Goal: Task Accomplishment & Management: Manage account settings

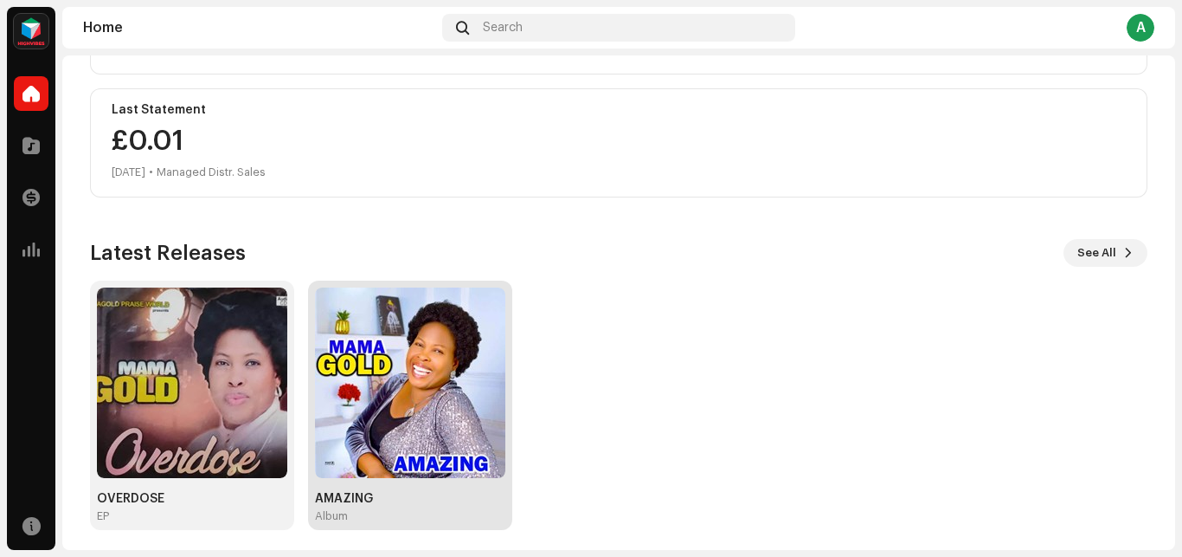
scroll to position [299, 0]
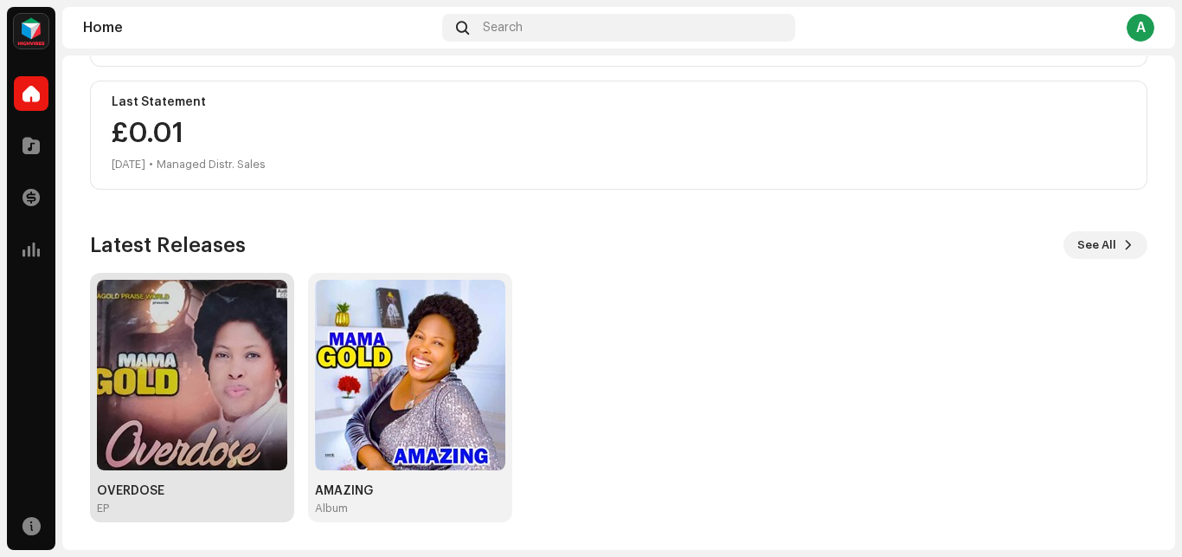
click at [191, 377] on img at bounding box center [192, 375] width 190 height 190
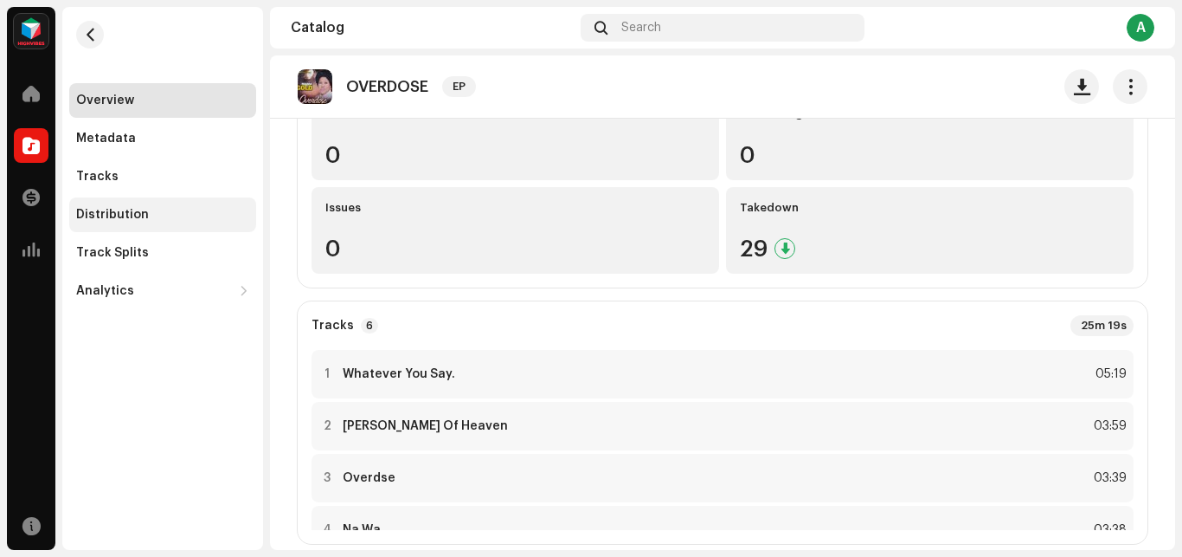
click at [127, 215] on div "Distribution" at bounding box center [112, 215] width 73 height 14
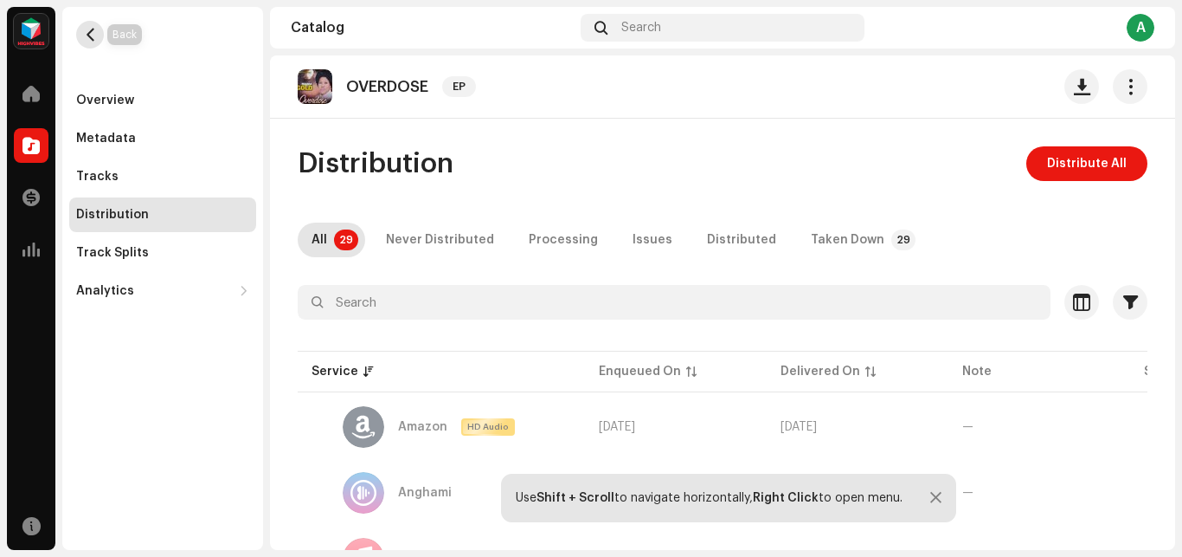
click at [84, 37] on button "button" at bounding box center [90, 35] width 28 height 28
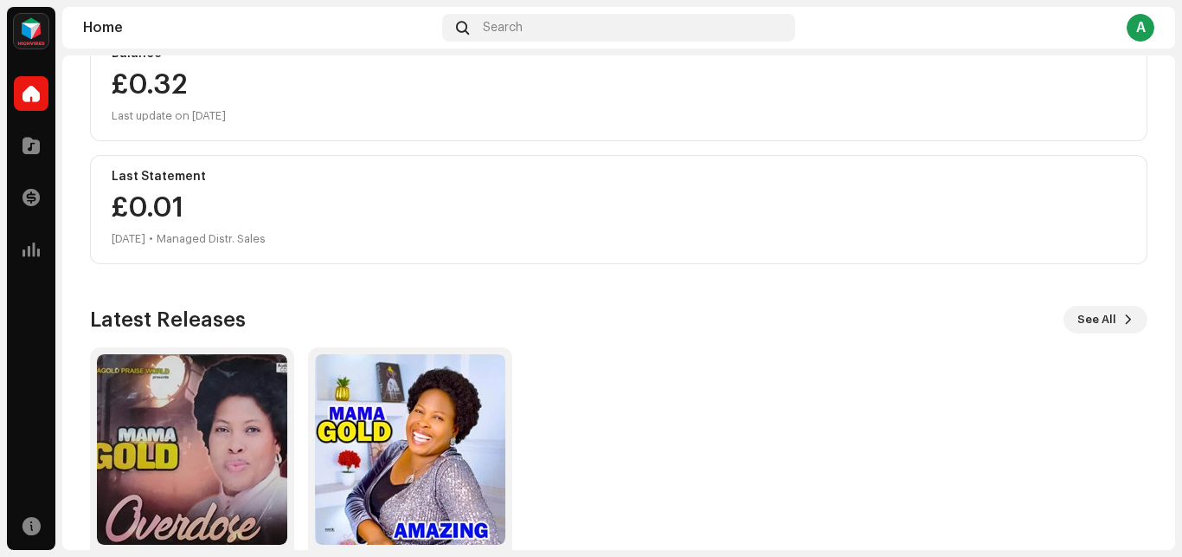
scroll to position [291, 0]
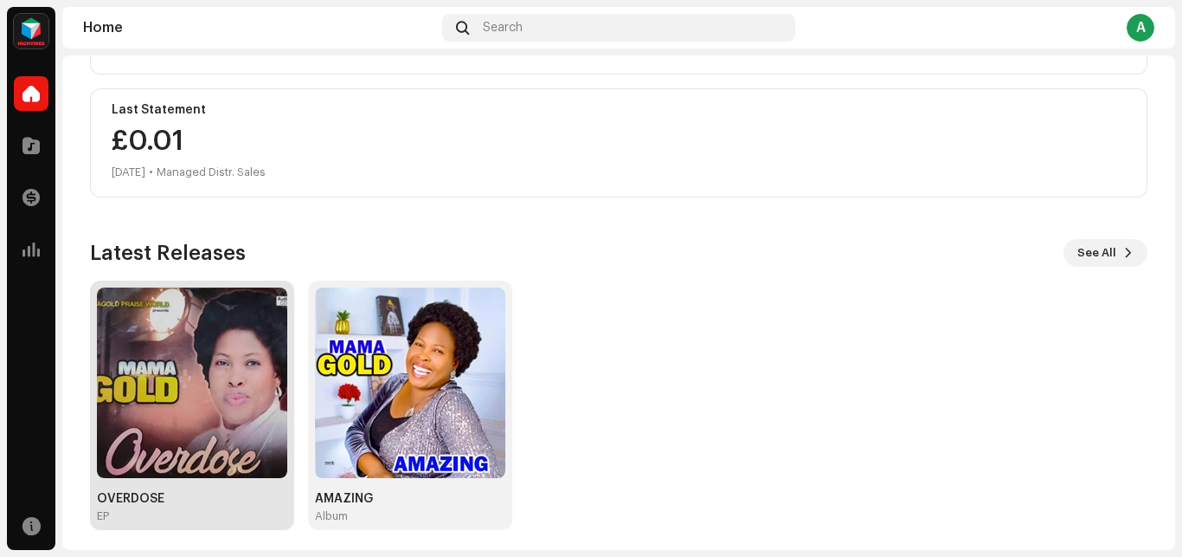
click at [169, 369] on img at bounding box center [192, 382] width 190 height 190
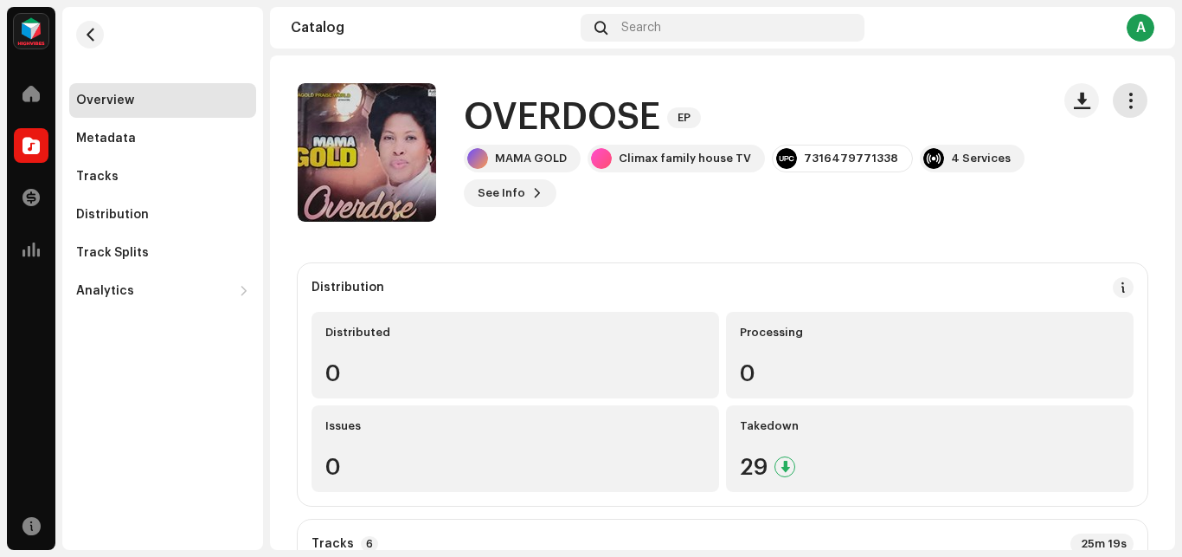
click at [1123, 103] on span "button" at bounding box center [1131, 100] width 16 height 14
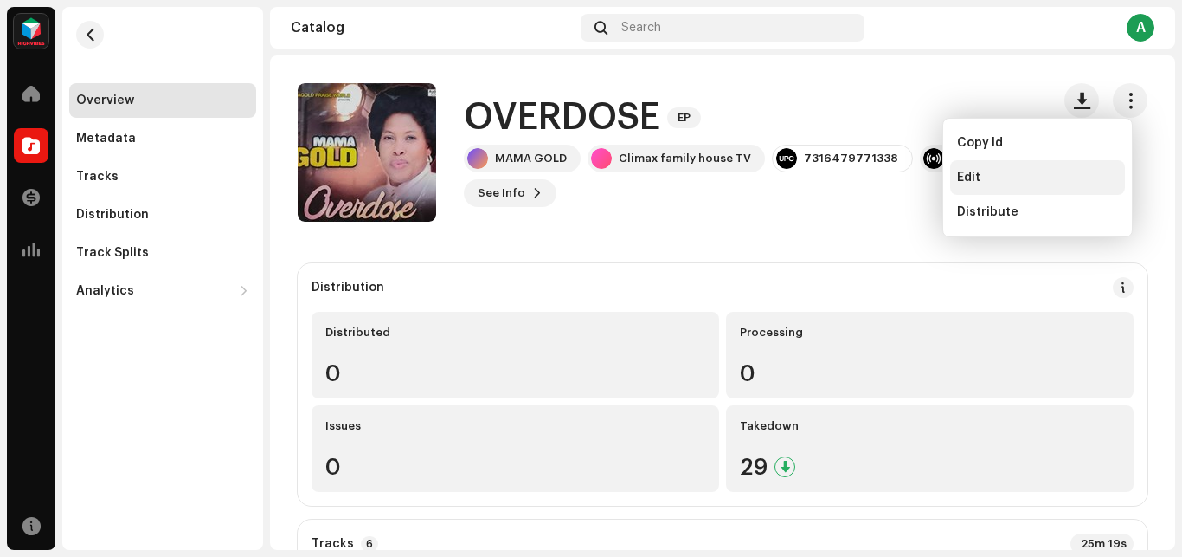
click at [973, 180] on span "Edit" at bounding box center [968, 178] width 23 height 14
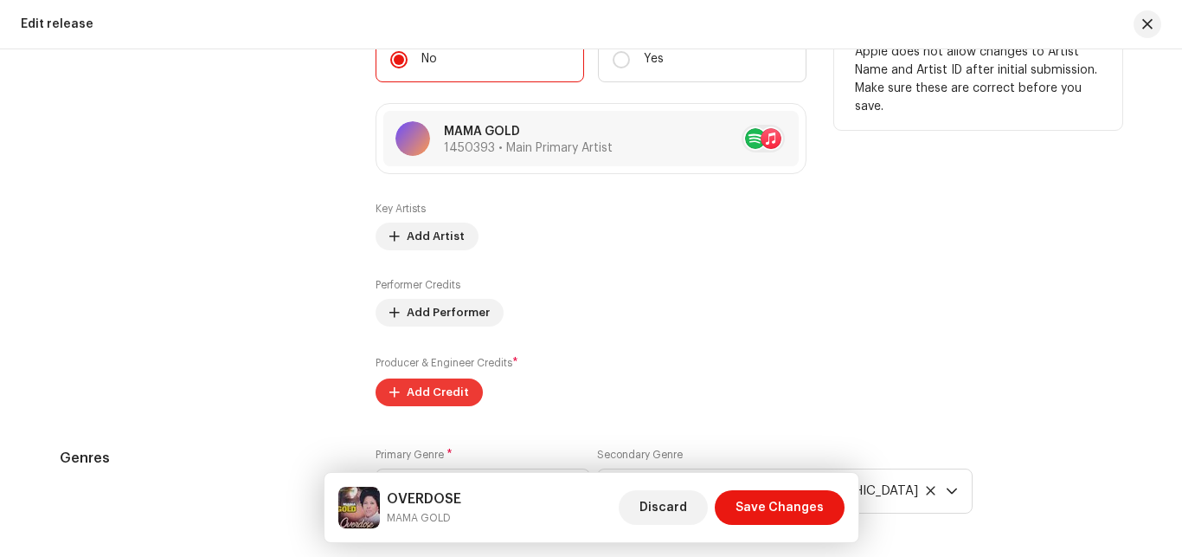
scroll to position [1891, 0]
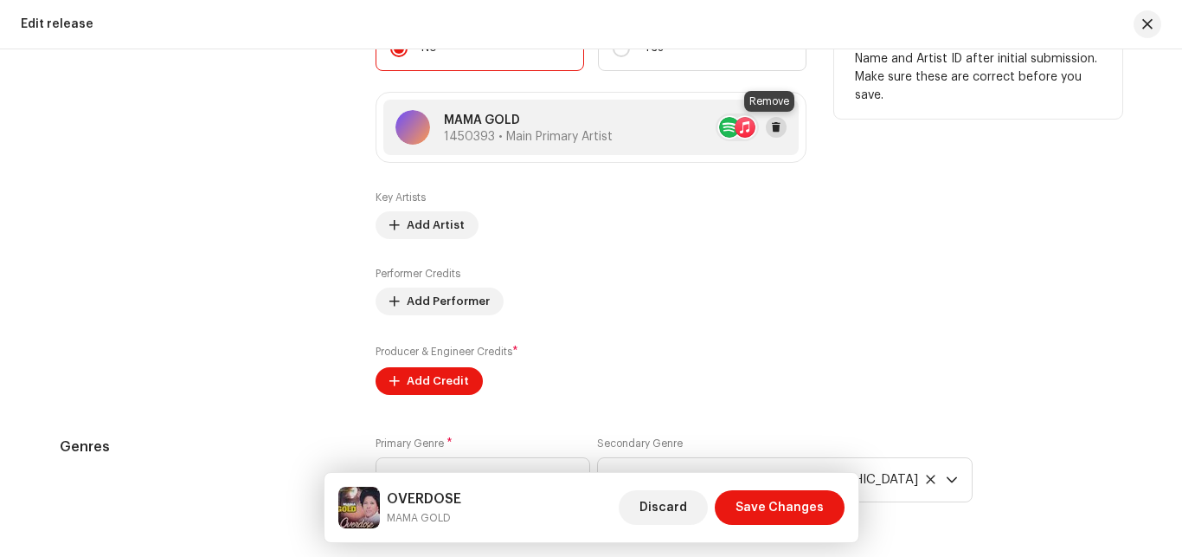
click at [771, 129] on span at bounding box center [776, 127] width 10 height 14
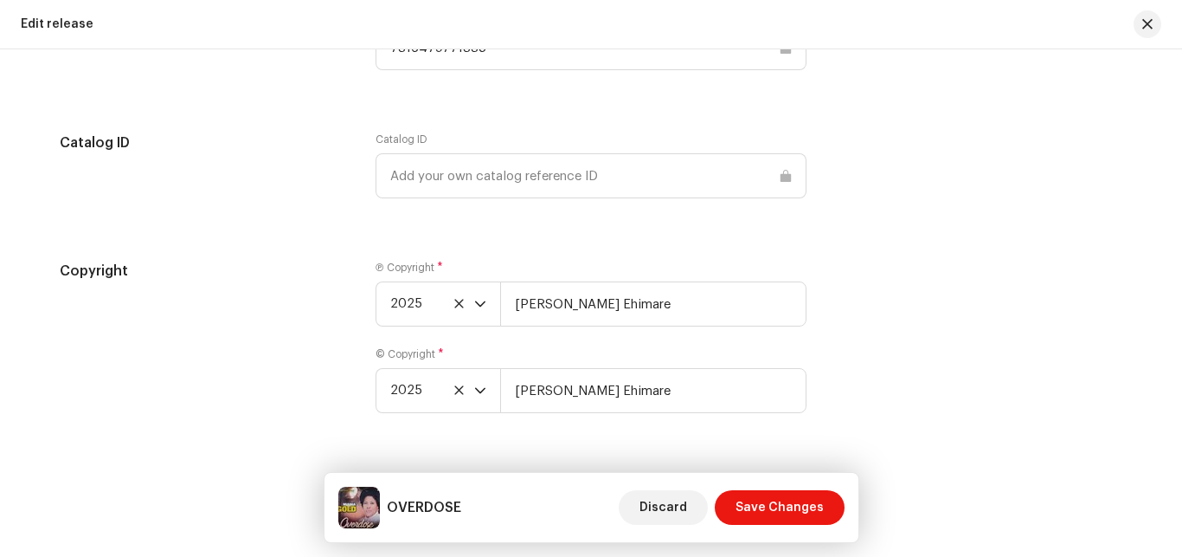
scroll to position [2826, 0]
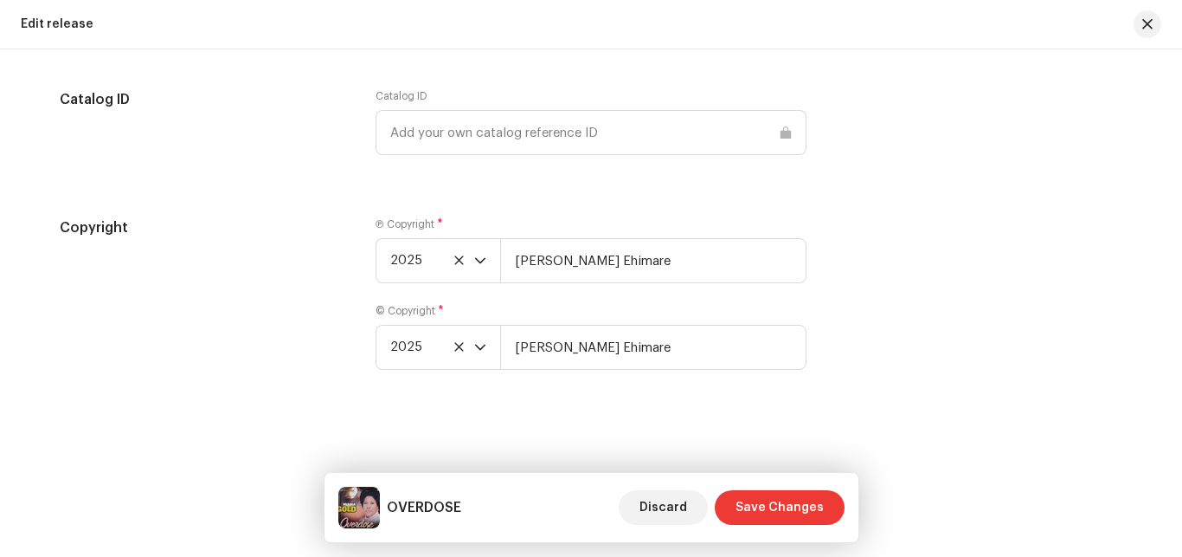
click at [769, 502] on span "Save Changes" at bounding box center [780, 507] width 88 height 35
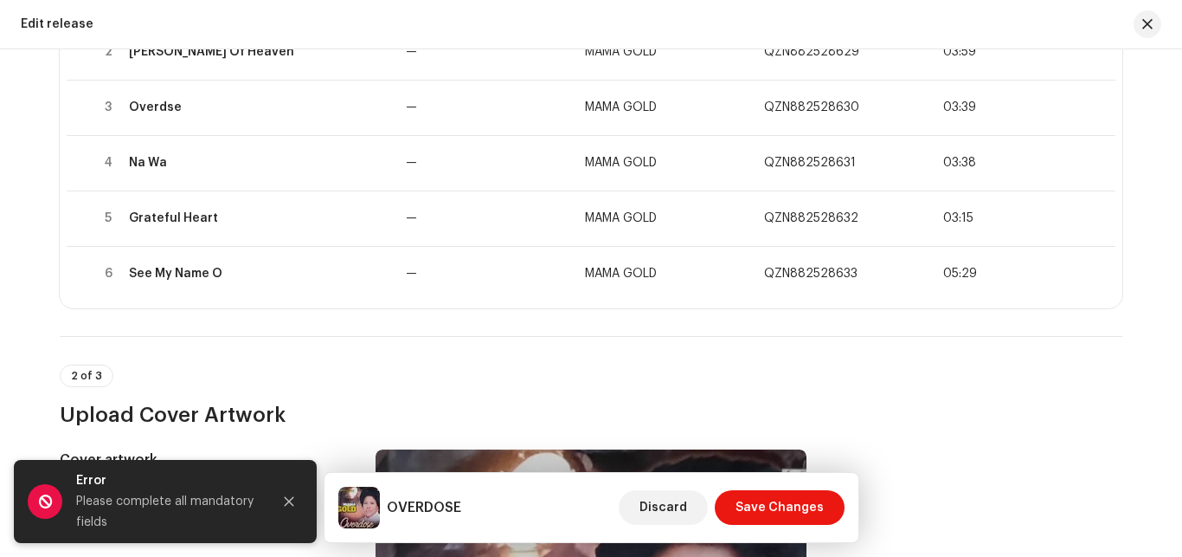
scroll to position [218, 0]
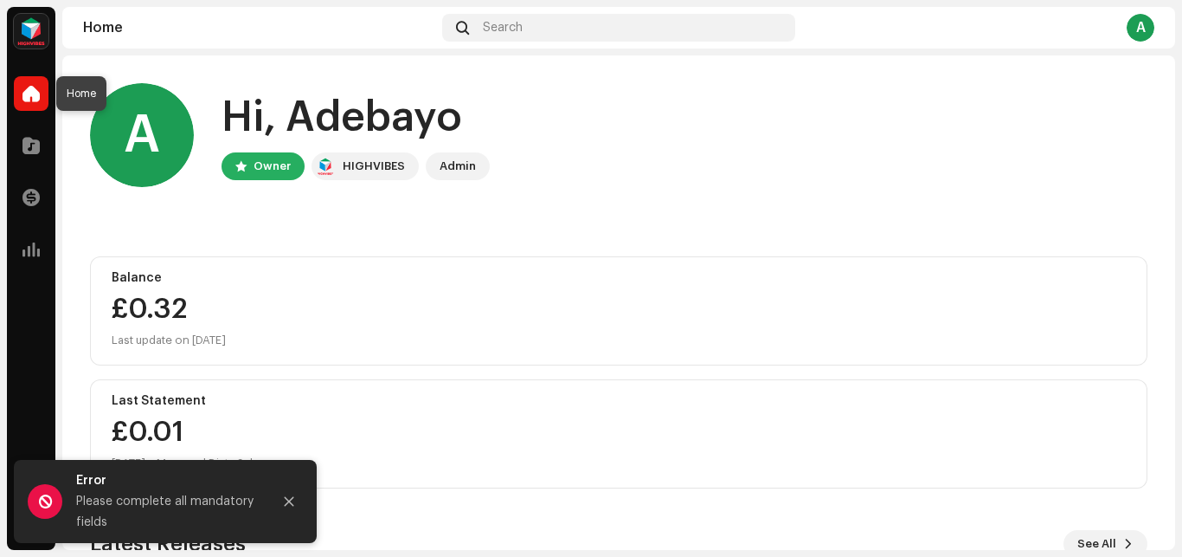
click at [29, 93] on span at bounding box center [31, 94] width 17 height 14
click at [454, 162] on div "Admin" at bounding box center [458, 166] width 36 height 21
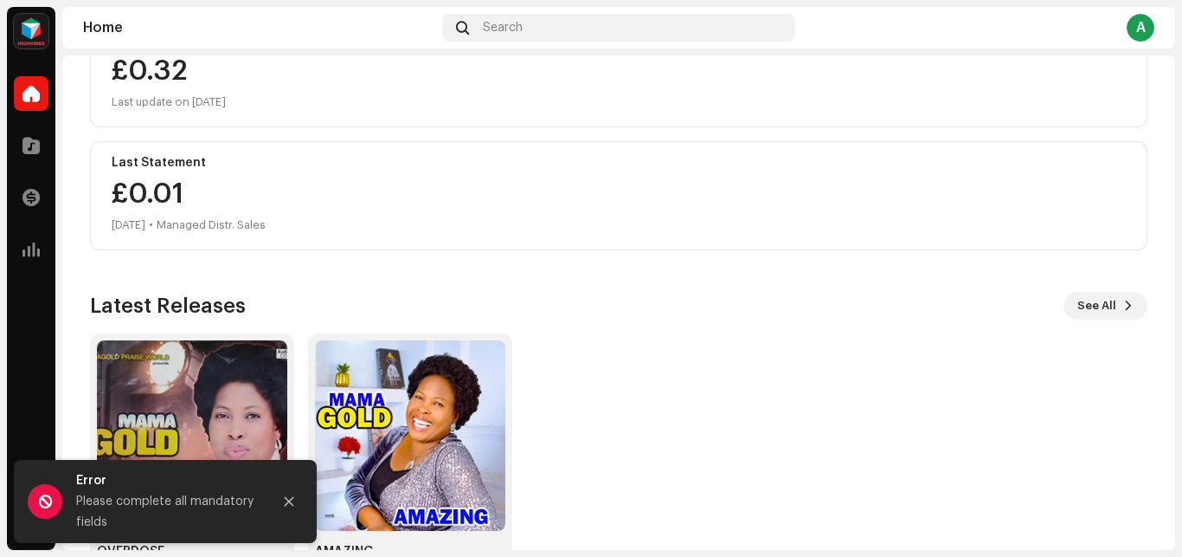
scroll to position [299, 0]
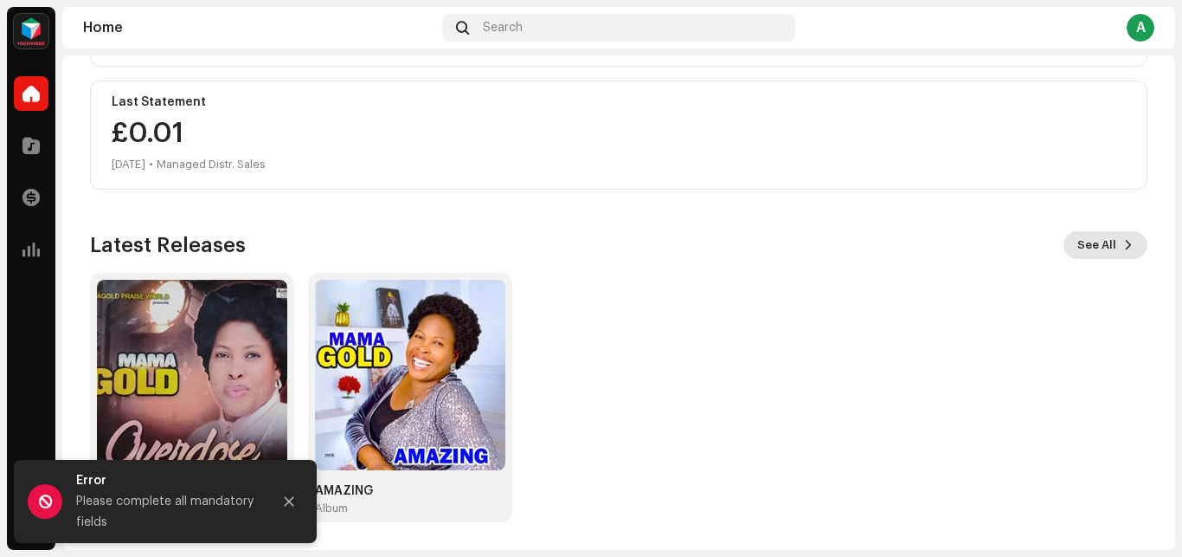
click at [1124, 245] on span at bounding box center [1129, 245] width 10 height 14
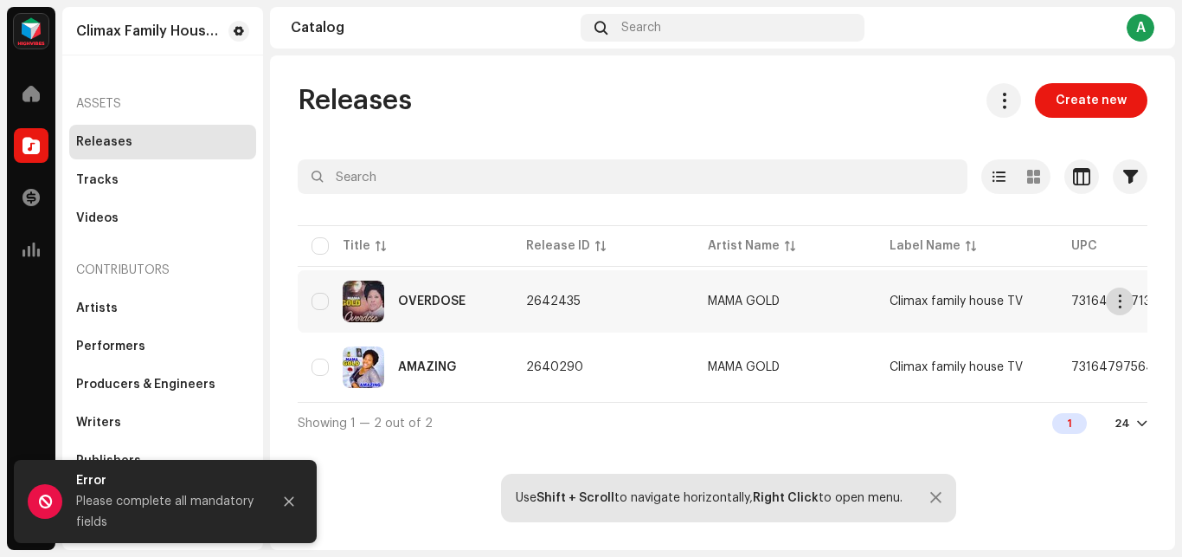
click at [1118, 302] on span "button" at bounding box center [1120, 301] width 13 height 14
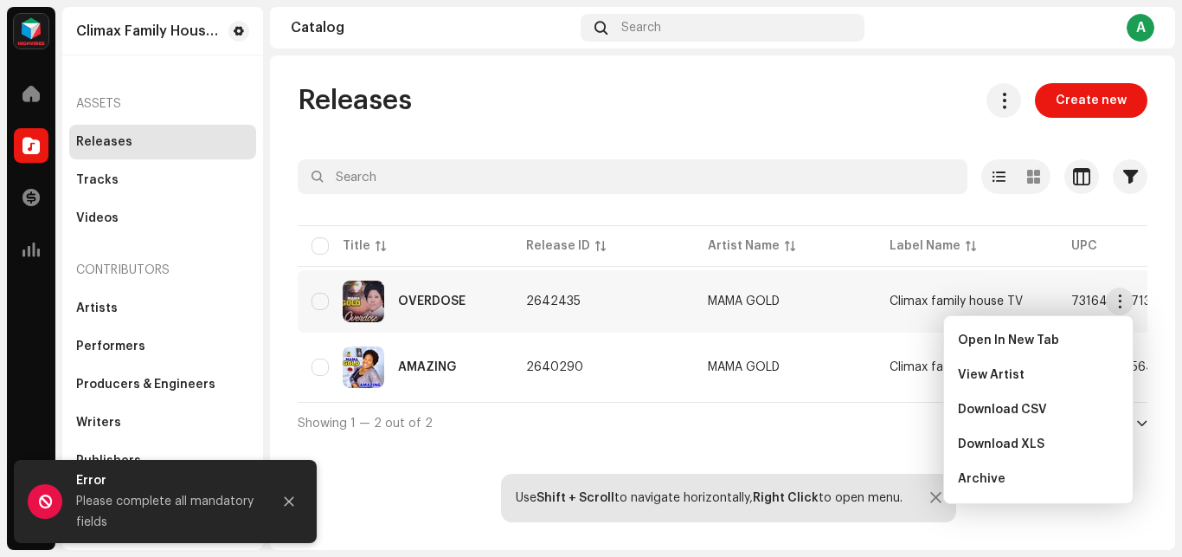
click at [774, 427] on div "Showing 1 — 2 out of 2 1 24" at bounding box center [723, 423] width 850 height 42
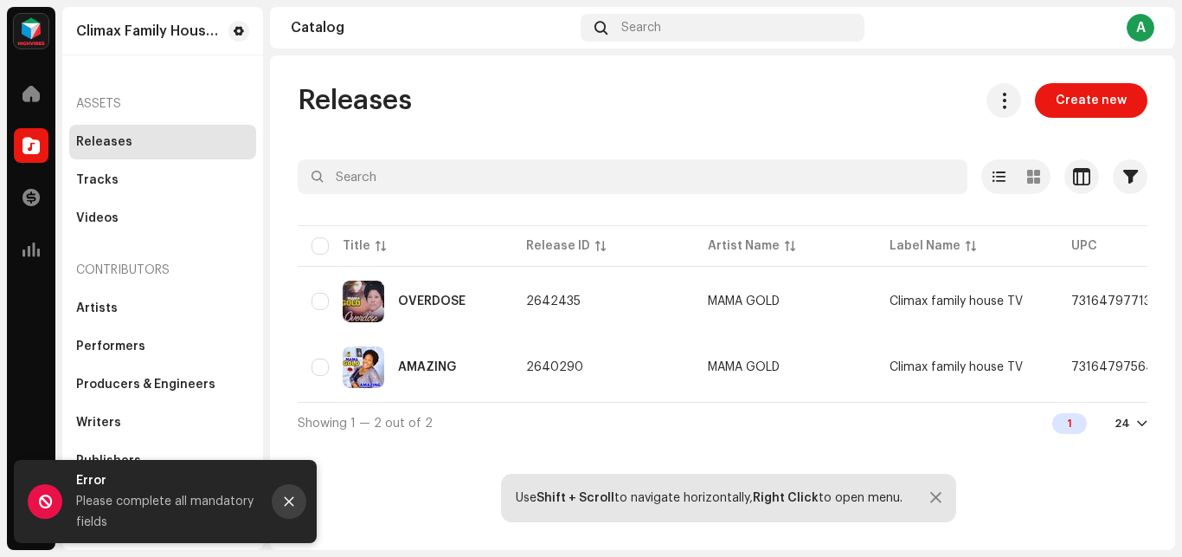
click at [281, 500] on button "Close" at bounding box center [289, 501] width 35 height 35
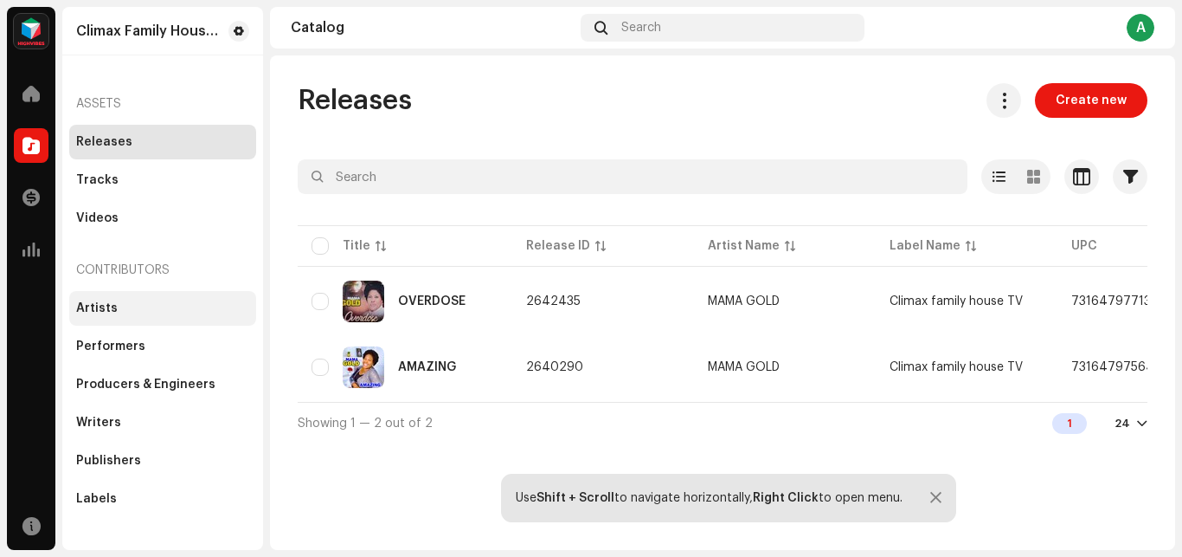
click at [100, 300] on div "Artists" at bounding box center [162, 308] width 187 height 35
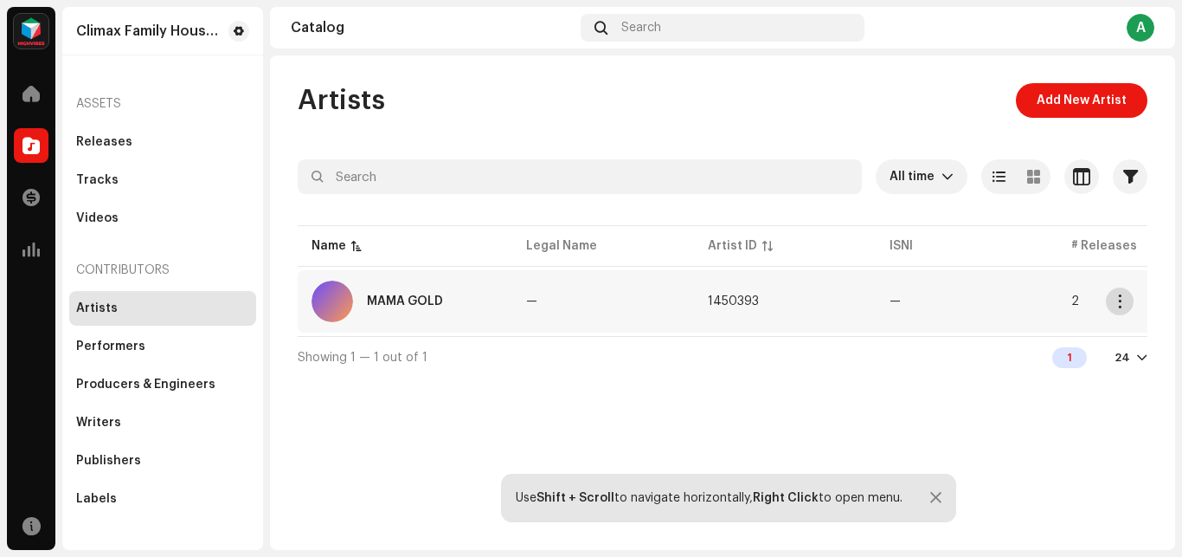
click at [1116, 300] on span "button" at bounding box center [1120, 301] width 13 height 14
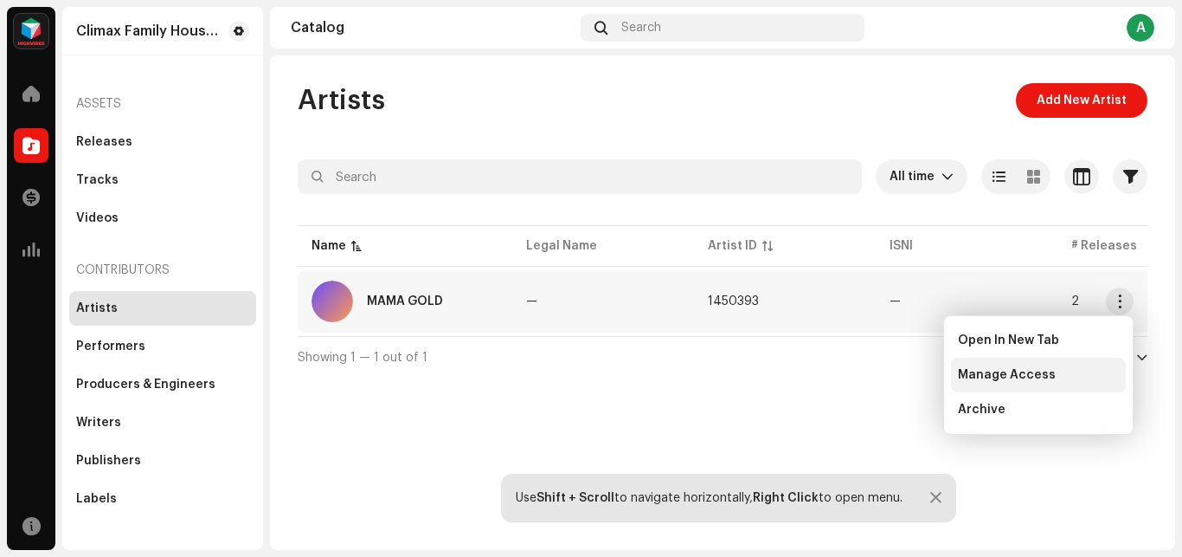
click at [1006, 377] on span "Manage Access" at bounding box center [1007, 375] width 98 height 14
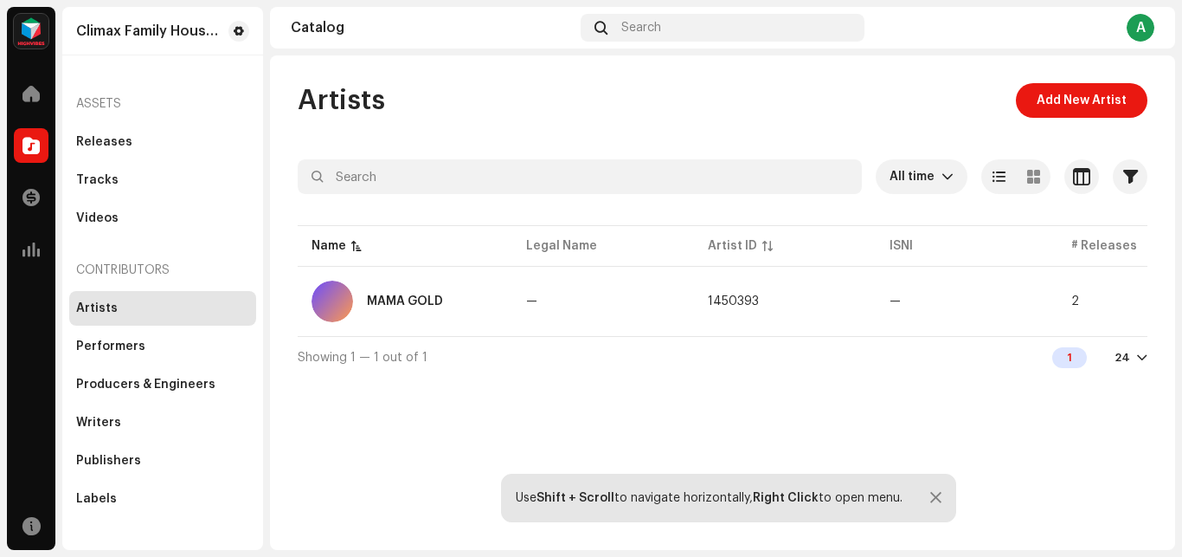
click at [697, 87] on div "MAMA GOLD Artist Portal Invite Member Member Email Last Active Status No member…" at bounding box center [591, 278] width 1182 height 557
click at [443, 304] on div "MAMA GOLD" at bounding box center [405, 301] width 187 height 42
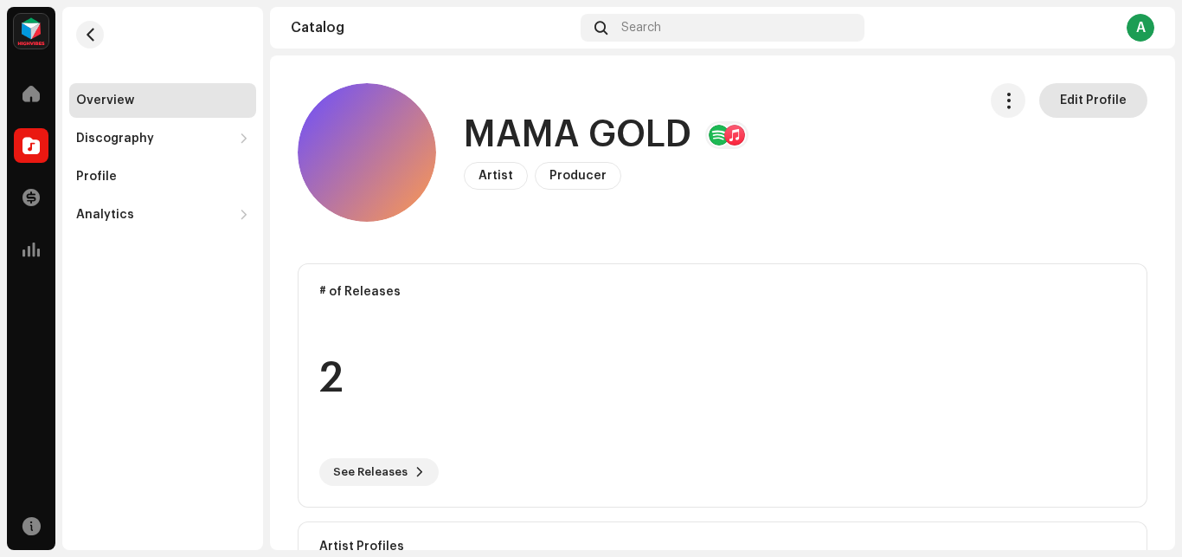
click at [1066, 98] on span "Edit Profile" at bounding box center [1093, 100] width 67 height 35
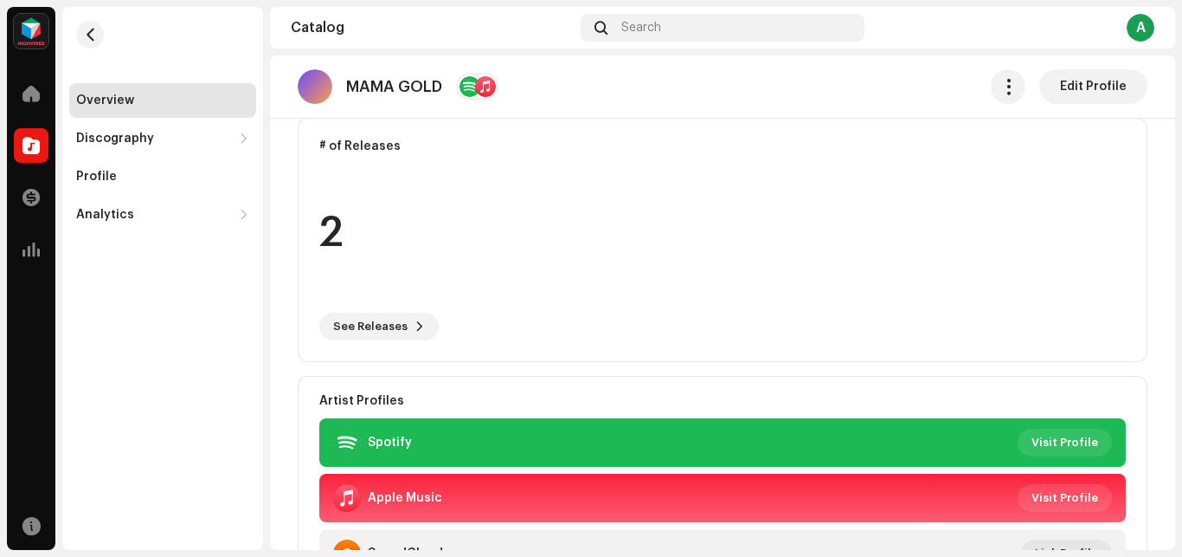
click at [420, 194] on re-o-artist-hero "MAMA GOLD Edit Profile MAMA GOLD Artist Producer Edit Profile Edit Profile" at bounding box center [722, 124] width 905 height 138
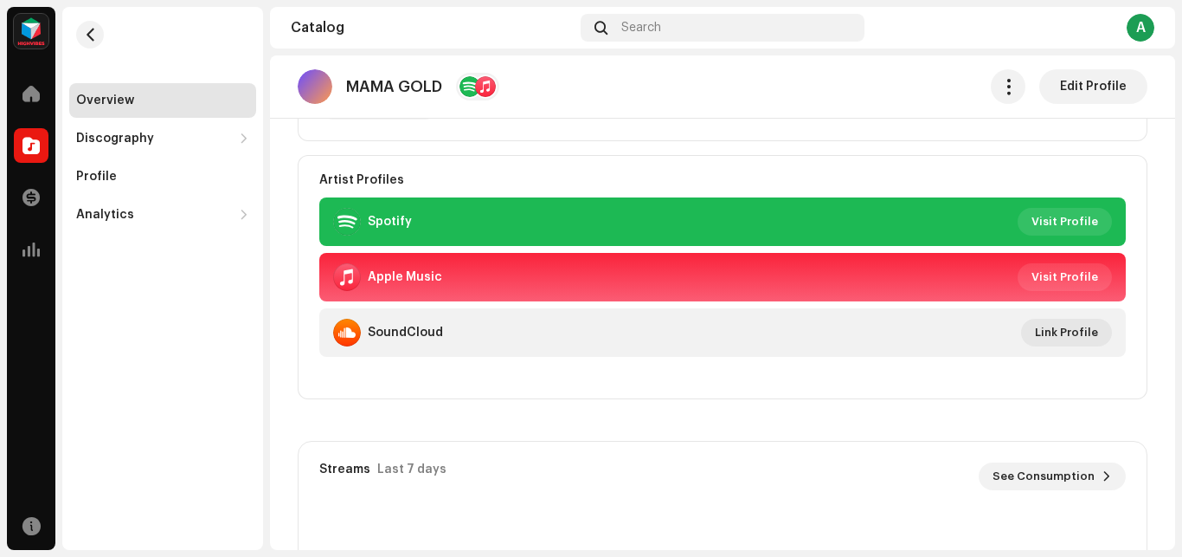
scroll to position [218, 0]
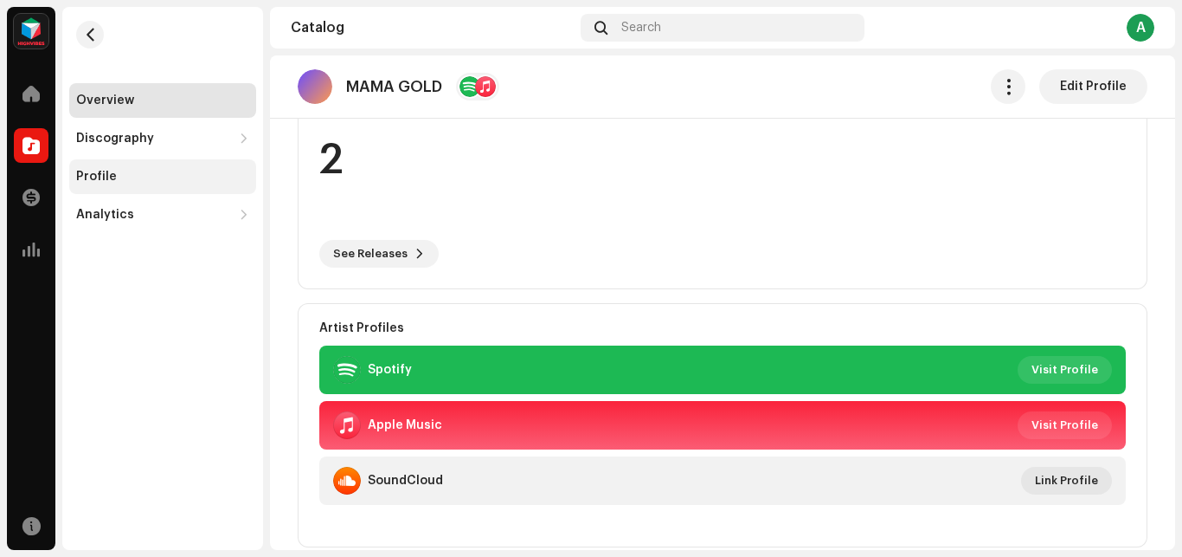
click at [109, 176] on div "Profile" at bounding box center [96, 177] width 41 height 14
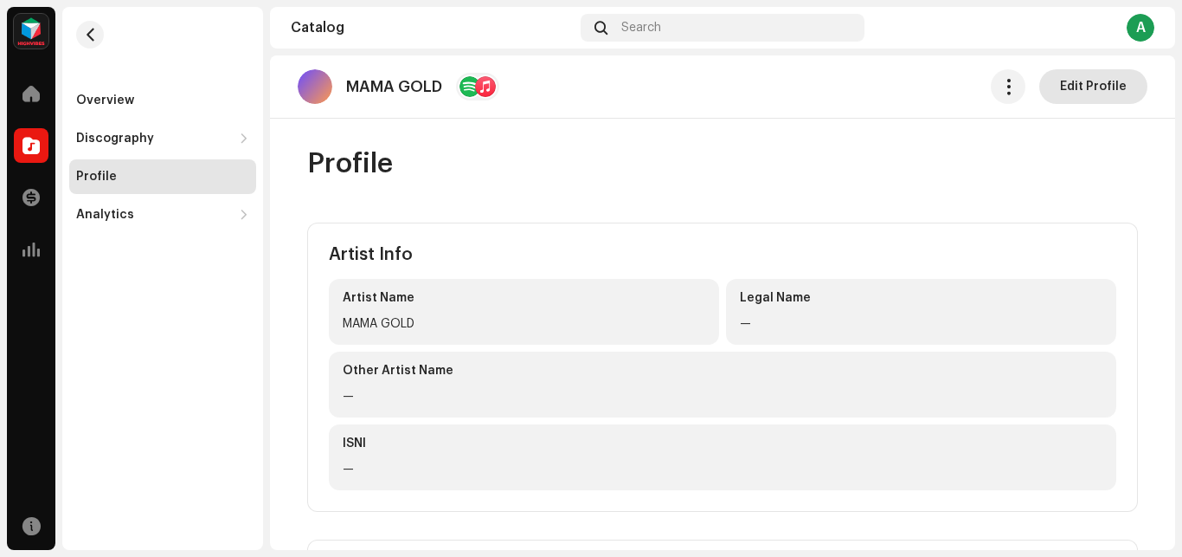
click at [1079, 89] on span "Edit Profile" at bounding box center [1093, 86] width 67 height 35
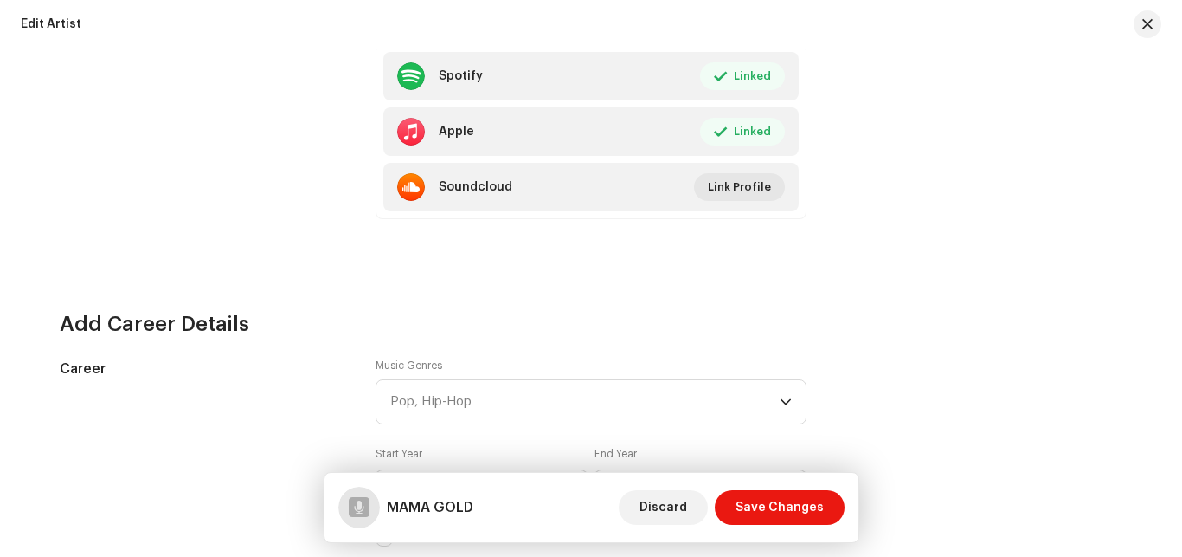
scroll to position [1309, 0]
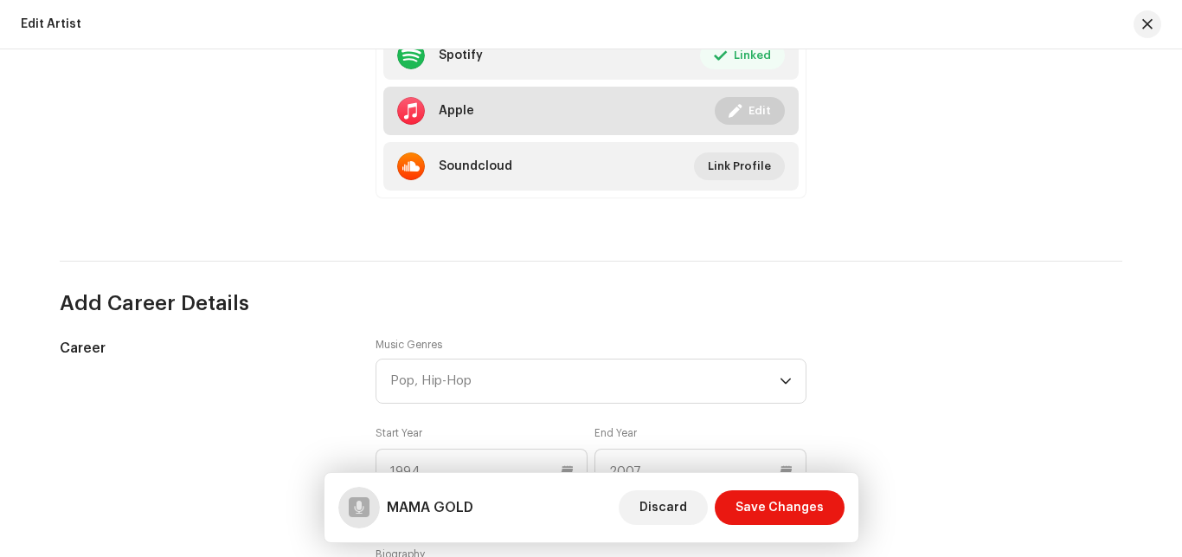
click at [752, 117] on span "Edit" at bounding box center [760, 110] width 23 height 35
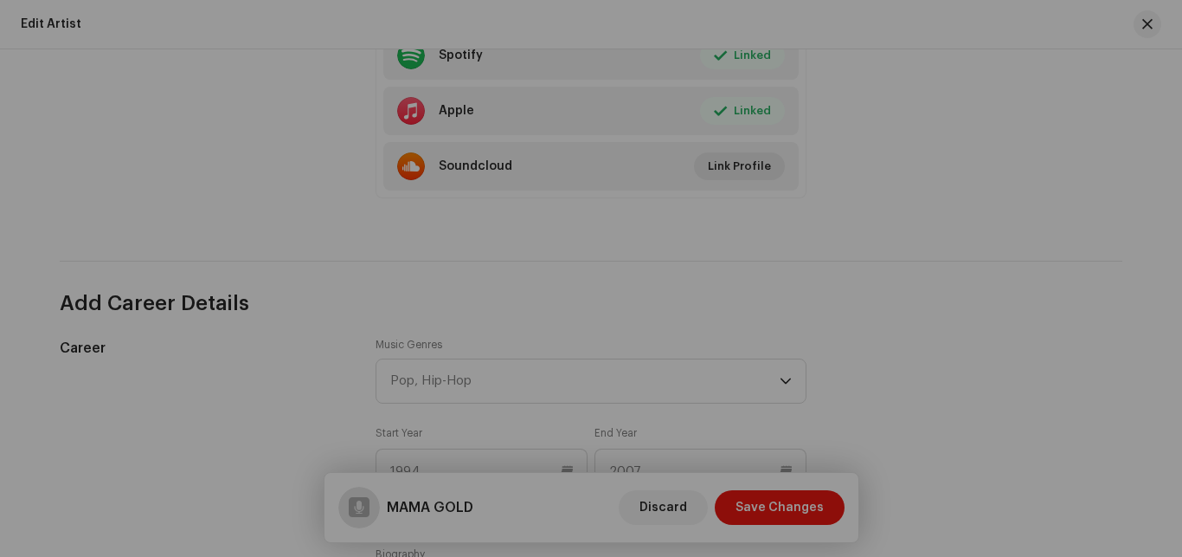
click at [969, 139] on div "Link your Artist Profile Artist Apple Id * 1793347430 Go to your artist page on…" at bounding box center [591, 278] width 1182 height 557
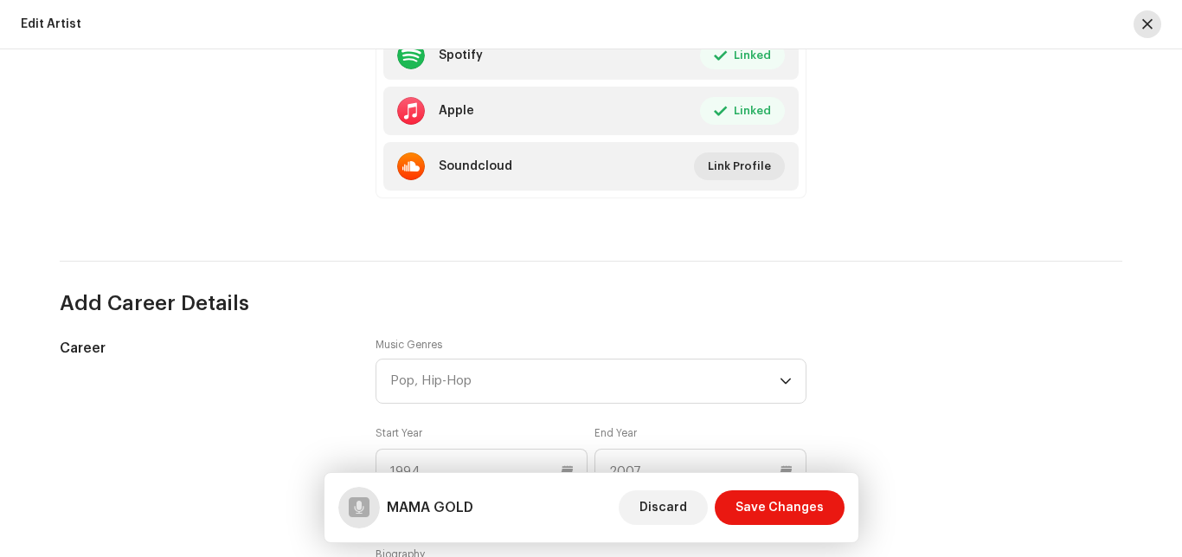
click at [1147, 24] on span "button" at bounding box center [1148, 24] width 10 height 14
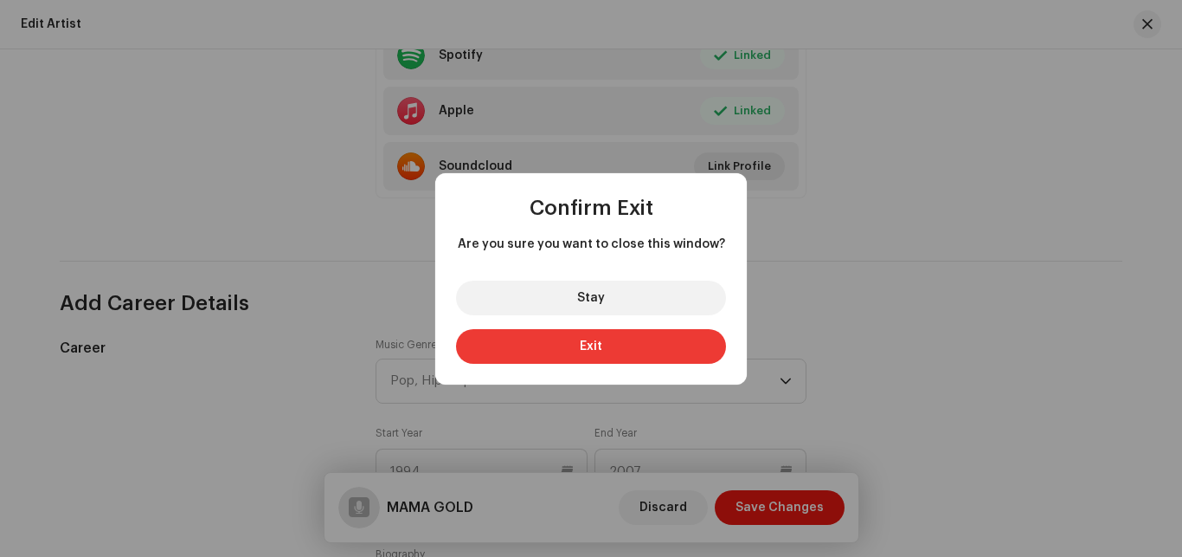
click at [598, 345] on span "Exit" at bounding box center [591, 346] width 23 height 12
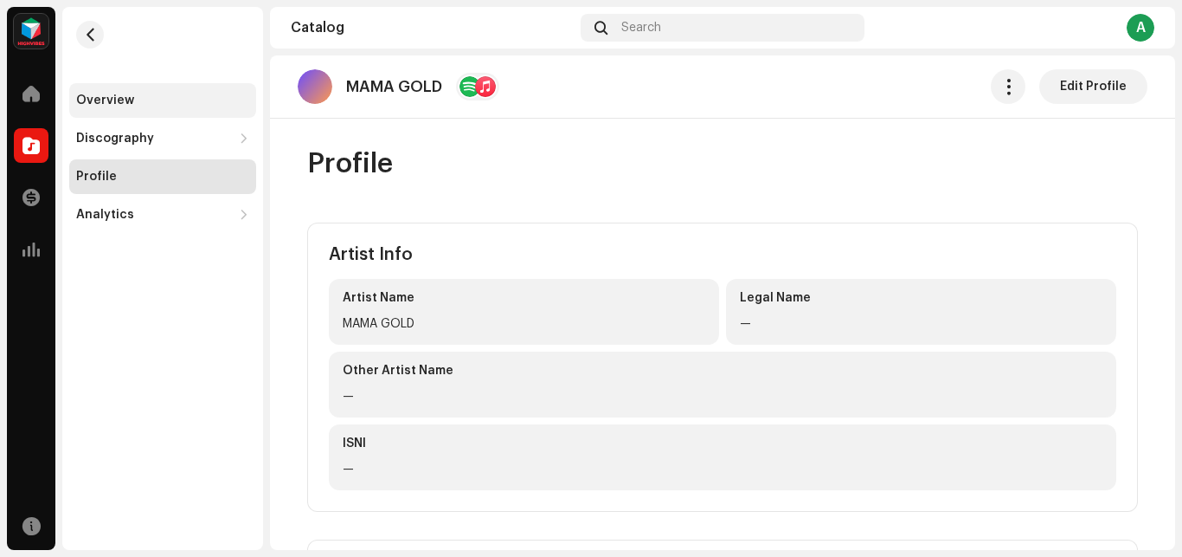
click at [102, 99] on div "Overview" at bounding box center [105, 100] width 58 height 14
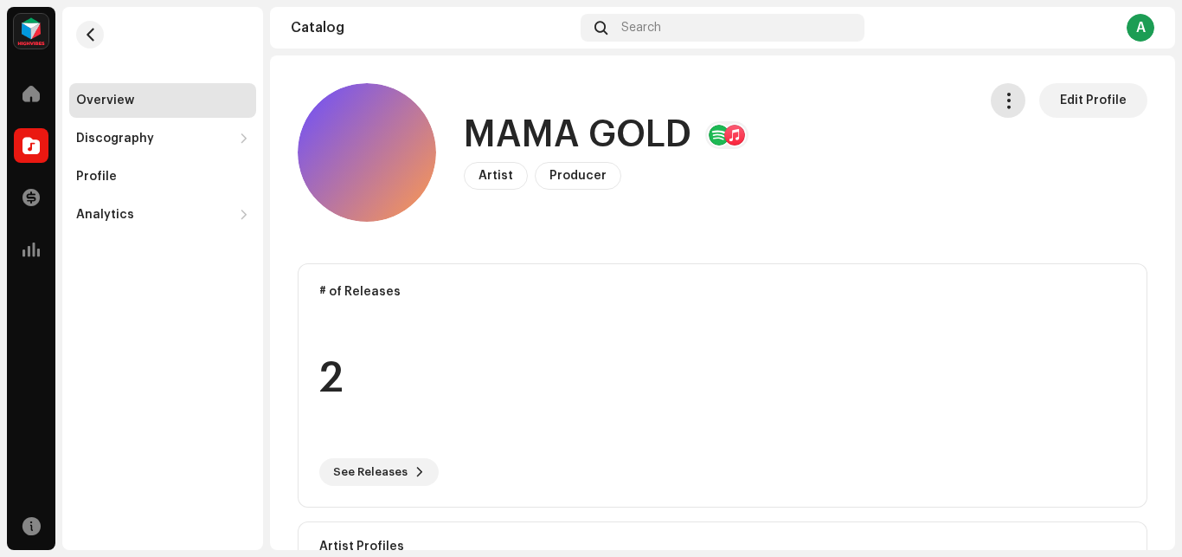
click at [1002, 101] on span "button" at bounding box center [1009, 100] width 16 height 14
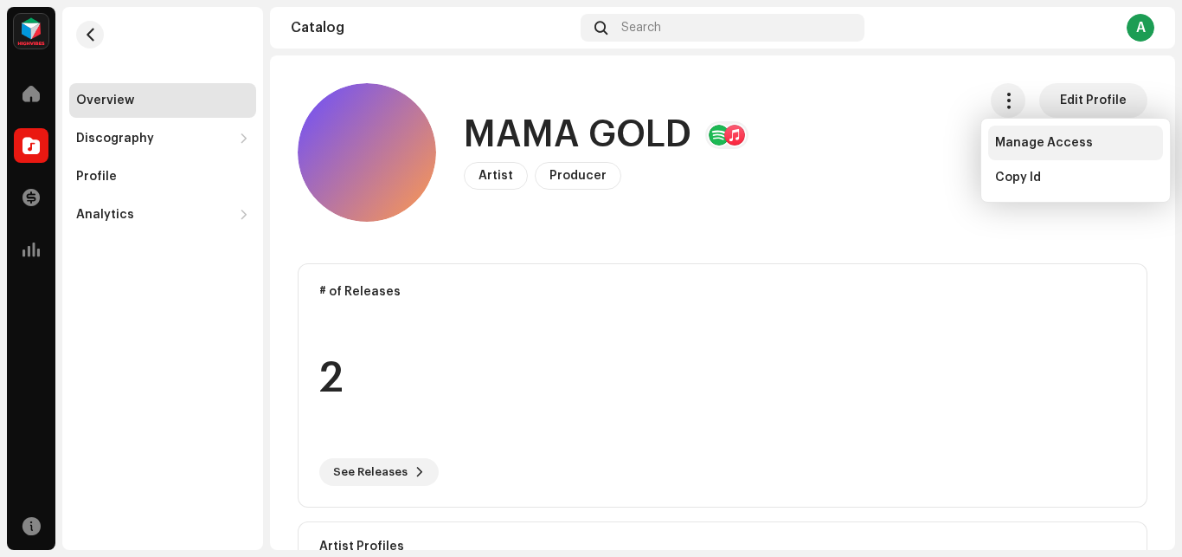
click at [1003, 134] on div "Manage Access" at bounding box center [1076, 143] width 175 height 35
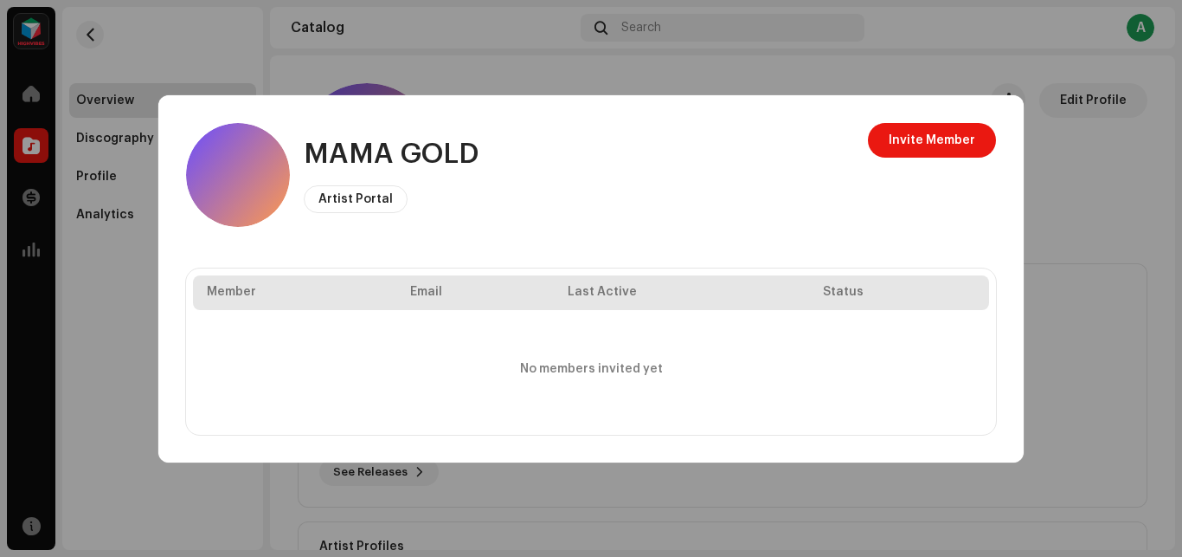
click at [435, 293] on th "Email" at bounding box center [475, 292] width 158 height 35
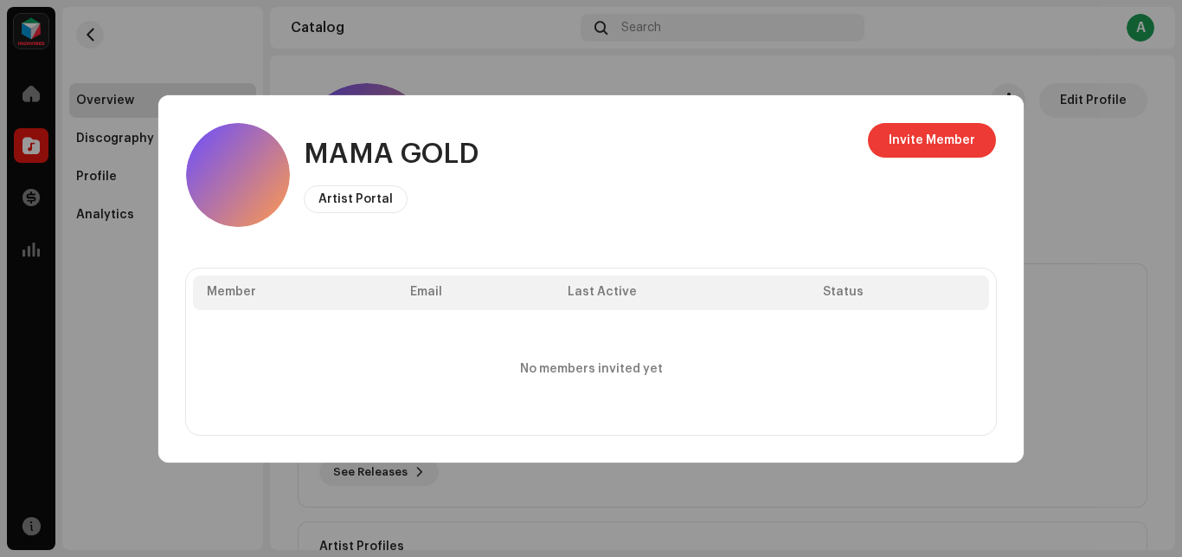
click at [913, 142] on span "Invite Member" at bounding box center [932, 140] width 87 height 35
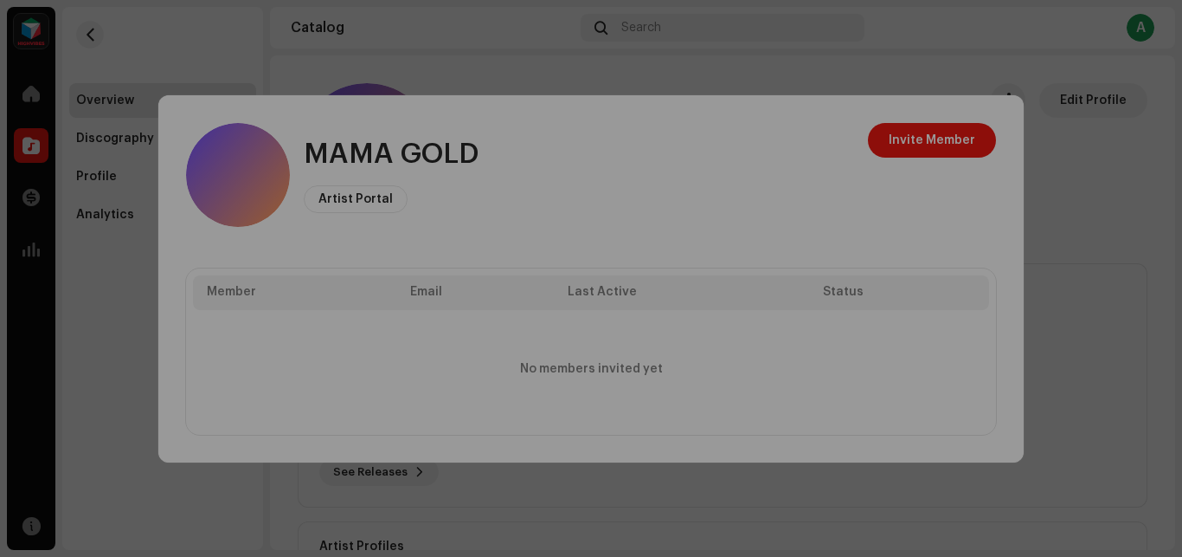
click at [909, 70] on div "Access to Artist Portal The portal only displays information from assets where …" at bounding box center [591, 278] width 1182 height 557
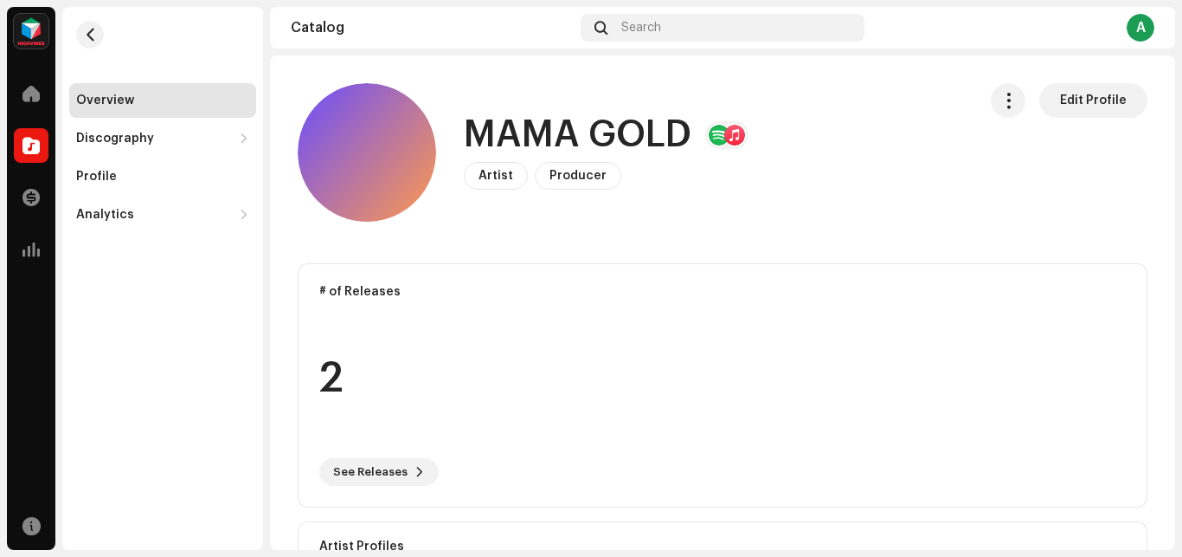
click at [519, 66] on div "MAMA GOLD Artist Portal Invite Member Member Email Last Active Status No member…" at bounding box center [591, 278] width 1182 height 557
click at [85, 42] on button "button" at bounding box center [90, 35] width 28 height 28
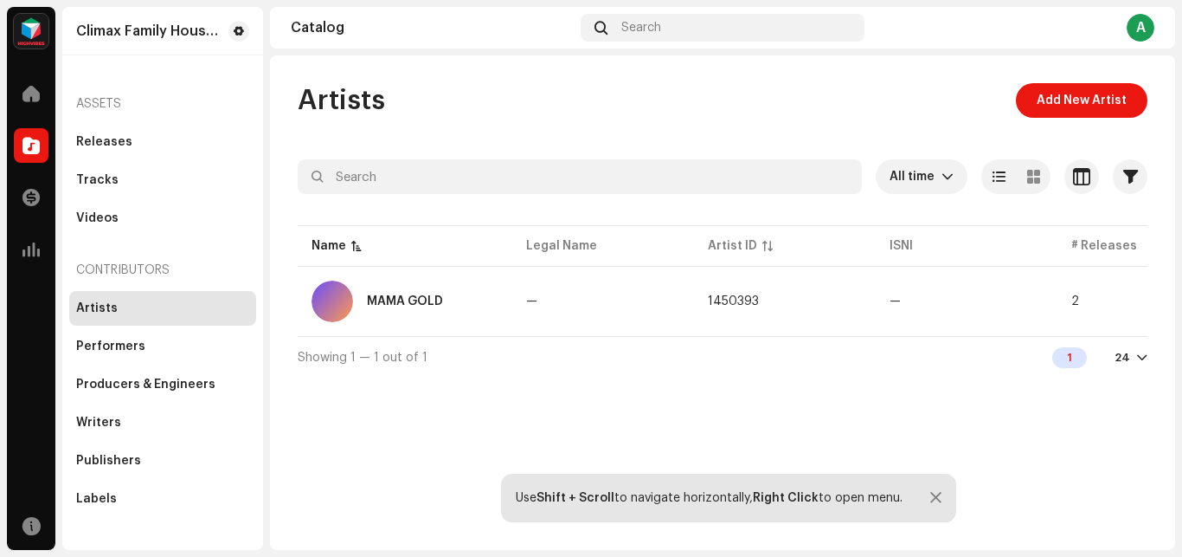
click at [33, 28] on img at bounding box center [31, 31] width 35 height 35
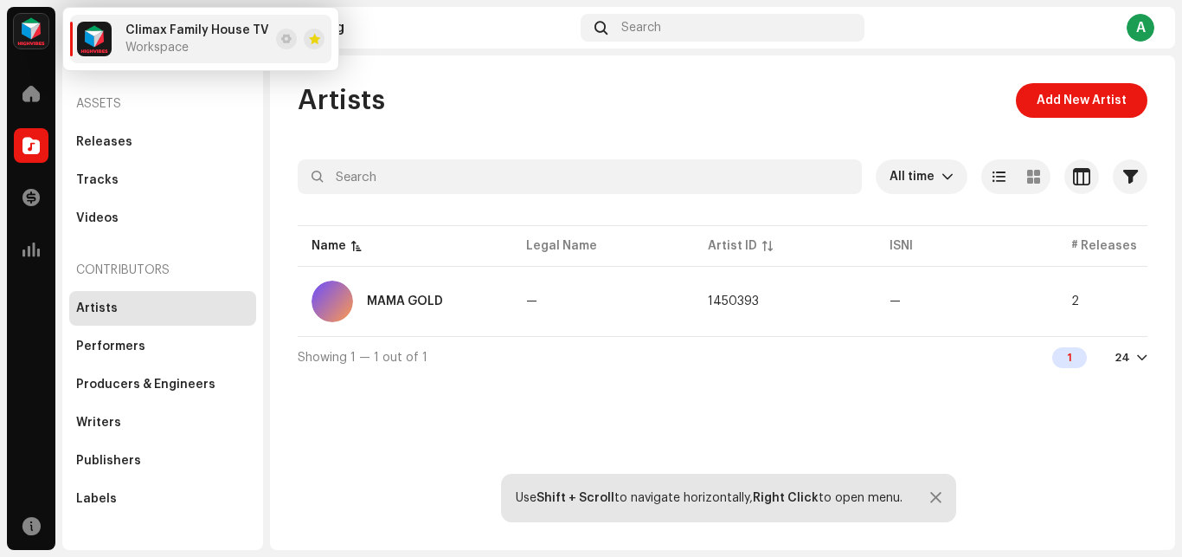
click at [235, 24] on span "Climax Family House TV" at bounding box center [198, 30] width 144 height 14
click at [276, 43] on button at bounding box center [286, 39] width 21 height 21
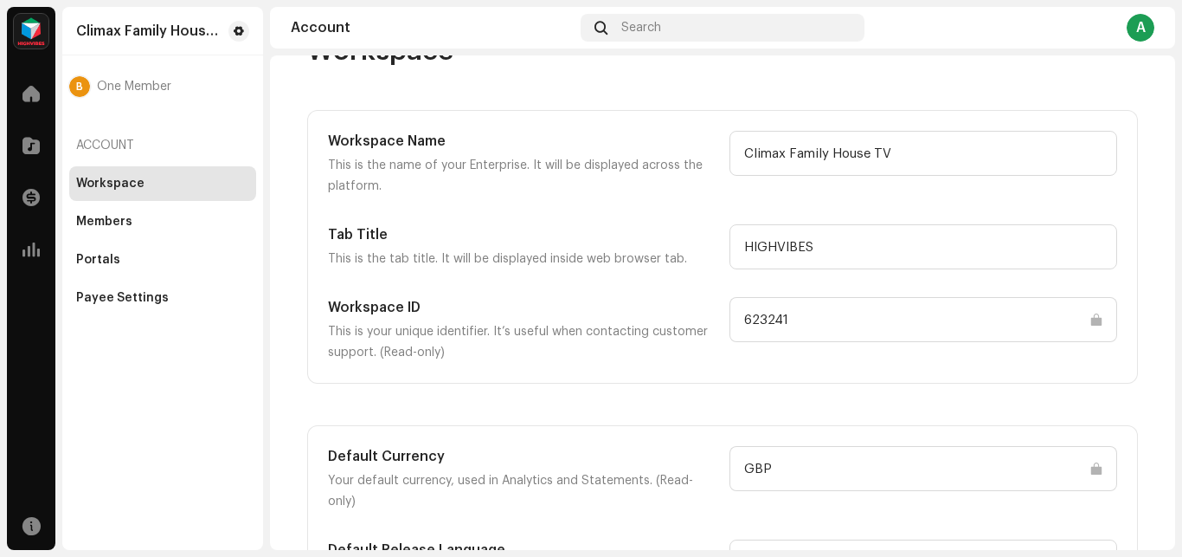
scroll to position [84, 0]
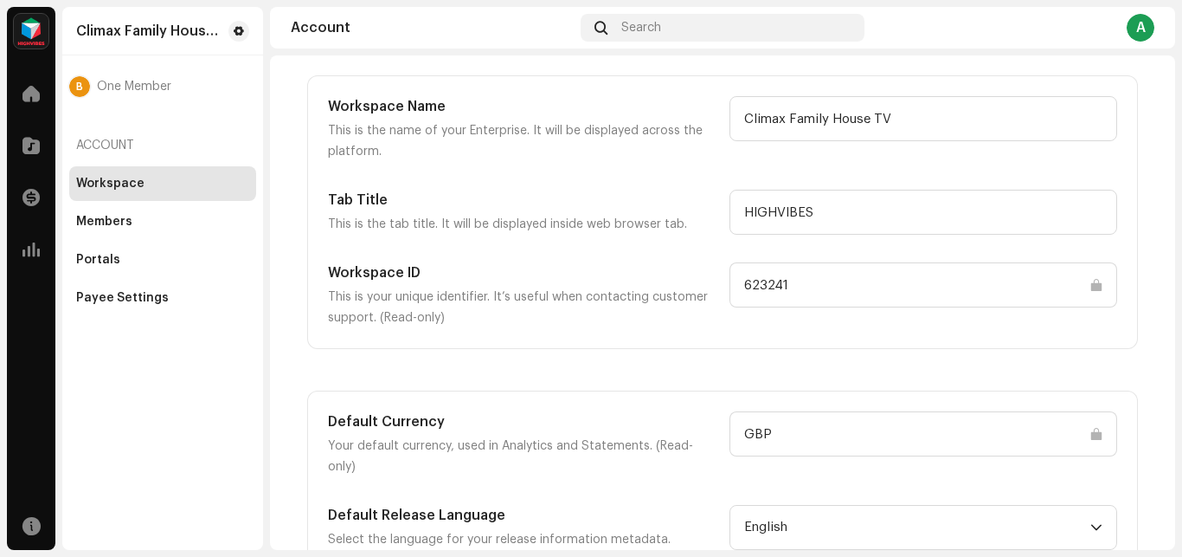
click at [107, 87] on span "One Member" at bounding box center [134, 87] width 74 height 14
click at [35, 95] on span at bounding box center [31, 94] width 17 height 14
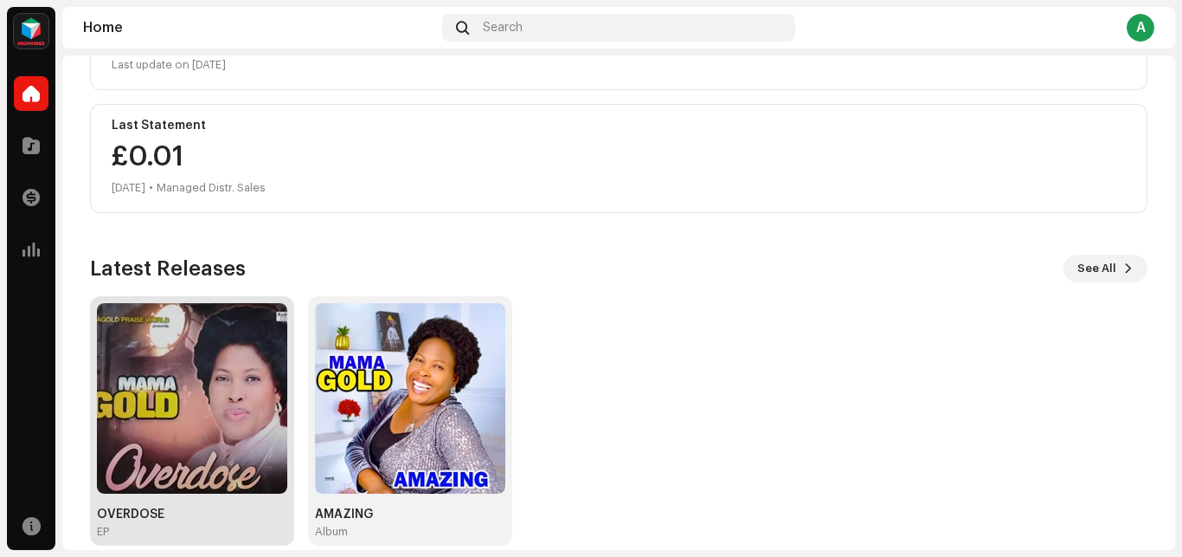
scroll to position [299, 0]
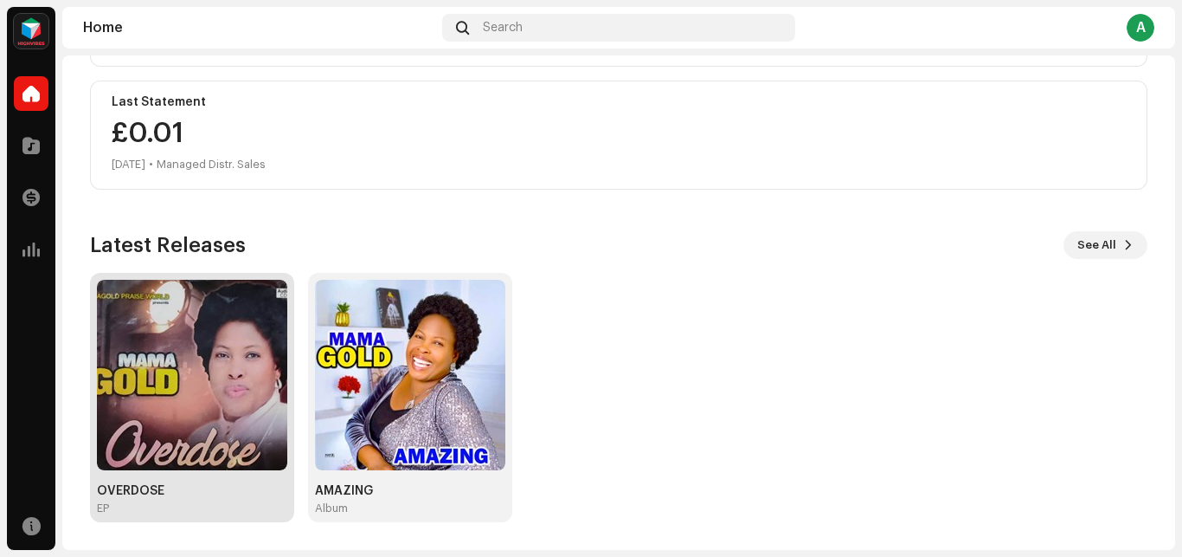
click at [202, 425] on img at bounding box center [192, 375] width 190 height 190
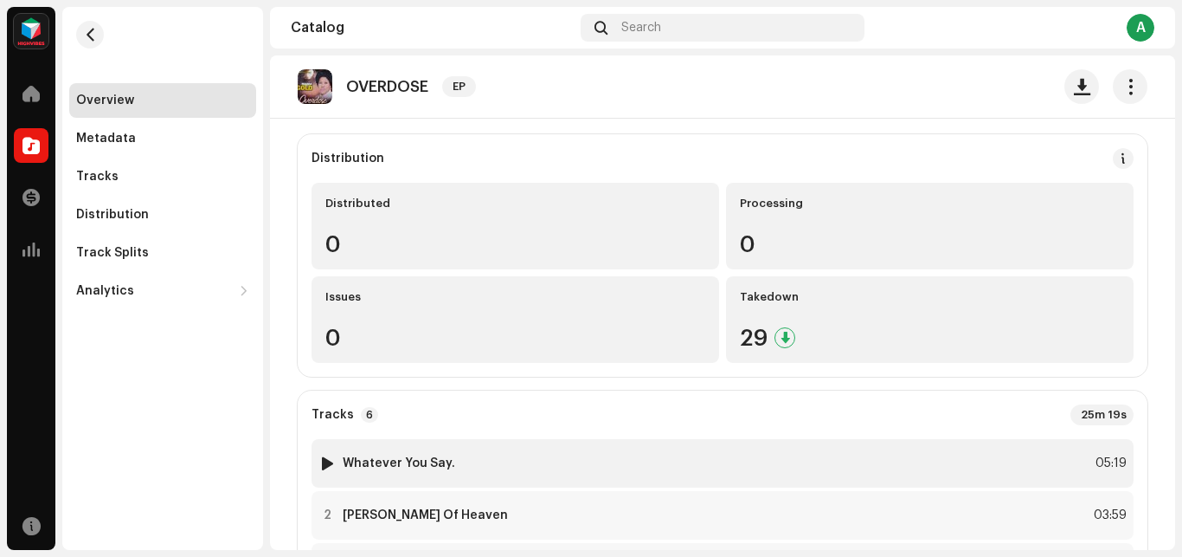
scroll to position [145, 0]
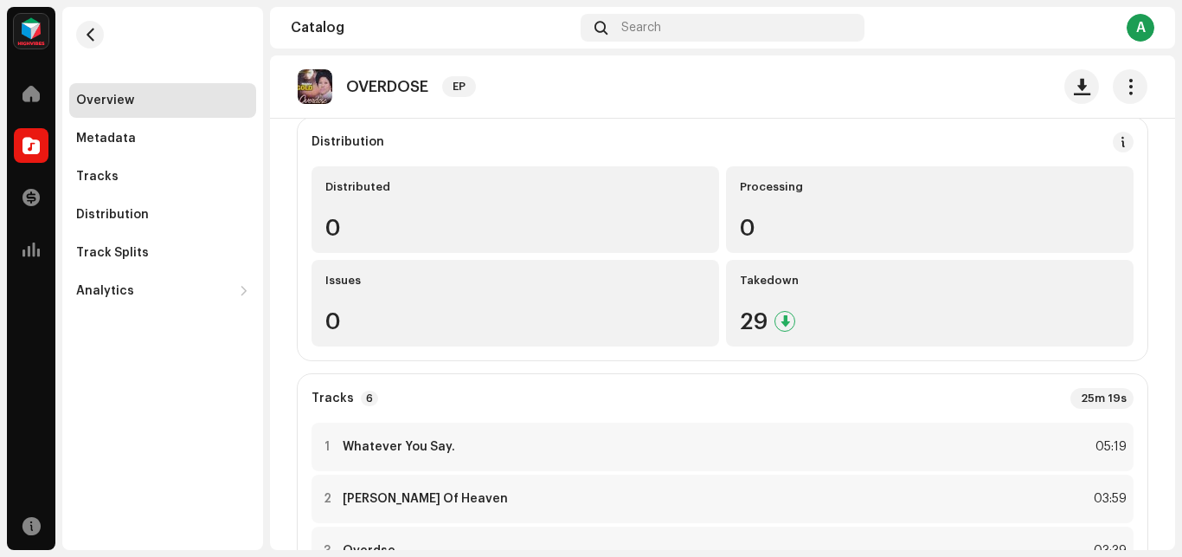
click at [373, 194] on re-o-release-hero "OVERDOSE EP OVERDOSE EP MAMA GOLD Climax family house TV 7316479771338 4 Servic…" at bounding box center [722, 124] width 905 height 138
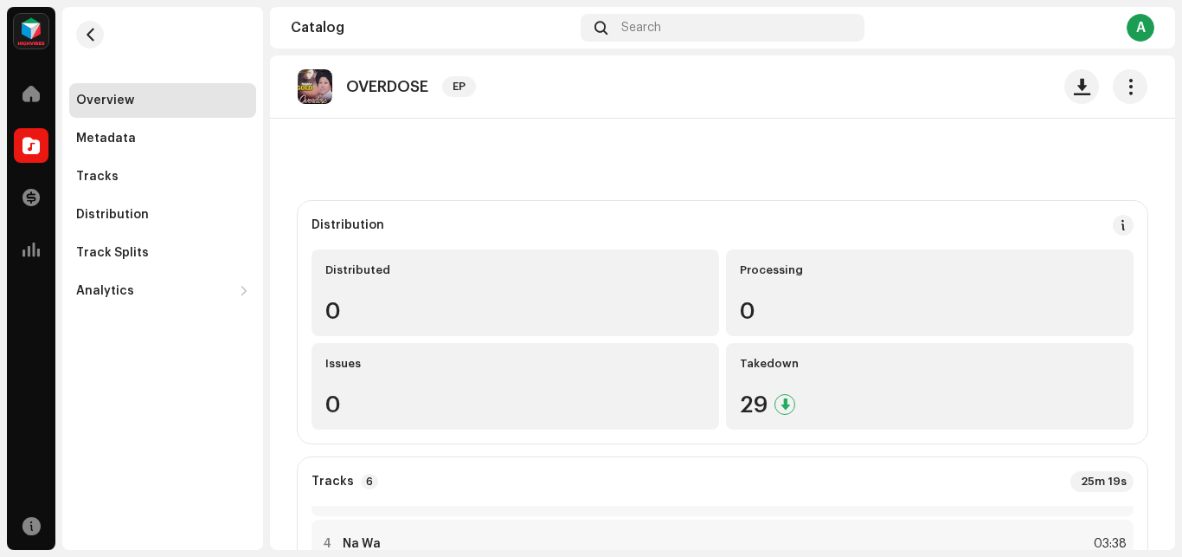
scroll to position [0, 0]
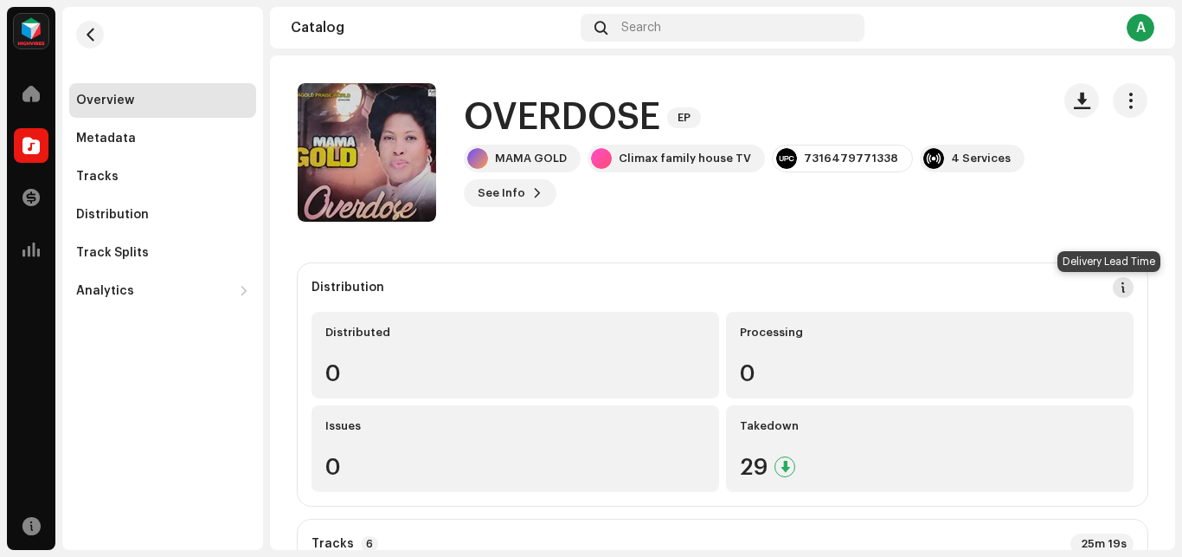
click at [1118, 285] on span at bounding box center [1124, 287] width 12 height 14
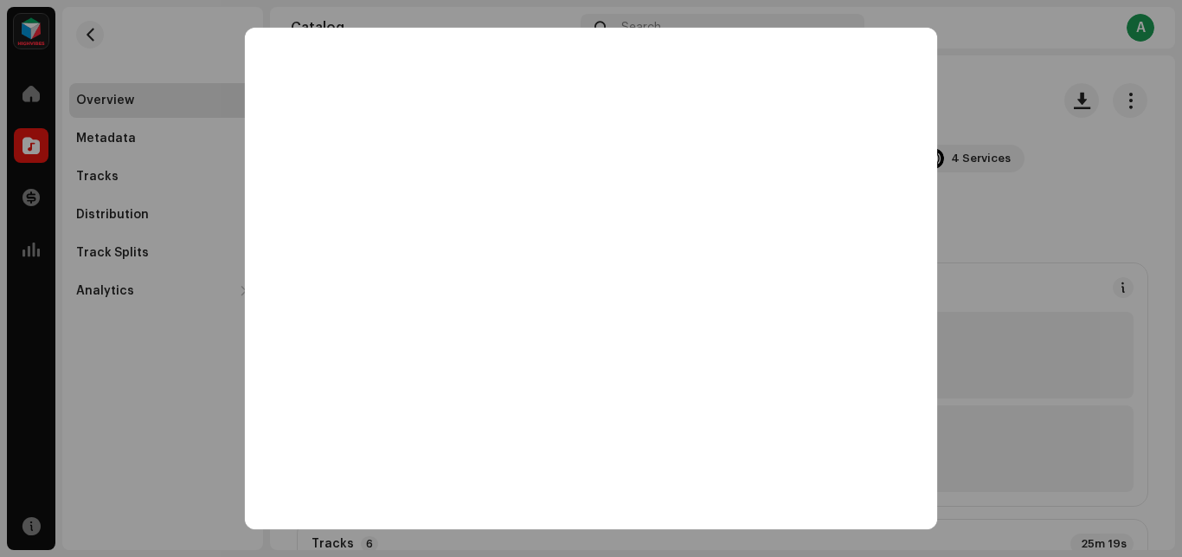
scroll to position [565, 0]
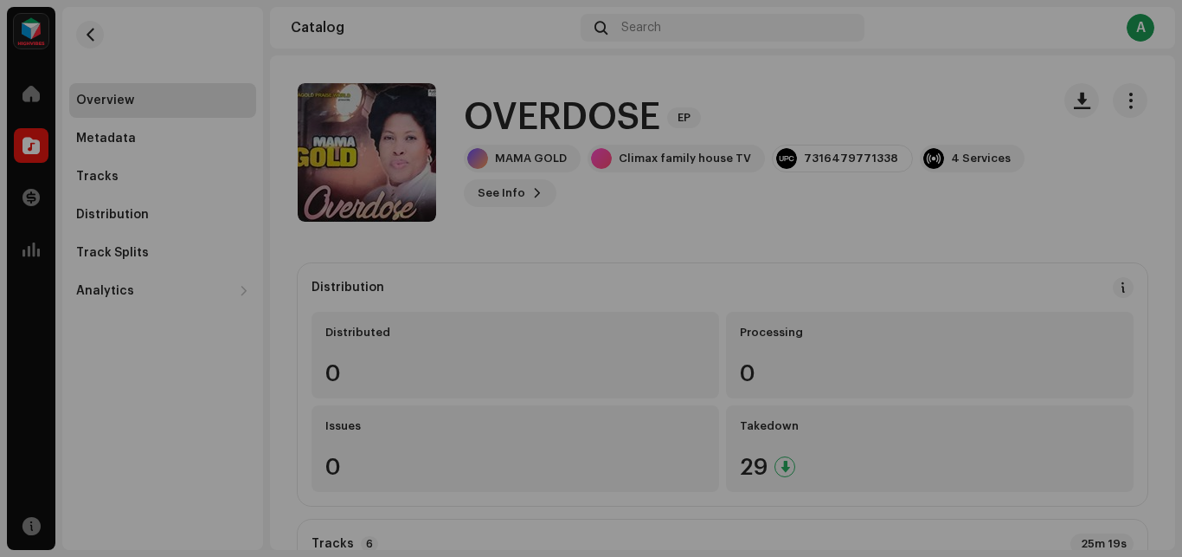
click at [1120, 222] on div "DSP Guidelines for Delivery Lead Time We usually deliver your releases within h…" at bounding box center [591, 278] width 1182 height 557
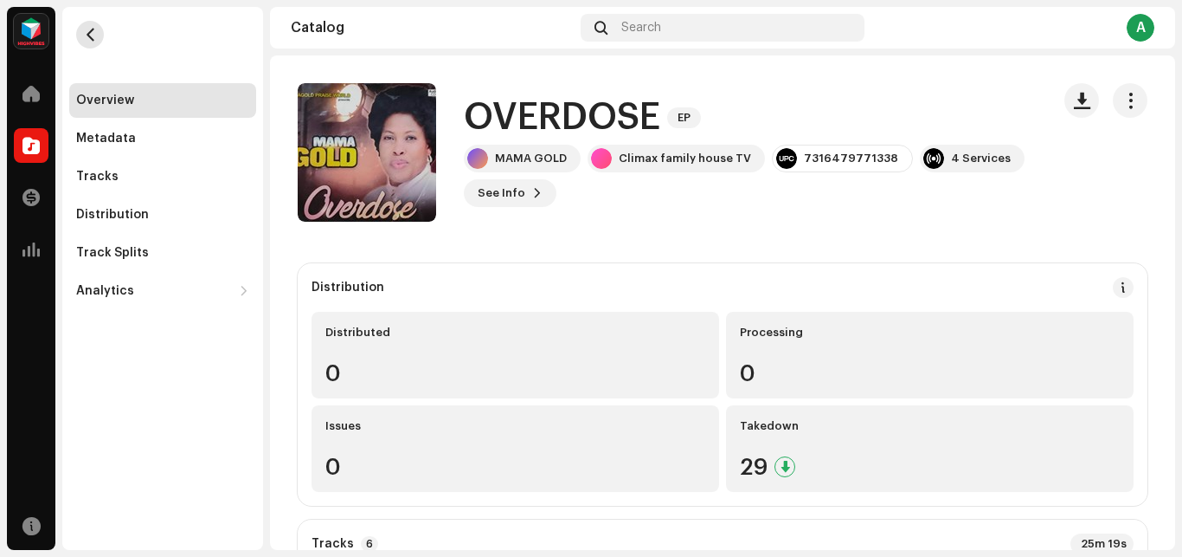
click at [86, 30] on span "button" at bounding box center [90, 35] width 13 height 14
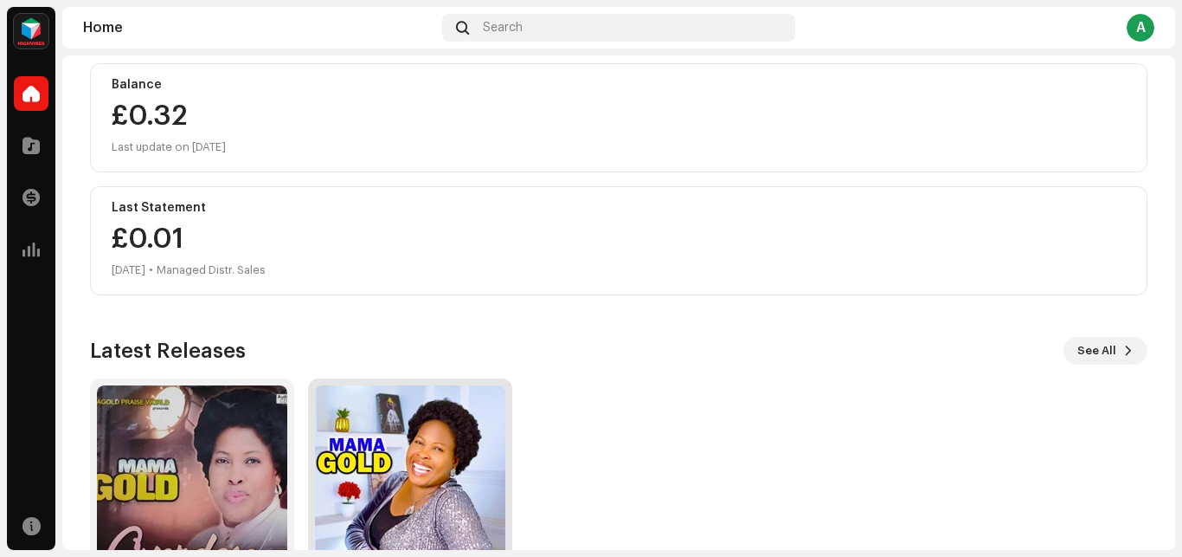
scroll to position [291, 0]
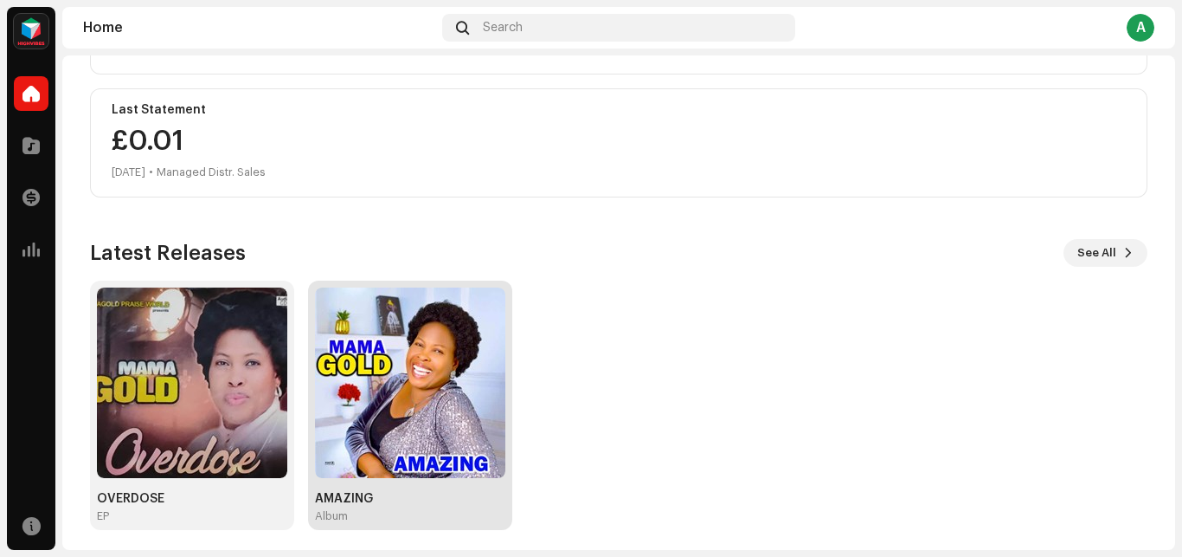
click at [421, 375] on img at bounding box center [410, 382] width 190 height 190
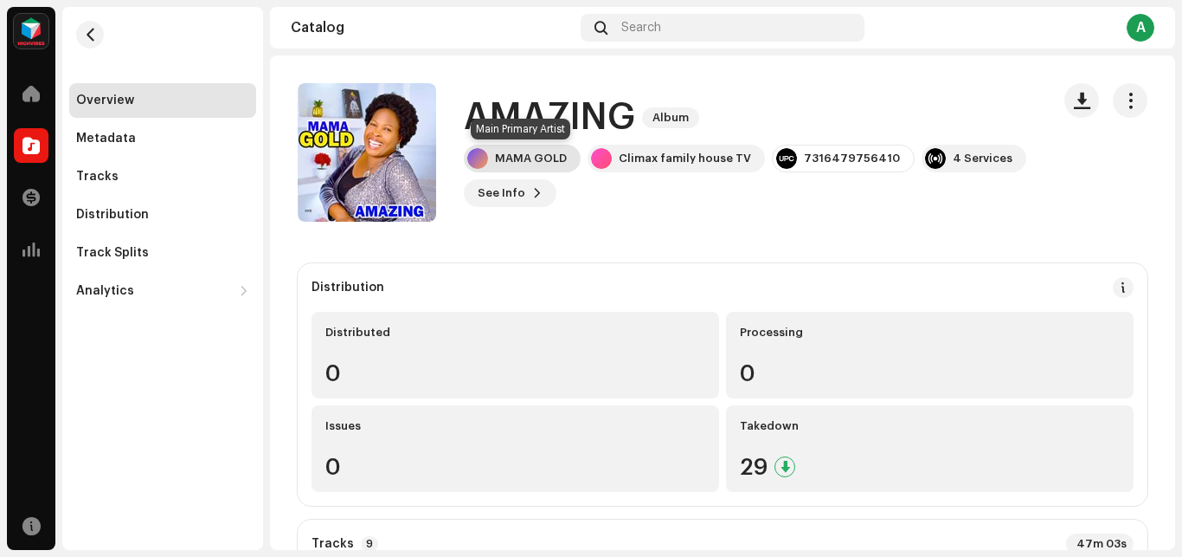
click at [549, 157] on div "MAMA GOLD" at bounding box center [531, 158] width 72 height 14
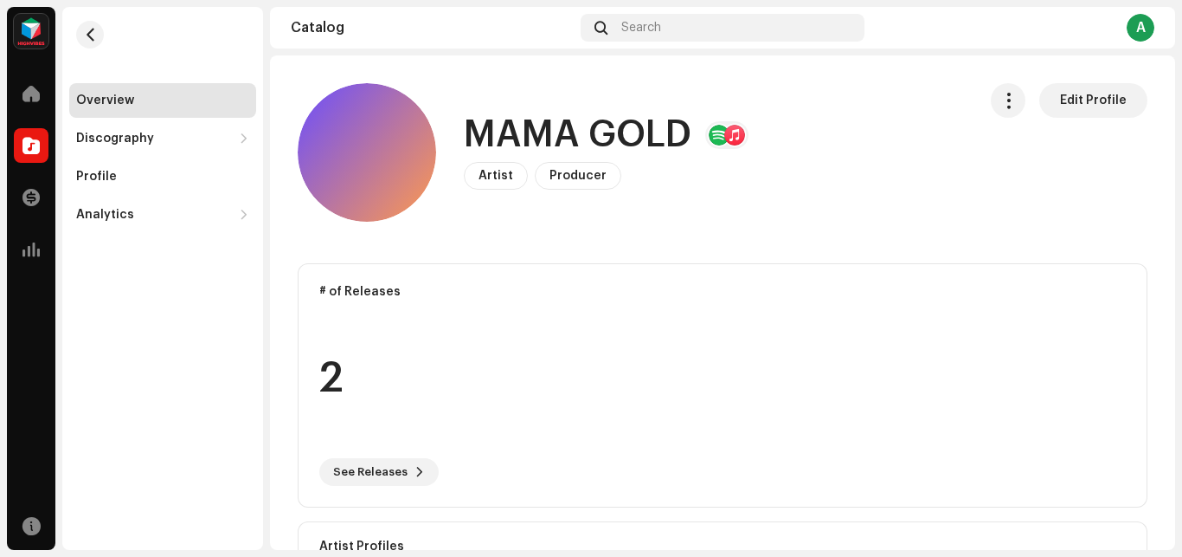
click at [503, 174] on span "Artist" at bounding box center [496, 176] width 35 height 12
click at [998, 113] on button "button" at bounding box center [1008, 100] width 35 height 35
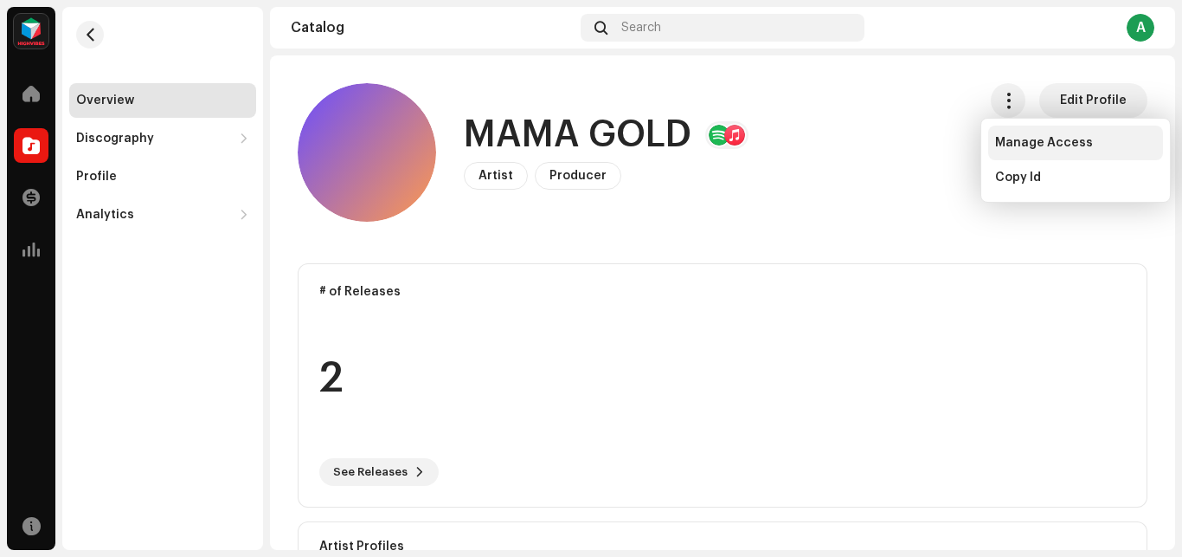
click at [1015, 144] on span "Manage Access" at bounding box center [1044, 143] width 98 height 14
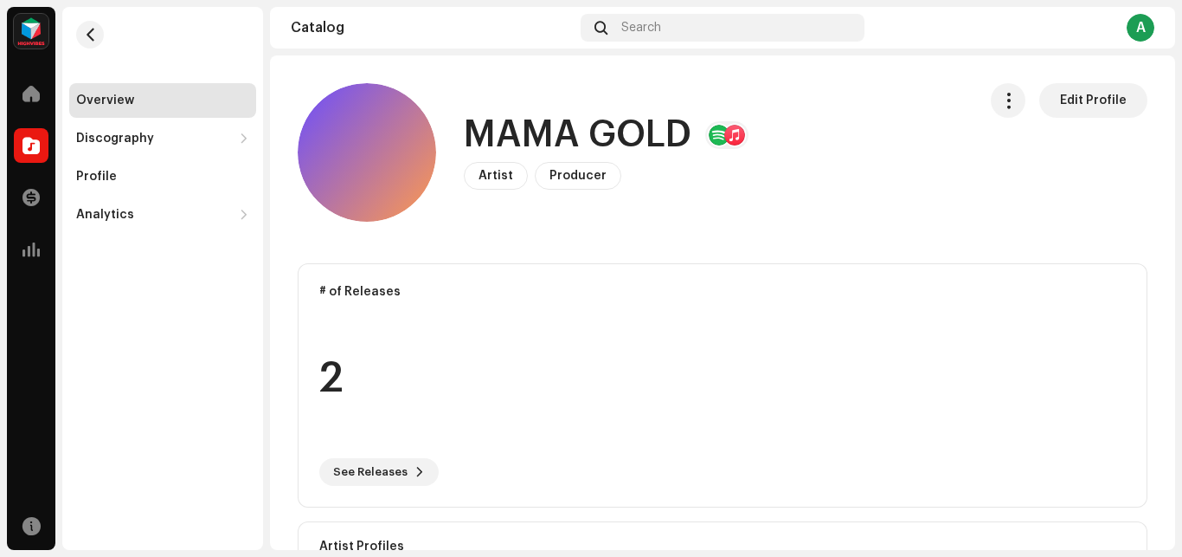
click at [922, 73] on div "MAMA GOLD Artist Portal Invite Member Member Email Last Active Status No member…" at bounding box center [591, 278] width 1182 height 557
click at [100, 170] on div "Profile" at bounding box center [96, 177] width 41 height 14
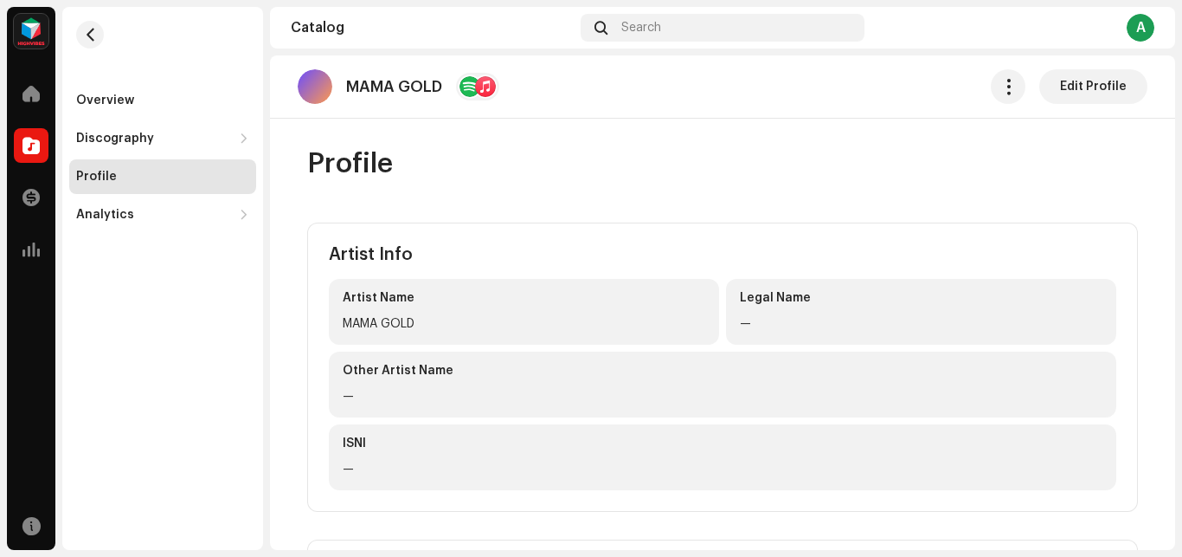
click at [428, 310] on div "Artist Name MAMA GOLD" at bounding box center [524, 312] width 390 height 66
click at [418, 320] on div "MAMA GOLD" at bounding box center [524, 323] width 363 height 21
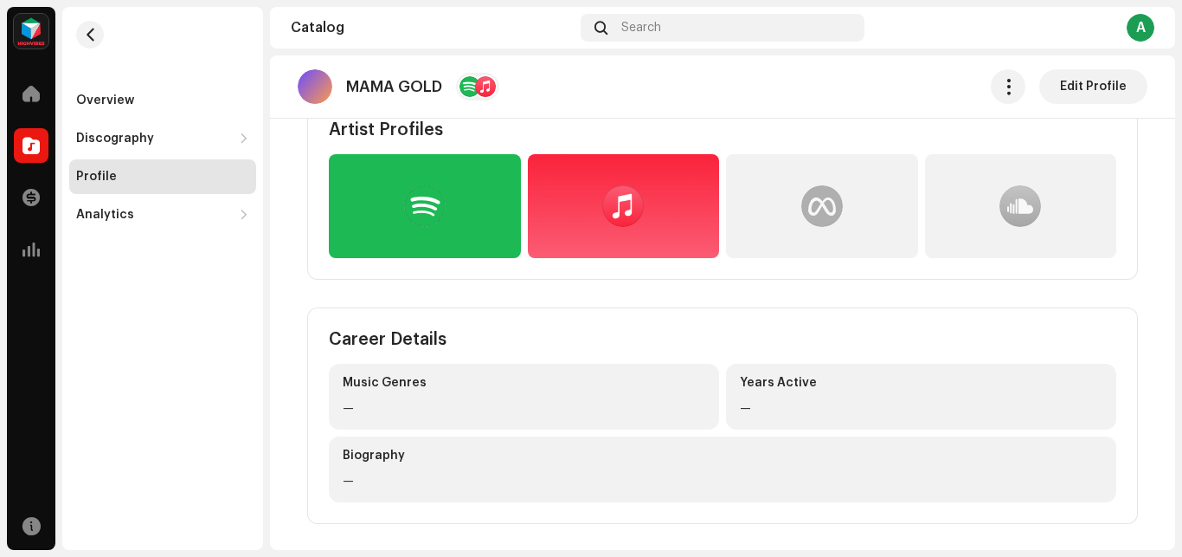
scroll to position [443, 0]
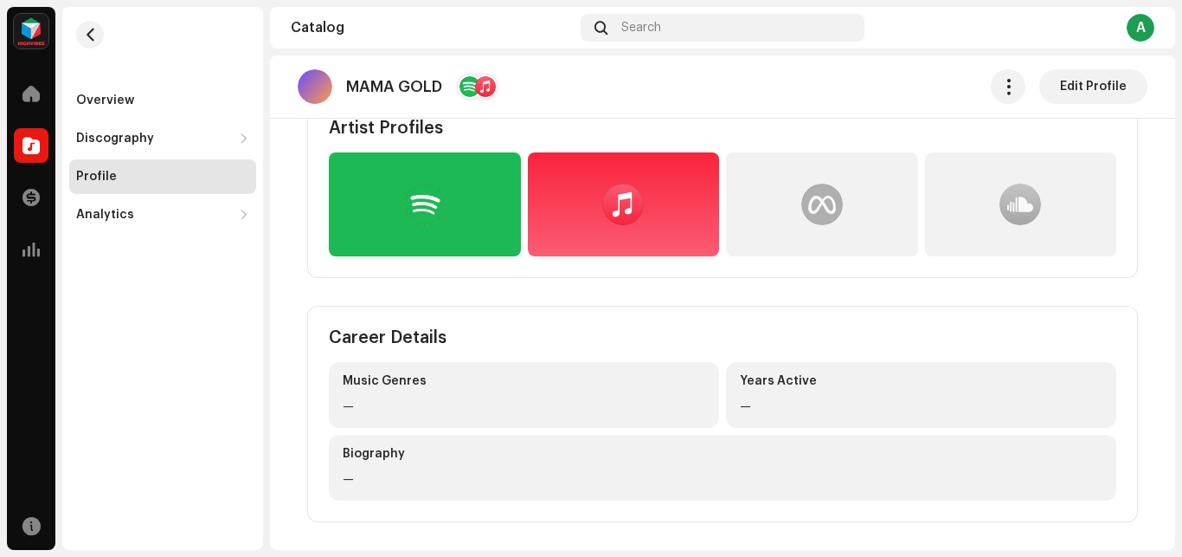
click at [1067, 88] on catalog-artists-details-profile "MAMA GOLD Edit Profile Profile Artist Info Artist Name MAMA GOLD Legal Name — O…" at bounding box center [722, 67] width 905 height 910
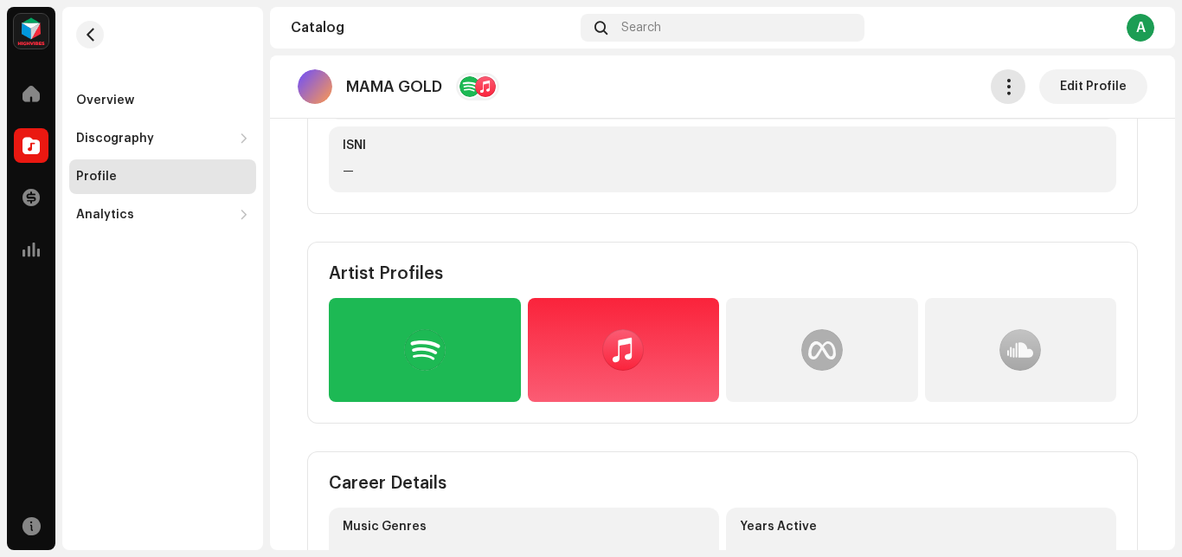
click at [996, 93] on catalog-artists-details-profile "MAMA GOLD Edit Profile Profile Artist Info Artist Name MAMA GOLD Legal Name — O…" at bounding box center [722, 213] width 905 height 910
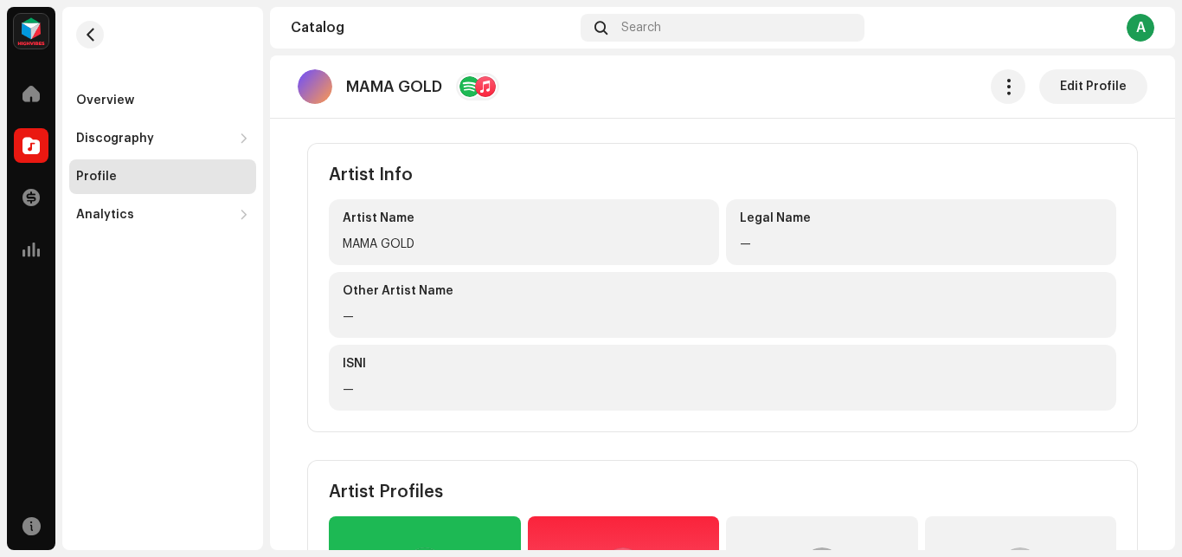
scroll to position [0, 0]
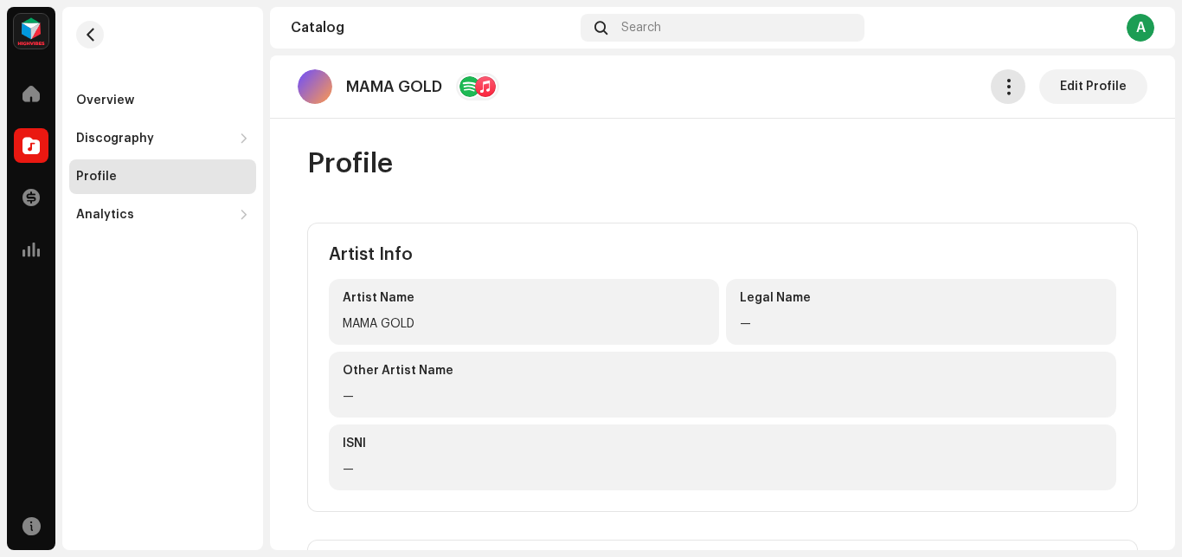
click at [1007, 95] on button "button" at bounding box center [1008, 86] width 35 height 35
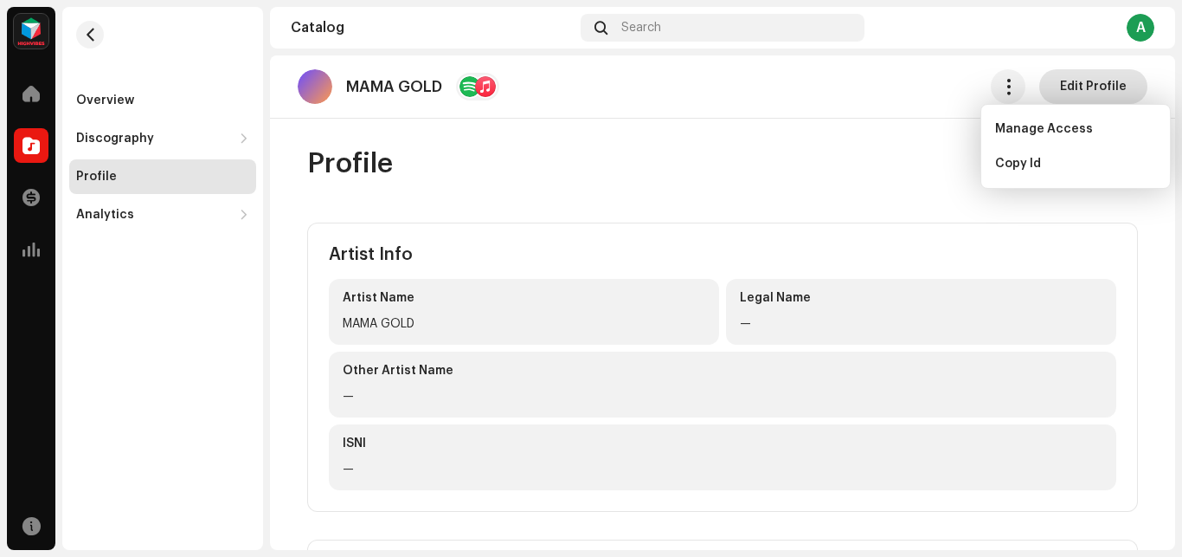
click at [1076, 91] on span "Edit Profile" at bounding box center [1093, 86] width 67 height 35
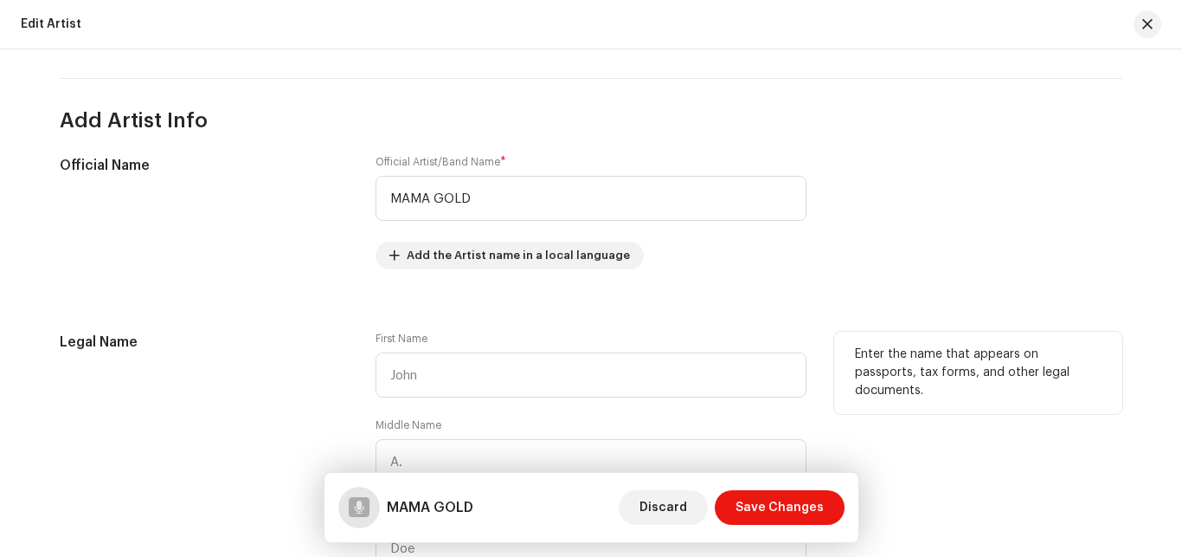
scroll to position [364, 0]
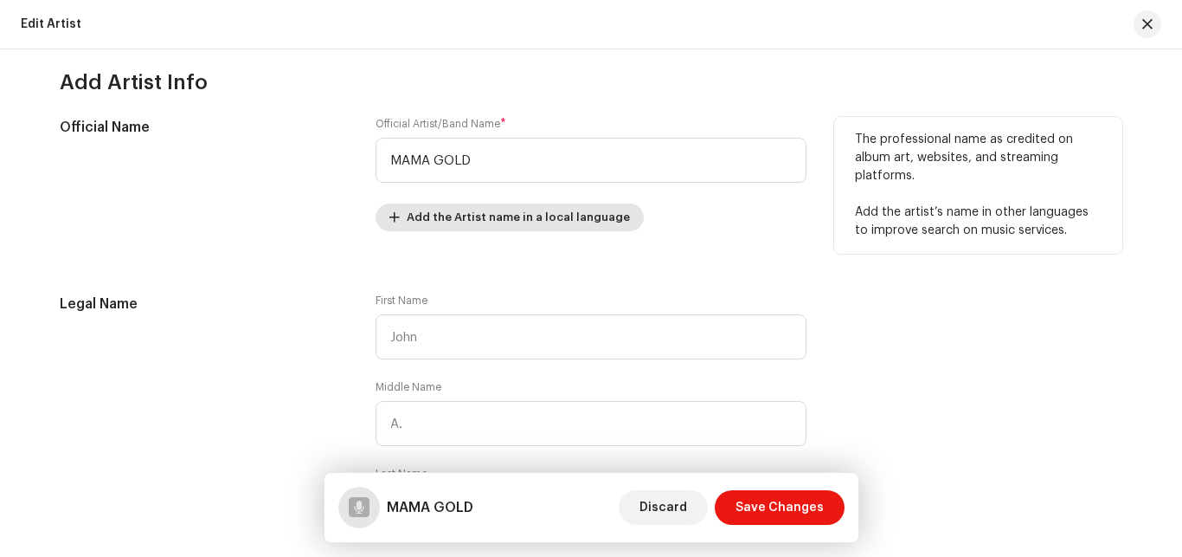
click at [567, 223] on span "Add the Artist name in a local language" at bounding box center [518, 217] width 223 height 35
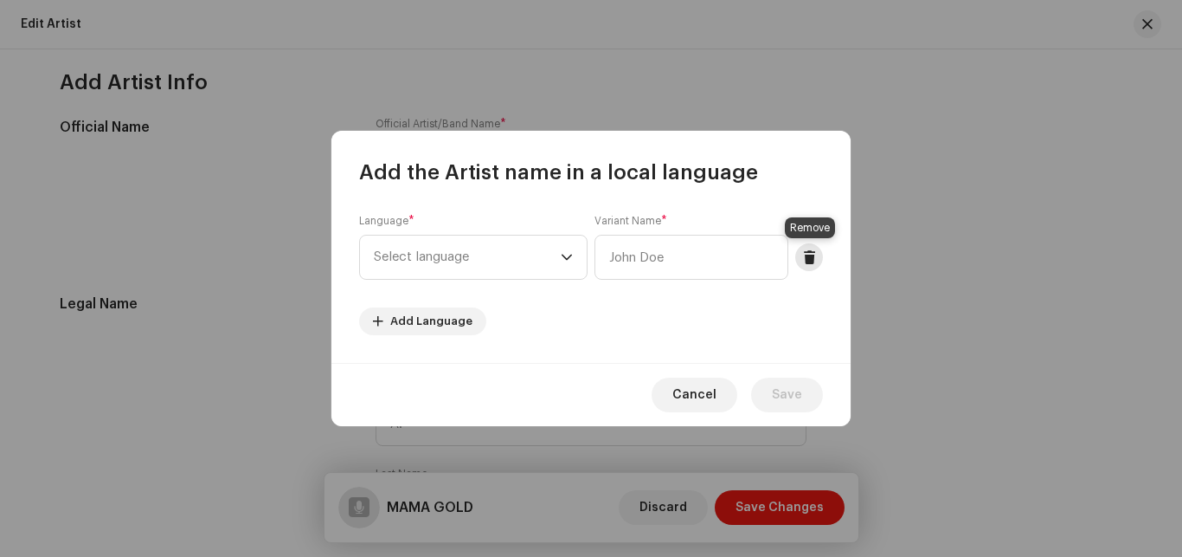
click at [818, 261] on button at bounding box center [810, 257] width 28 height 28
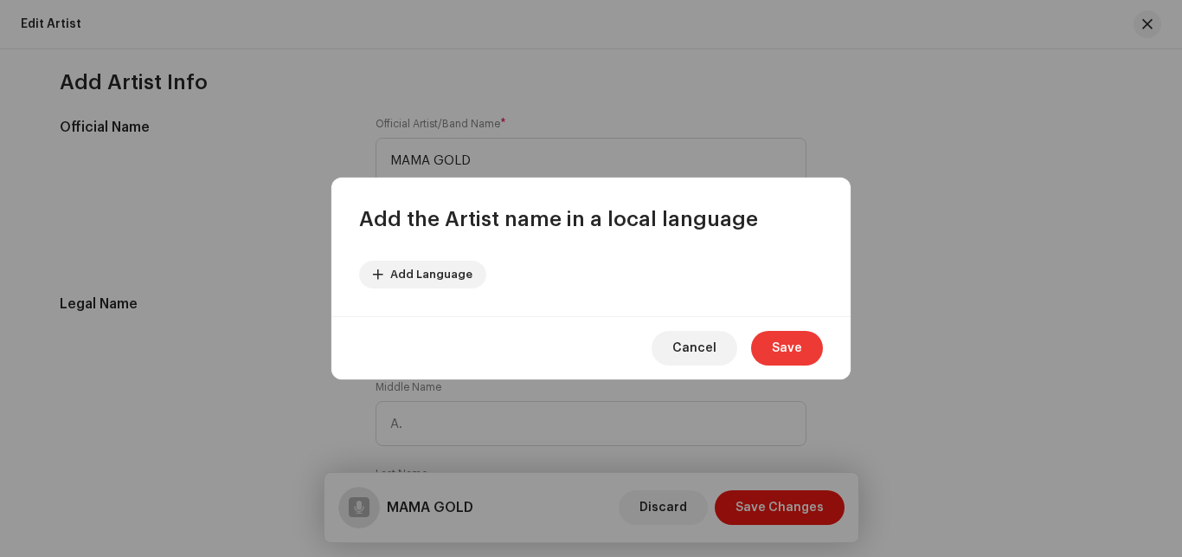
click at [787, 355] on span "Save" at bounding box center [787, 348] width 30 height 35
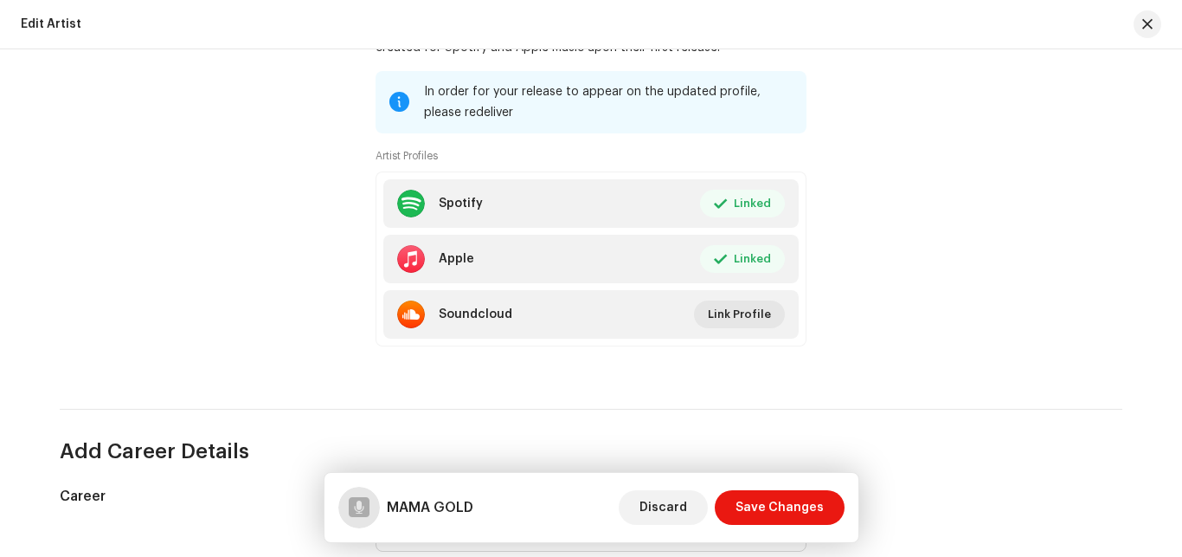
scroll to position [1163, 0]
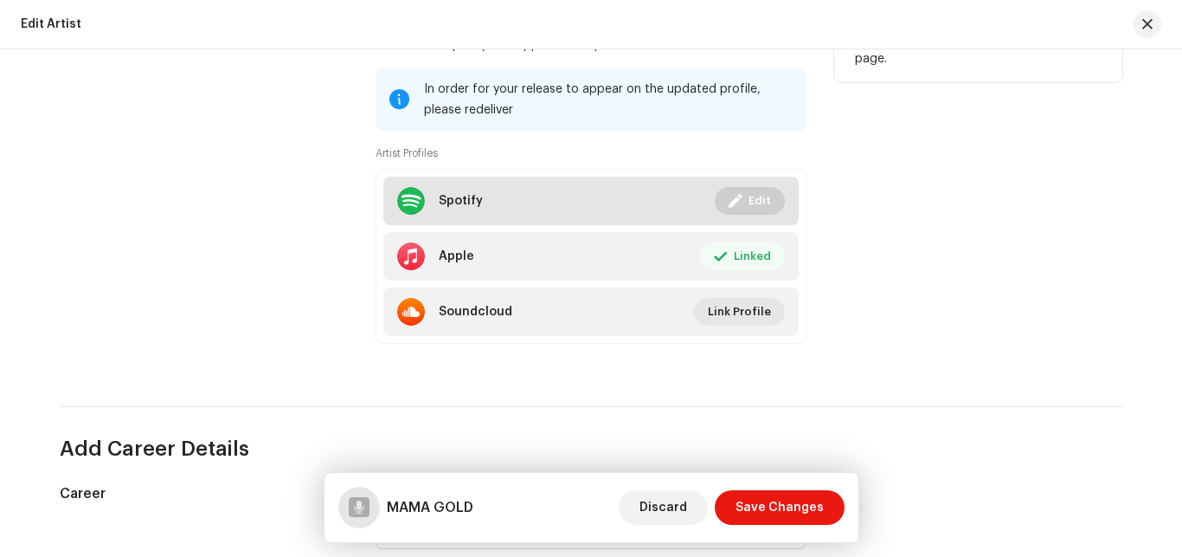
click at [755, 208] on span "Edit" at bounding box center [760, 201] width 23 height 35
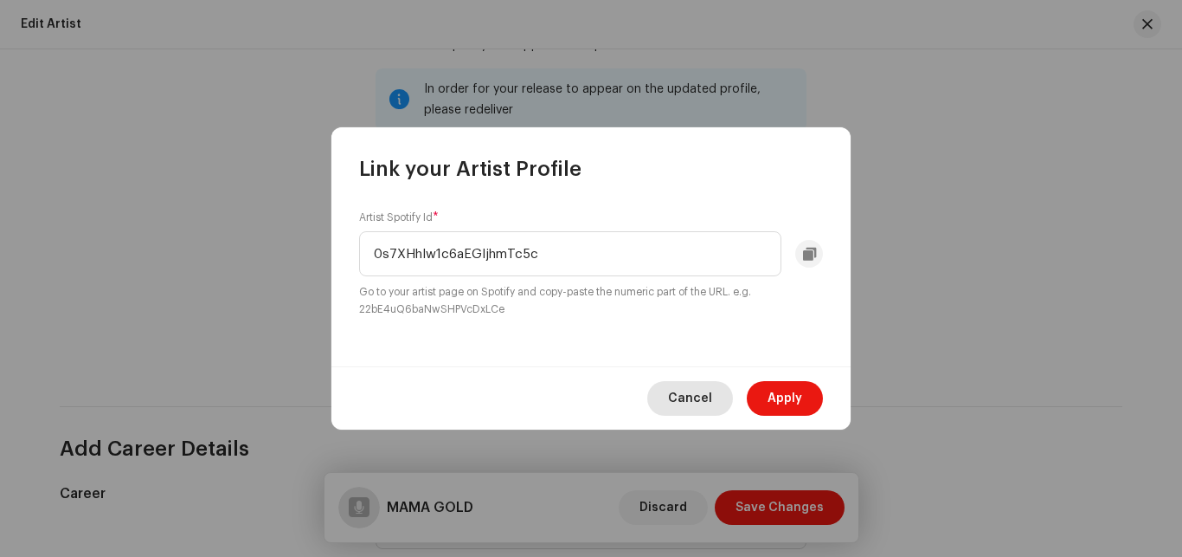
click at [692, 396] on span "Cancel" at bounding box center [690, 398] width 44 height 35
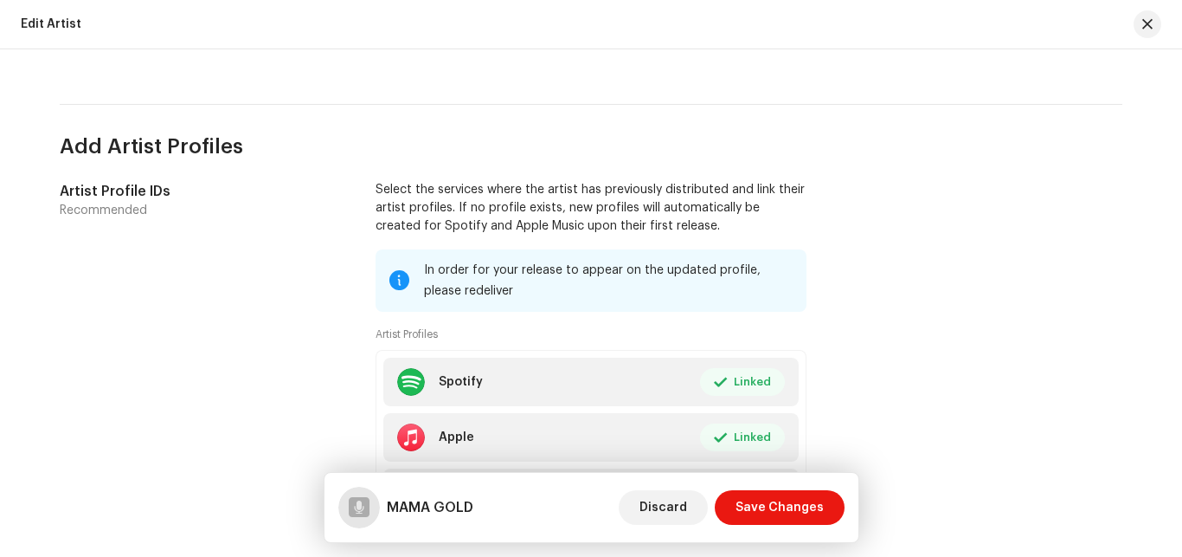
scroll to position [692, 0]
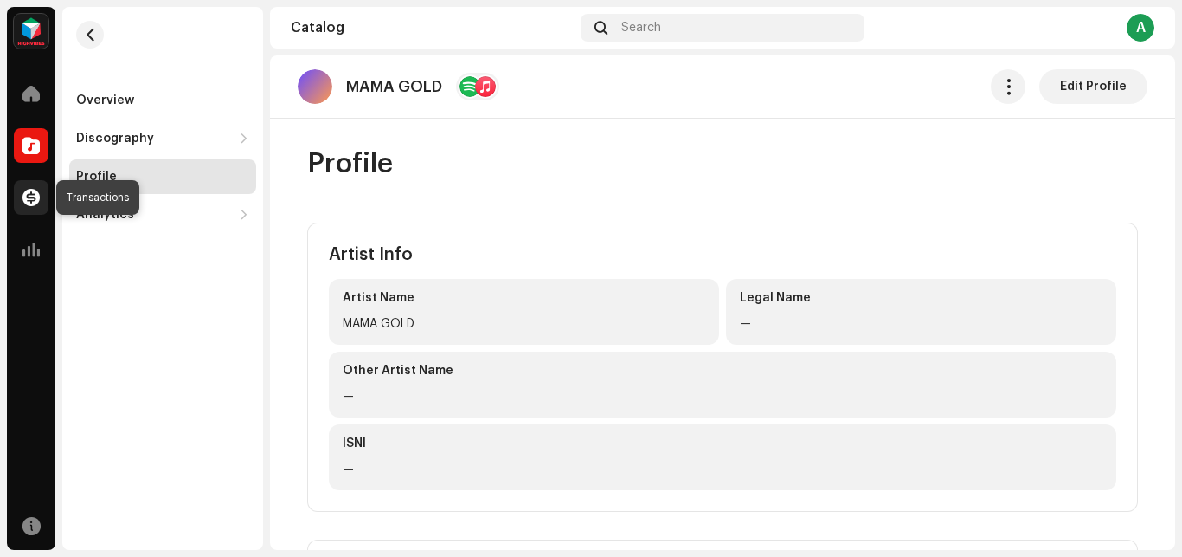
click at [34, 203] on span at bounding box center [31, 197] width 17 height 14
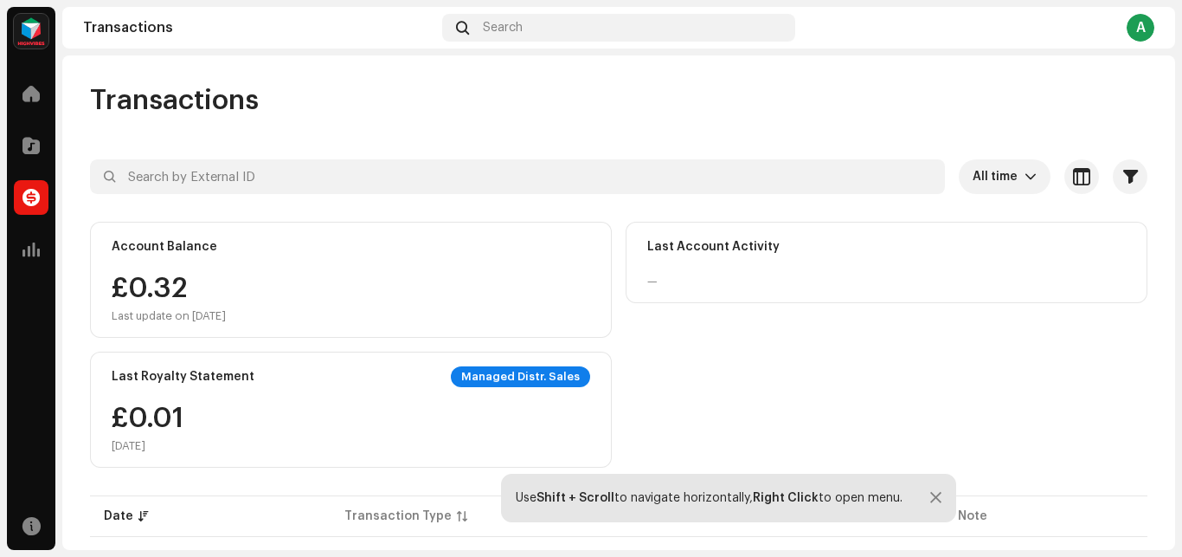
click at [498, 378] on div "Managed Distr. Sales" at bounding box center [520, 376] width 139 height 21
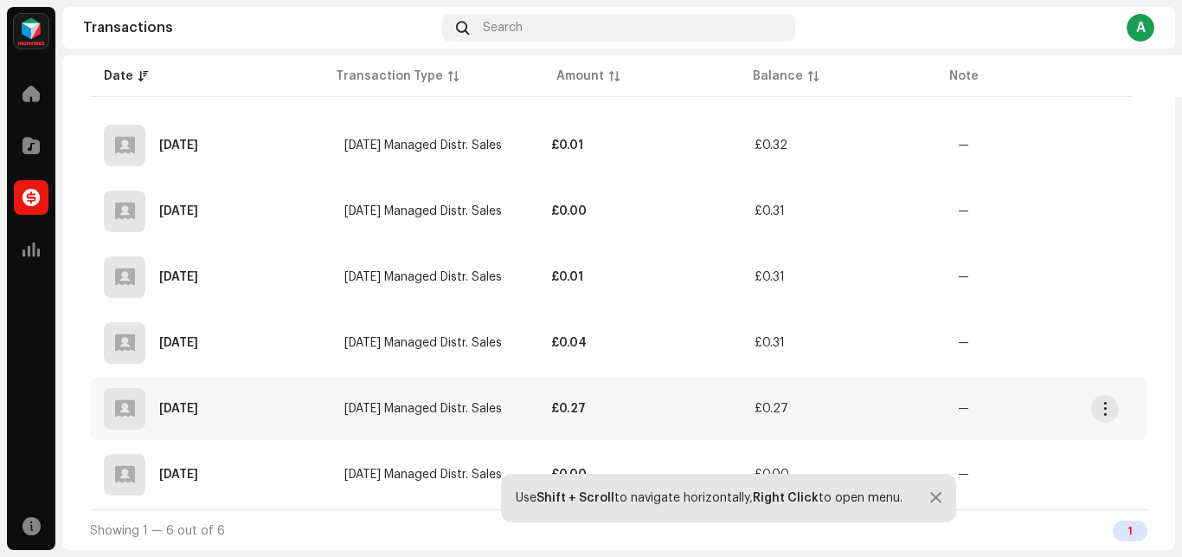
scroll to position [431, 0]
click at [933, 499] on div at bounding box center [936, 498] width 11 height 14
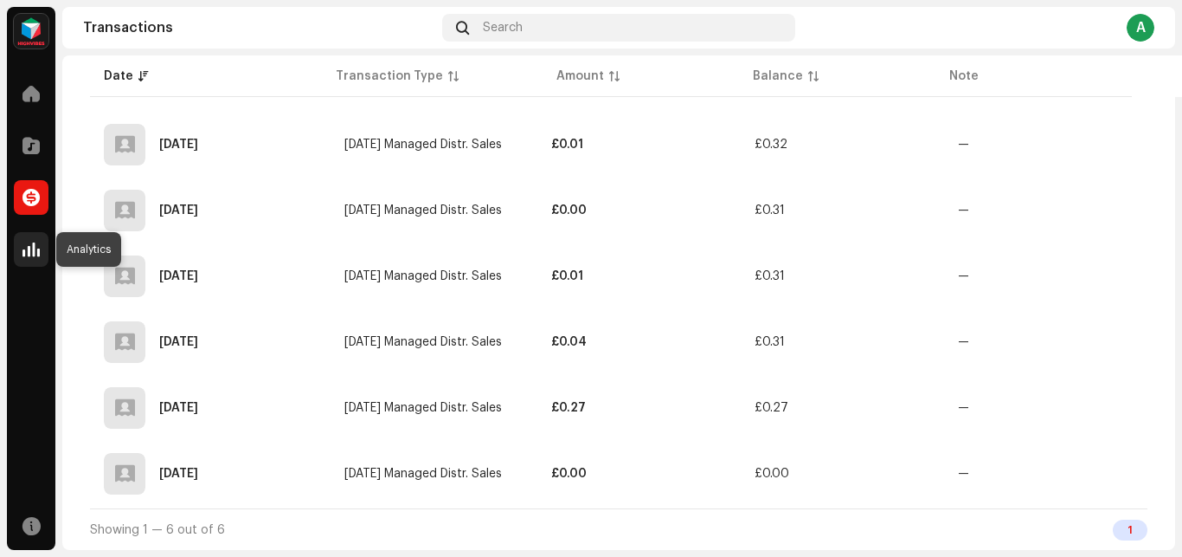
click at [36, 259] on div at bounding box center [31, 249] width 35 height 35
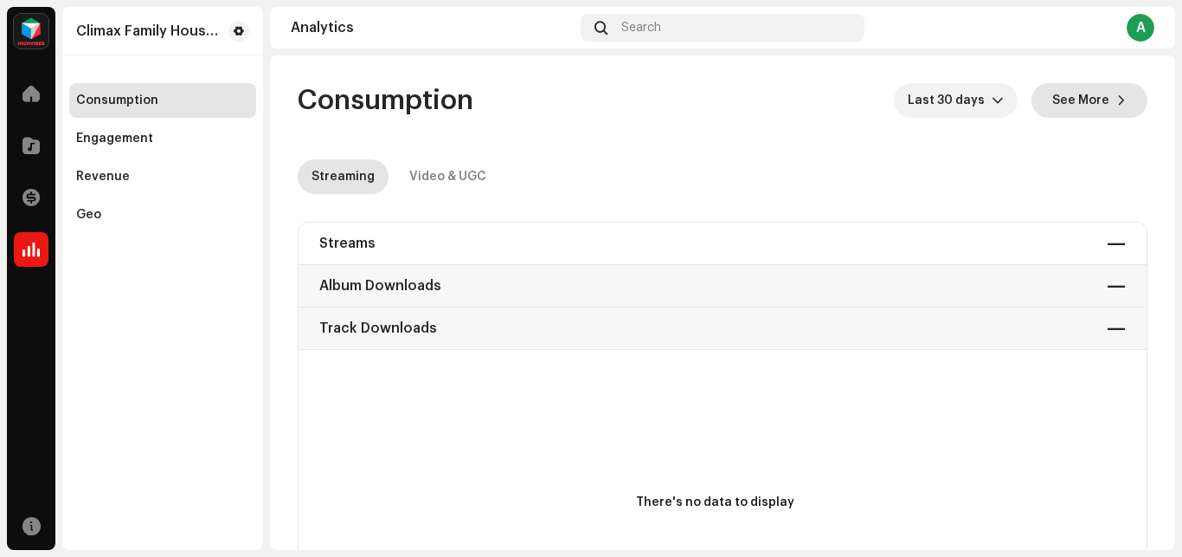
click at [1117, 94] on span at bounding box center [1122, 100] width 10 height 14
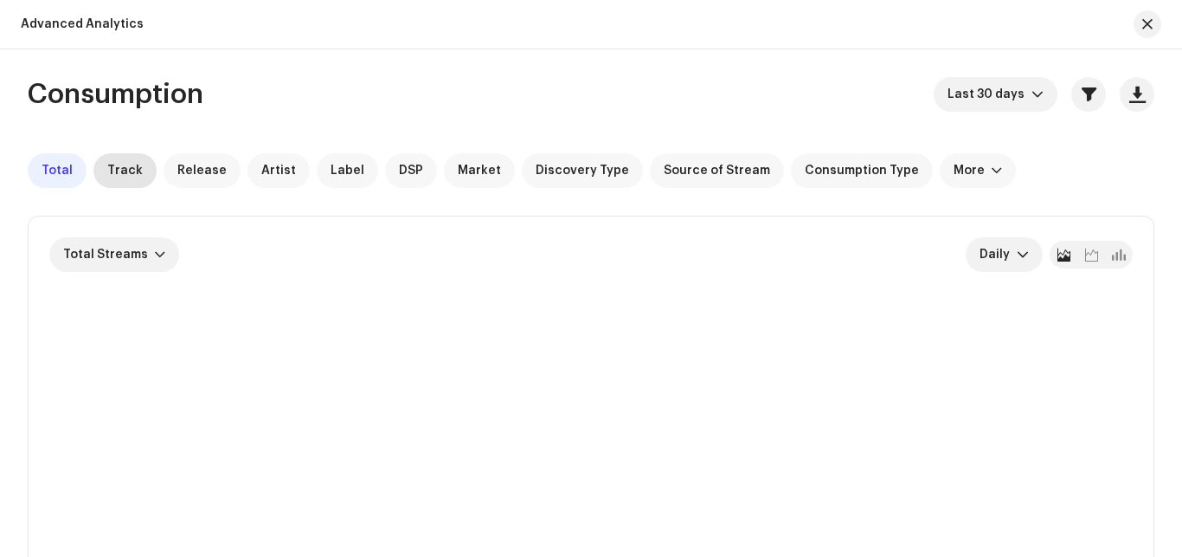
click at [110, 171] on span "Track" at bounding box center [124, 171] width 35 height 14
click at [1152, 28] on span "button" at bounding box center [1148, 24] width 10 height 14
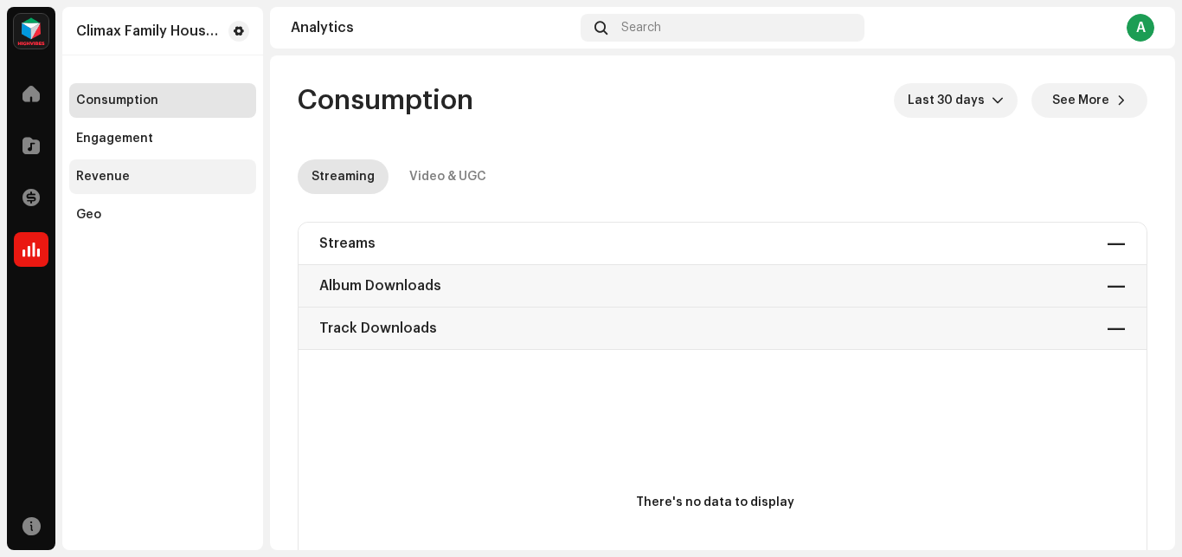
click at [113, 179] on div "Revenue" at bounding box center [103, 177] width 54 height 14
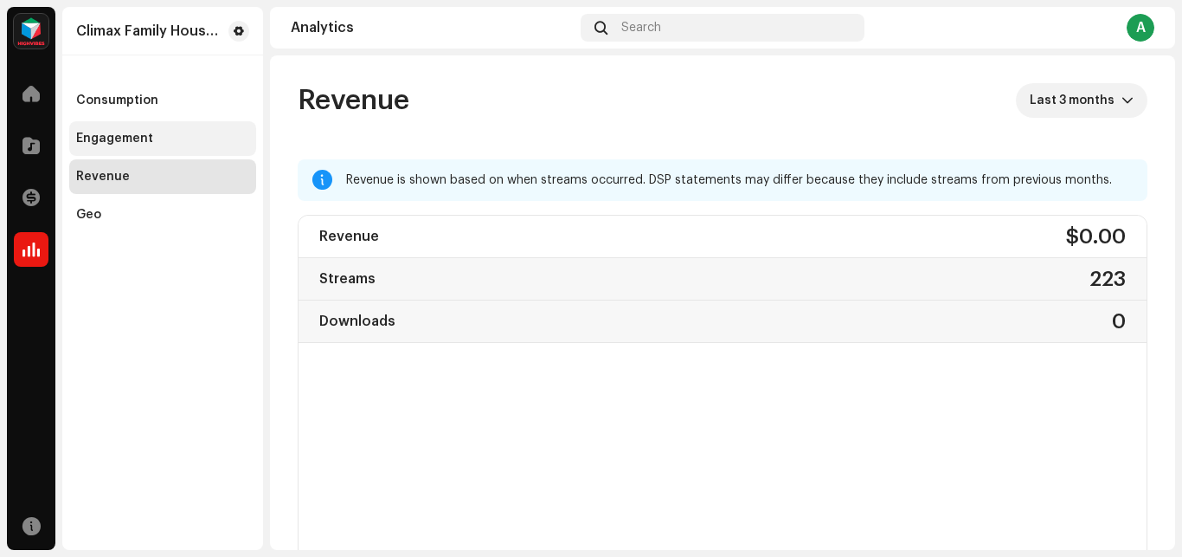
click at [143, 149] on div "Engagement" at bounding box center [162, 138] width 187 height 35
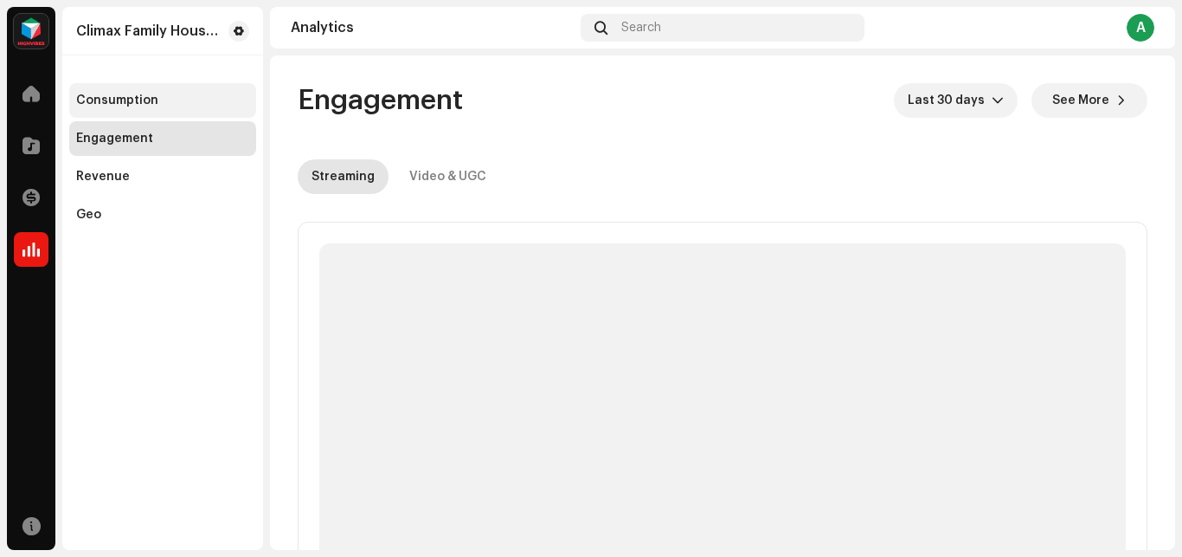
click at [125, 93] on div "Consumption" at bounding box center [117, 100] width 82 height 14
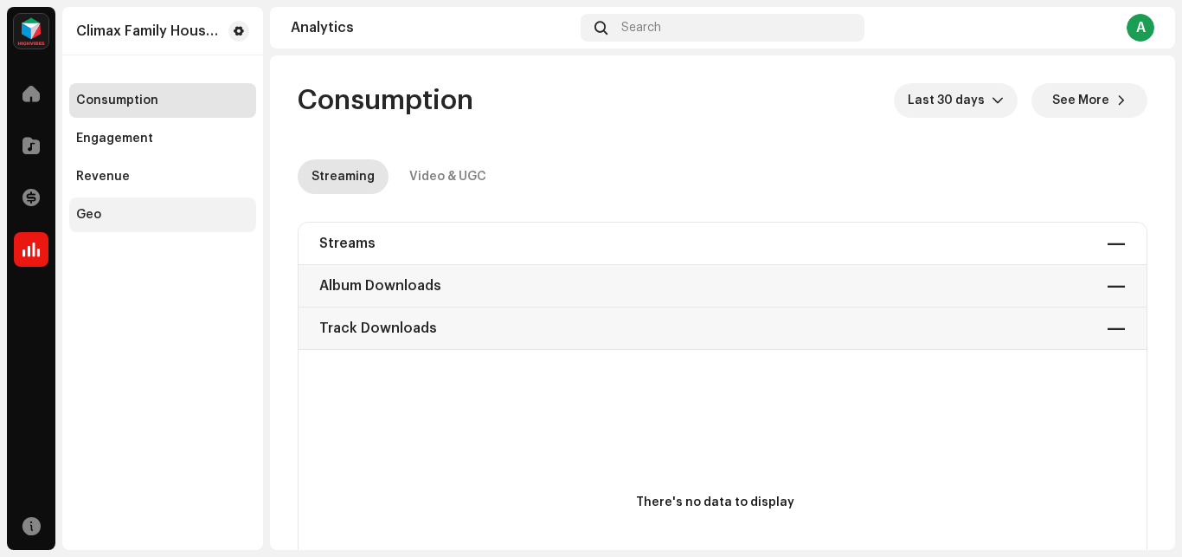
click at [92, 217] on div "Geo" at bounding box center [88, 215] width 25 height 14
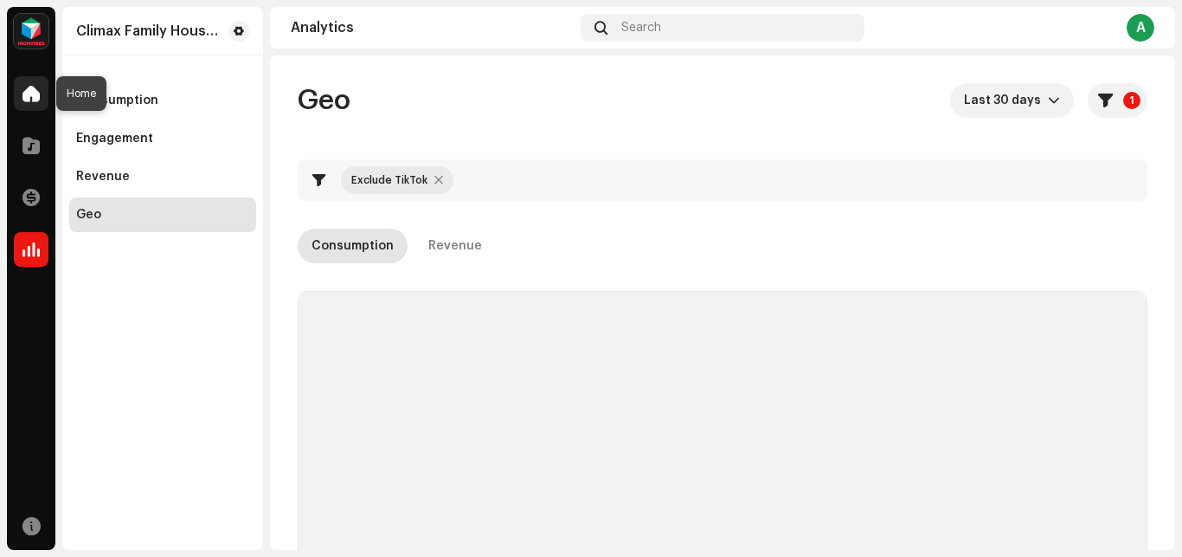
click at [36, 104] on div at bounding box center [31, 93] width 35 height 35
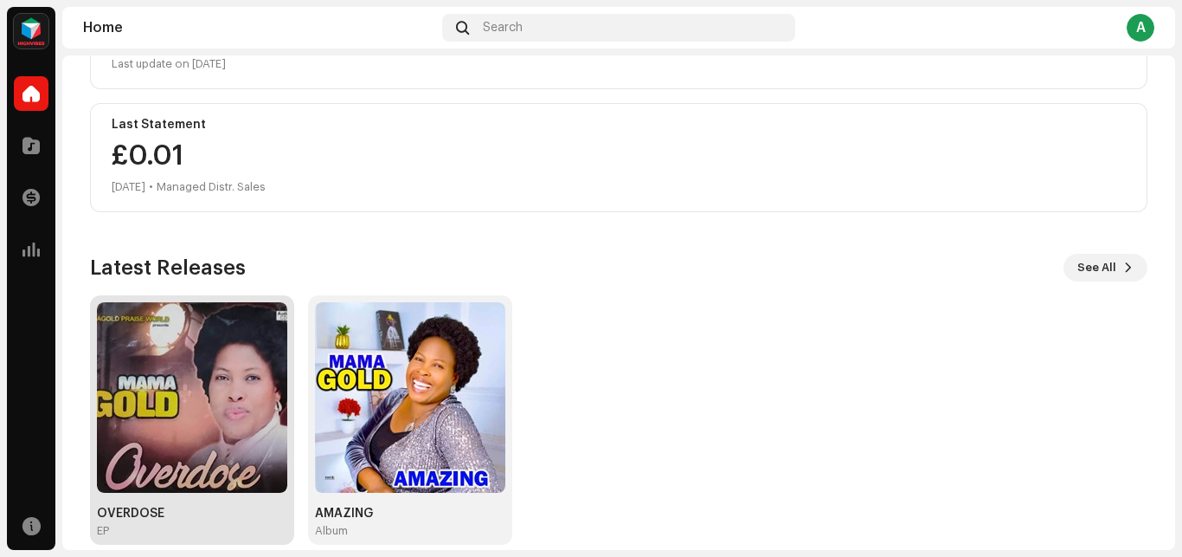
scroll to position [299, 0]
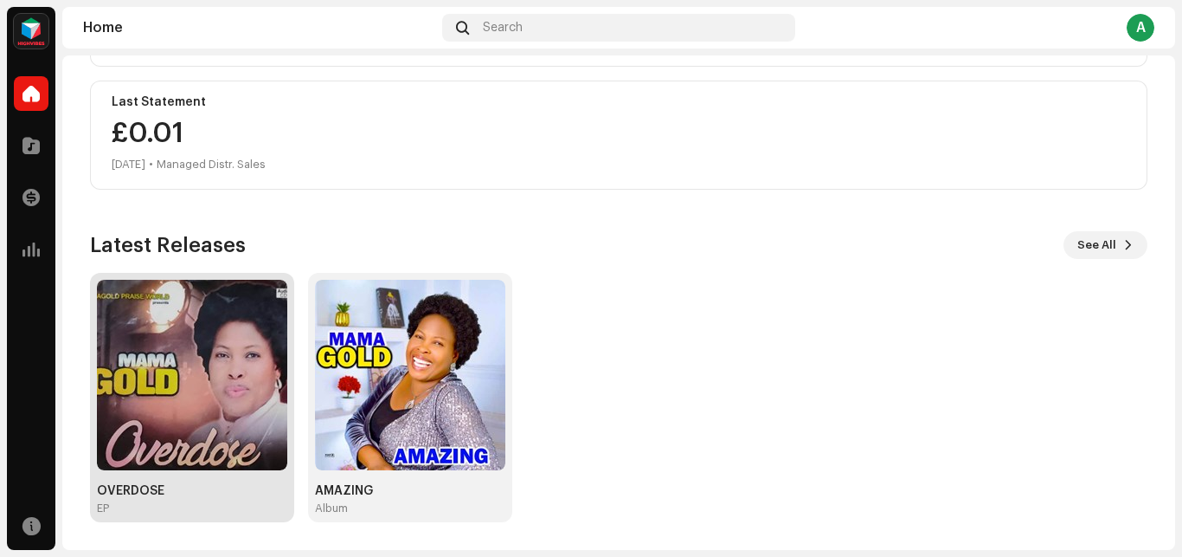
click at [198, 376] on img at bounding box center [192, 375] width 190 height 190
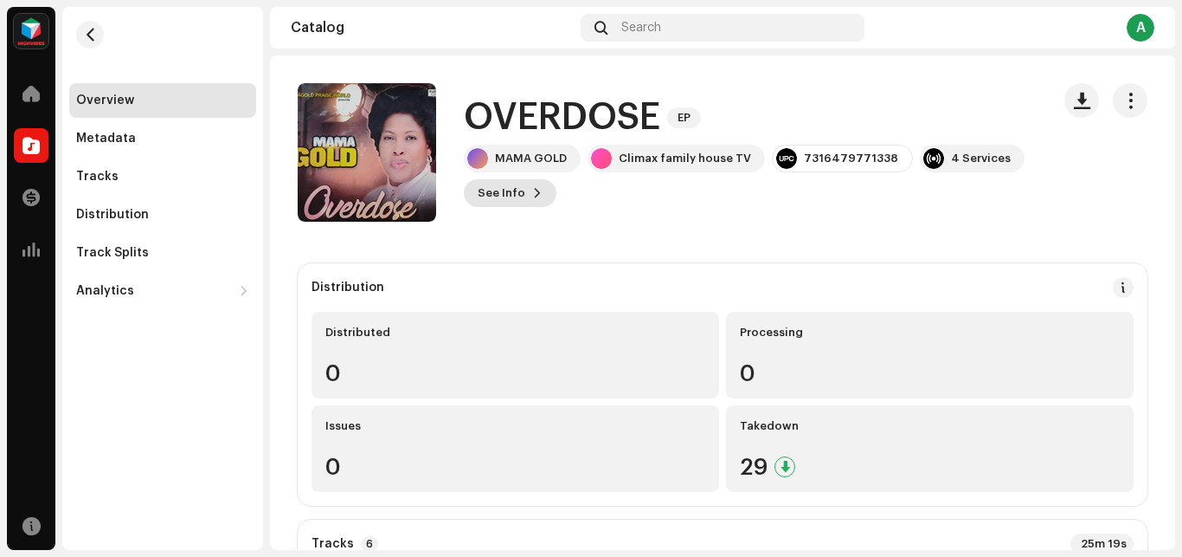
click at [538, 192] on span at bounding box center [537, 193] width 10 height 14
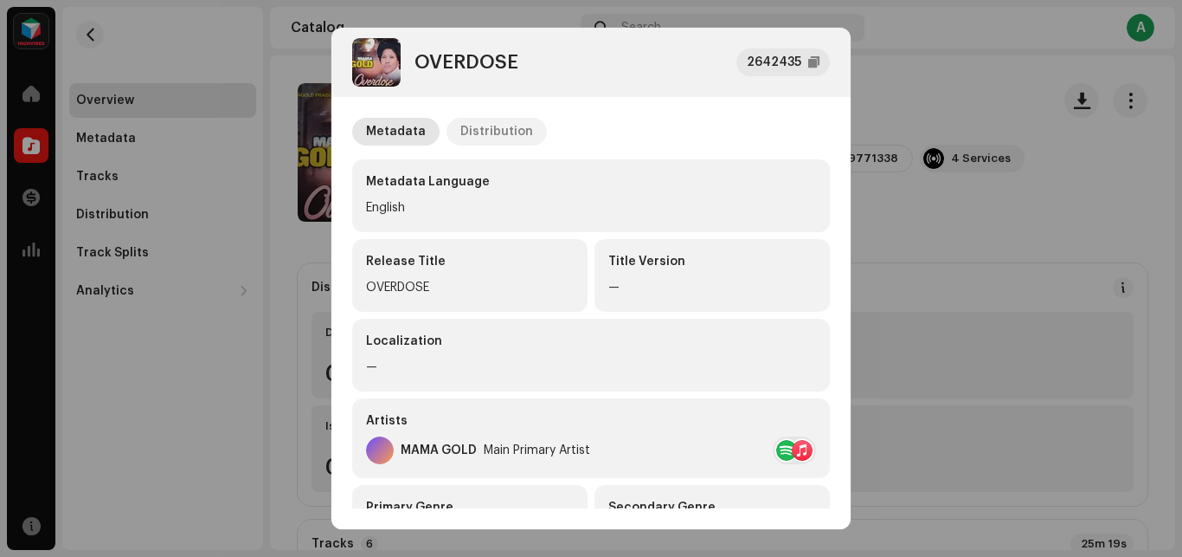
click at [493, 137] on div "Distribution" at bounding box center [497, 132] width 73 height 28
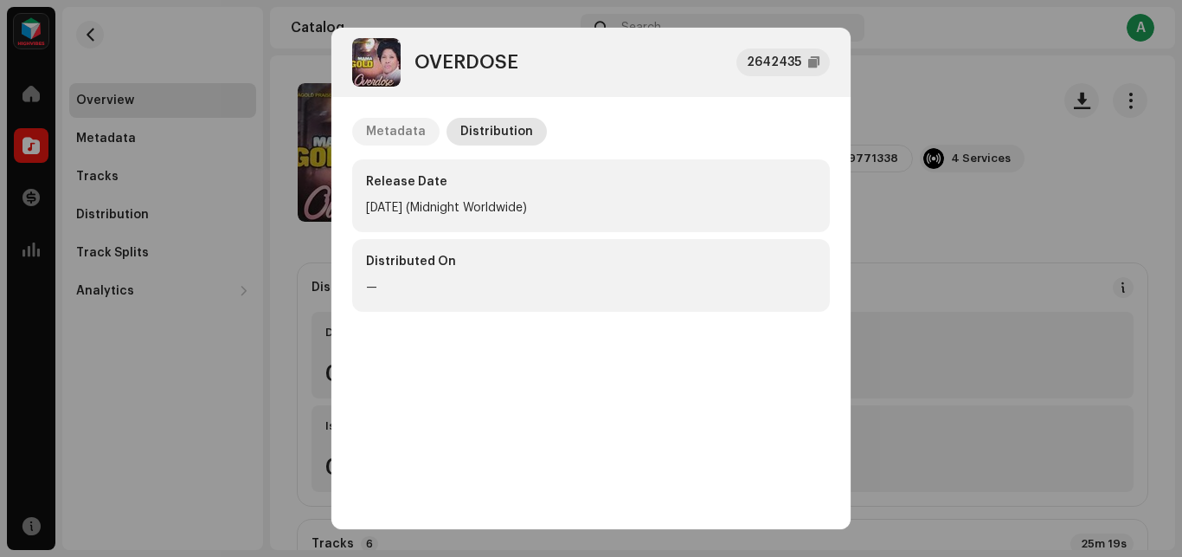
click at [390, 124] on div "Metadata" at bounding box center [396, 132] width 60 height 28
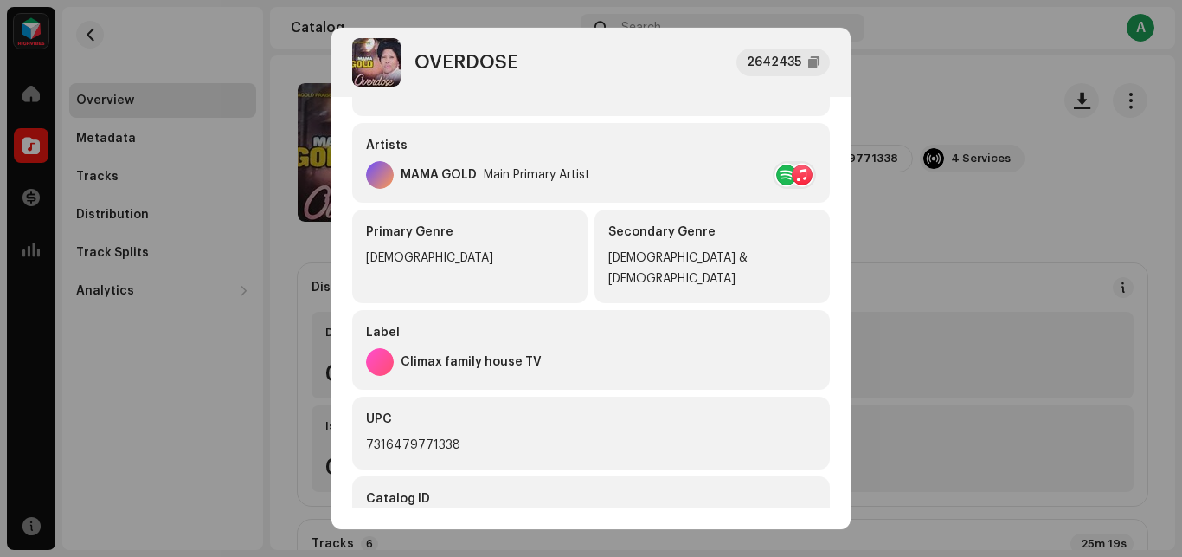
scroll to position [291, 0]
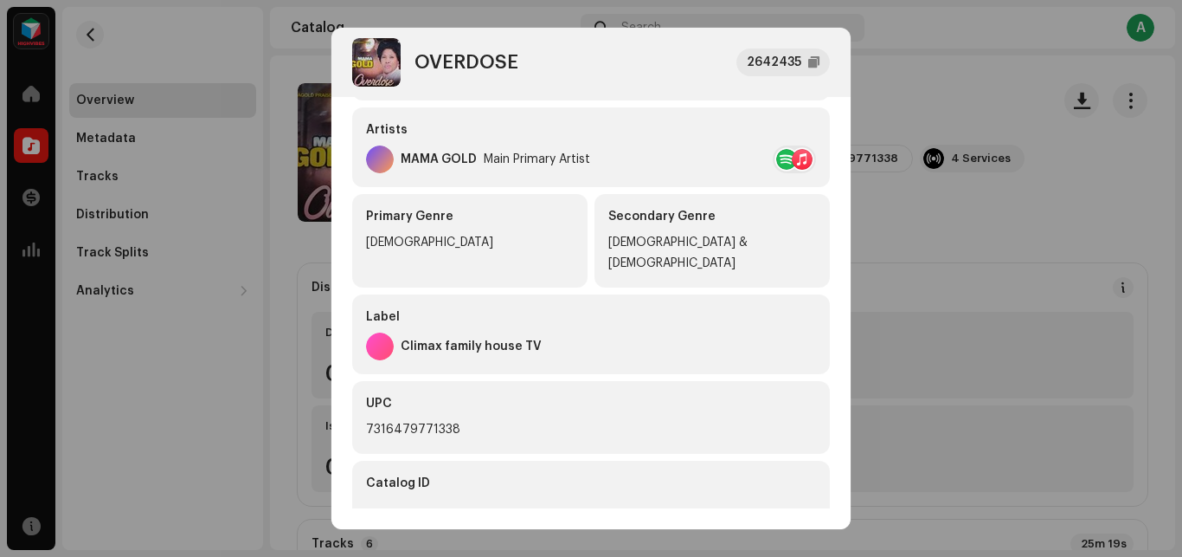
click at [384, 158] on div at bounding box center [380, 159] width 28 height 28
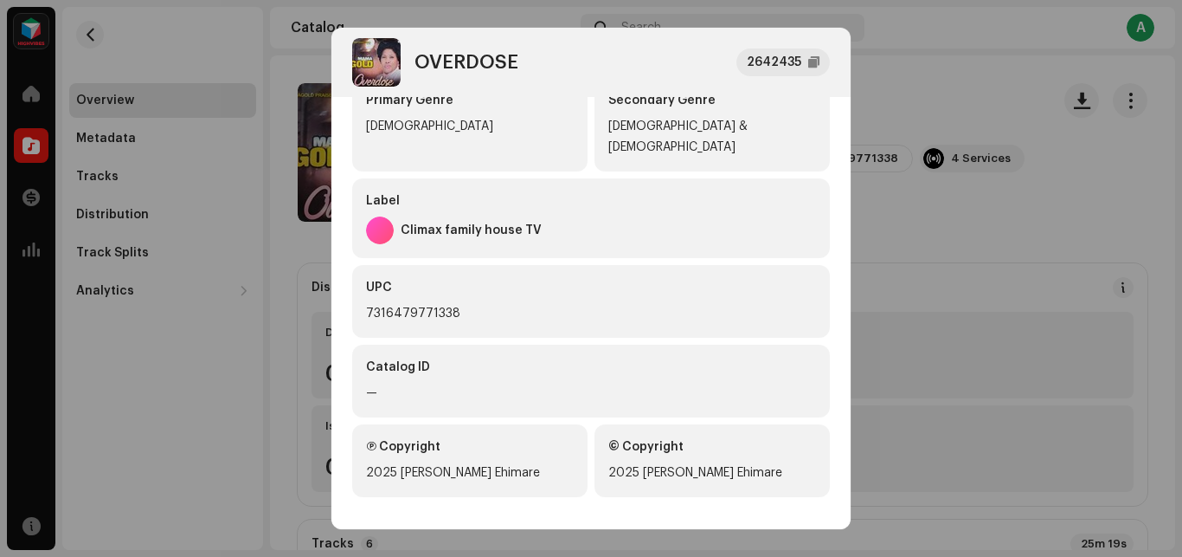
scroll to position [409, 0]
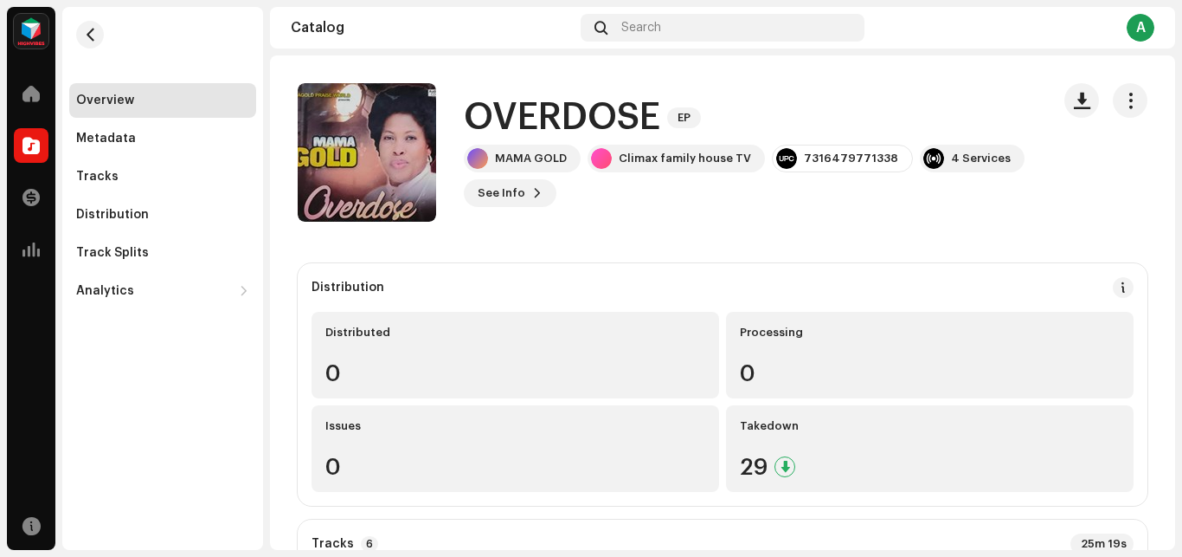
click at [191, 64] on div "OVERDOSE 2642435 Metadata Distribution Metadata Language English Release Title …" at bounding box center [591, 278] width 1182 height 557
click at [91, 43] on button "button" at bounding box center [90, 35] width 28 height 28
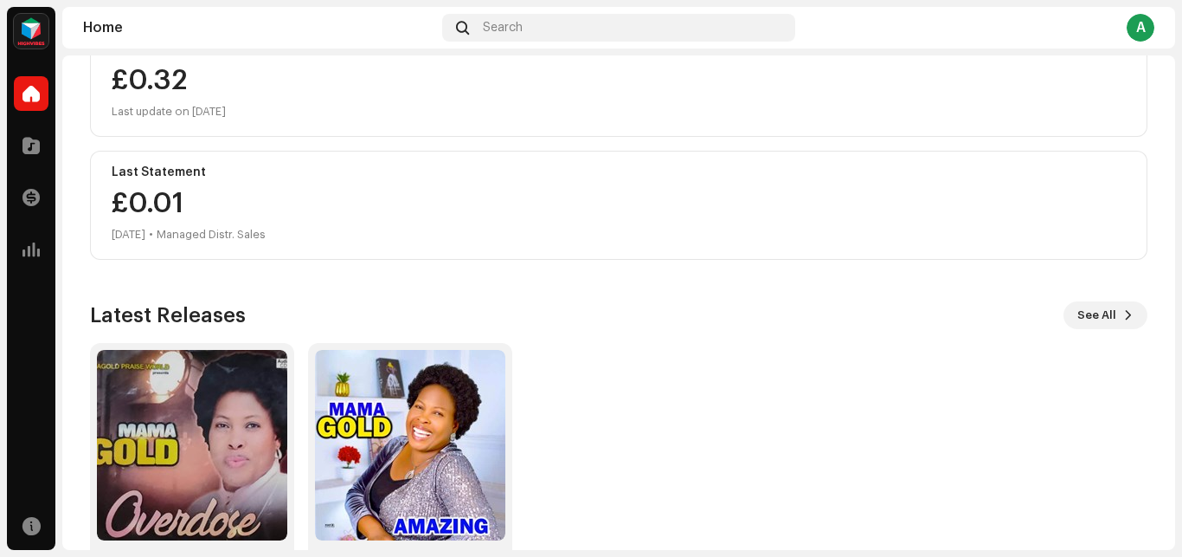
scroll to position [299, 0]
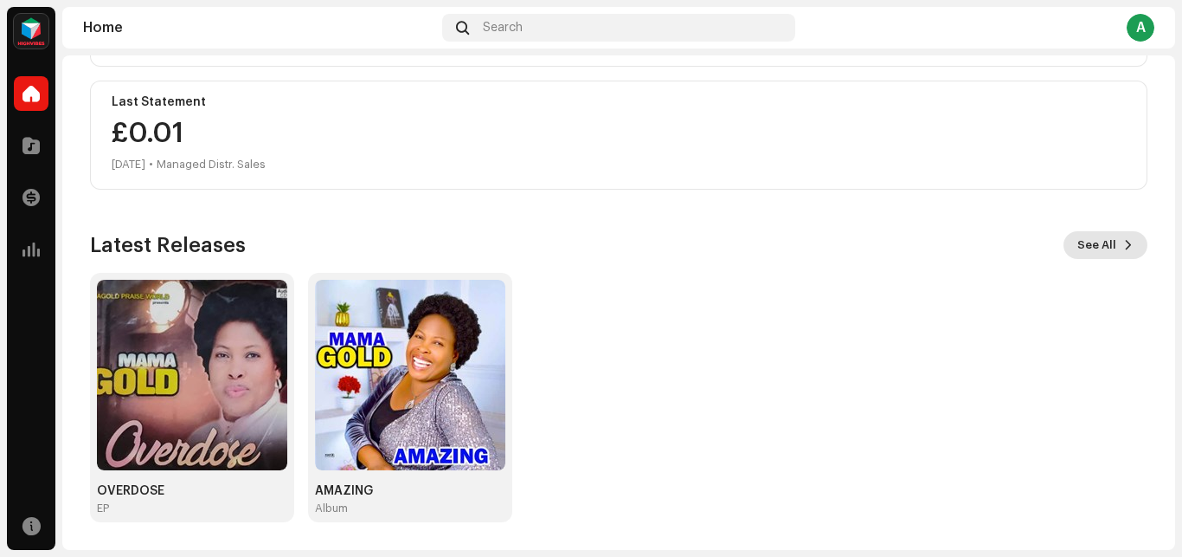
click at [1119, 248] on button "See All" at bounding box center [1106, 245] width 84 height 28
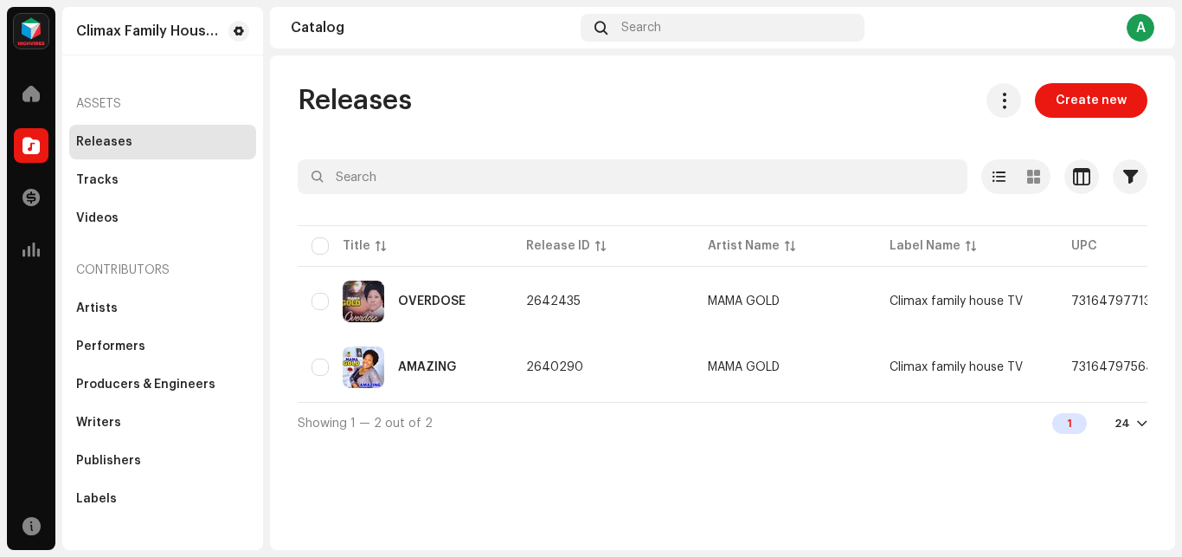
click at [1144, 430] on div at bounding box center [1142, 423] width 10 height 14
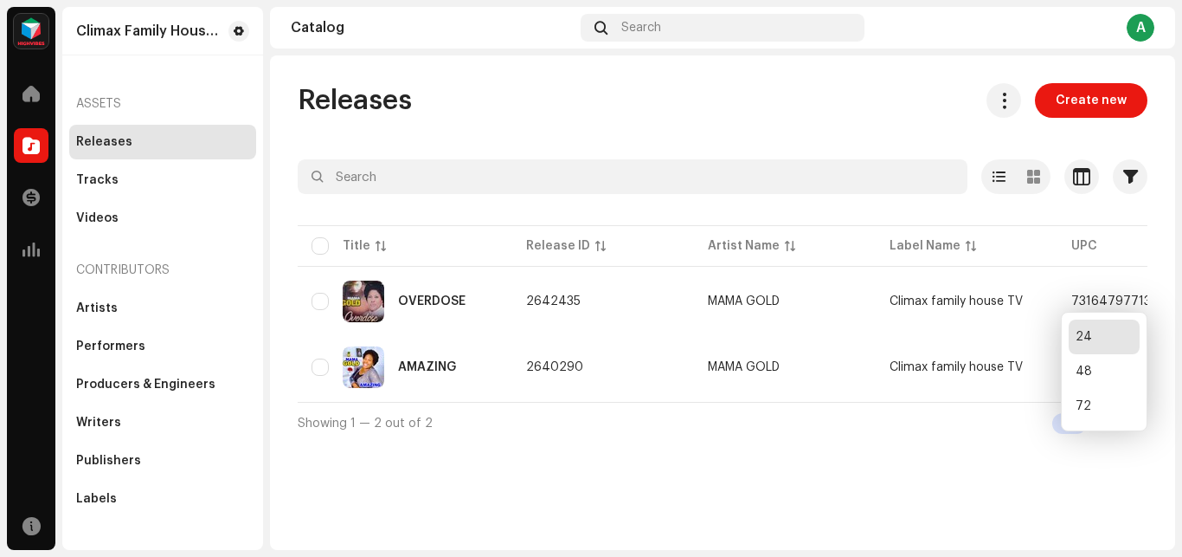
click at [1144, 430] on div at bounding box center [1142, 423] width 10 height 14
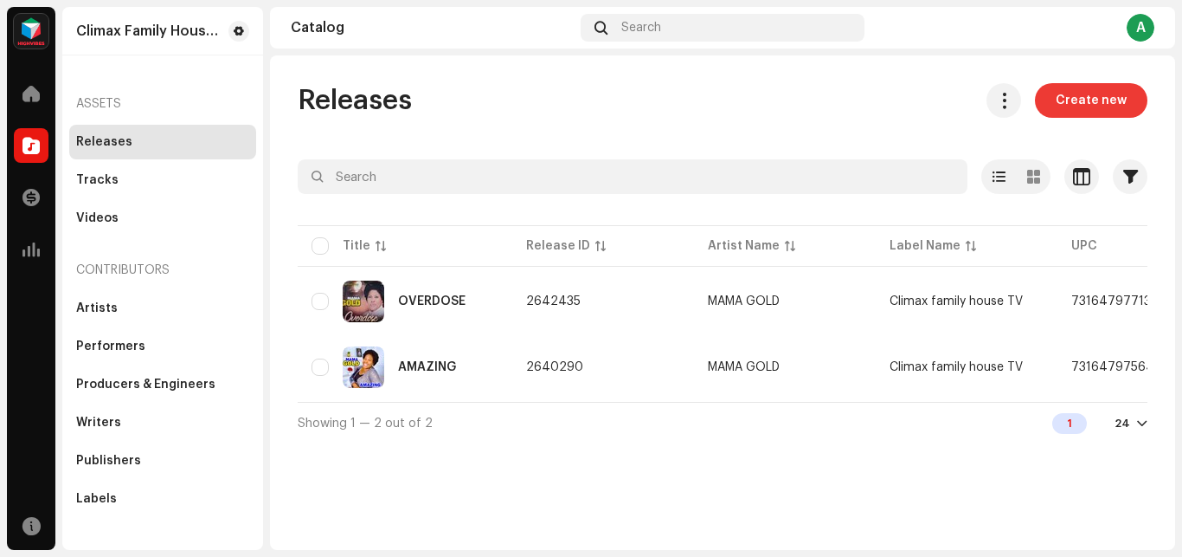
click at [1086, 100] on span "Create new" at bounding box center [1091, 100] width 71 height 35
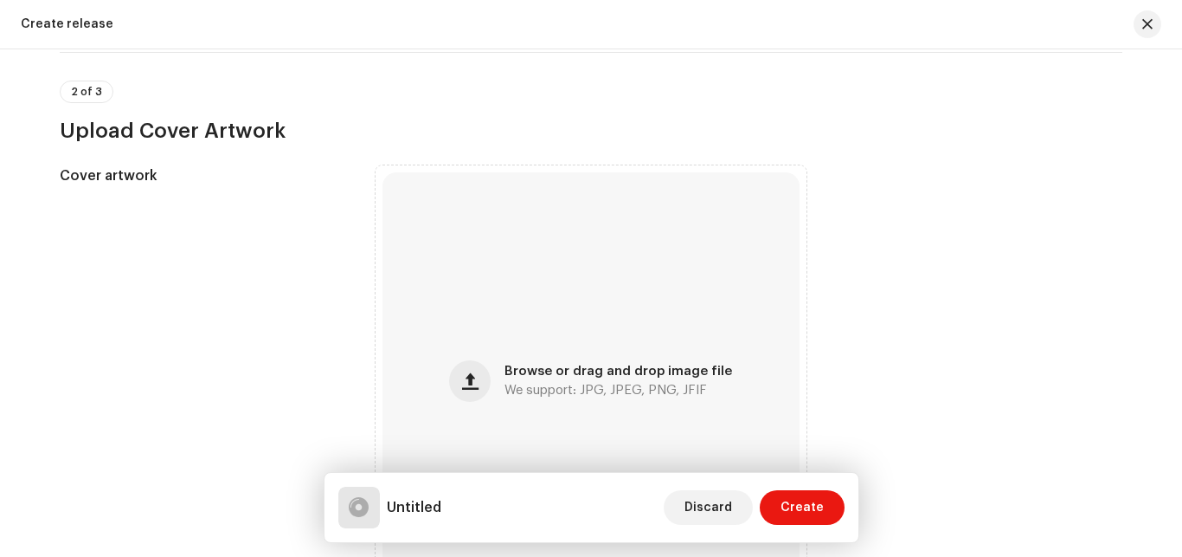
scroll to position [73, 0]
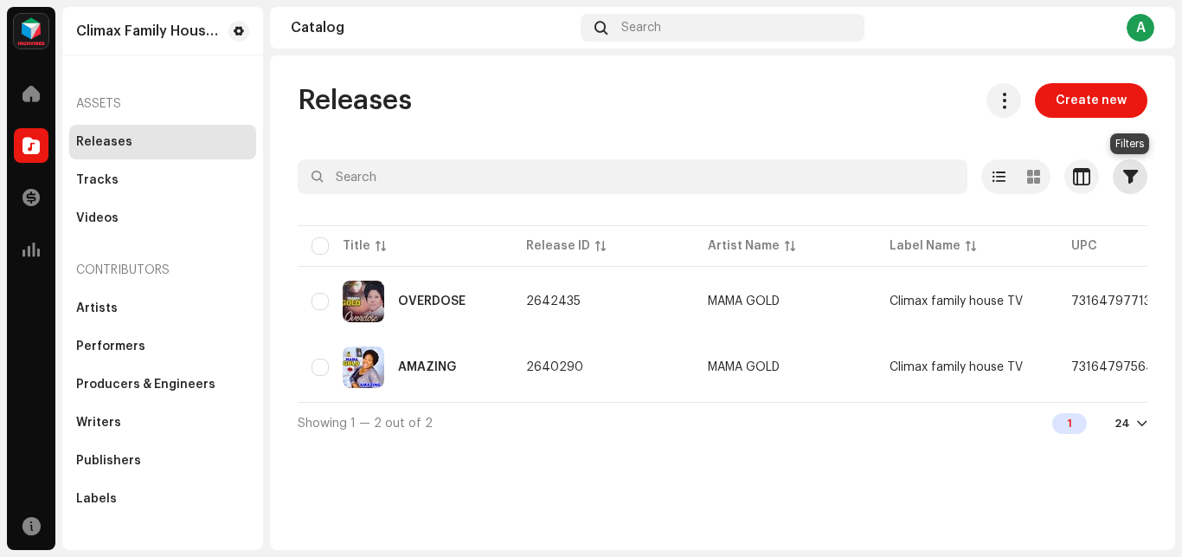
click at [1132, 177] on span "button" at bounding box center [1131, 177] width 15 height 14
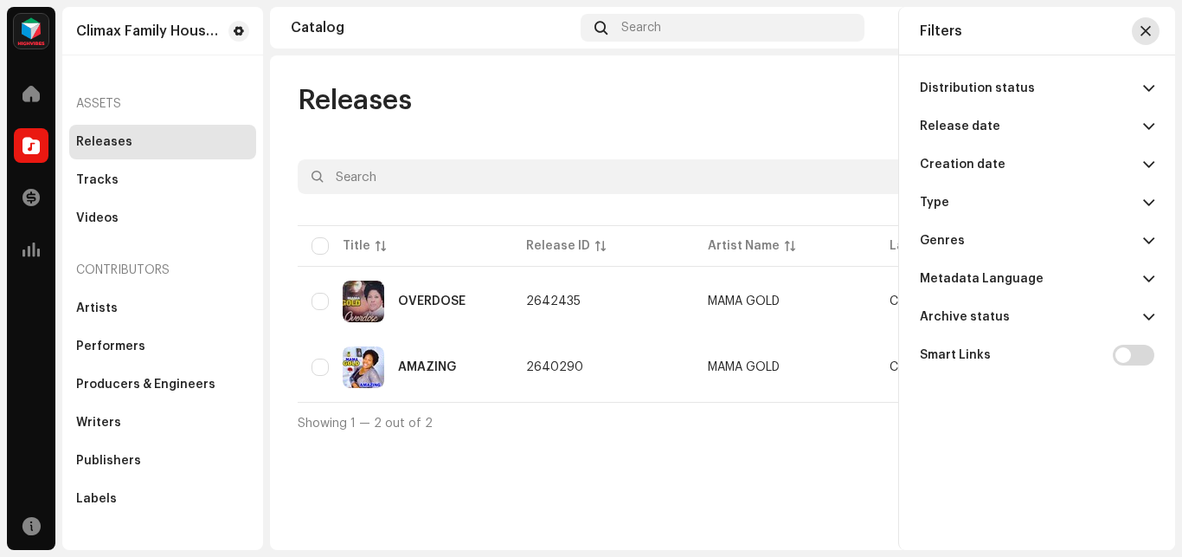
click at [1146, 32] on span "button" at bounding box center [1146, 31] width 10 height 14
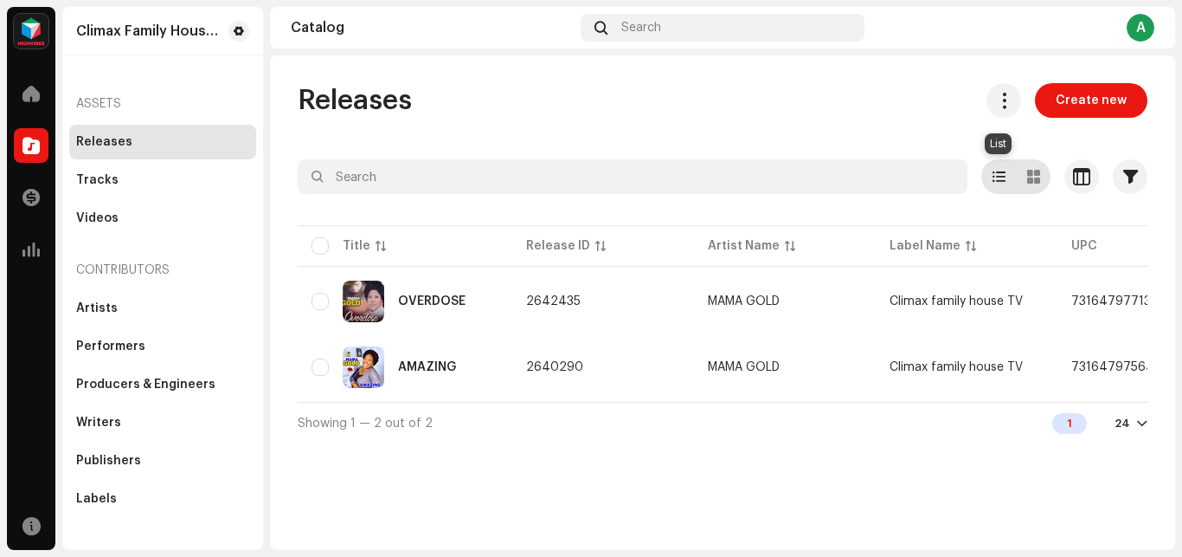
click at [1002, 175] on span at bounding box center [999, 177] width 13 height 14
click at [1008, 106] on span at bounding box center [1004, 100] width 16 height 14
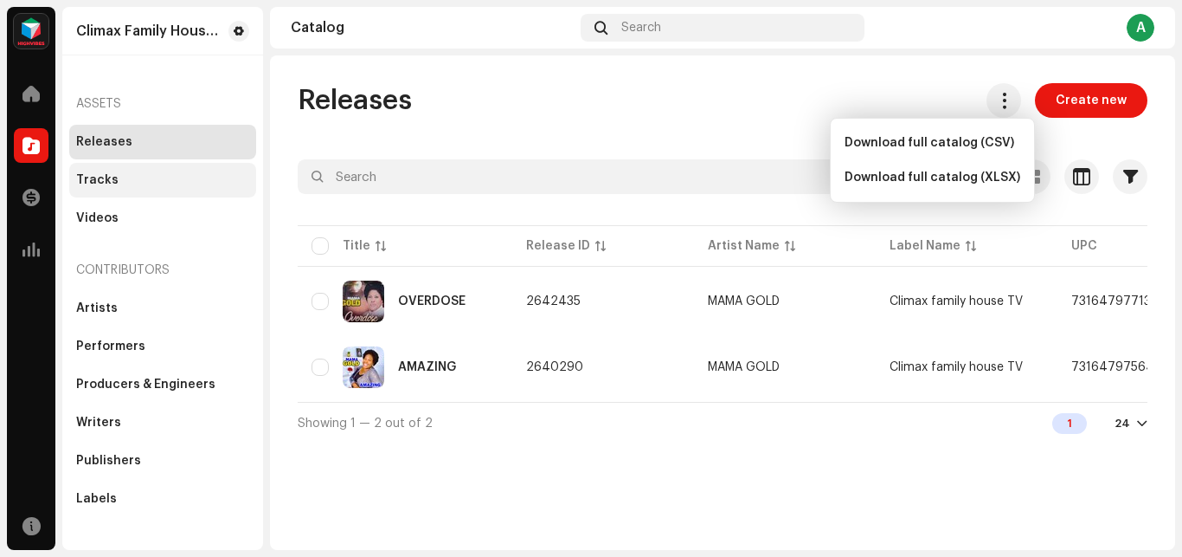
click at [116, 184] on div "Tracks" at bounding box center [162, 180] width 173 height 14
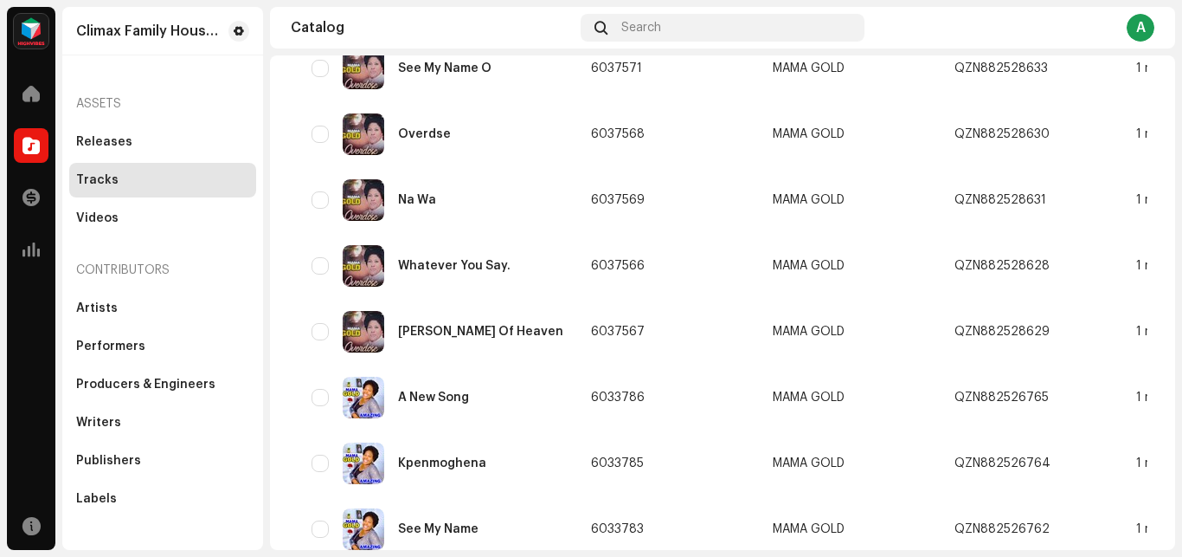
click at [1105, 10] on span "button" at bounding box center [1105, 3] width 13 height 14
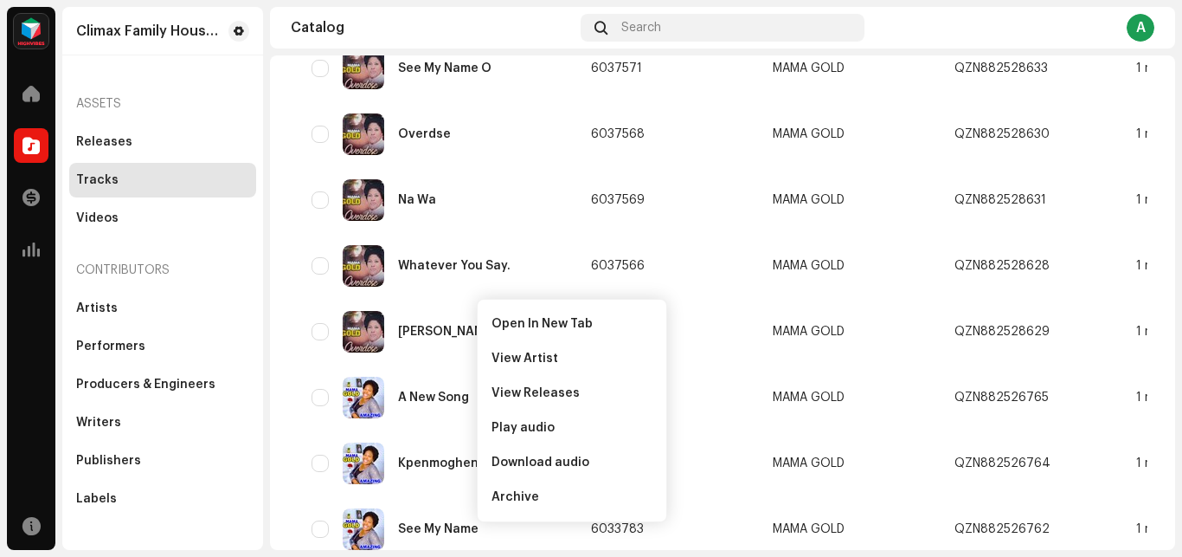
click at [458, 9] on div "Grateful Heart" at bounding box center [442, 3] width 89 height 12
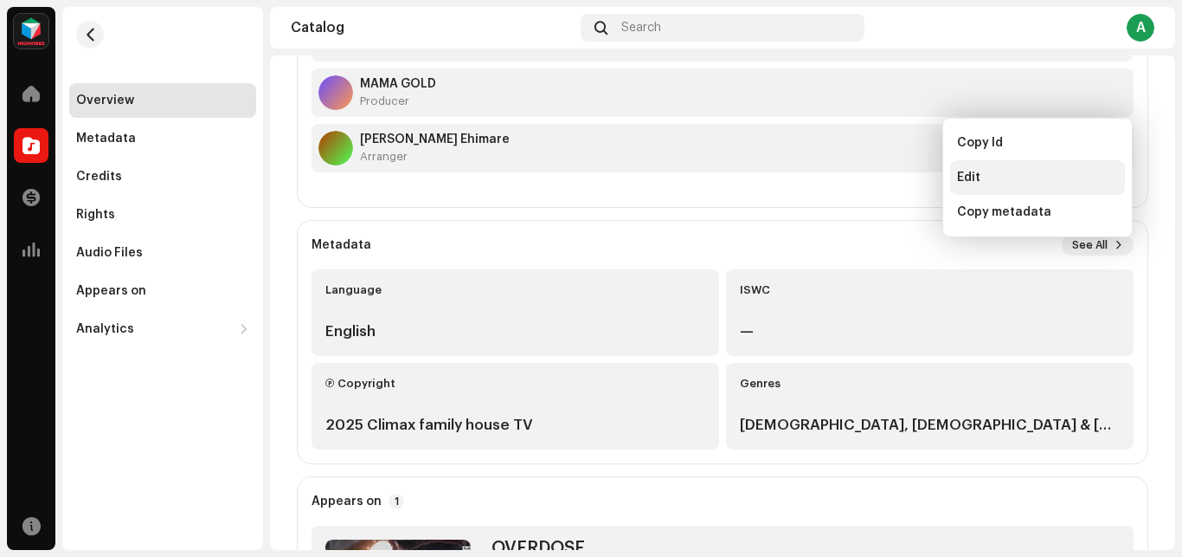
click at [975, 183] on span "Edit" at bounding box center [968, 178] width 23 height 14
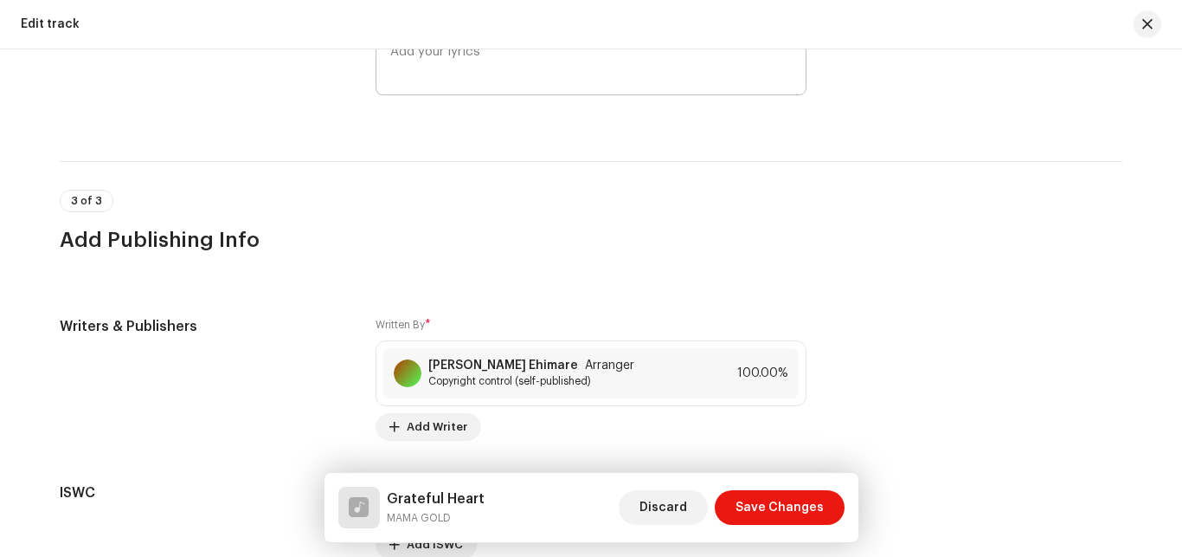
scroll to position [3272, 0]
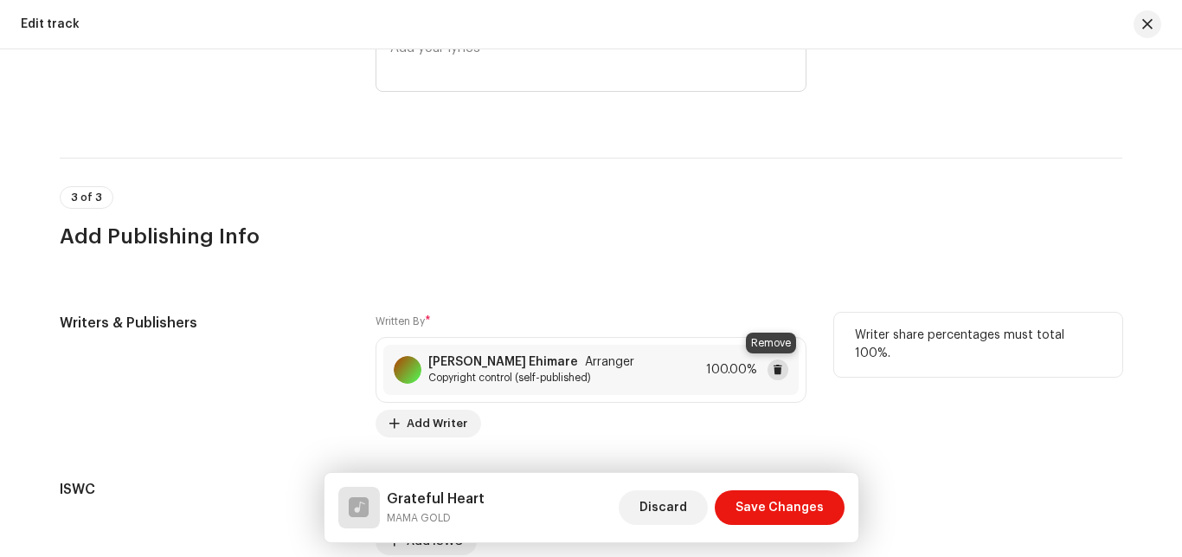
click at [774, 366] on span at bounding box center [778, 370] width 10 height 14
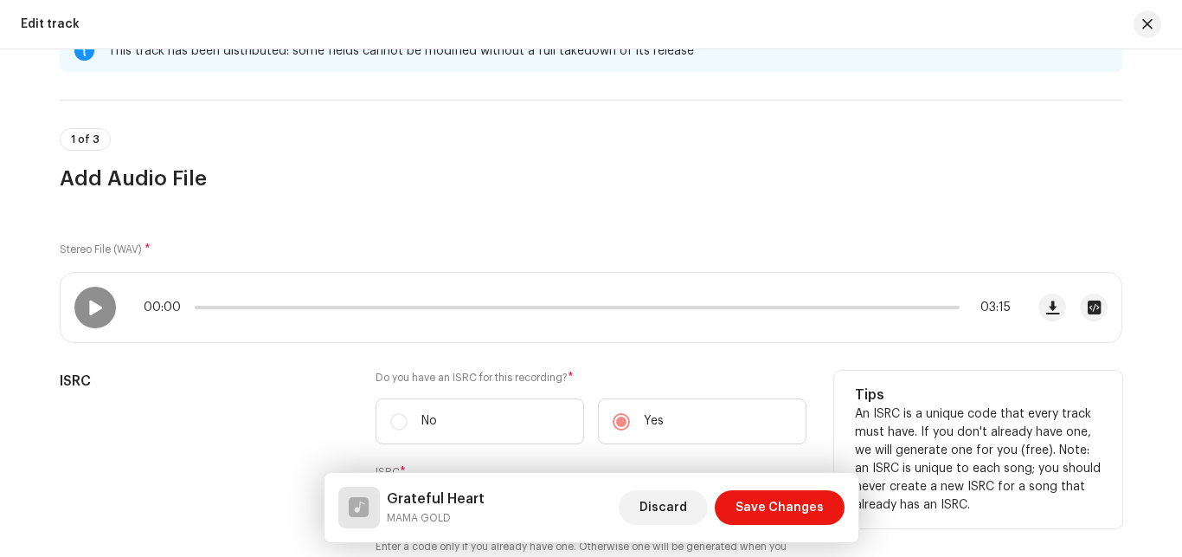
scroll to position [0, 0]
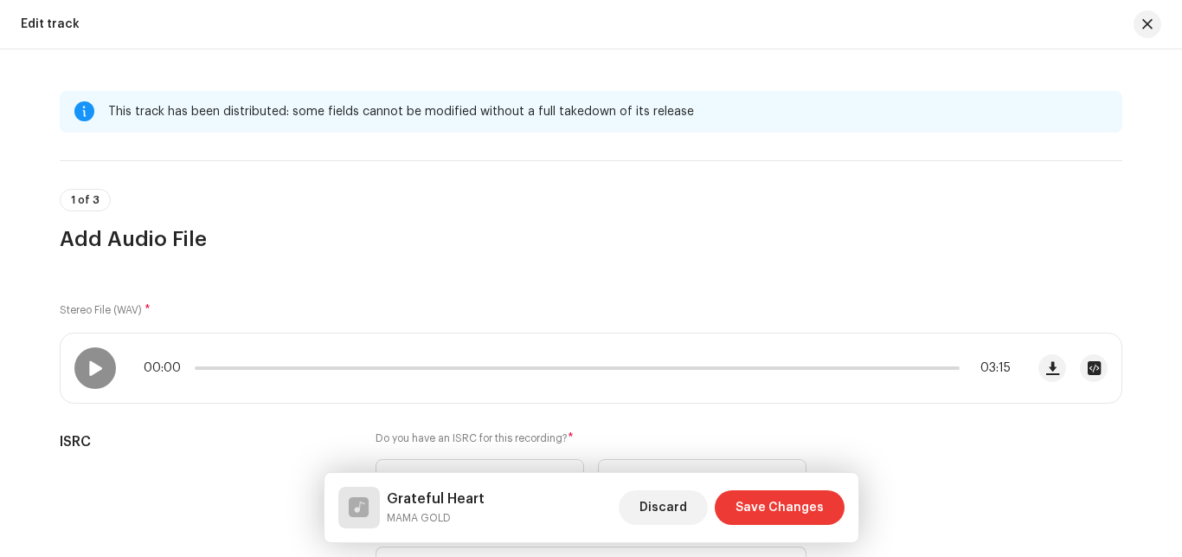
click at [786, 506] on span "Save Changes" at bounding box center [780, 507] width 88 height 35
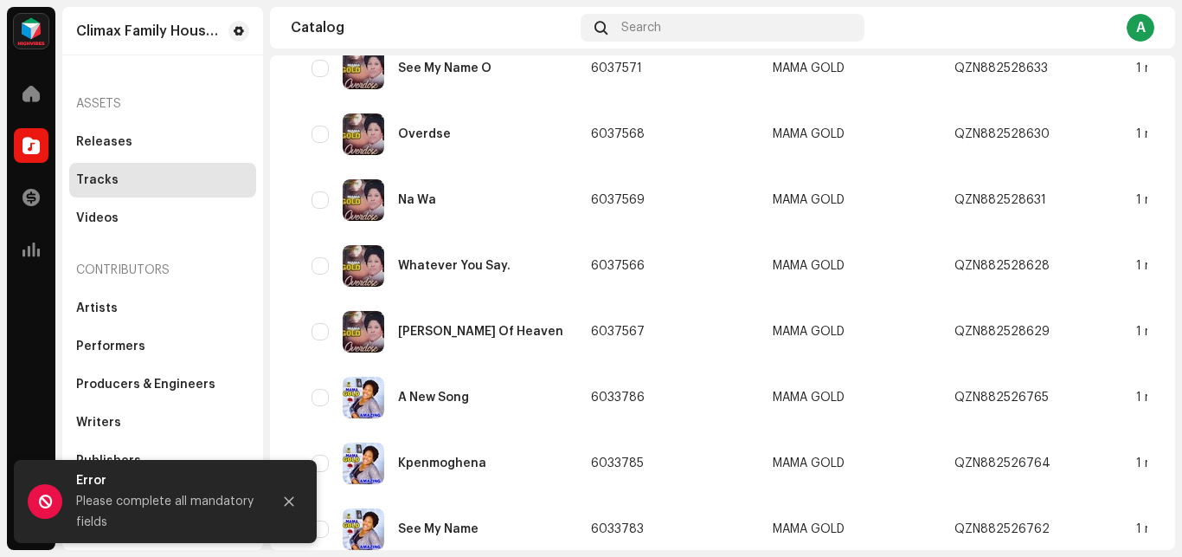
click at [27, 34] on img at bounding box center [31, 31] width 35 height 35
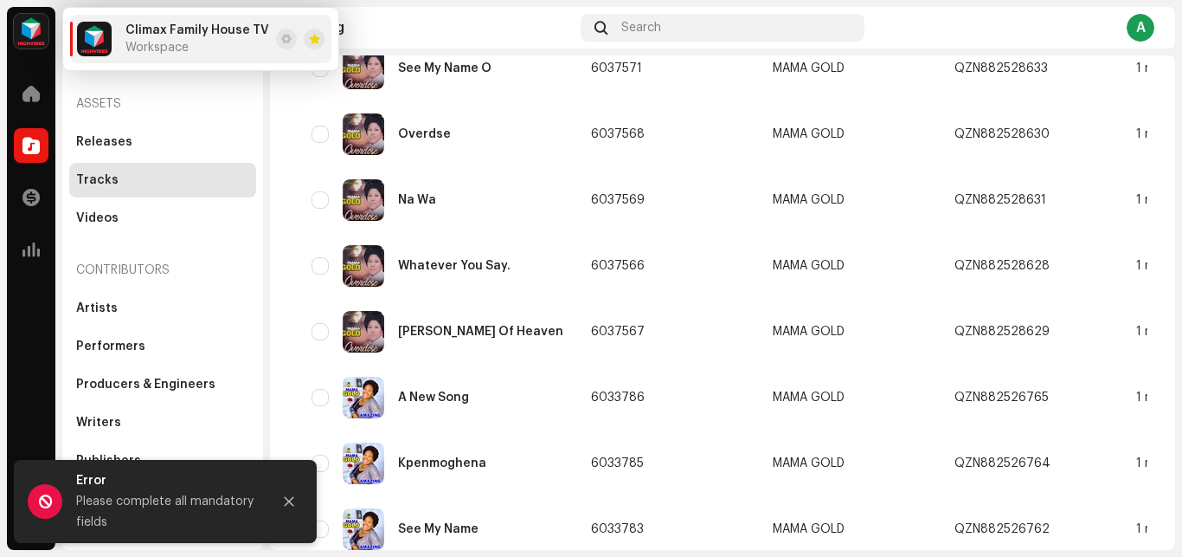
click at [33, 39] on img at bounding box center [31, 31] width 35 height 35
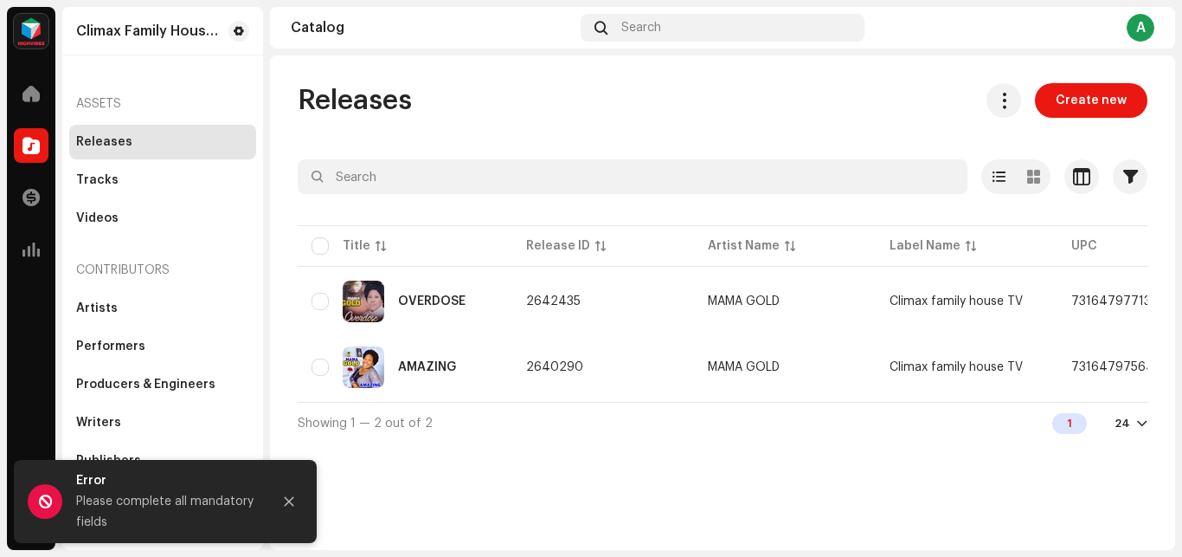
click at [106, 106] on div "Assets" at bounding box center [162, 104] width 187 height 42
click at [29, 93] on span at bounding box center [31, 94] width 17 height 14
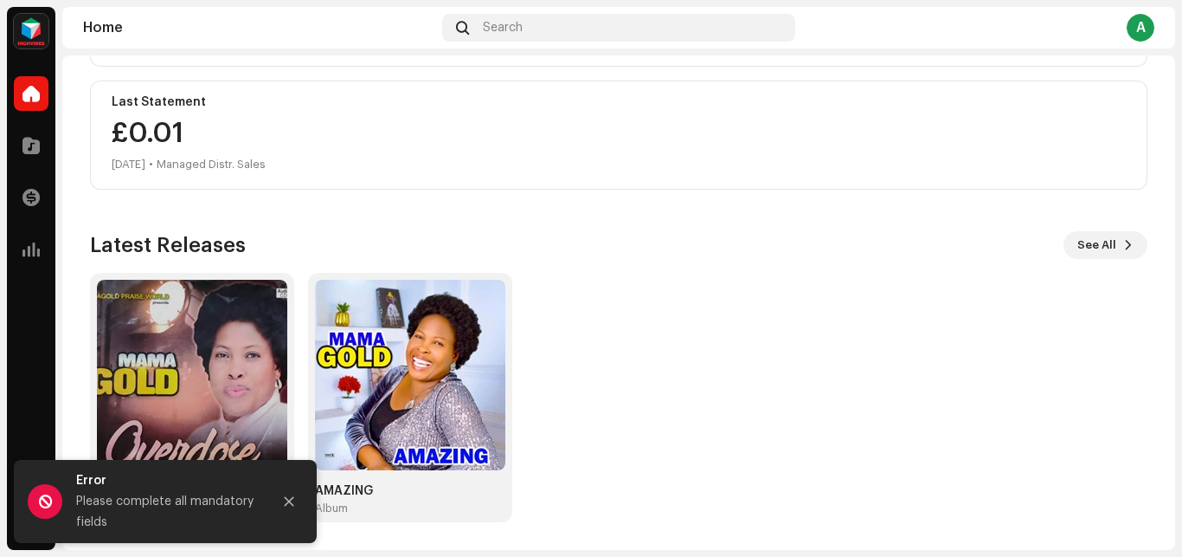
drag, startPoint x: 332, startPoint y: 167, endPoint x: 406, endPoint y: 164, distance: 73.6
copy div "HIGHVIBES"
click at [31, 92] on span at bounding box center [31, 94] width 17 height 14
click at [29, 147] on span at bounding box center [31, 145] width 17 height 14
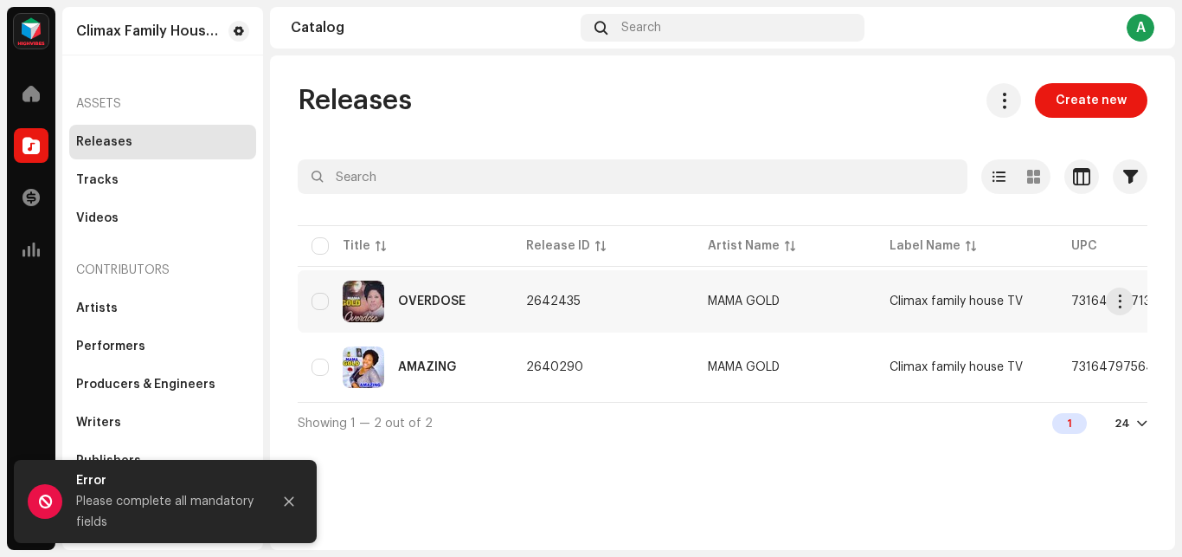
click at [564, 310] on td "2642435" at bounding box center [603, 301] width 182 height 62
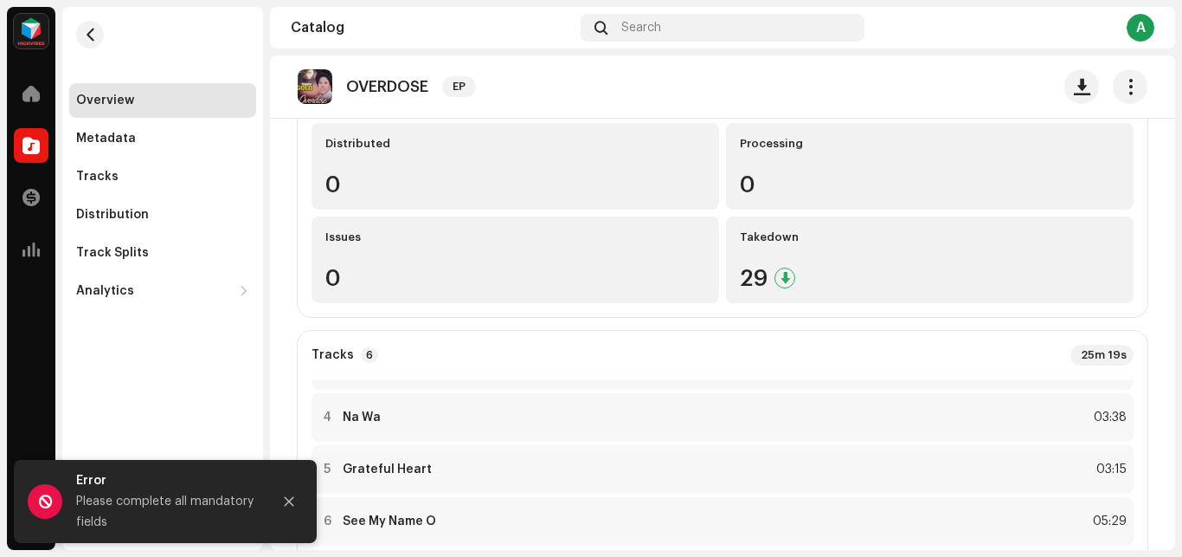
scroll to position [218, 0]
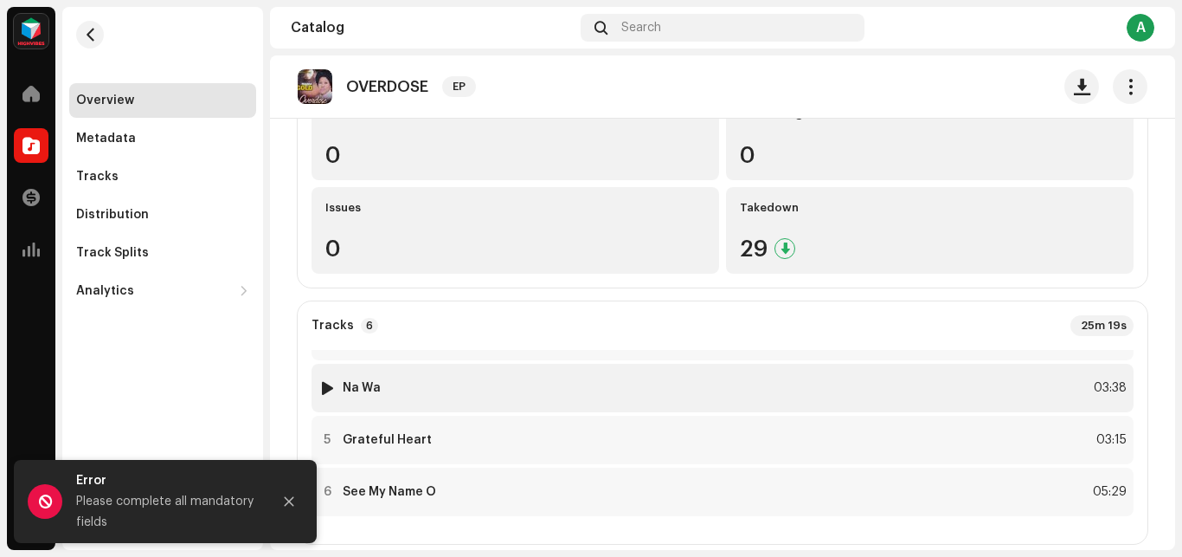
click at [330, 389] on div at bounding box center [327, 388] width 13 height 14
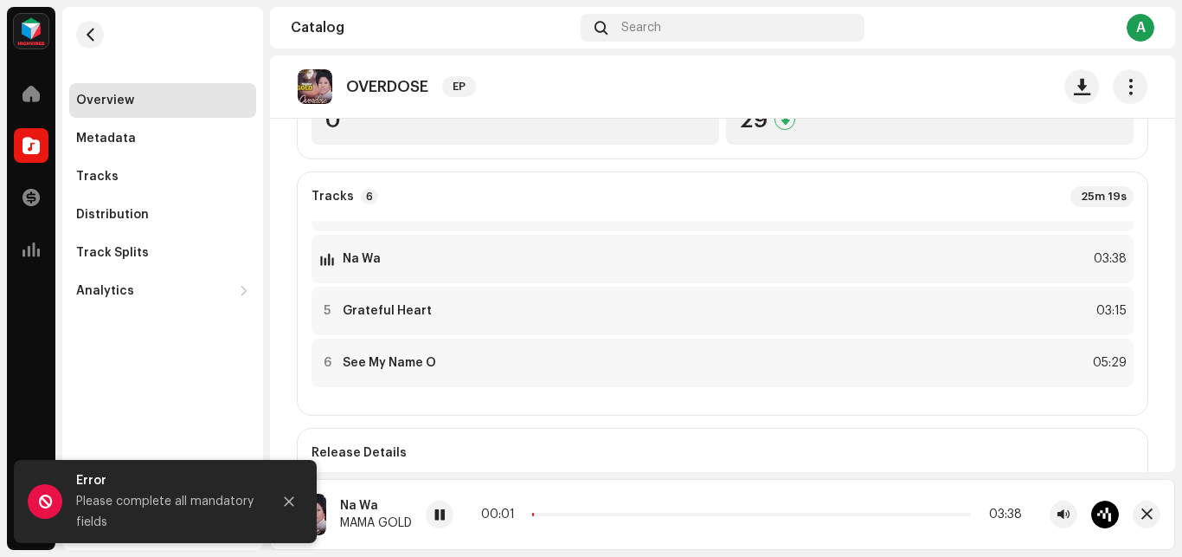
scroll to position [364, 0]
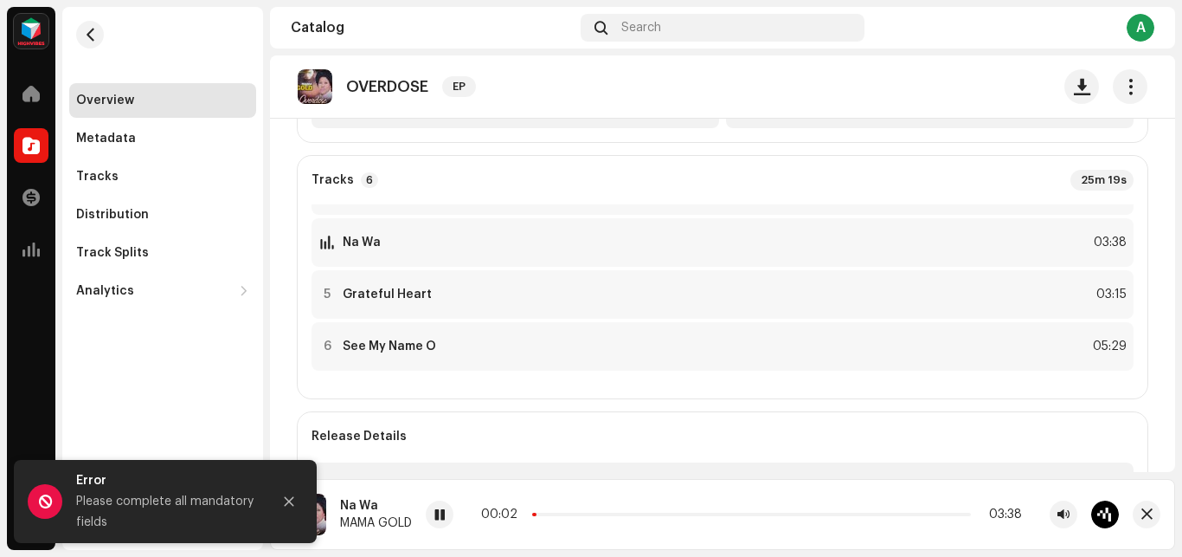
click at [331, 194] on re-o-release-hero "OVERDOSE EP OVERDOSE EP MAMA GOLD Climax family house TV 7316479771338 4 Servic…" at bounding box center [722, 124] width 905 height 138
click at [377, 194] on re-o-release-hero "OVERDOSE EP OVERDOSE EP MAMA GOLD Climax family house TV 7316479771338 4 Servic…" at bounding box center [722, 124] width 905 height 138
click at [380, 194] on re-o-release-hero "OVERDOSE EP OVERDOSE EP MAMA GOLD Climax family house TV 7316479771338 4 Servic…" at bounding box center [722, 124] width 905 height 138
click at [289, 496] on icon "Close" at bounding box center [289, 501] width 12 height 12
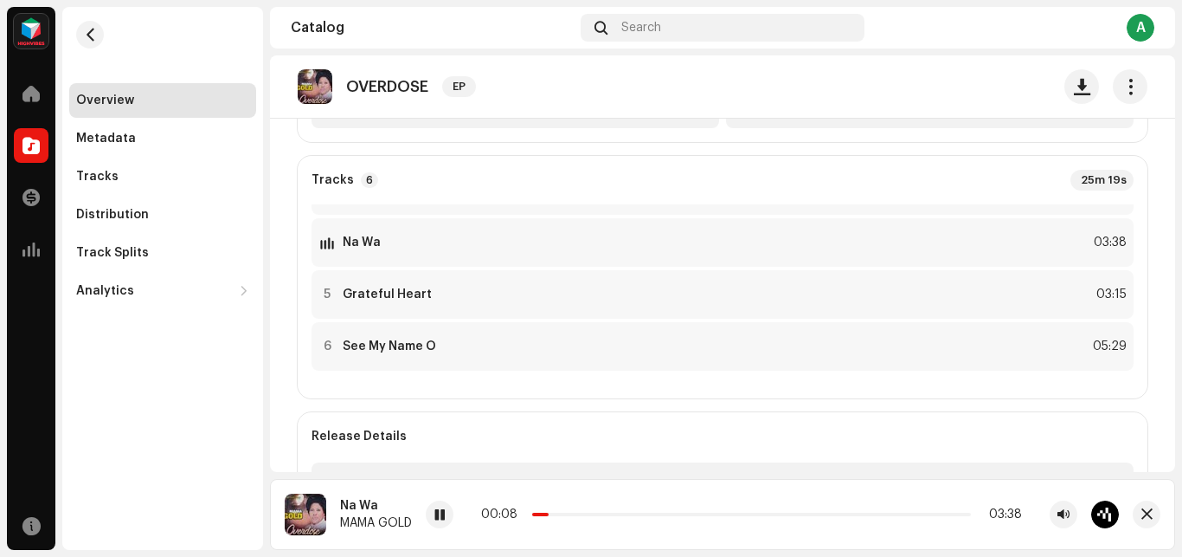
click at [379, 194] on re-o-release-hero "OVERDOSE EP OVERDOSE EP MAMA GOLD Climax family house TV 7316479771338 4 Servic…" at bounding box center [722, 124] width 905 height 138
click at [378, 194] on re-o-release-hero "OVERDOSE EP OVERDOSE EP MAMA GOLD Climax family house TV 7316479771338 4 Servic…" at bounding box center [722, 124] width 905 height 138
click at [325, 194] on re-o-release-hero "OVERDOSE EP OVERDOSE EP MAMA GOLD Climax family house TV 7316479771338 4 Servic…" at bounding box center [722, 124] width 905 height 138
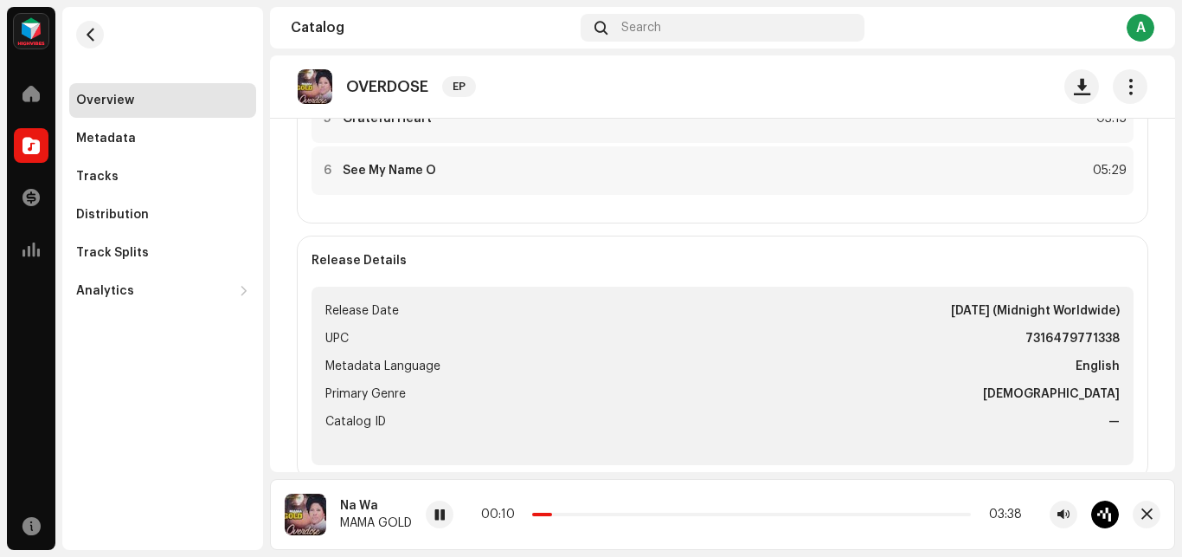
scroll to position [756, 0]
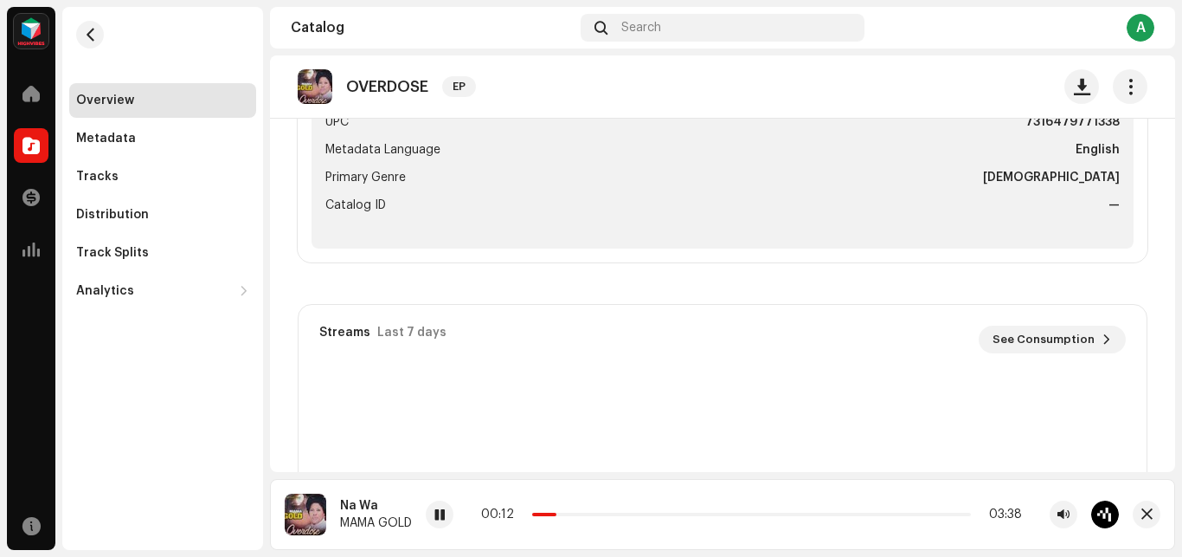
click at [375, 194] on re-o-release-hero "OVERDOSE EP OVERDOSE EP MAMA GOLD Climax family house TV 7316479771338 4 Servic…" at bounding box center [722, 124] width 905 height 138
click at [324, 194] on re-o-release-hero "OVERDOSE EP OVERDOSE EP MAMA GOLD Climax family house TV 7316479771338 4 Servic…" at bounding box center [722, 124] width 905 height 138
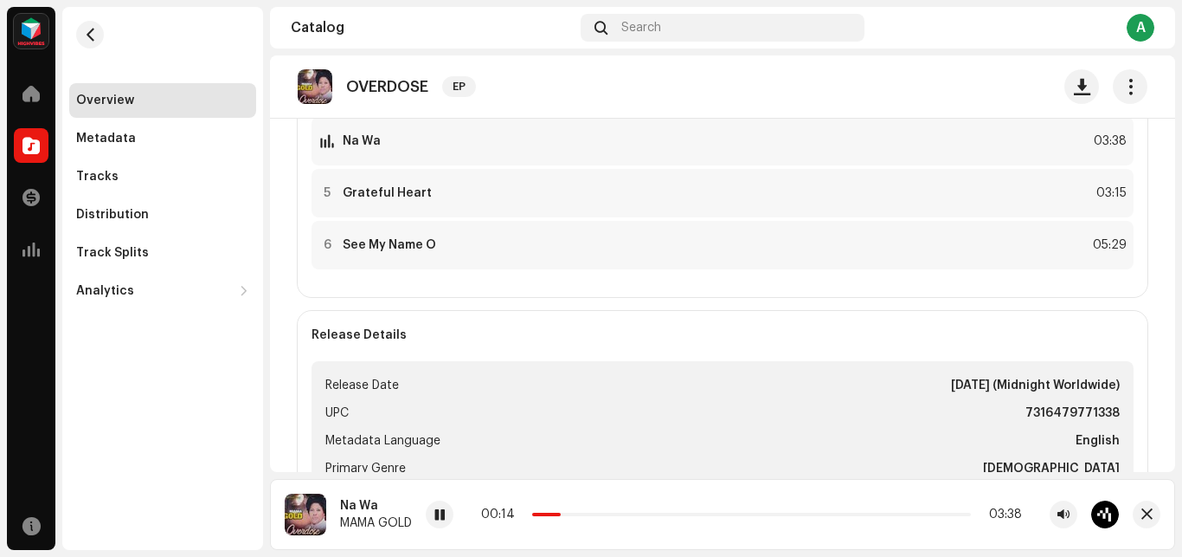
scroll to position [247, 0]
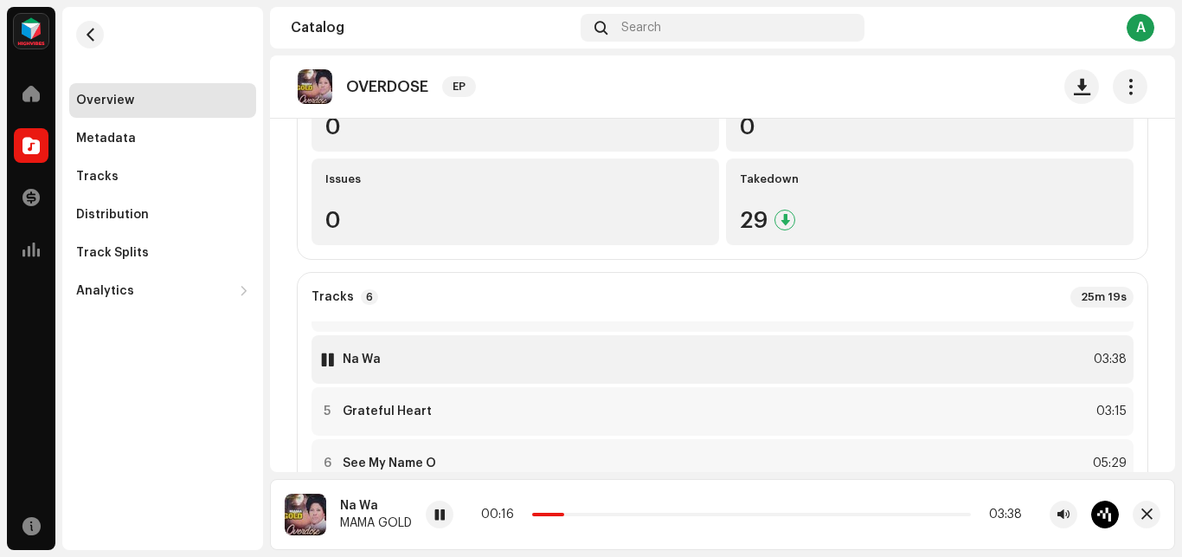
click at [359, 372] on div "4 Na Wa 03:38" at bounding box center [723, 359] width 822 height 48
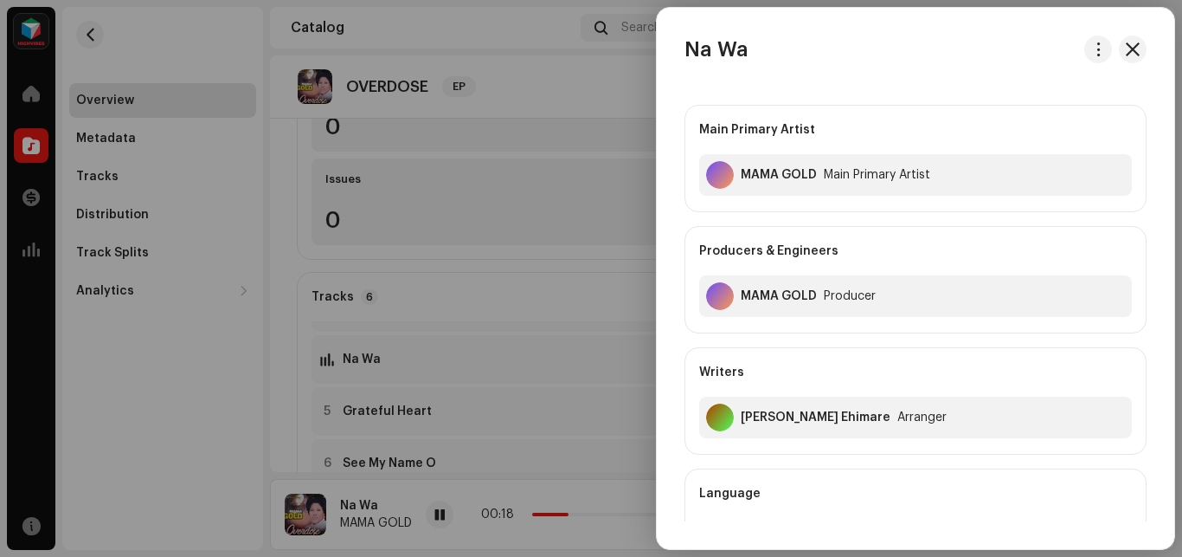
click at [364, 361] on div at bounding box center [591, 278] width 1182 height 557
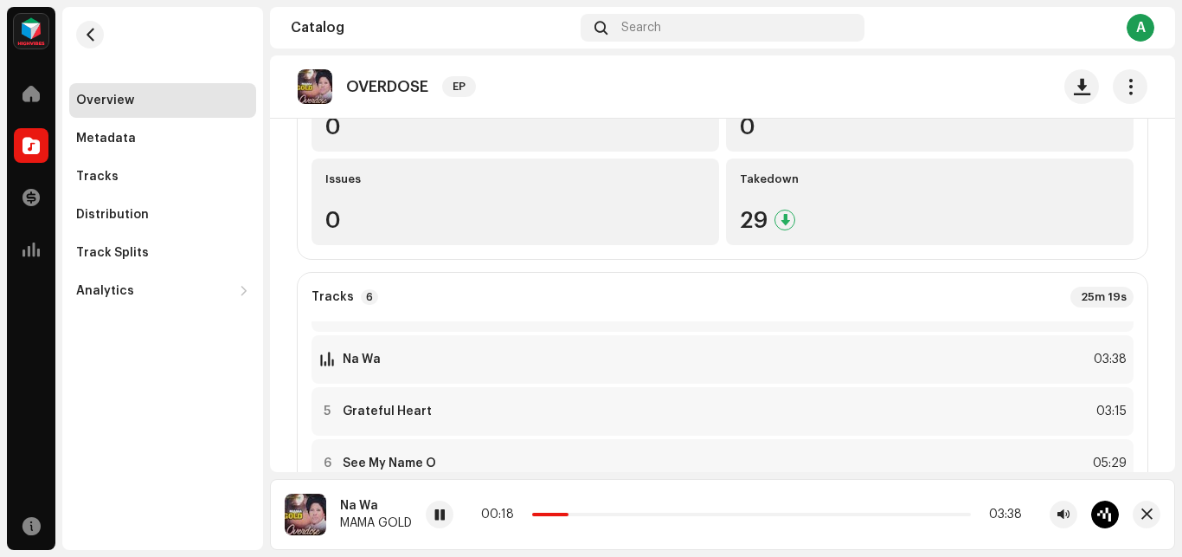
click at [364, 194] on re-o-release-hero "OVERDOSE EP OVERDOSE EP MAMA GOLD Climax family house TV 7316479771338 4 Servic…" at bounding box center [722, 124] width 905 height 138
click at [424, 194] on re-o-release-hero "OVERDOSE EP OVERDOSE EP MAMA GOLD Climax family house TV 7316479771338 4 Servic…" at bounding box center [722, 124] width 905 height 138
click at [332, 194] on re-o-release-hero "OVERDOSE EP OVERDOSE EP MAMA GOLD Climax family house TV 7316479771338 4 Servic…" at bounding box center [722, 124] width 905 height 138
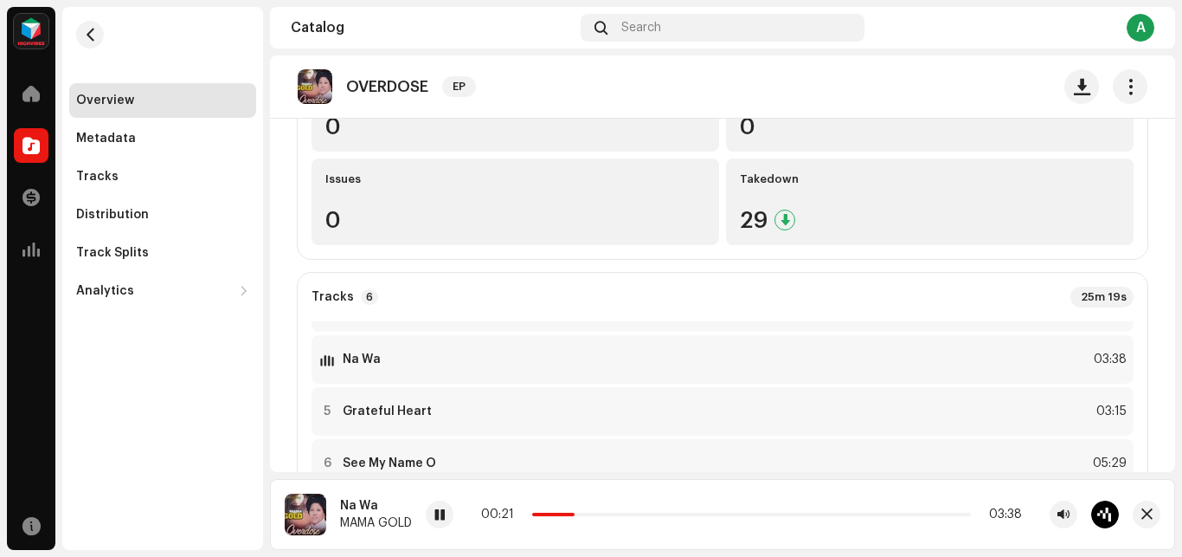
click at [332, 194] on re-o-release-hero "OVERDOSE EP OVERDOSE EP MAMA GOLD Climax family house TV 7316479771338 4 Servic…" at bounding box center [722, 124] width 905 height 138
click at [1143, 511] on span "button" at bounding box center [1147, 514] width 11 height 14
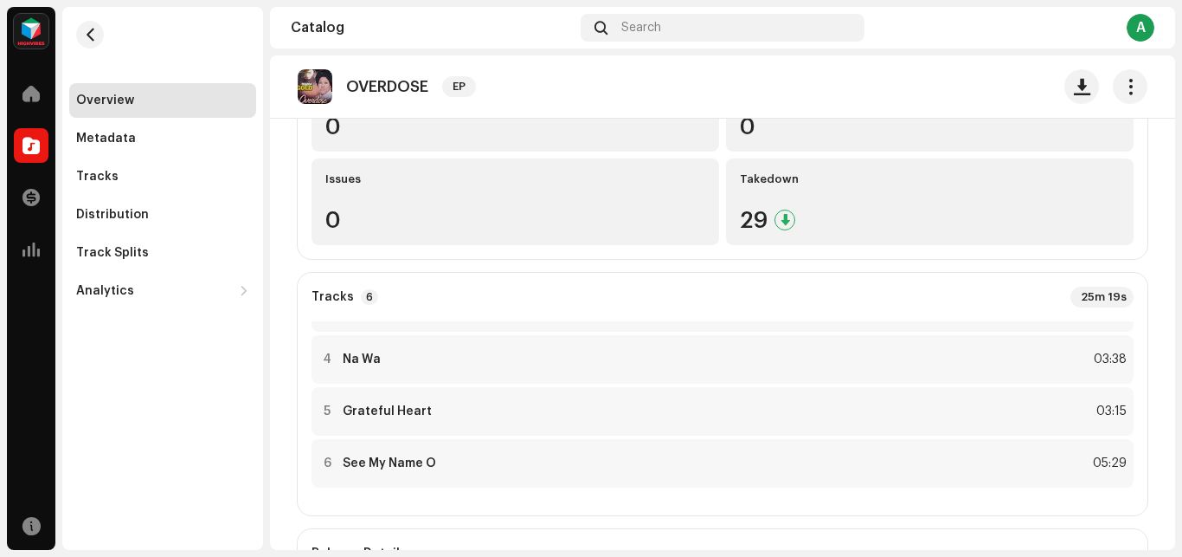
click at [342, 194] on re-o-release-hero "OVERDOSE EP OVERDOSE EP MAMA GOLD Climax family house TV 7316479771338 4 Servic…" at bounding box center [722, 124] width 905 height 138
click at [325, 194] on re-o-release-hero "OVERDOSE EP OVERDOSE EP MAMA GOLD Climax family house TV 7316479771338 4 Servic…" at bounding box center [722, 124] width 905 height 138
click at [413, 194] on re-o-release-hero "OVERDOSE EP OVERDOSE EP MAMA GOLD Climax family house TV 7316479771338 4 Servic…" at bounding box center [722, 124] width 905 height 138
click at [333, 409] on div at bounding box center [327, 411] width 13 height 14
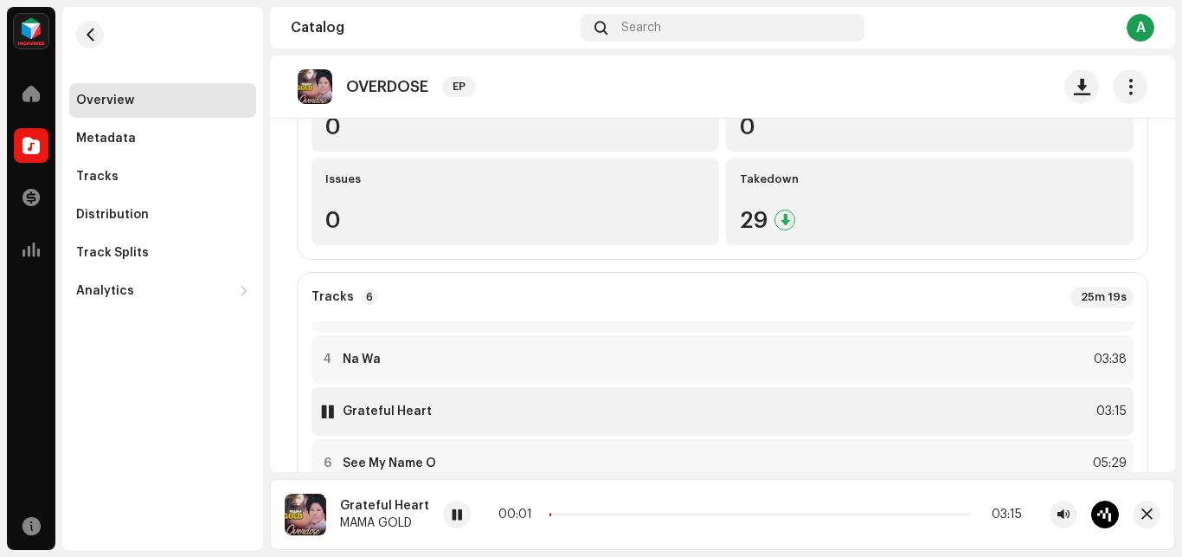
click at [332, 405] on div at bounding box center [327, 411] width 13 height 14
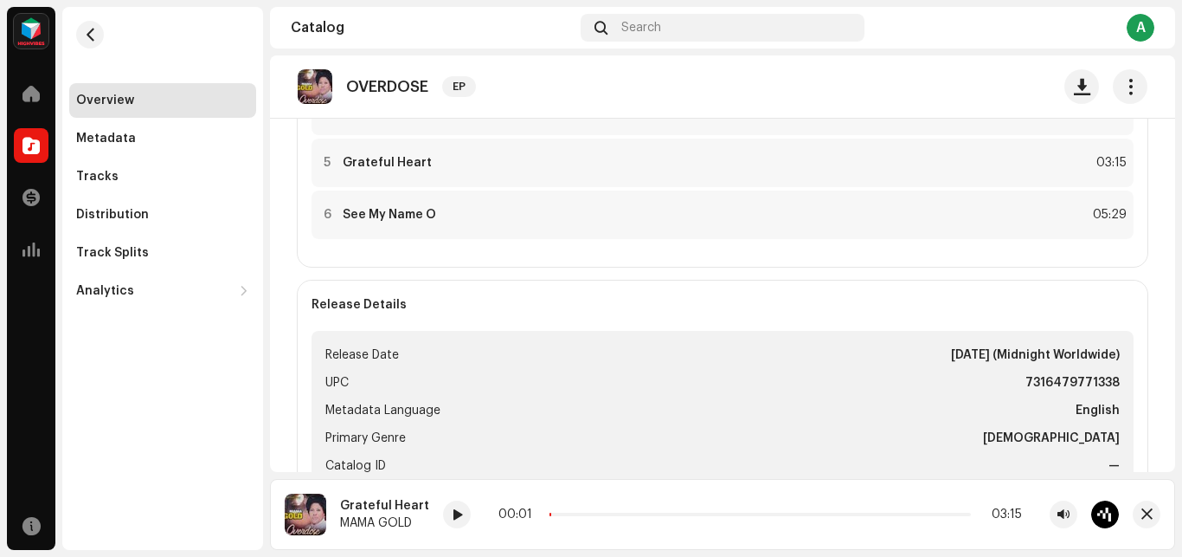
scroll to position [503, 0]
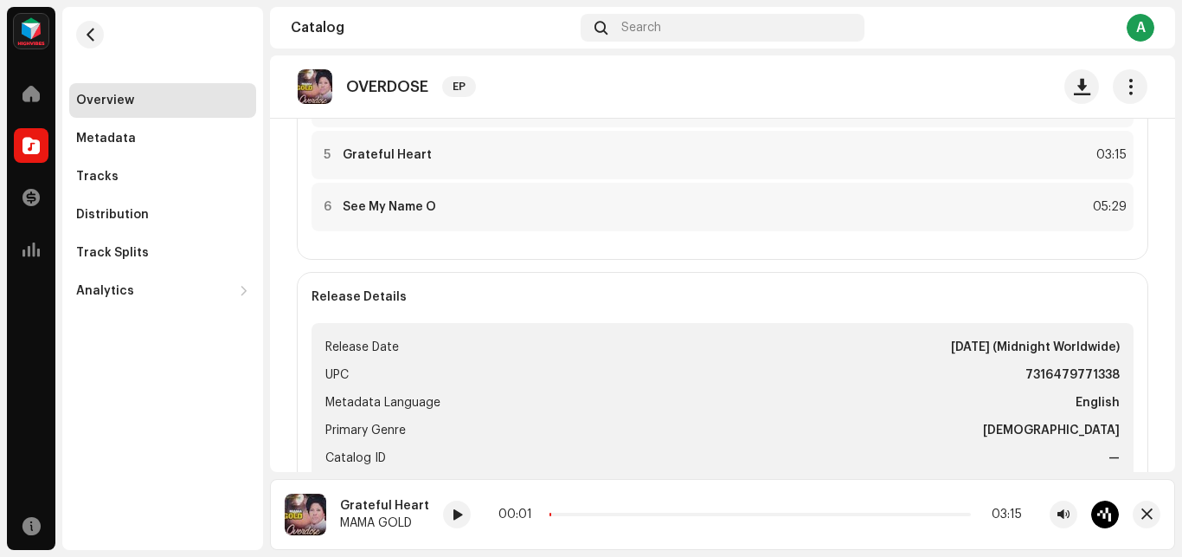
click at [377, 194] on re-o-release-hero "OVERDOSE EP OVERDOSE EP MAMA GOLD Climax family house TV 7316479771338 4 Servic…" at bounding box center [722, 124] width 905 height 138
click at [325, 194] on re-o-release-hero "OVERDOSE EP OVERDOSE EP MAMA GOLD Climax family house TV 7316479771338 4 Servic…" at bounding box center [722, 124] width 905 height 138
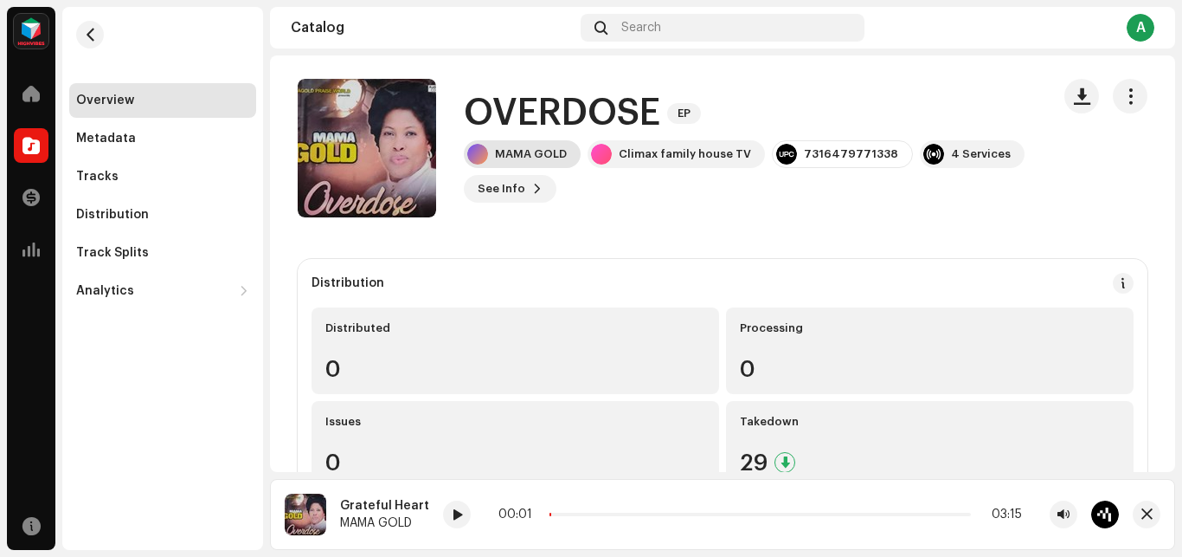
scroll to position [0, 0]
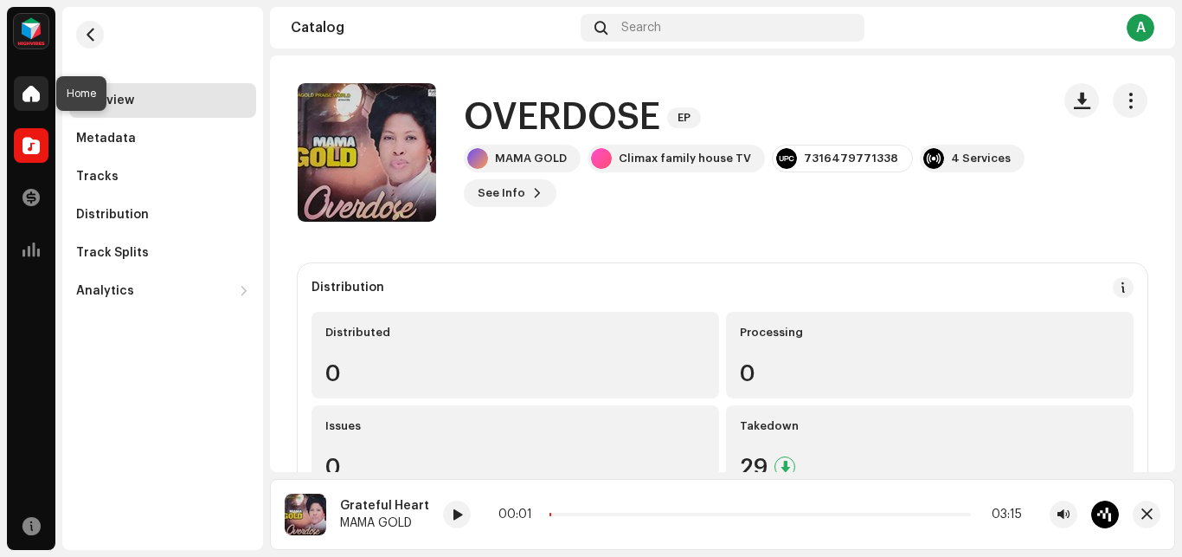
click at [28, 100] on span at bounding box center [31, 94] width 17 height 14
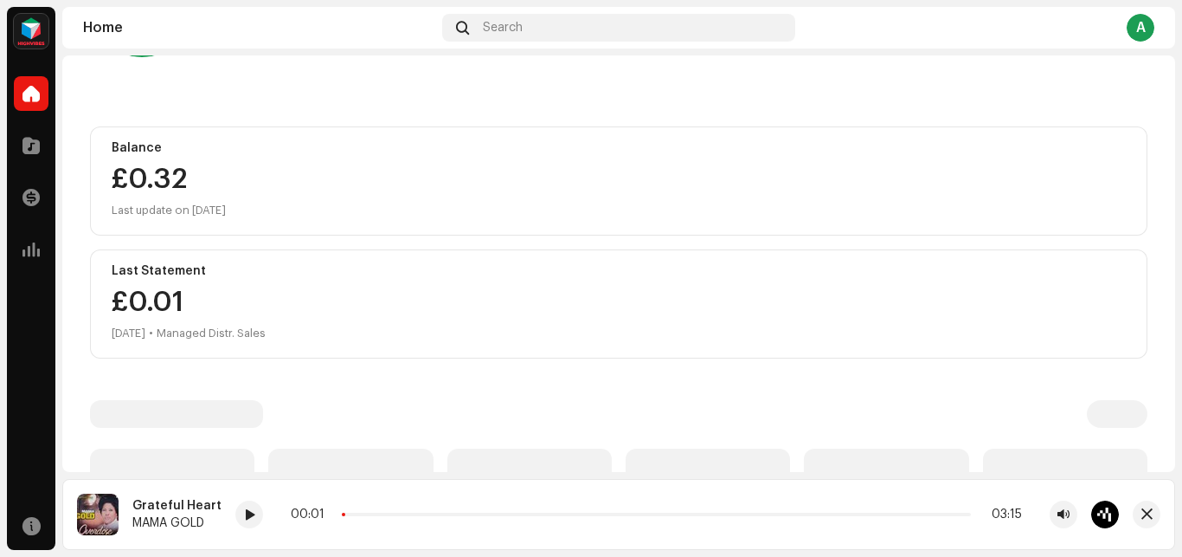
scroll to position [218, 0]
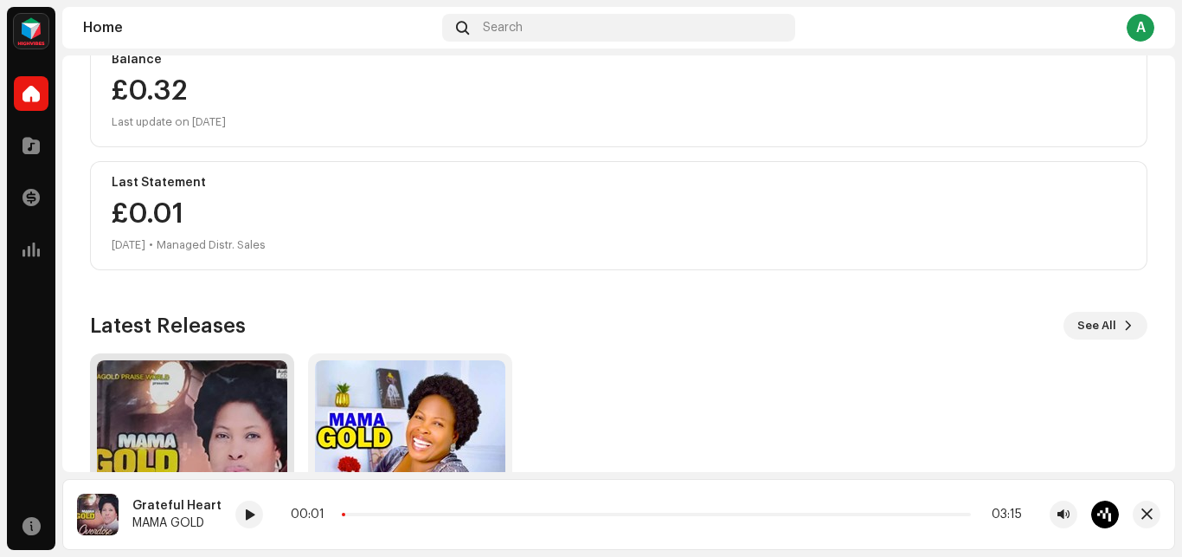
click at [167, 389] on img at bounding box center [192, 455] width 190 height 190
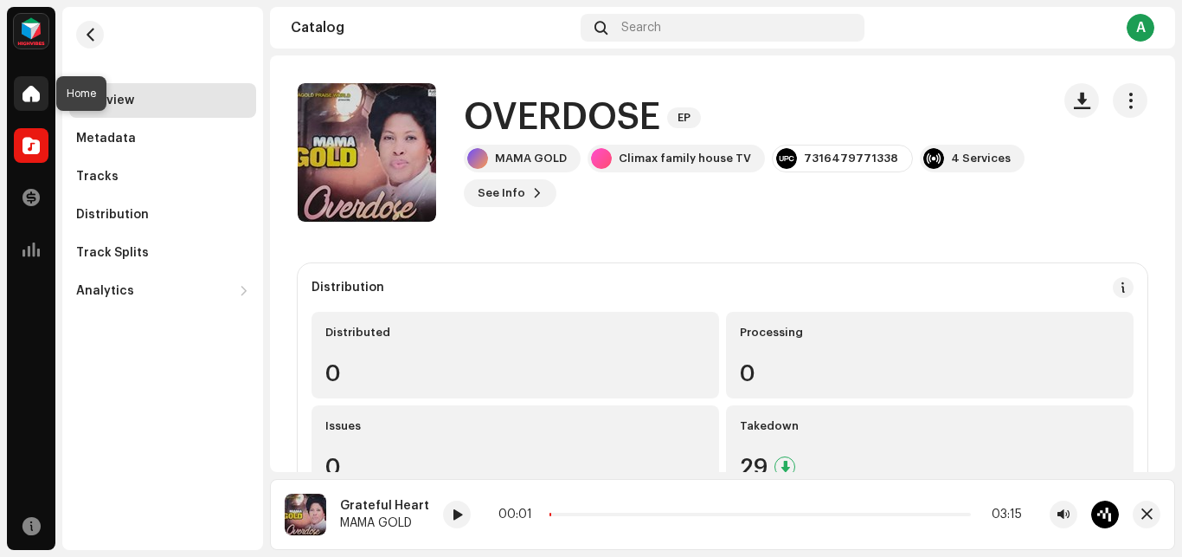
click at [31, 97] on span at bounding box center [31, 94] width 17 height 14
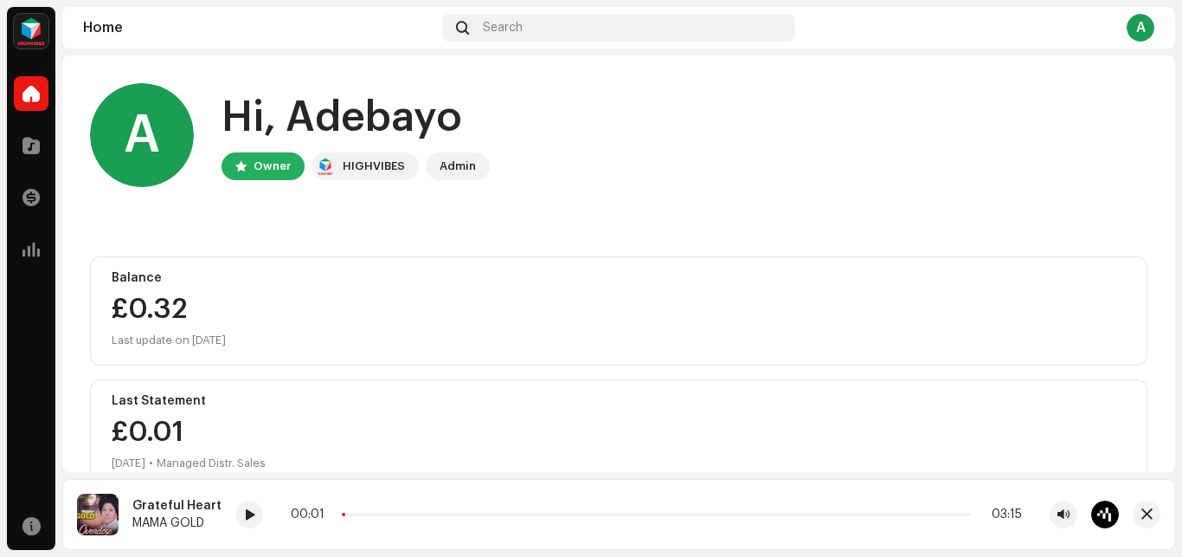
click at [448, 168] on div "Admin" at bounding box center [458, 166] width 36 height 21
click at [386, 167] on div "HIGHVIBES" at bounding box center [374, 166] width 62 height 21
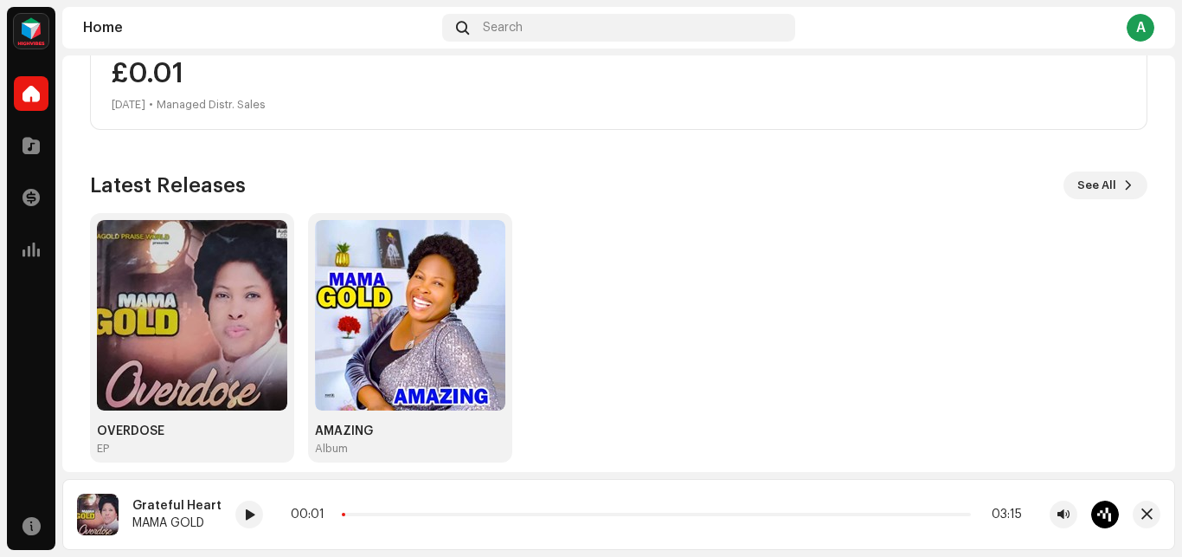
scroll to position [364, 0]
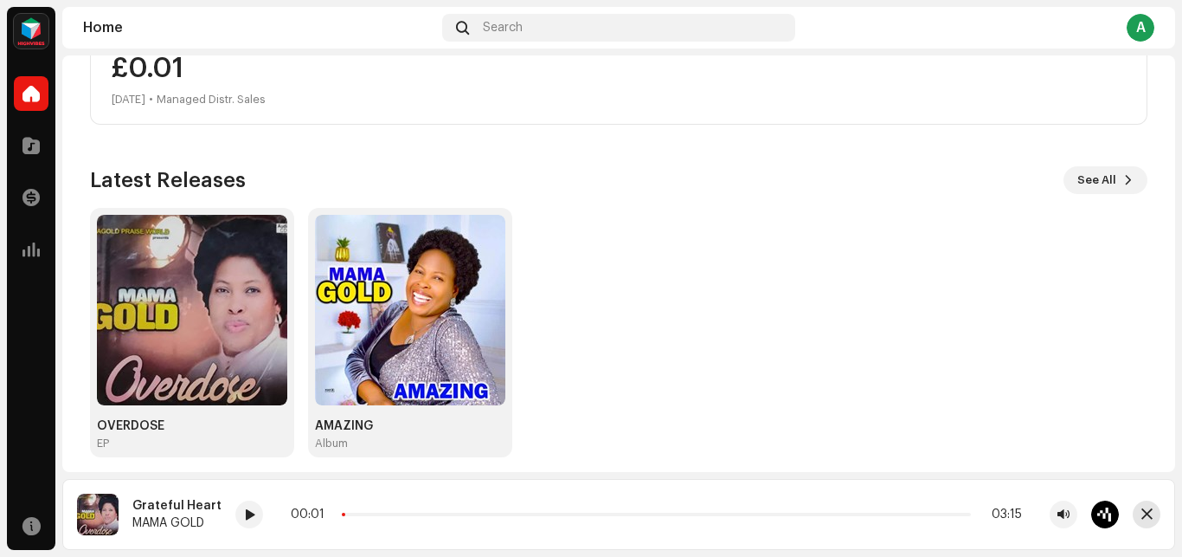
click at [1150, 513] on span "button" at bounding box center [1147, 514] width 11 height 14
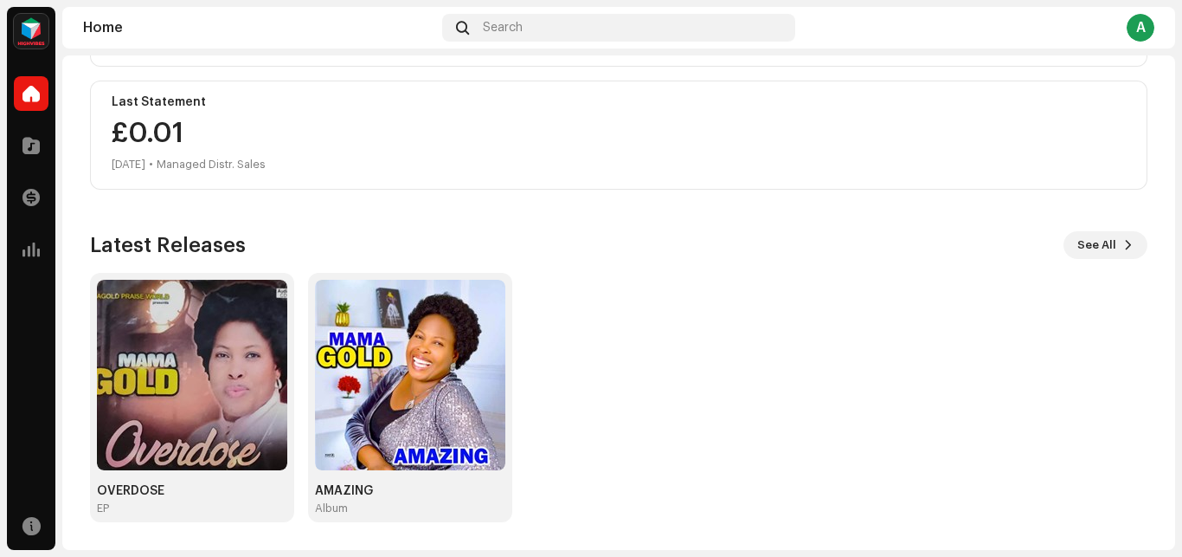
scroll to position [299, 0]
click at [1107, 246] on button "See All" at bounding box center [1106, 245] width 84 height 28
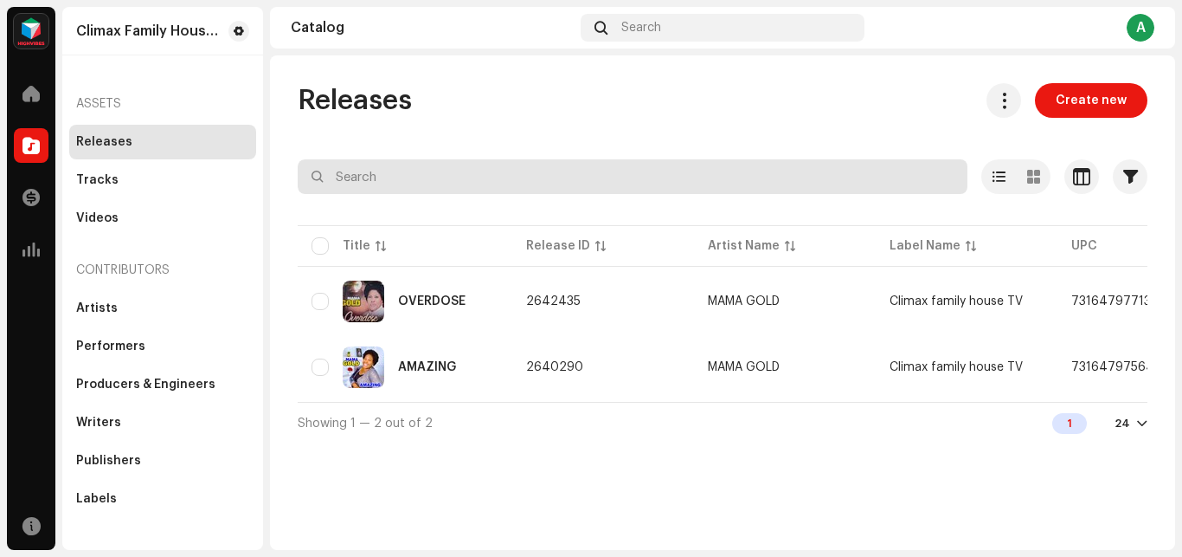
click at [527, 173] on input "text" at bounding box center [633, 176] width 670 height 35
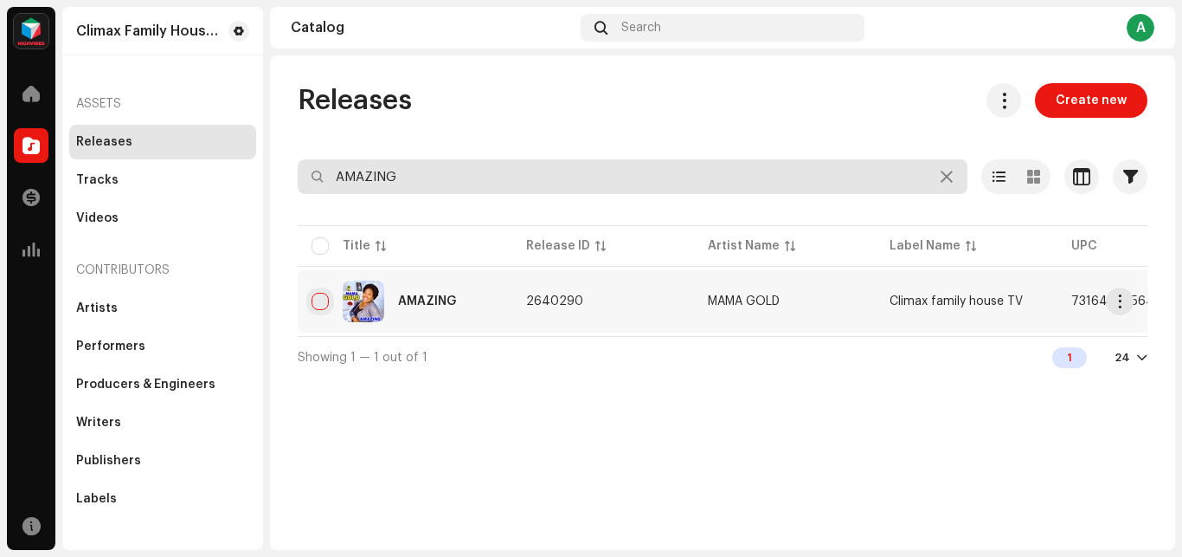
type input "AMAZING"
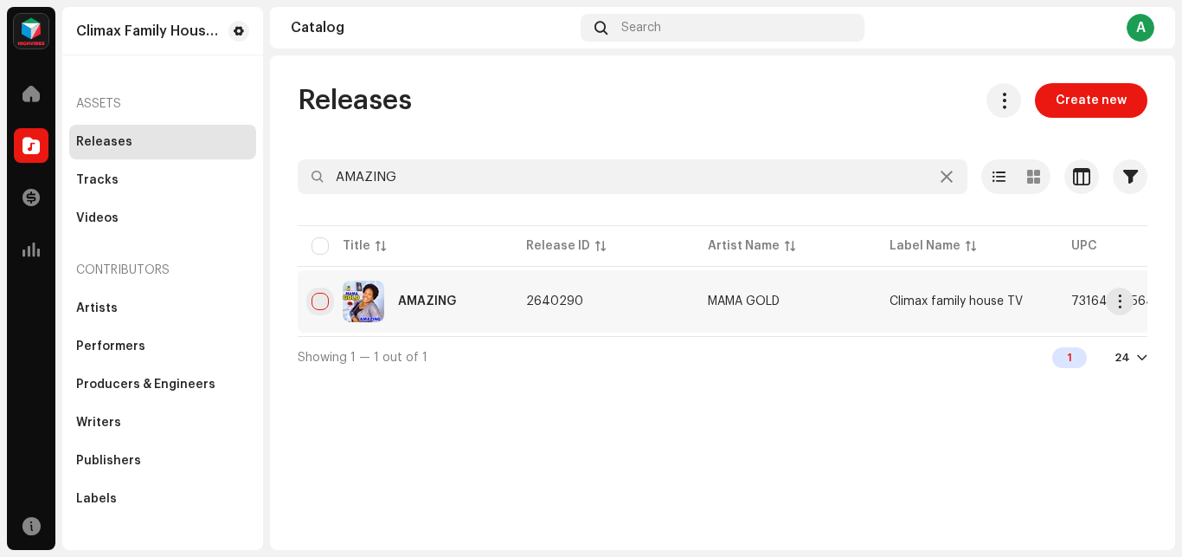
click at [319, 298] on input "checkbox" at bounding box center [320, 301] width 17 height 17
checkbox input "true"
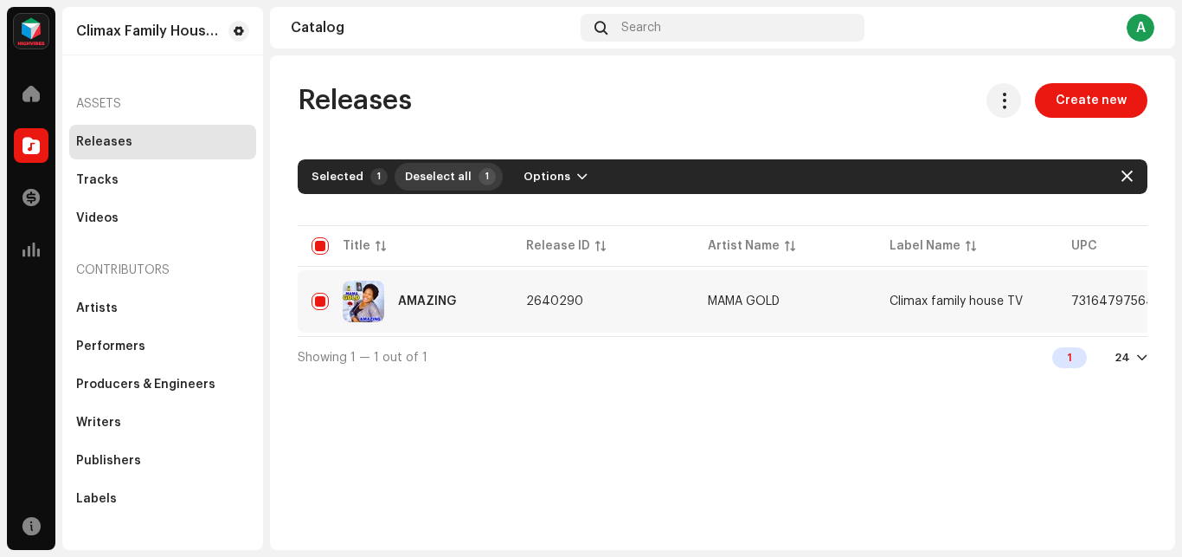
click at [435, 178] on span "Deselect all" at bounding box center [438, 176] width 67 height 35
checkbox input "false"
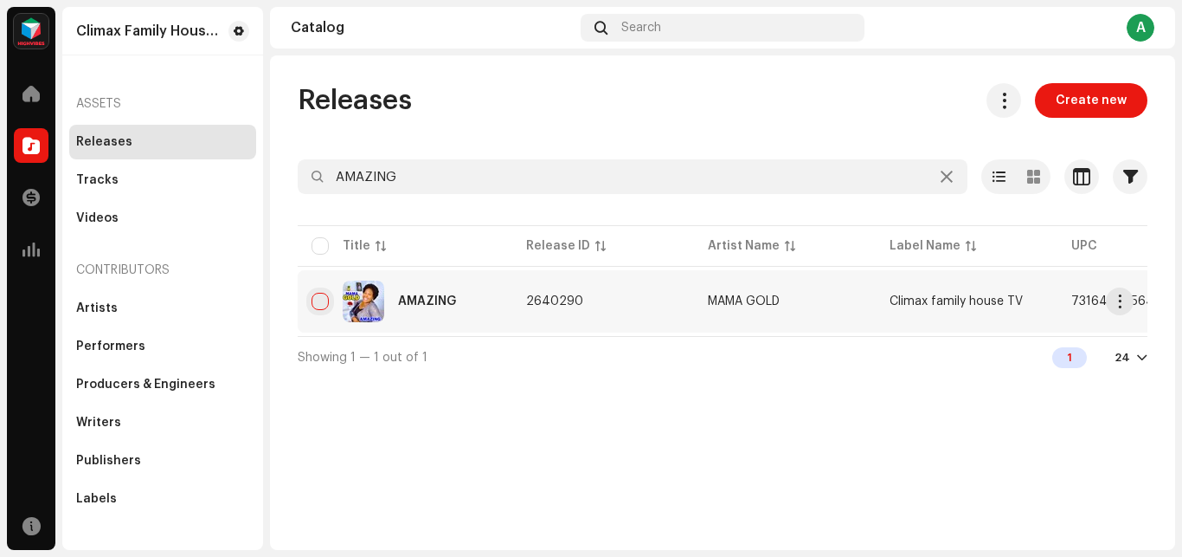
click at [315, 299] on input "Row Unselected" at bounding box center [320, 301] width 17 height 17
checkbox input "true"
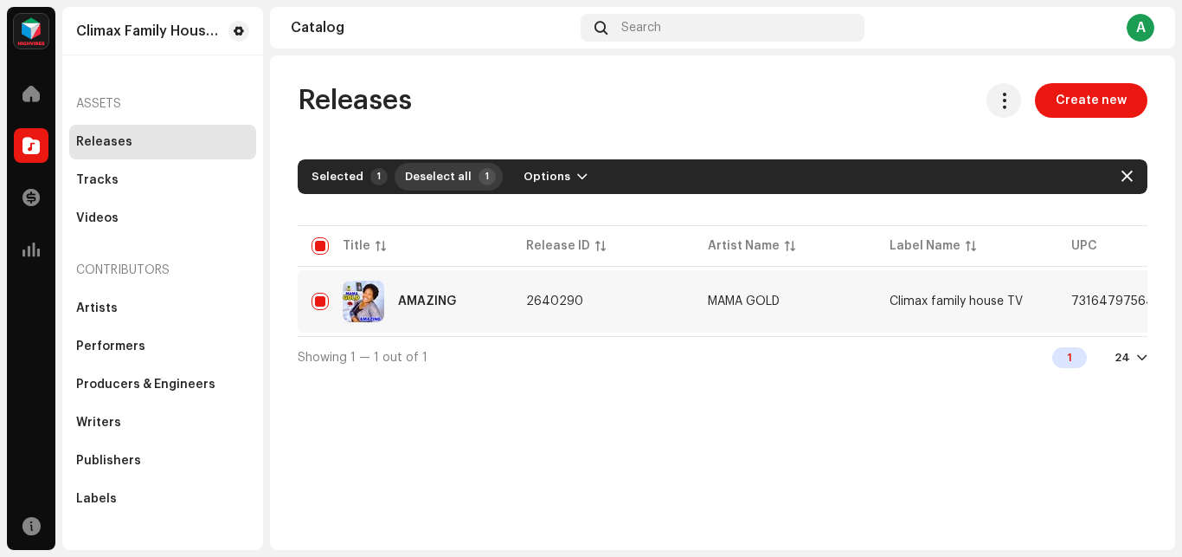
click at [428, 178] on span "Deselect all" at bounding box center [438, 176] width 67 height 35
checkbox input "false"
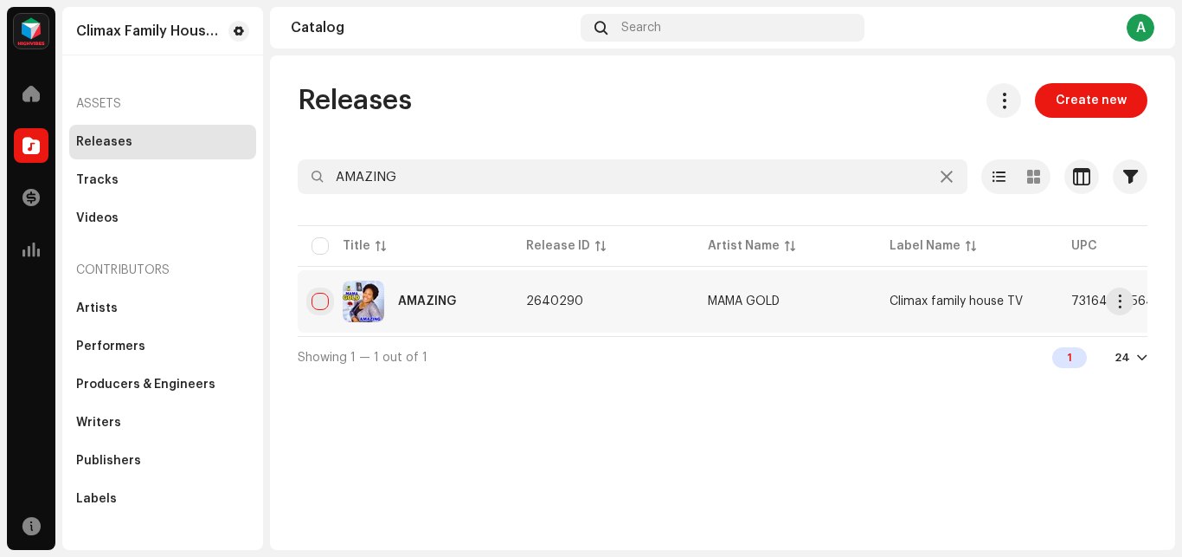
click at [324, 301] on input "Row Unselected" at bounding box center [320, 301] width 17 height 17
checkbox input "true"
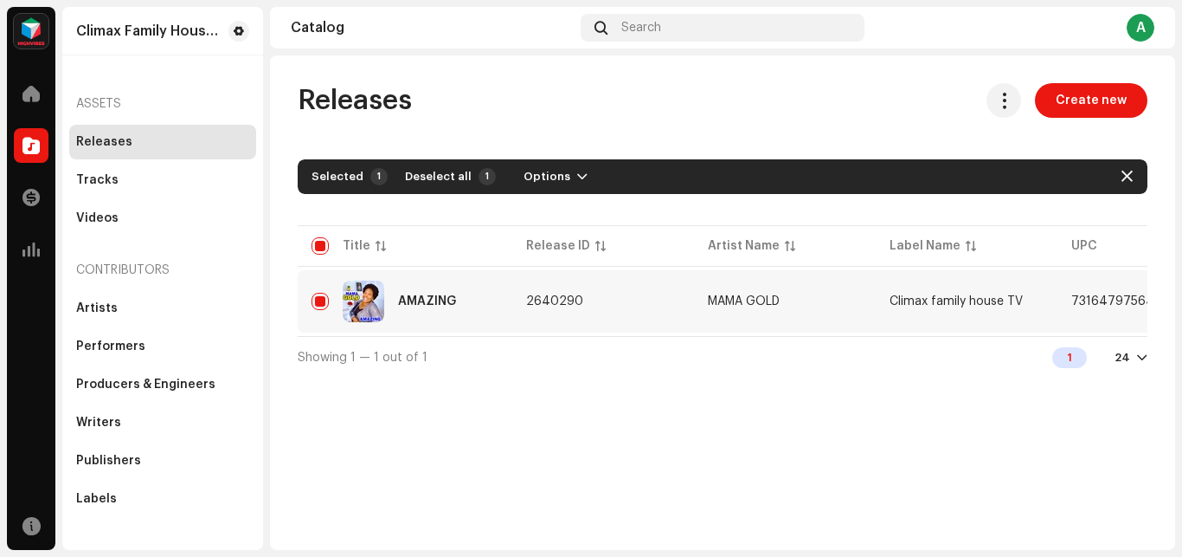
click at [355, 178] on div "Selected" at bounding box center [338, 177] width 52 height 14
click at [374, 178] on div "1" at bounding box center [378, 176] width 17 height 17
click at [577, 178] on span "button" at bounding box center [582, 177] width 10 height 14
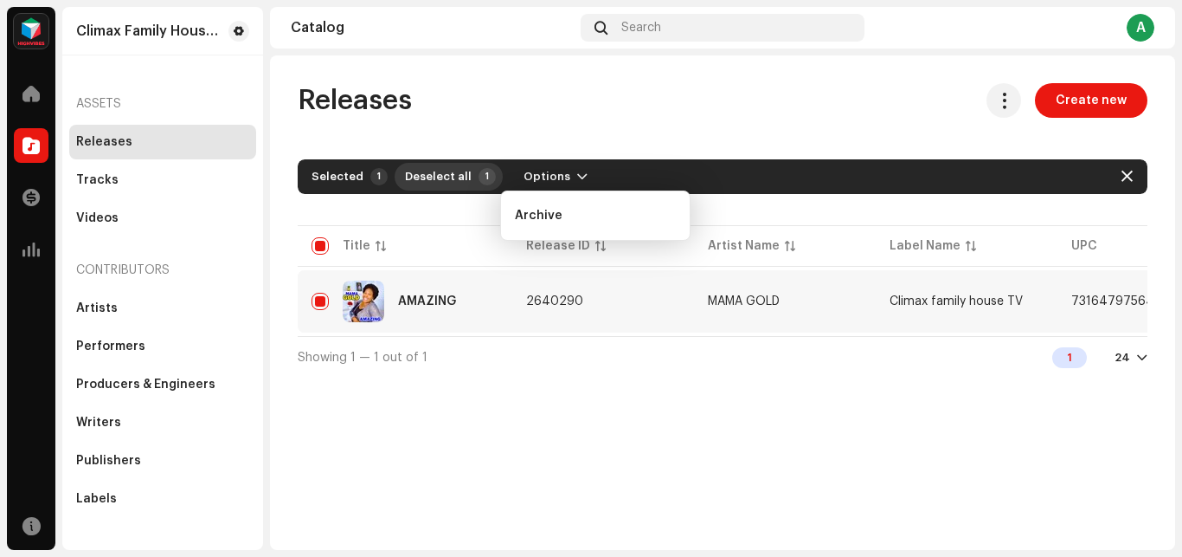
click at [466, 174] on button "Deselect all 1" at bounding box center [449, 177] width 108 height 28
checkbox input "false"
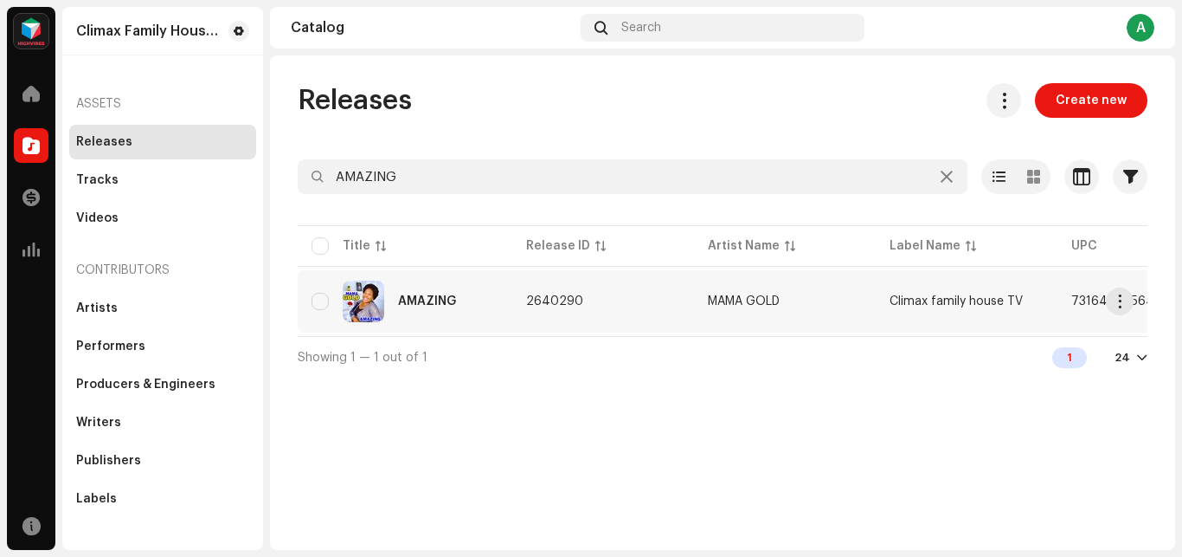
click at [506, 300] on td "AMAZING" at bounding box center [405, 301] width 215 height 62
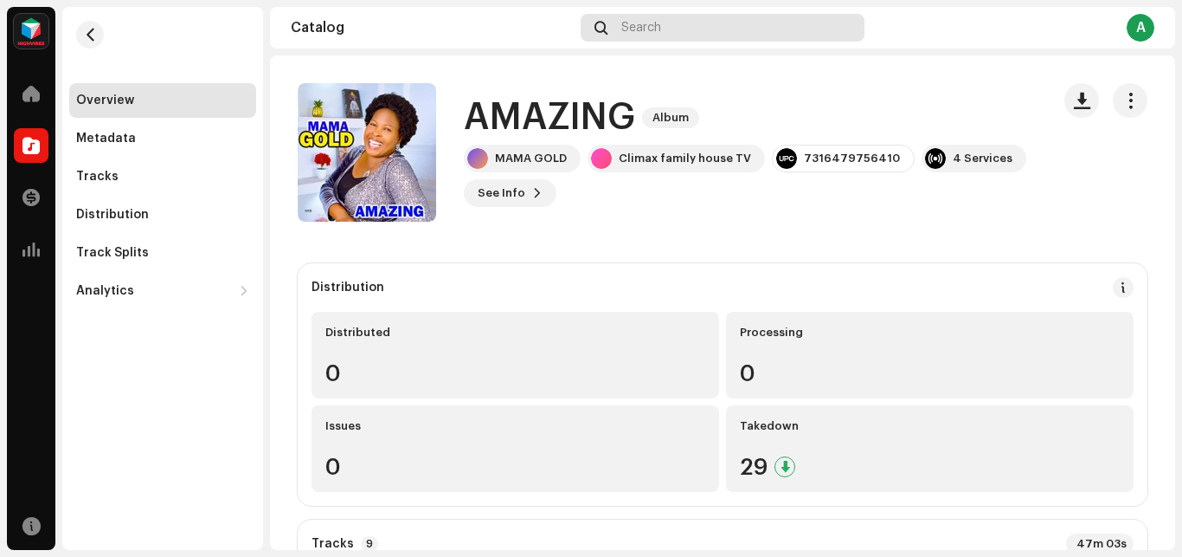
click at [672, 26] on div "Search" at bounding box center [722, 28] width 283 height 28
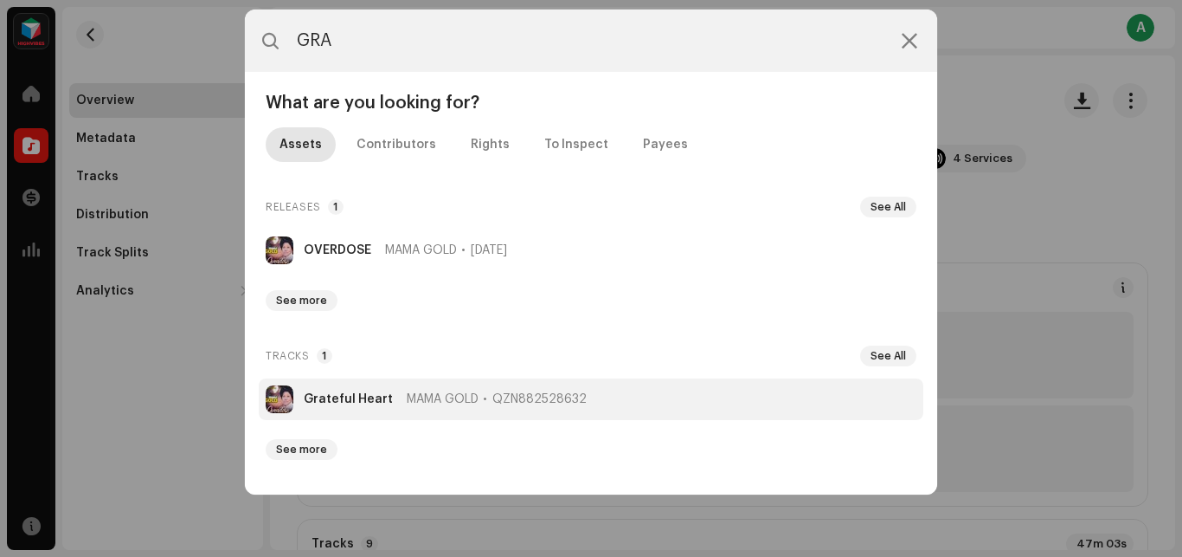
type input "GRA"
click at [376, 400] on strong "Grateful Heart" at bounding box center [348, 399] width 89 height 14
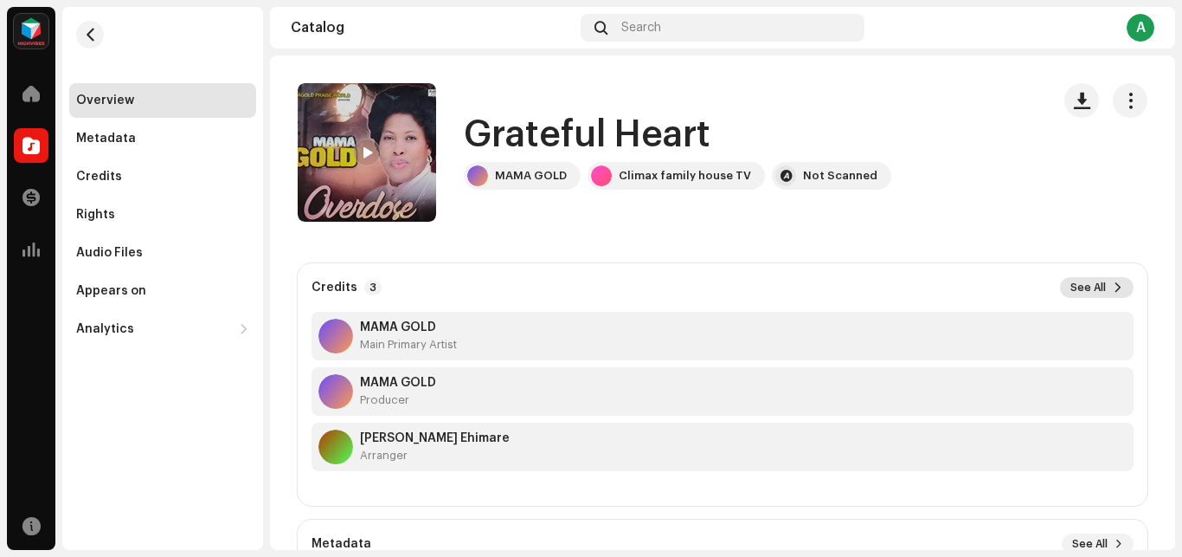
click at [1073, 287] on span "See All" at bounding box center [1088, 287] width 35 height 14
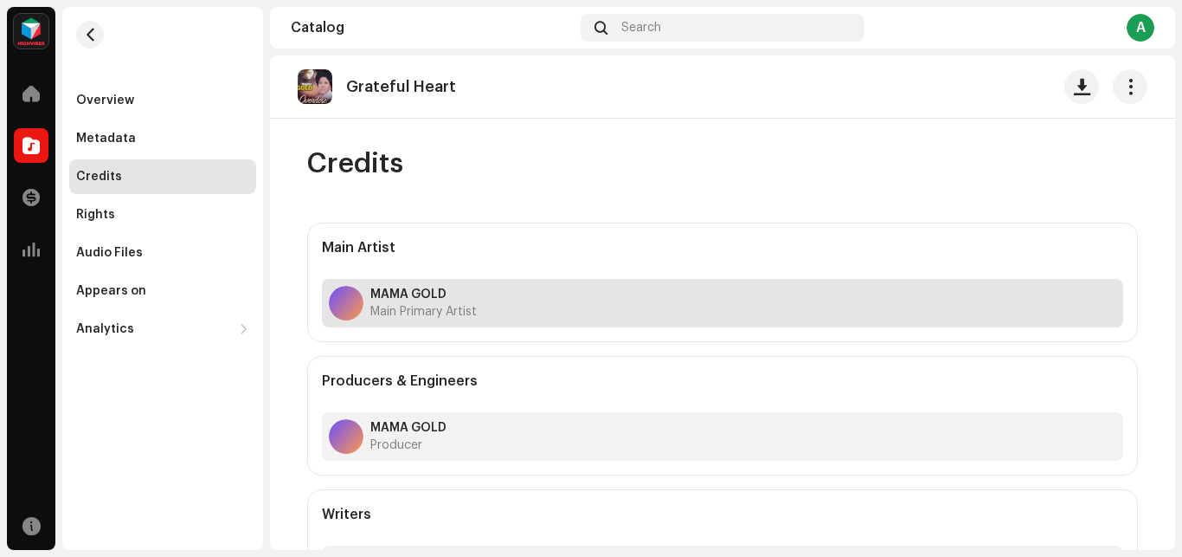
click at [406, 307] on span "Main Primary Artist" at bounding box center [423, 312] width 106 height 14
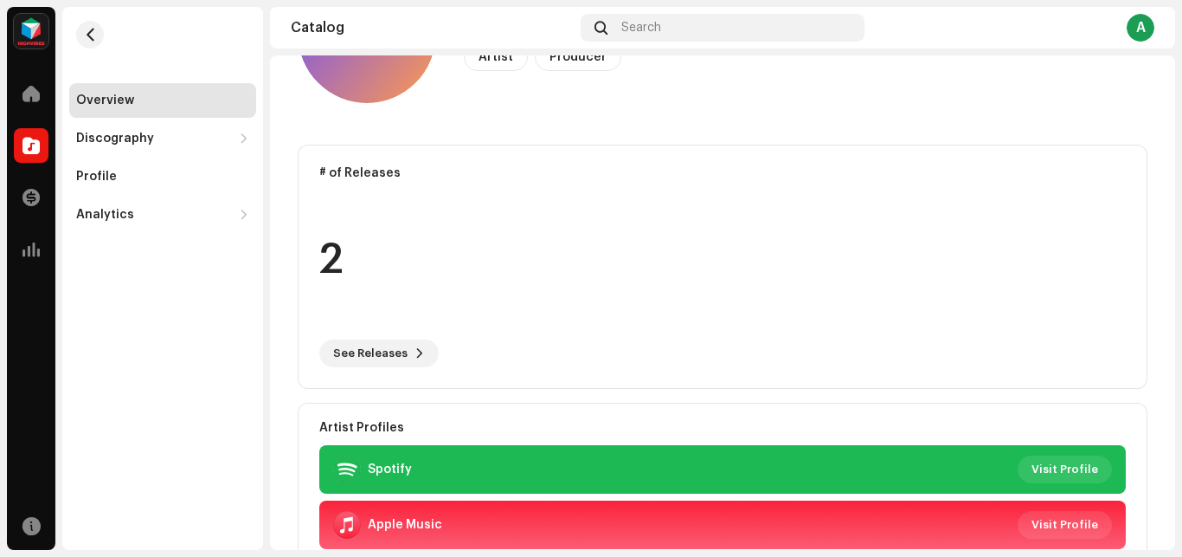
scroll to position [218, 0]
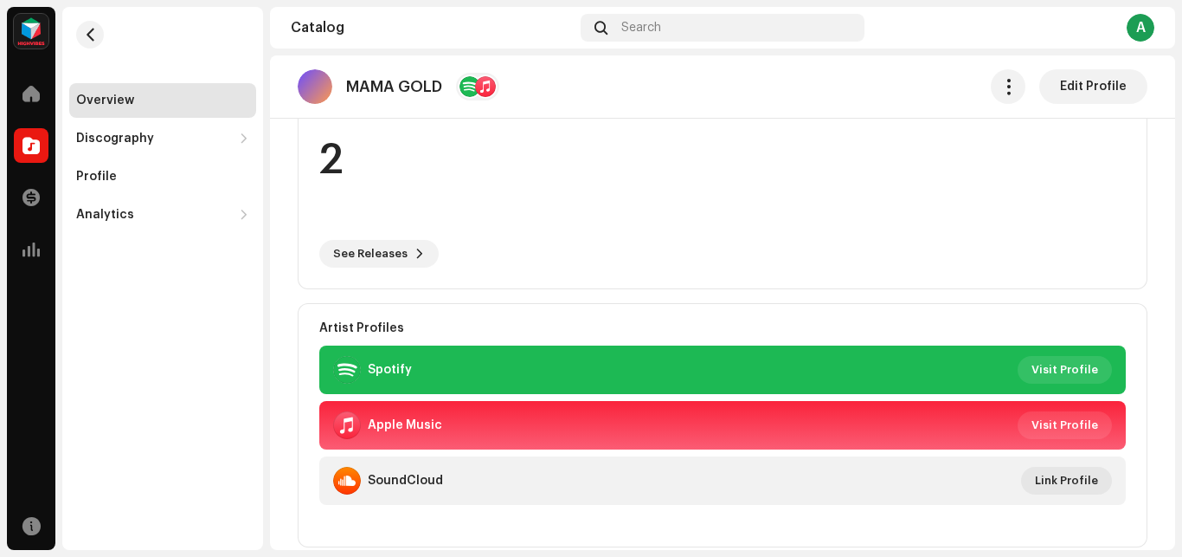
click at [325, 194] on re-o-artist-hero "MAMA GOLD Edit Profile MAMA GOLD Artist Producer Edit Profile Edit Profile" at bounding box center [722, 124] width 905 height 138
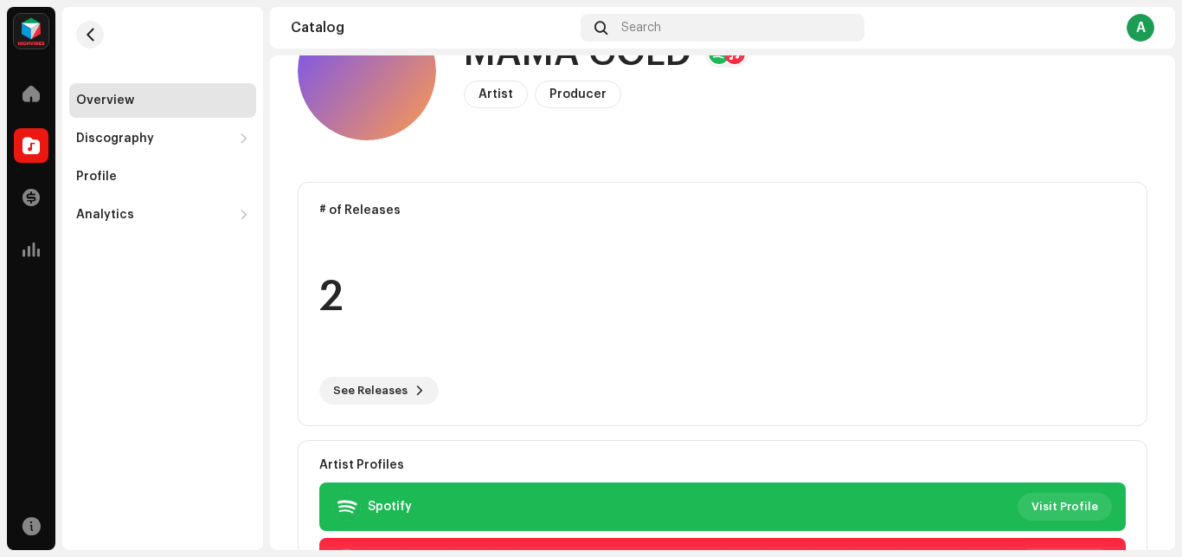
scroll to position [0, 0]
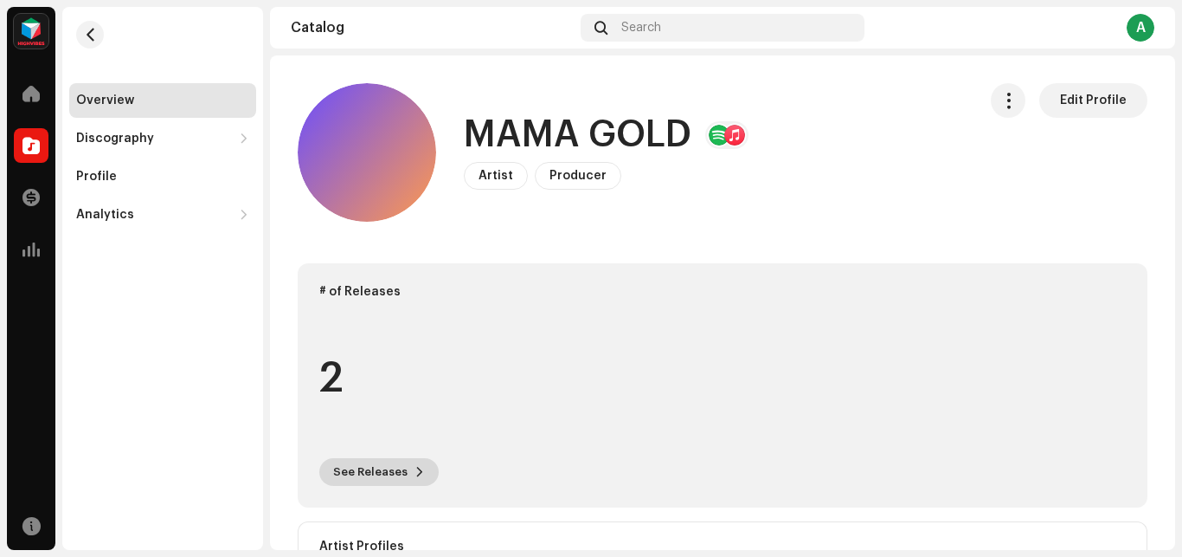
click at [416, 468] on span at bounding box center [420, 472] width 10 height 14
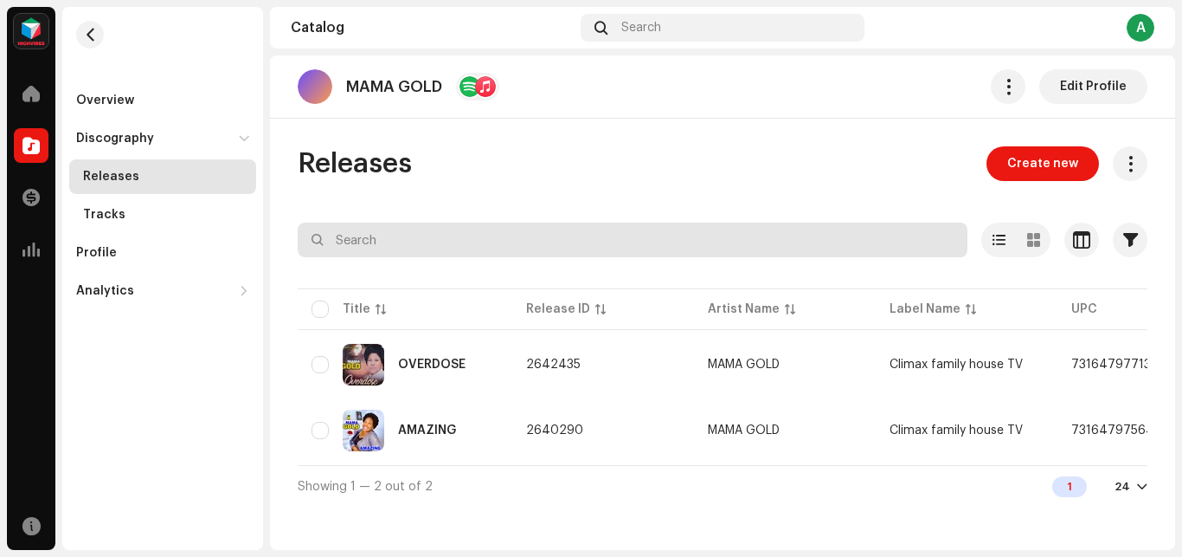
click at [422, 235] on input "text" at bounding box center [633, 239] width 670 height 35
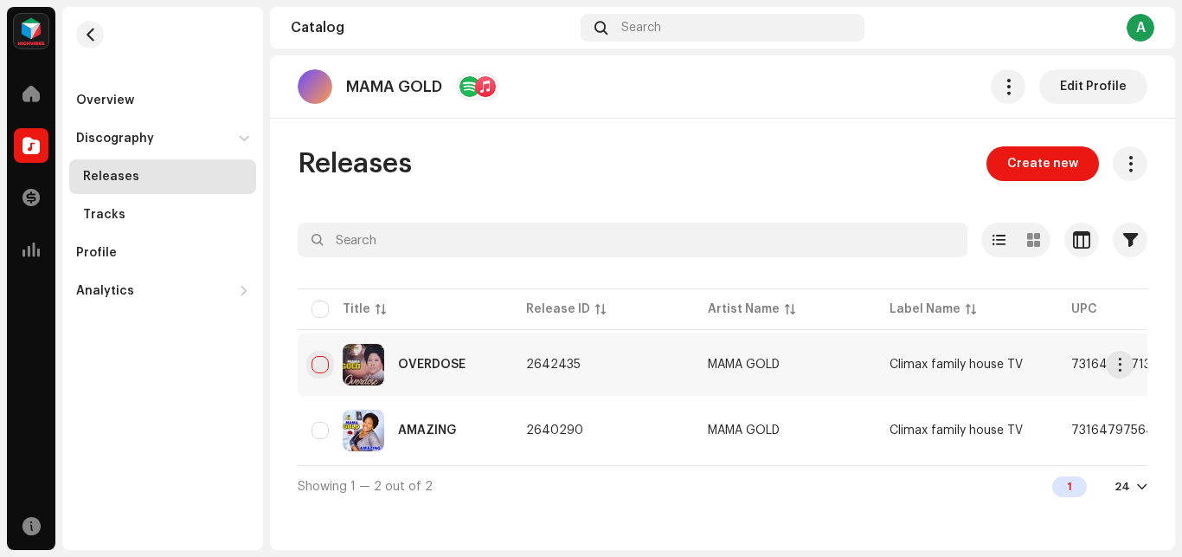
click at [324, 366] on input "checkbox" at bounding box center [320, 364] width 17 height 17
checkbox input "true"
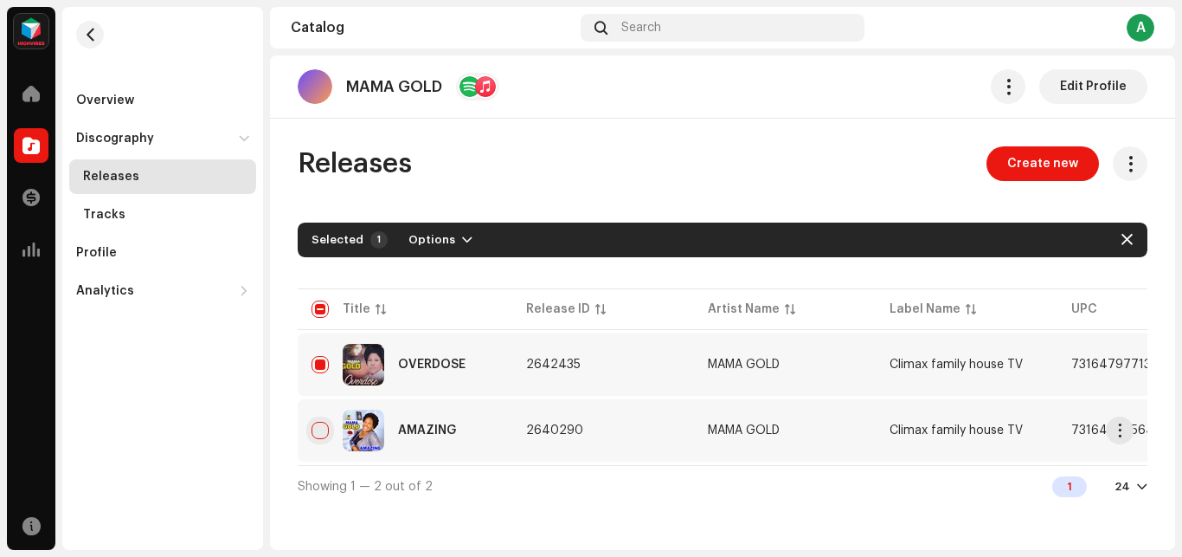
click at [320, 434] on input "Row Unselected" at bounding box center [320, 430] width 17 height 17
checkbox input "true"
click at [447, 243] on span "Deselect all" at bounding box center [438, 239] width 67 height 35
checkbox input "false"
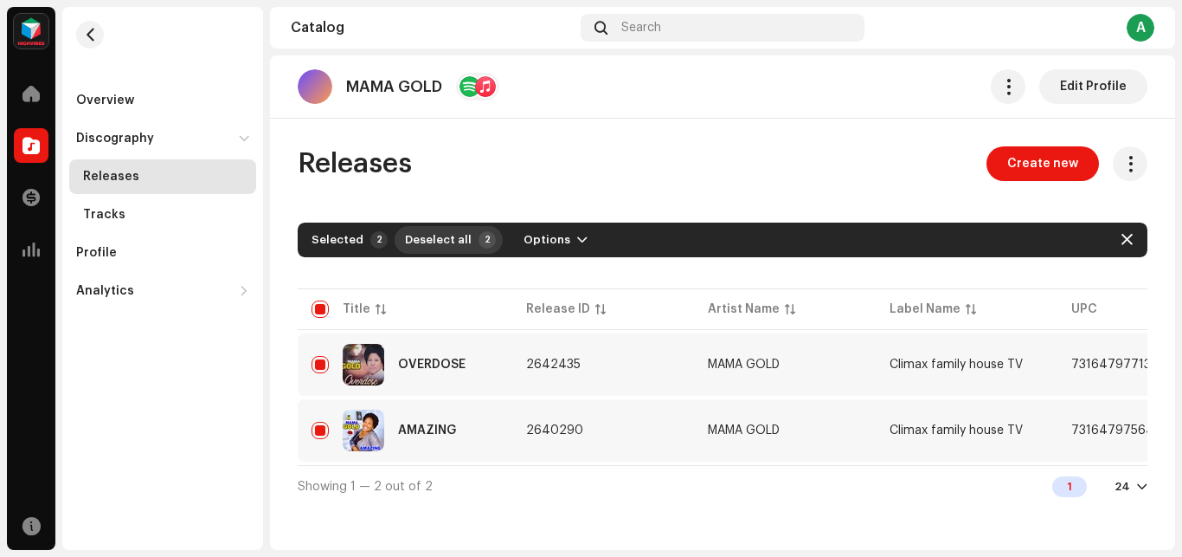
checkbox input "false"
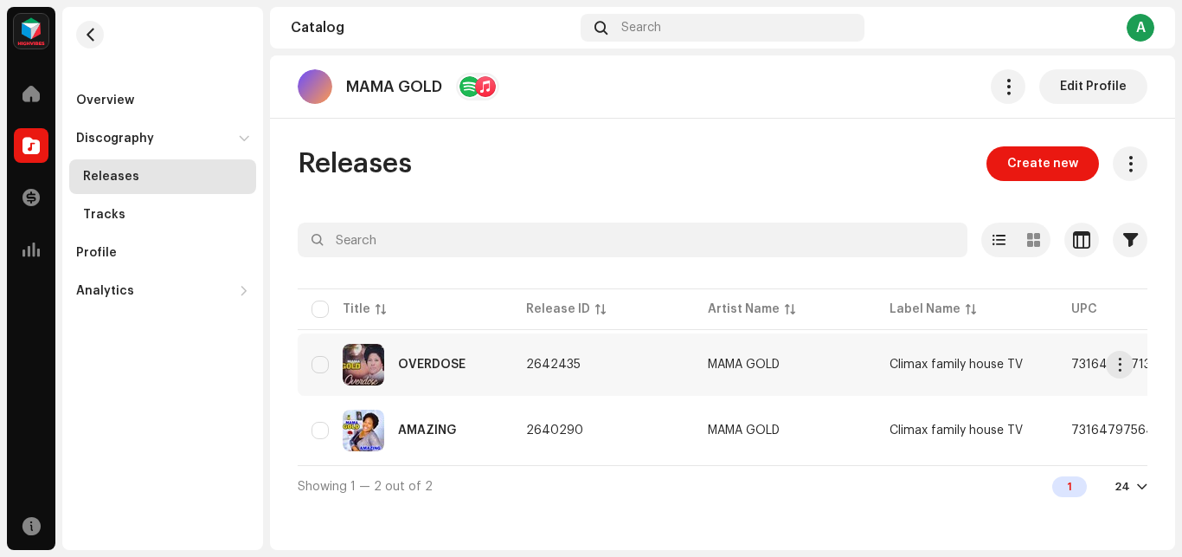
click at [325, 374] on div "OVERDOSE" at bounding box center [405, 365] width 187 height 42
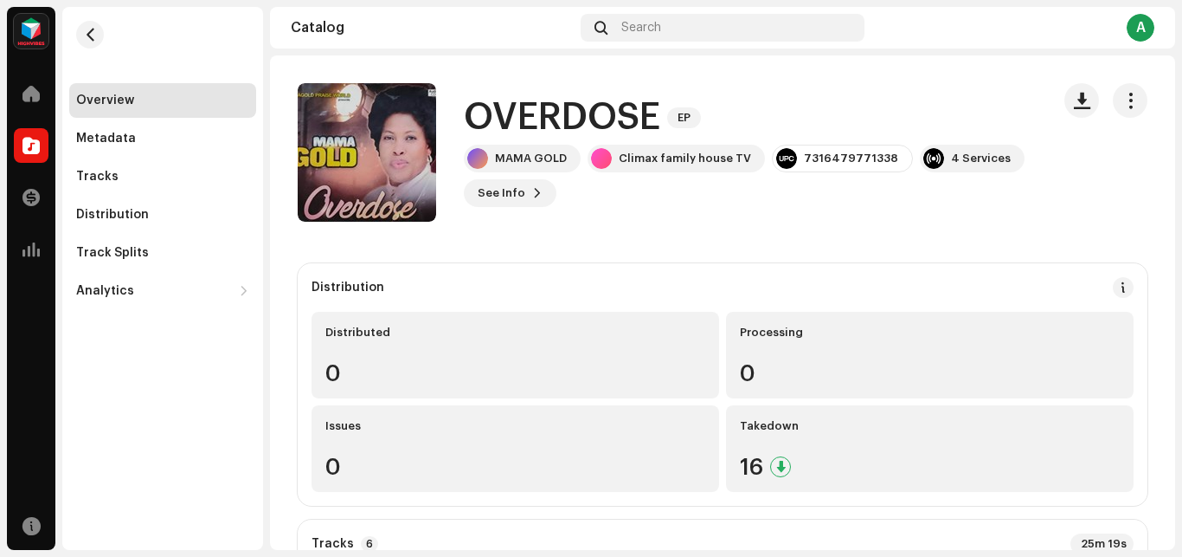
scroll to position [142, 0]
click at [92, 25] on button "button" at bounding box center [90, 35] width 28 height 28
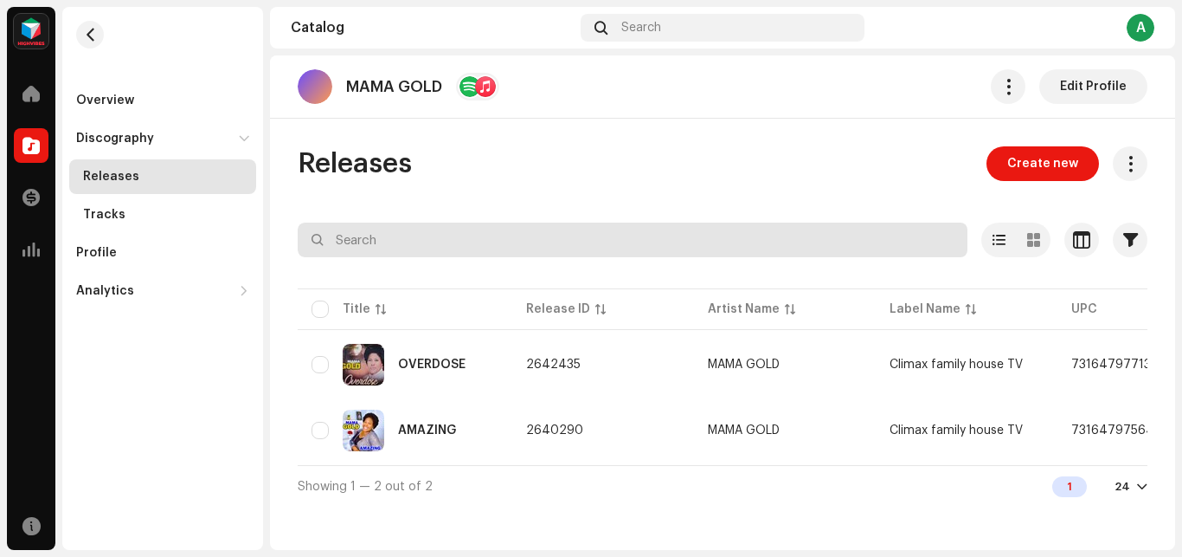
click at [401, 243] on input "text" at bounding box center [633, 239] width 670 height 35
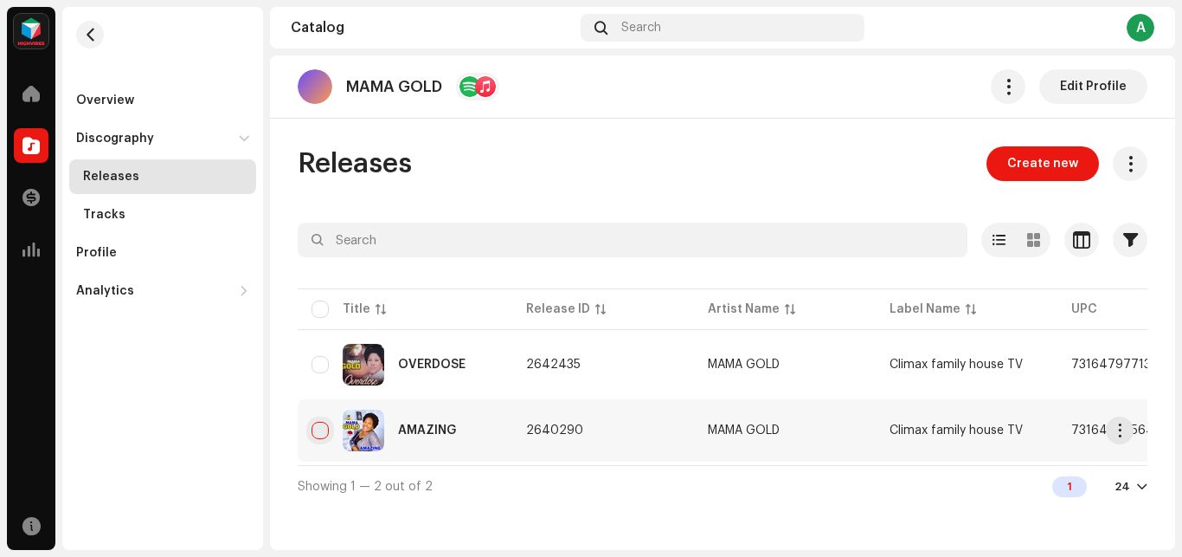
click at [324, 428] on input "checkbox" at bounding box center [320, 430] width 17 height 17
checkbox input "true"
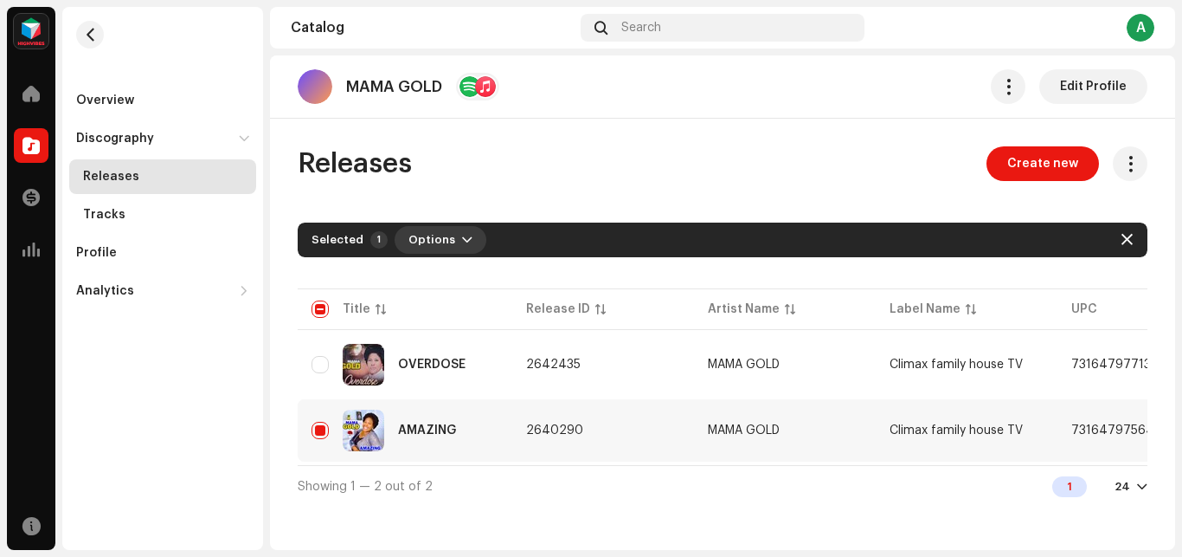
click at [462, 245] on span "button" at bounding box center [467, 240] width 10 height 14
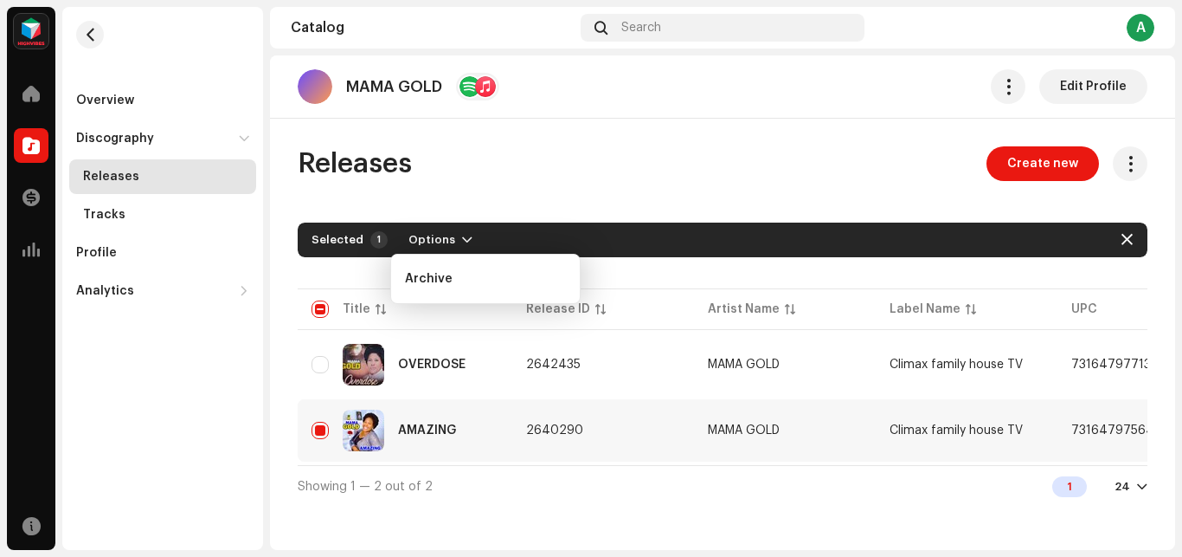
click at [336, 247] on div "Selected 1" at bounding box center [350, 239] width 76 height 17
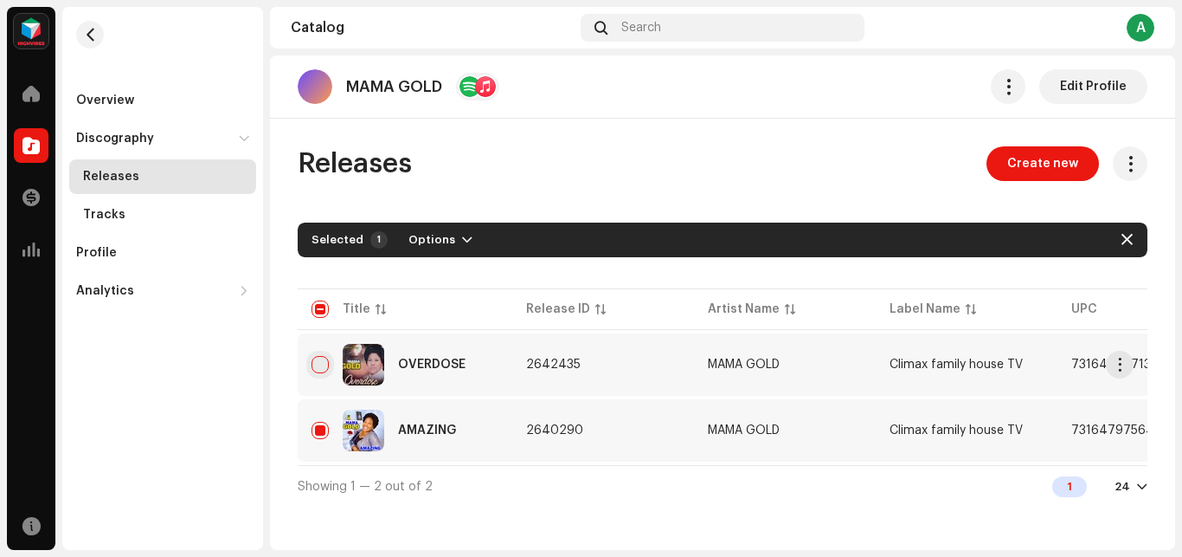
click at [326, 366] on input "Row Unselected" at bounding box center [320, 364] width 17 height 17
checkbox input "true"
click at [328, 311] on input "checkbox" at bounding box center [320, 308] width 17 height 17
checkbox input "false"
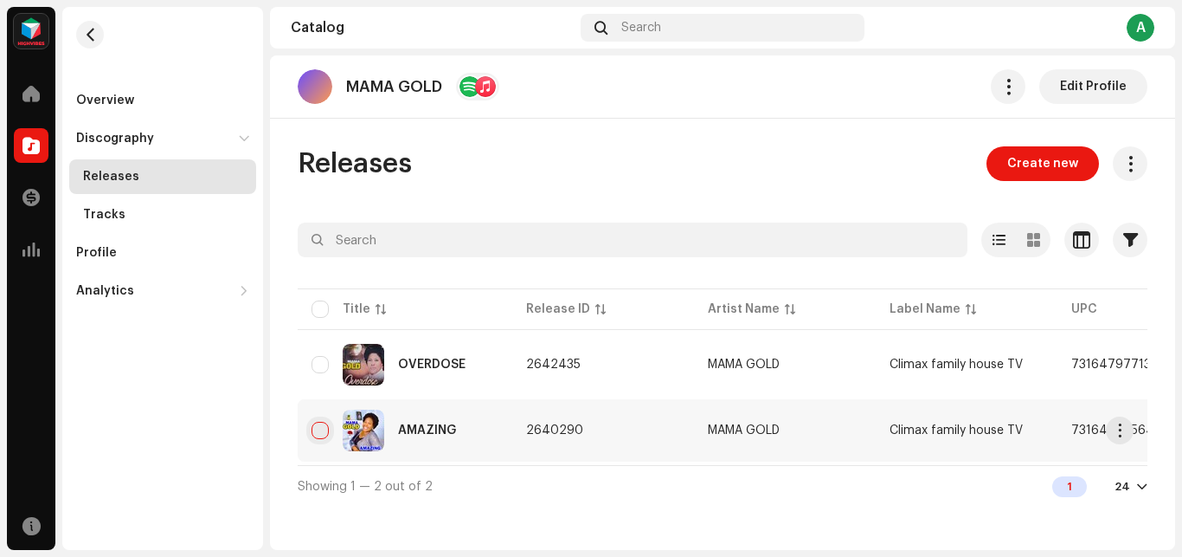
click at [323, 423] on input "Row Unselected" at bounding box center [320, 430] width 17 height 17
checkbox input "true"
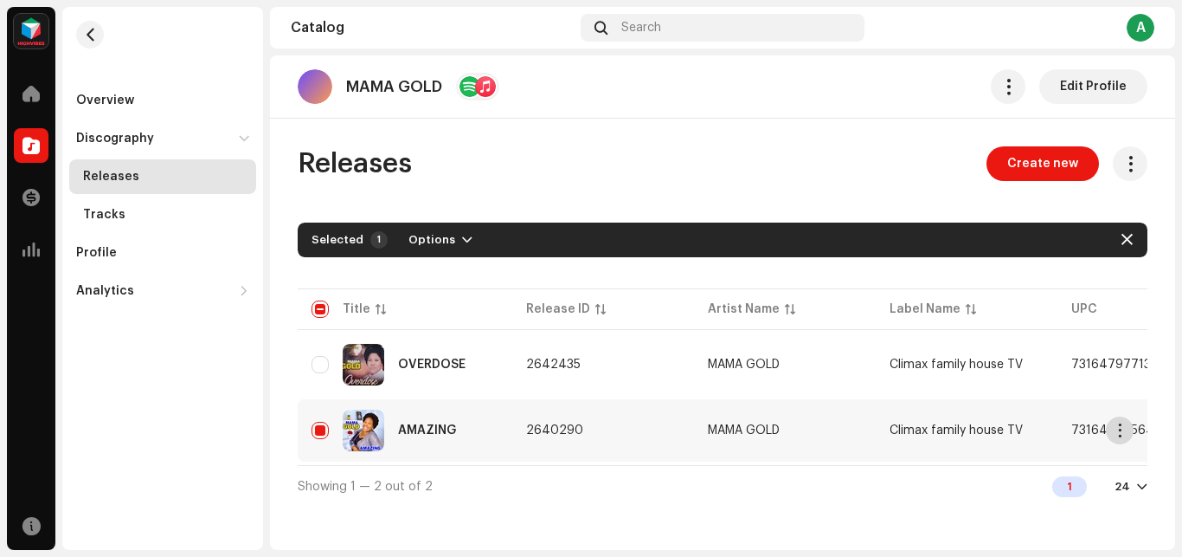
click at [1116, 435] on span "button" at bounding box center [1120, 430] width 13 height 14
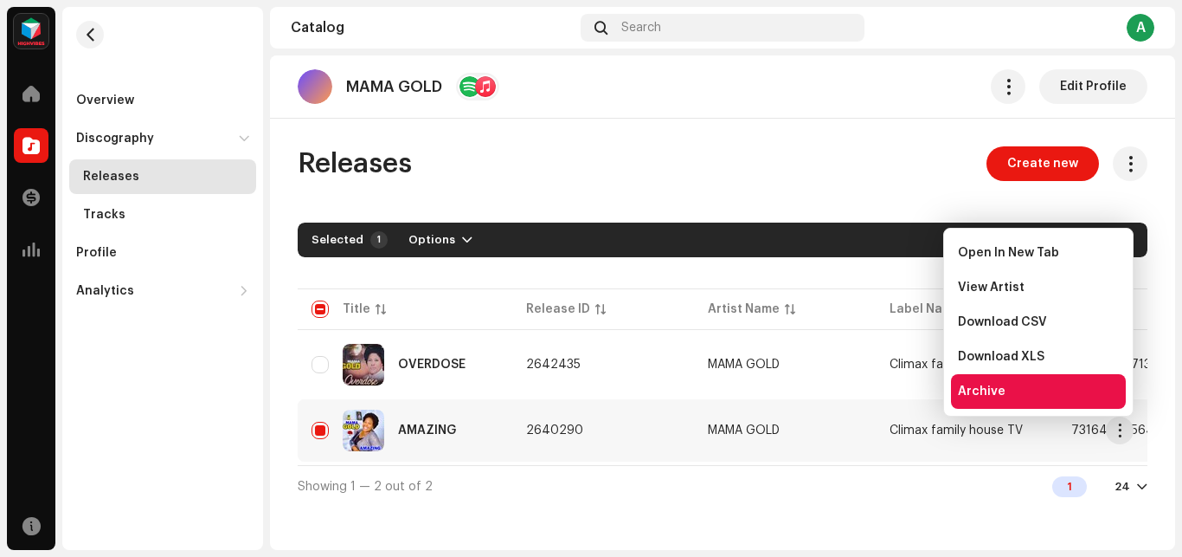
click at [990, 393] on span "Archive" at bounding box center [982, 391] width 48 height 14
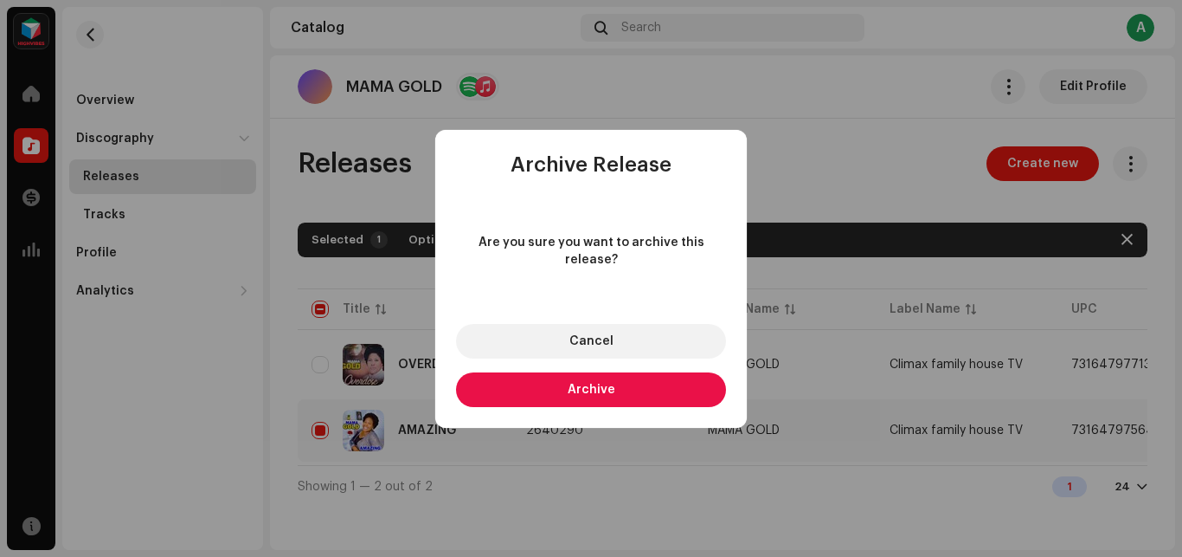
click at [602, 383] on span "Archive" at bounding box center [592, 389] width 48 height 12
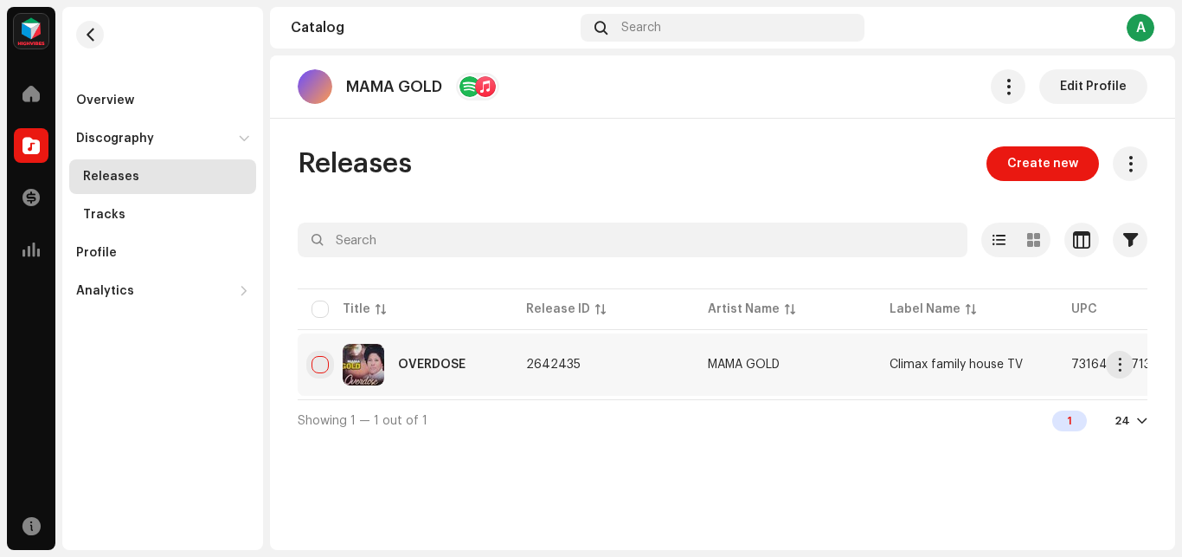
click at [319, 366] on input "checkbox" at bounding box center [320, 364] width 17 height 17
checkbox input "true"
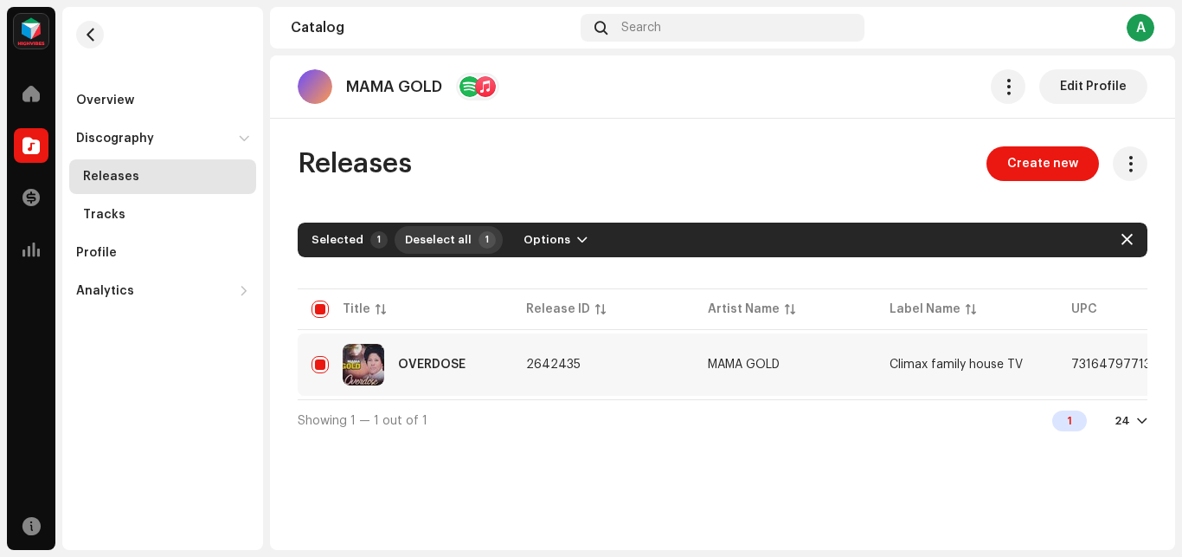
click at [421, 242] on span "Deselect all" at bounding box center [438, 239] width 67 height 35
checkbox input "false"
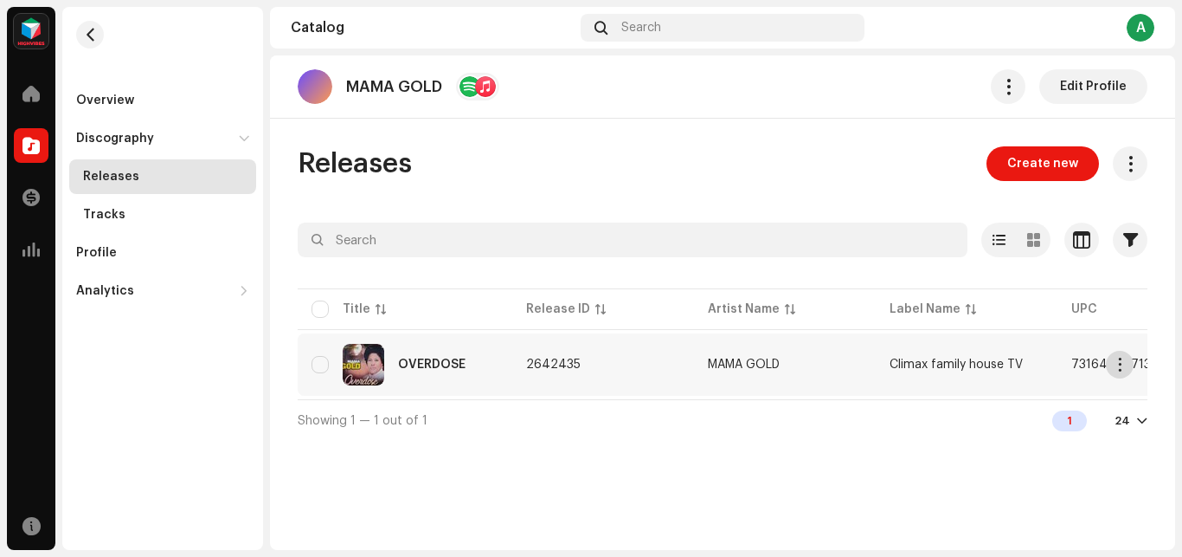
click at [1121, 366] on span "button" at bounding box center [1120, 365] width 13 height 14
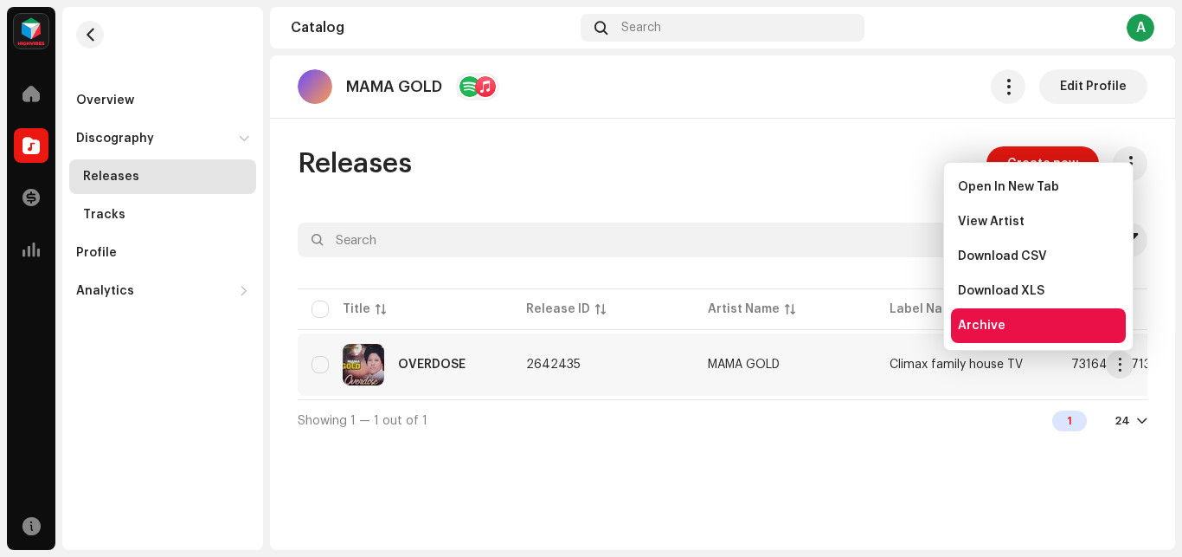
click at [1003, 327] on div "Archive" at bounding box center [1038, 326] width 161 height 14
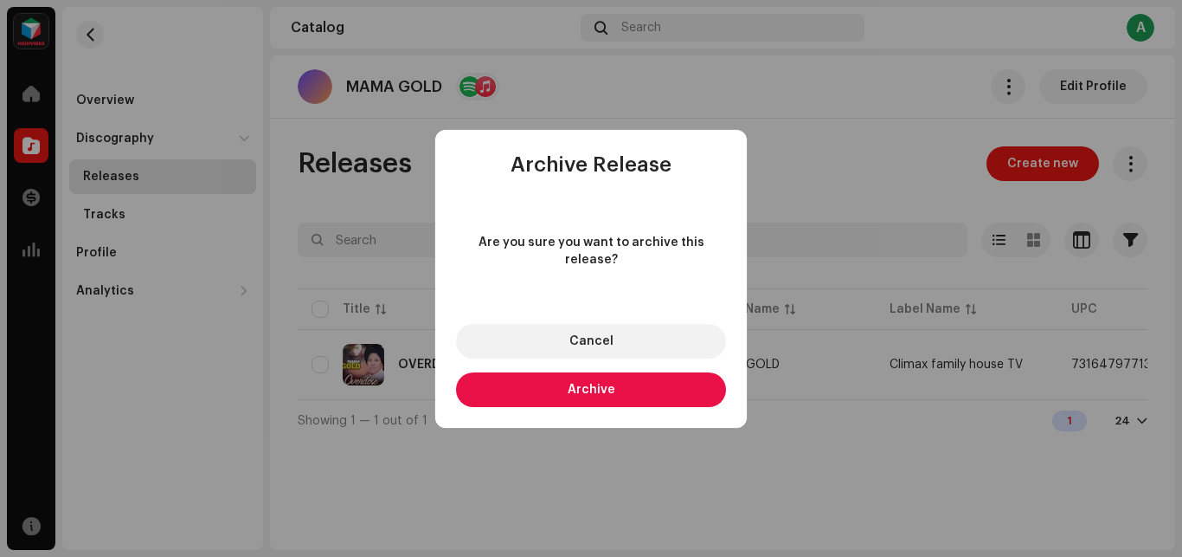
drag, startPoint x: 512, startPoint y: 171, endPoint x: 680, endPoint y: 167, distance: 167.1
click at [680, 167] on div "Archive Release" at bounding box center [591, 164] width 312 height 69
copy span "Archive Release"
click at [602, 384] on span "Archive" at bounding box center [592, 389] width 48 height 12
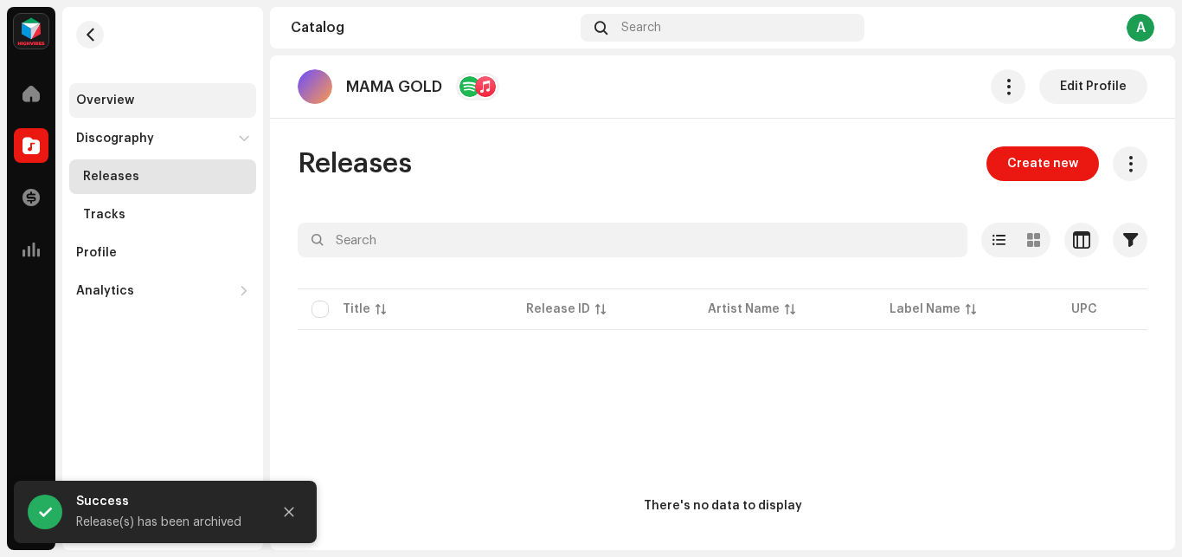
click at [99, 98] on div "Overview" at bounding box center [105, 100] width 58 height 14
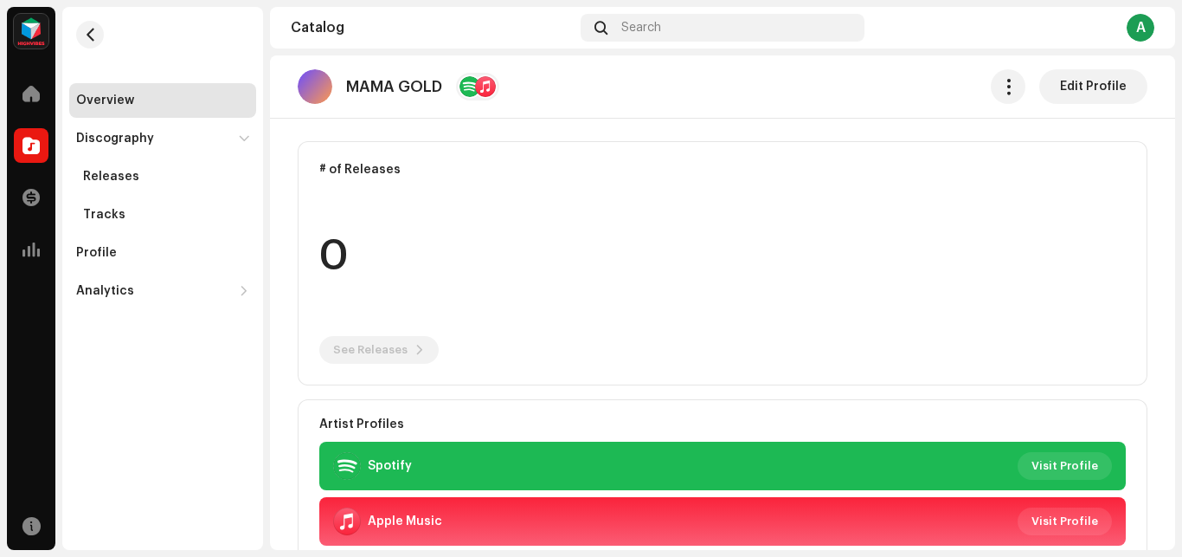
scroll to position [145, 0]
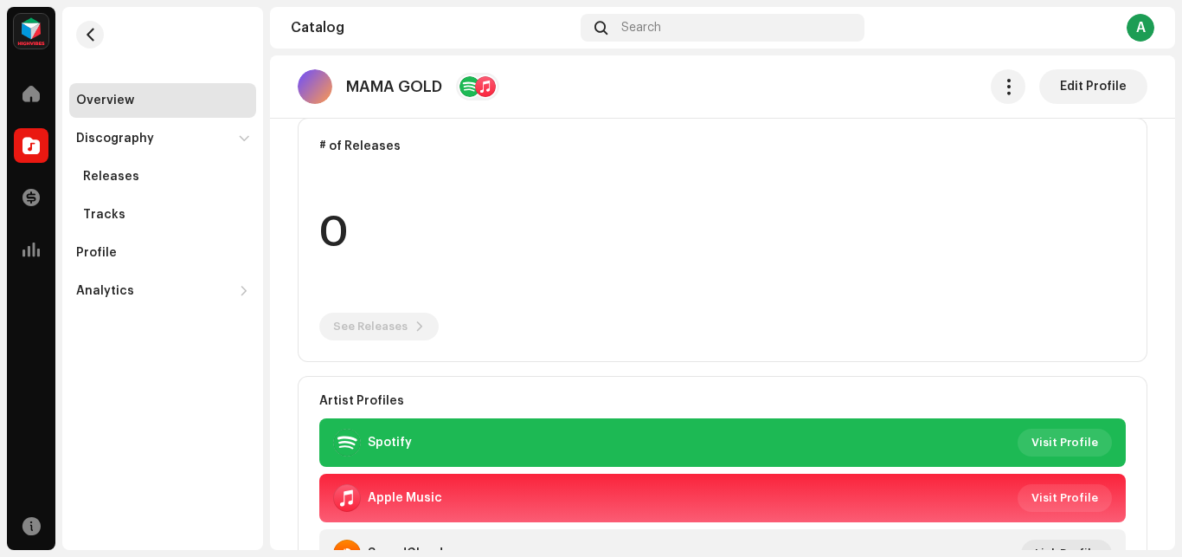
click at [423, 194] on re-o-artist-hero "MAMA GOLD Edit Profile MAMA GOLD Artist Producer Edit Profile Edit Profile" at bounding box center [722, 124] width 905 height 138
click at [328, 194] on re-o-artist-hero "MAMA GOLD Edit Profile MAMA GOLD Artist Producer Edit Profile Edit Profile" at bounding box center [722, 124] width 905 height 138
click at [1043, 435] on span "Visit Profile" at bounding box center [1065, 442] width 67 height 35
click at [33, 101] on div at bounding box center [31, 93] width 35 height 35
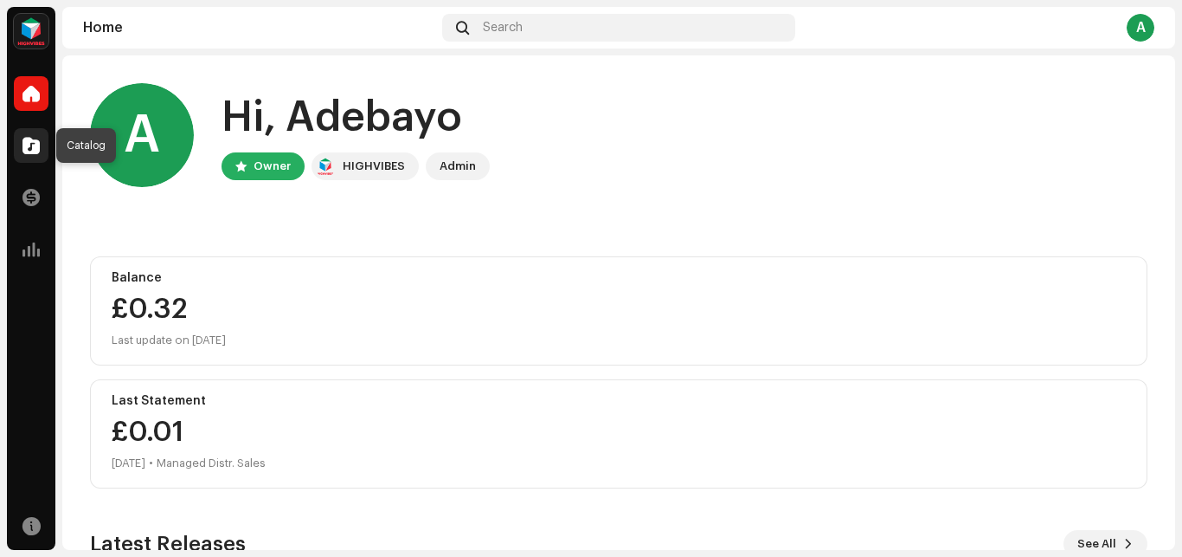
click at [29, 147] on span at bounding box center [31, 145] width 17 height 14
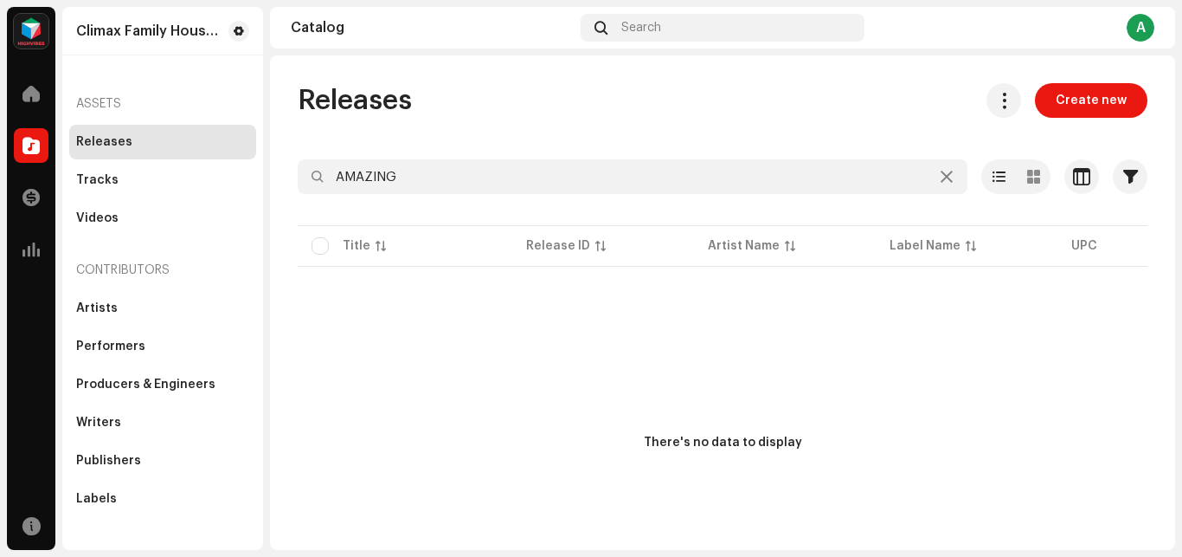
click at [319, 246] on p-table "Title Release ID Artist Name Label Name UPC Creation Date Tracks Duration" at bounding box center [723, 246] width 850 height 48
click at [1124, 177] on span "button" at bounding box center [1131, 177] width 15 height 14
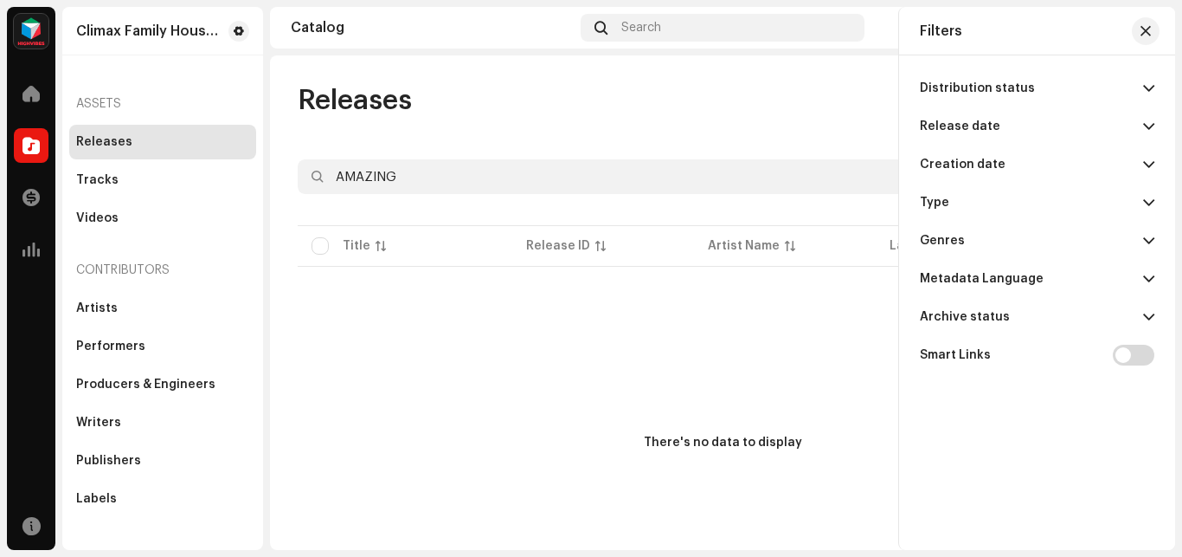
click at [995, 313] on div "Archive status" at bounding box center [965, 317] width 90 height 14
click at [968, 357] on div "All Releases" at bounding box center [953, 352] width 66 height 14
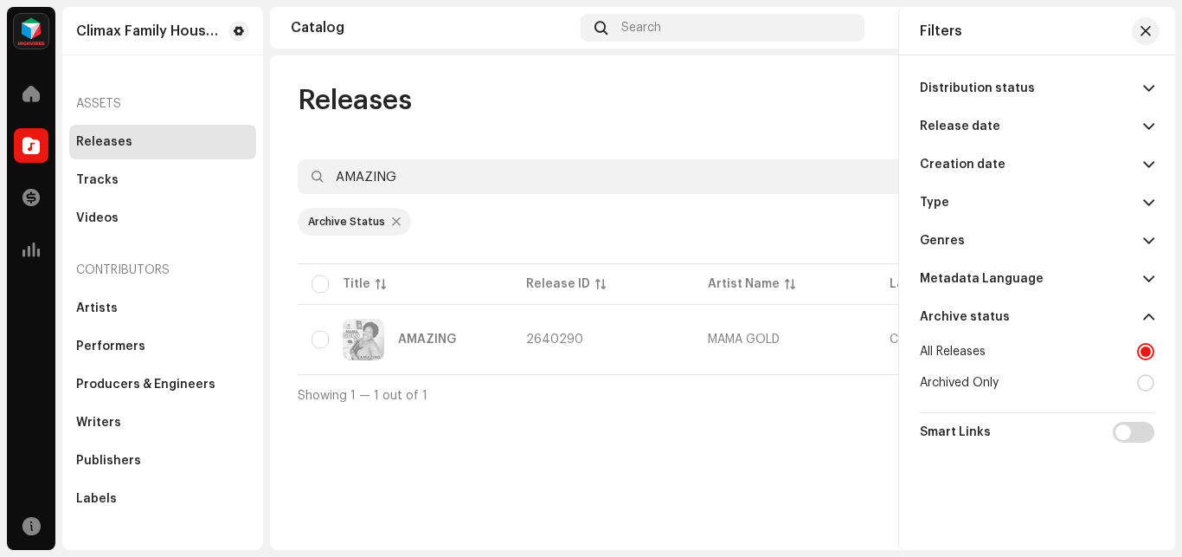
click at [977, 383] on div "Archived Only" at bounding box center [959, 383] width 79 height 14
radio input "false"
radio input "true"
click at [981, 355] on div "All Releases" at bounding box center [953, 352] width 66 height 14
radio input "true"
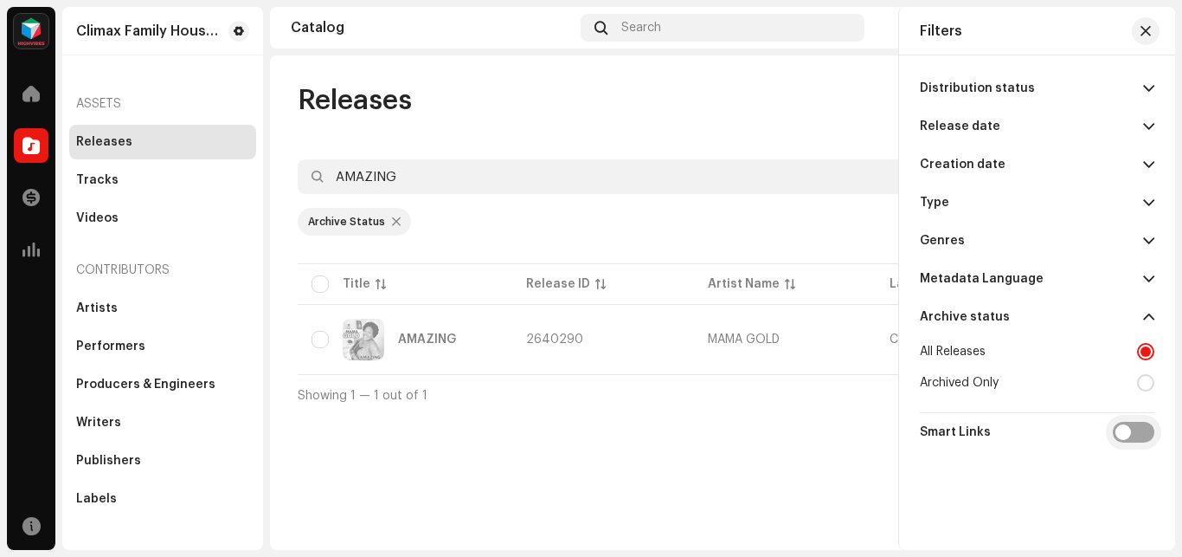
click at [1122, 434] on input "checkbox" at bounding box center [1134, 432] width 42 height 21
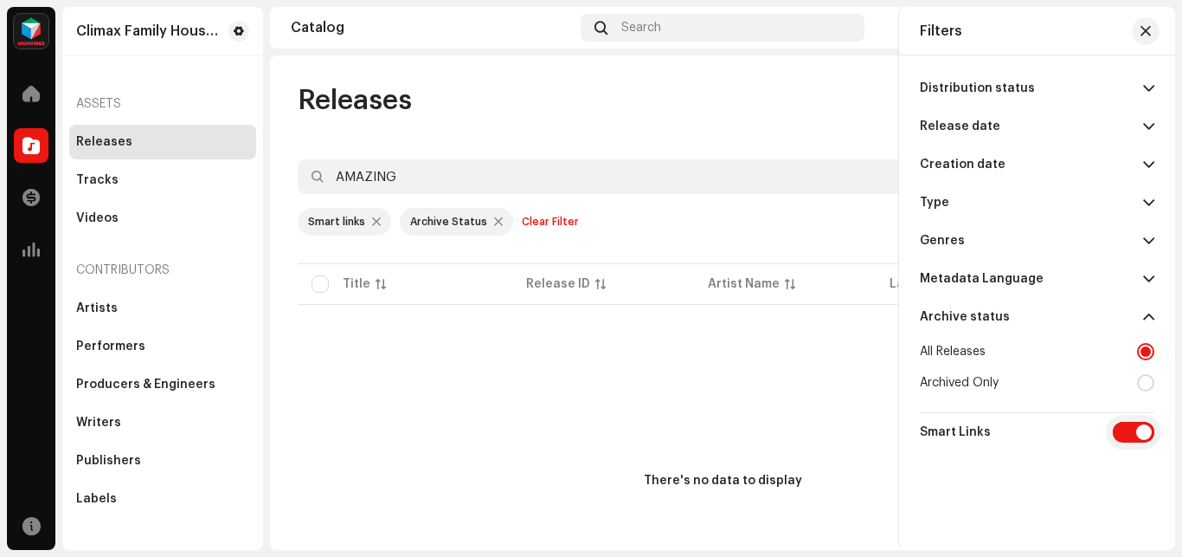
click at [1124, 433] on input "checkbox" at bounding box center [1134, 432] width 42 height 21
checkbox input "false"
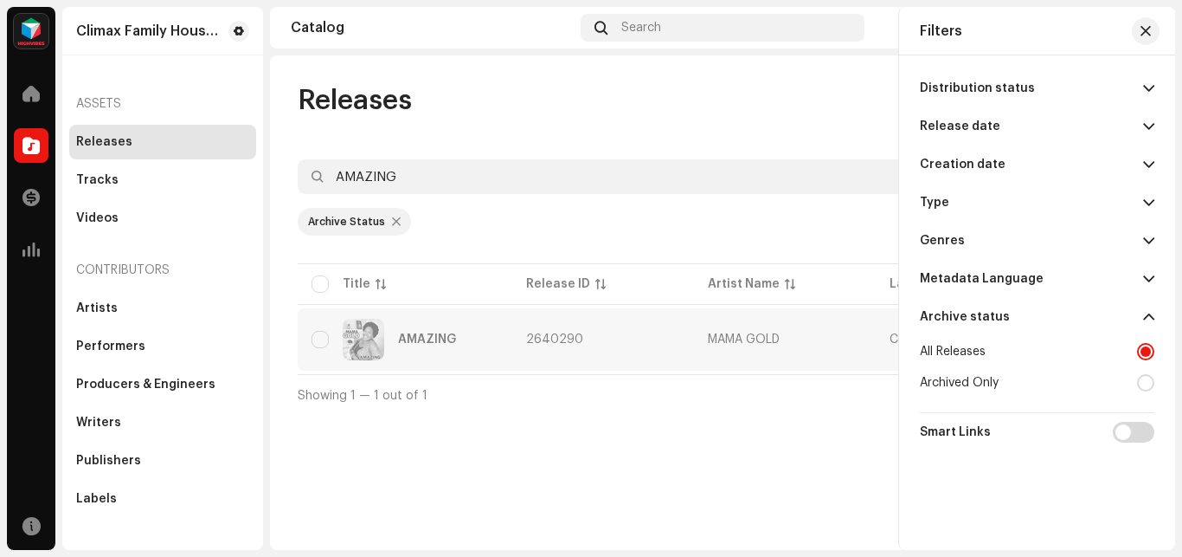
click at [473, 345] on div "AMAZING" at bounding box center [405, 340] width 187 height 42
click at [315, 351] on div "AMAZING" at bounding box center [405, 340] width 187 height 42
click at [318, 342] on input "checkbox" at bounding box center [320, 339] width 17 height 17
checkbox input "true"
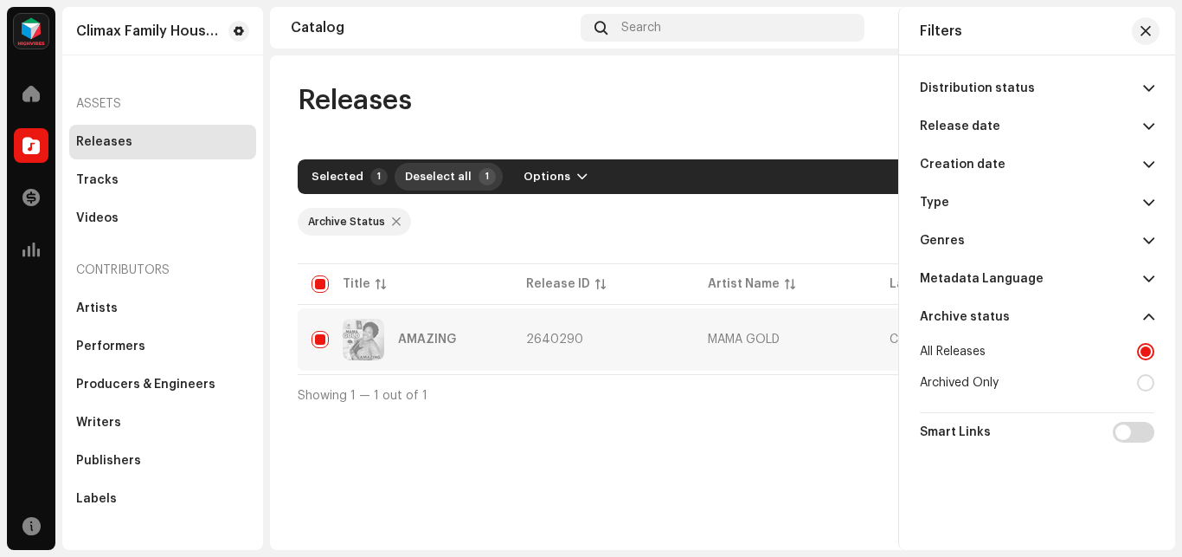
click at [457, 172] on span "Deselect all" at bounding box center [438, 176] width 67 height 35
checkbox input "false"
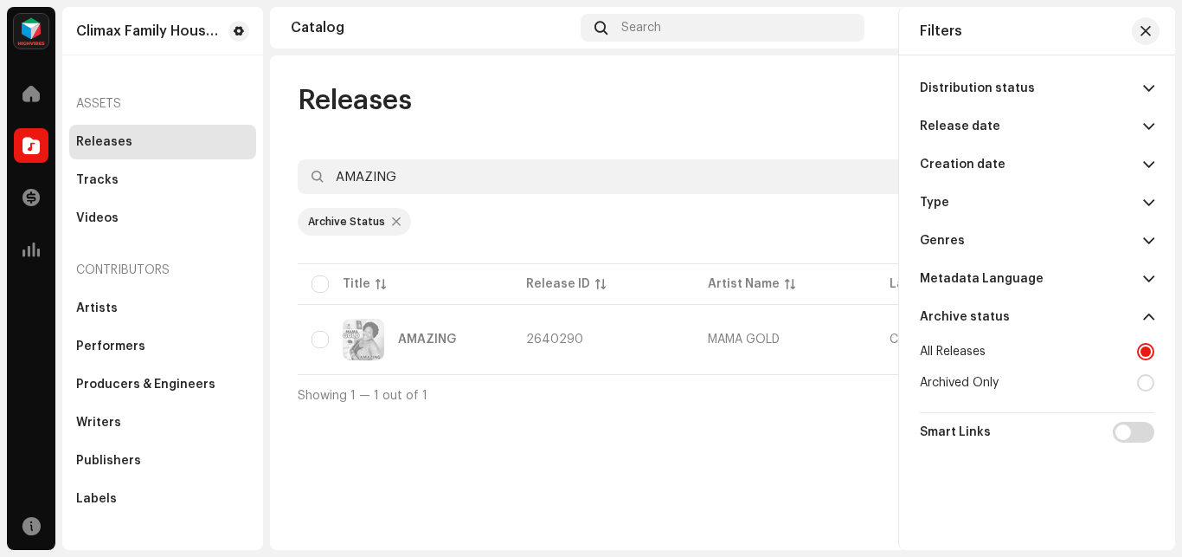
click at [392, 219] on div at bounding box center [396, 222] width 9 height 14
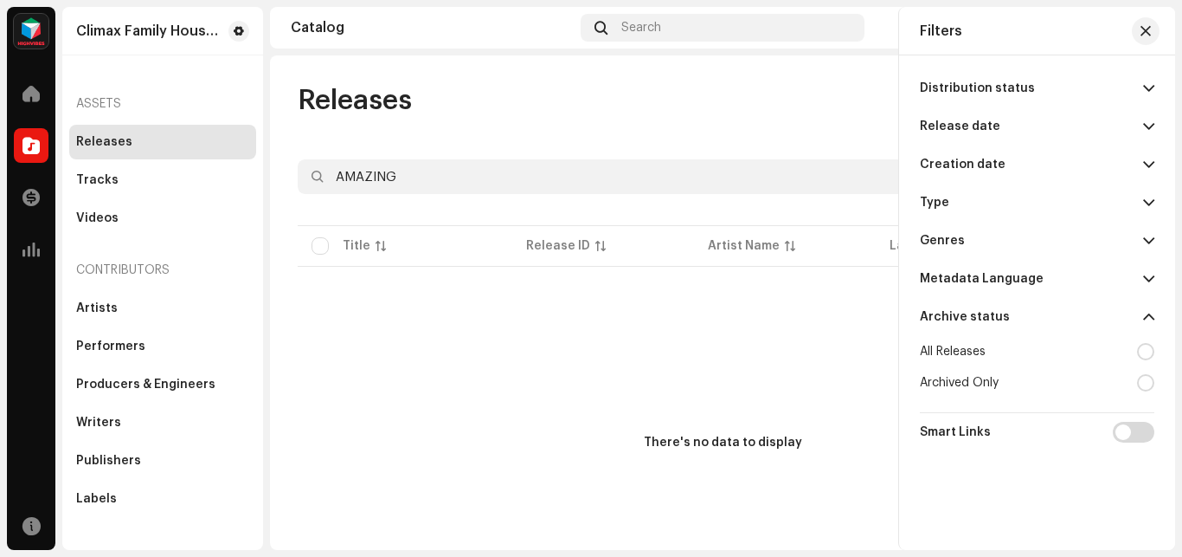
click at [320, 246] on p-table "Title Release ID Artist Name Label Name UPC Creation Date Tracks Duration" at bounding box center [723, 246] width 850 height 48
click at [1147, 352] on div at bounding box center [1145, 351] width 17 height 17
radio input "true"
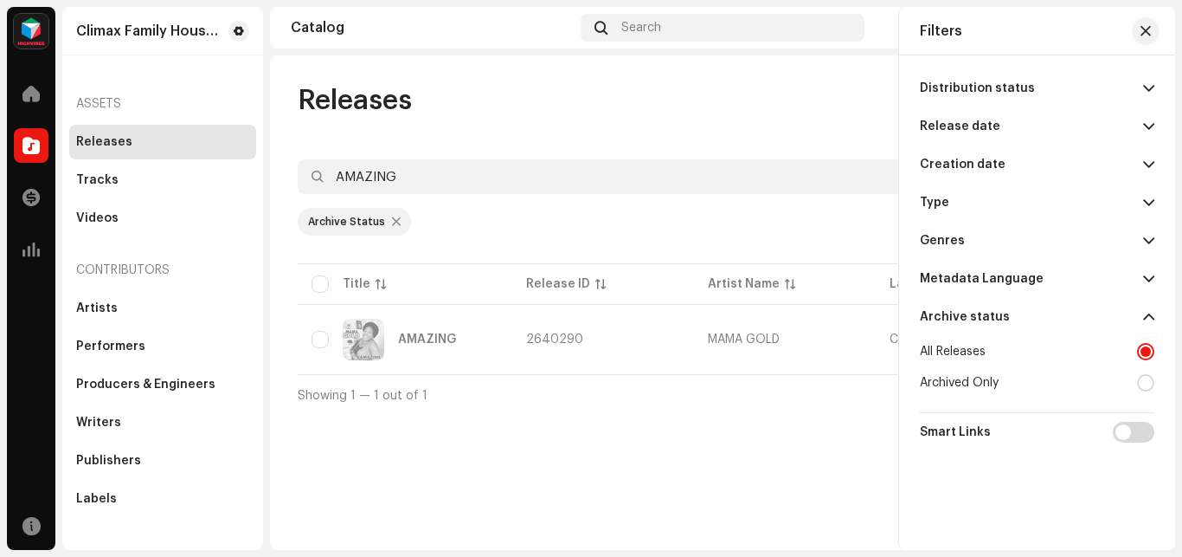
click at [726, 126] on div "Releases Create new AMAZING 1 Selected 0 Options Filters Distribution status Ne…" at bounding box center [722, 249] width 905 height 332
click at [789, 237] on re-m-filter-chips "Archive Status" at bounding box center [723, 227] width 850 height 66
click at [1146, 33] on span "button" at bounding box center [1146, 31] width 10 height 14
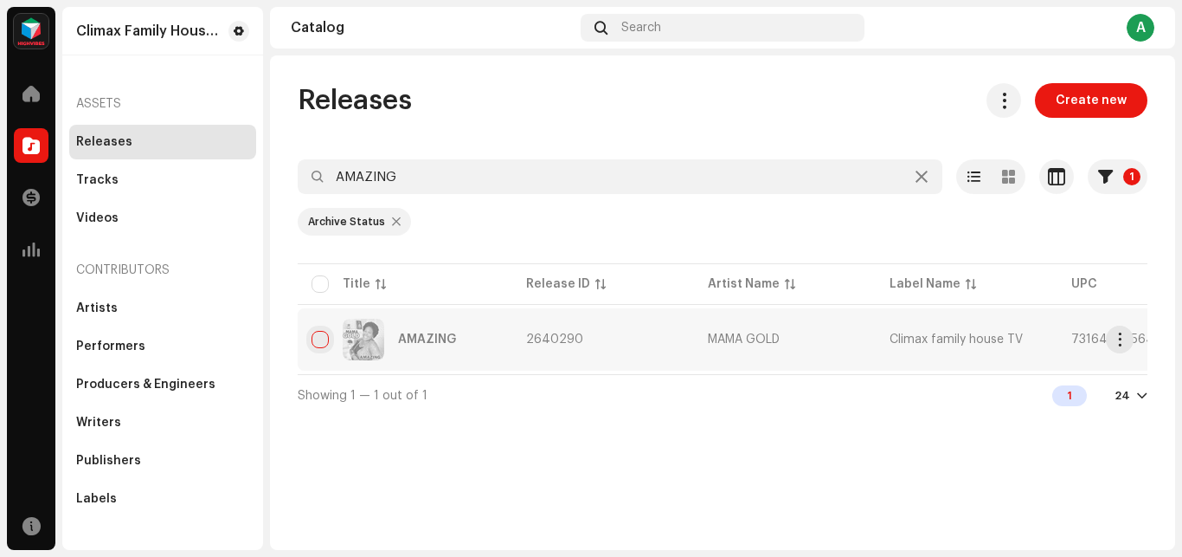
click at [328, 338] on input "checkbox" at bounding box center [320, 339] width 17 height 17
checkbox input "true"
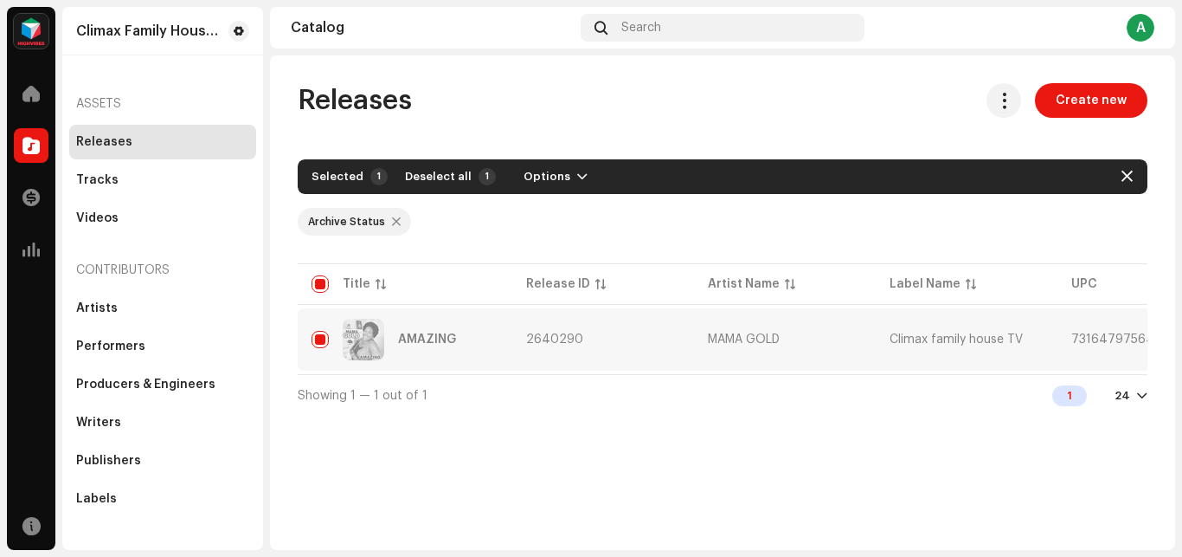
click at [364, 177] on div "Selected 1" at bounding box center [350, 176] width 76 height 17
click at [549, 176] on span "Options" at bounding box center [547, 176] width 47 height 35
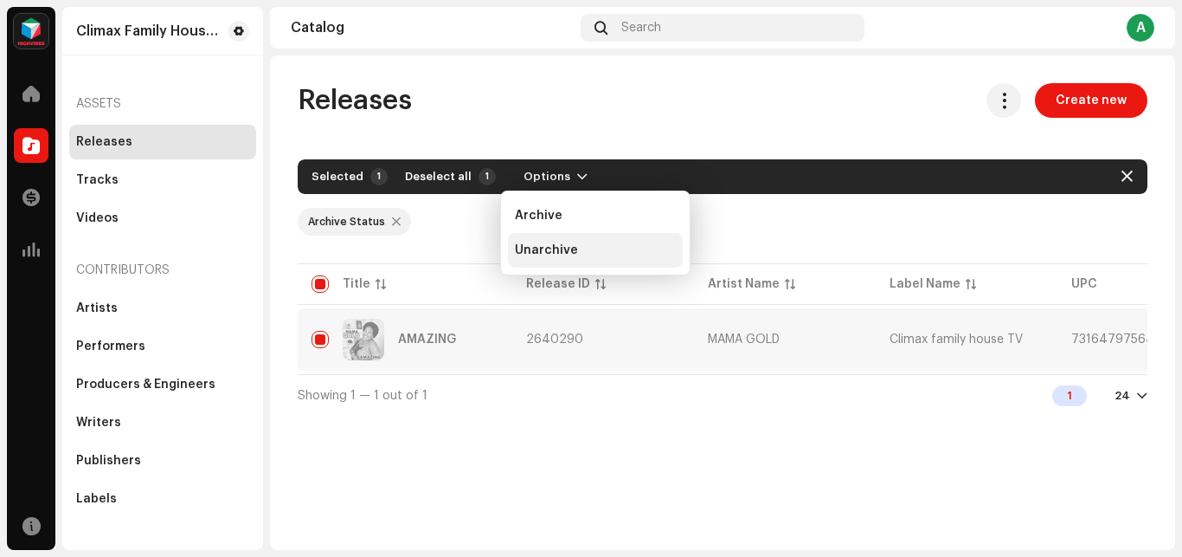
click at [557, 248] on span "Unarchive" at bounding box center [546, 250] width 63 height 14
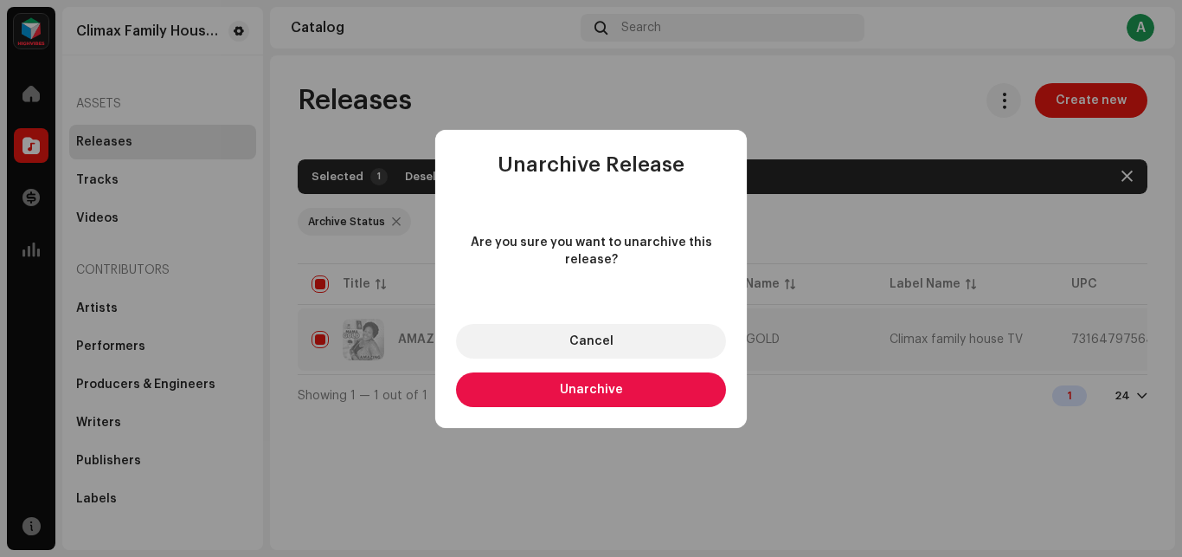
click at [580, 384] on span "Unarchive" at bounding box center [591, 389] width 63 height 12
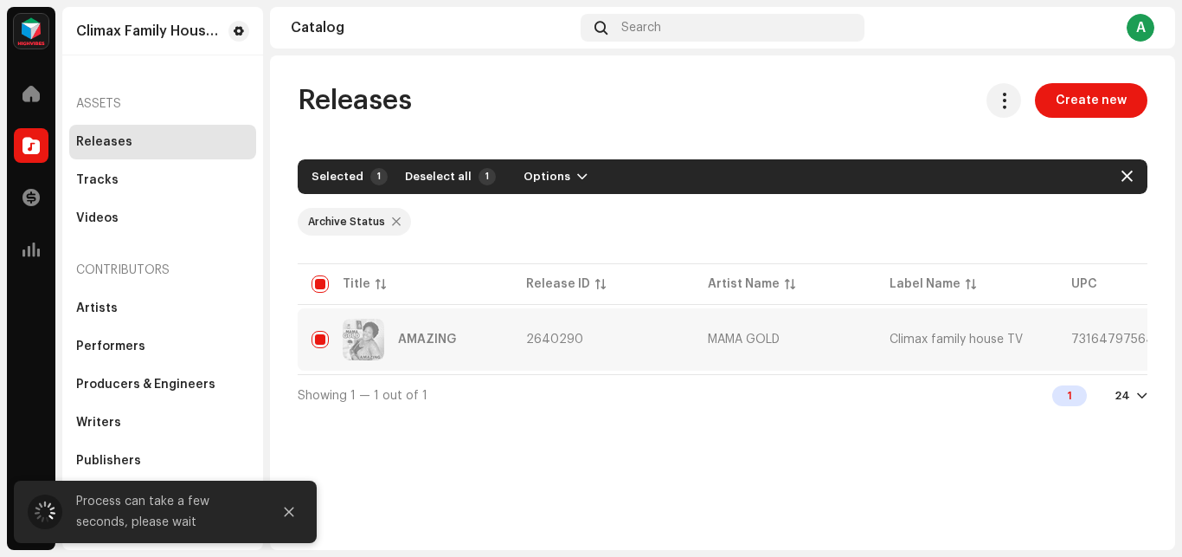
checkbox input "false"
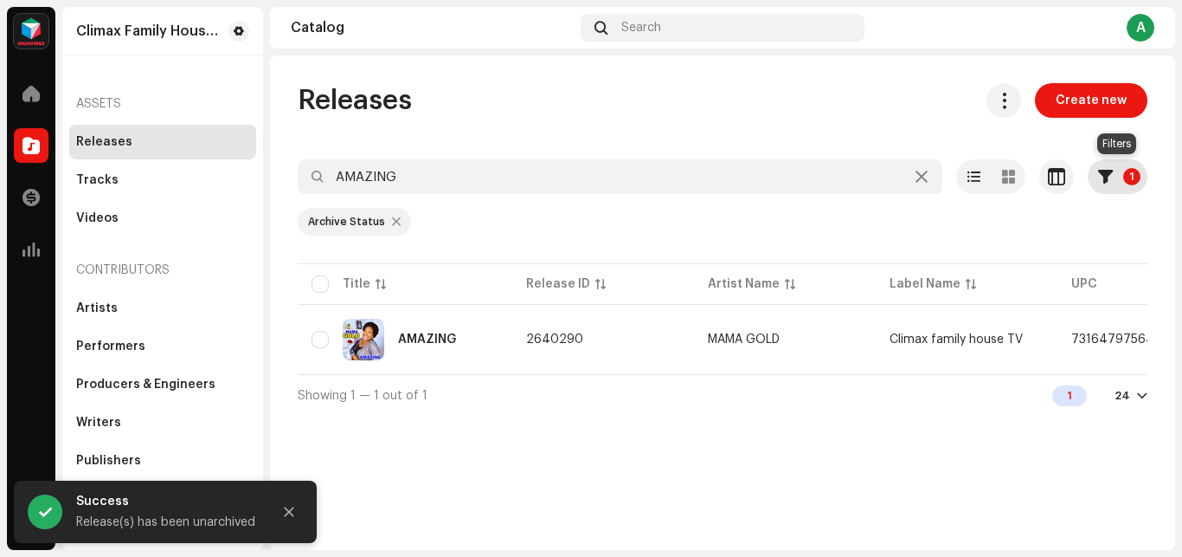
click at [1132, 171] on p-badge "1" at bounding box center [1132, 176] width 17 height 17
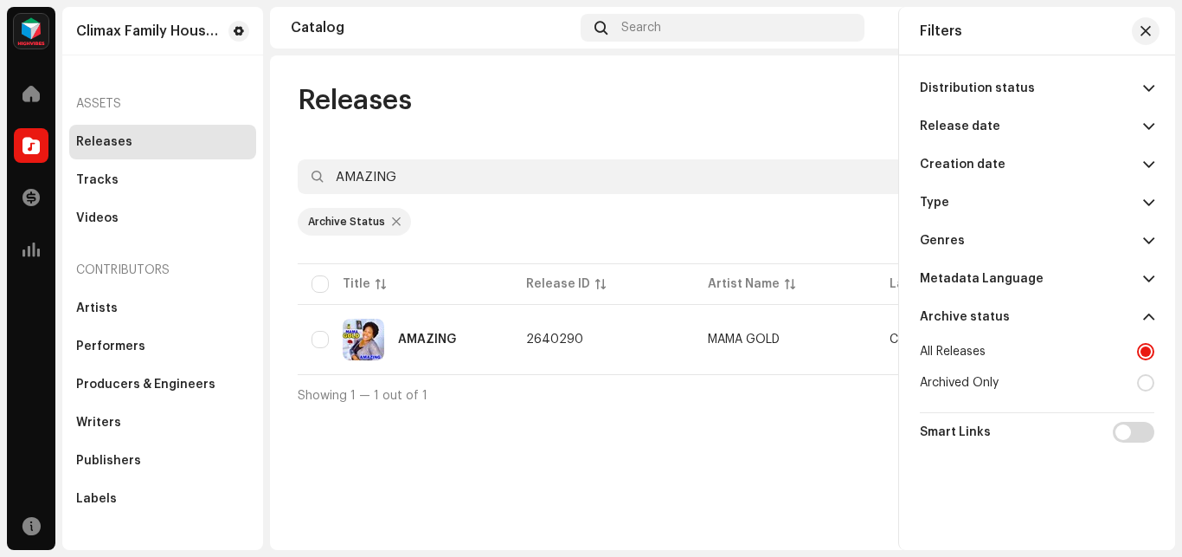
click at [982, 314] on div "Archive status" at bounding box center [965, 317] width 90 height 14
click at [332, 284] on div "Title" at bounding box center [405, 283] width 187 height 17
click at [323, 283] on input "checkbox" at bounding box center [320, 283] width 17 height 17
checkbox input "true"
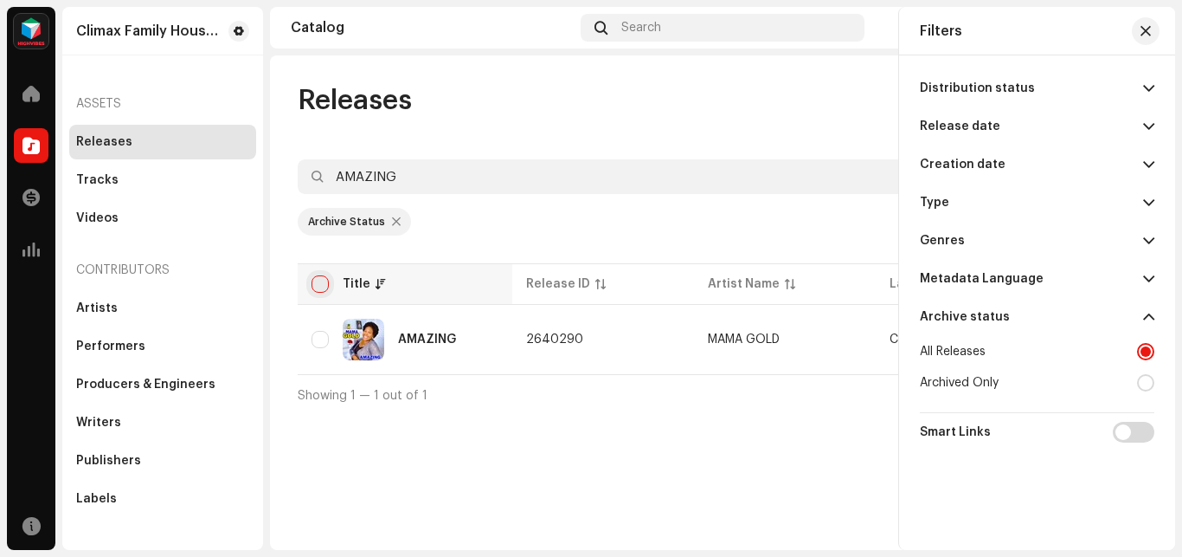
checkbox input "true"
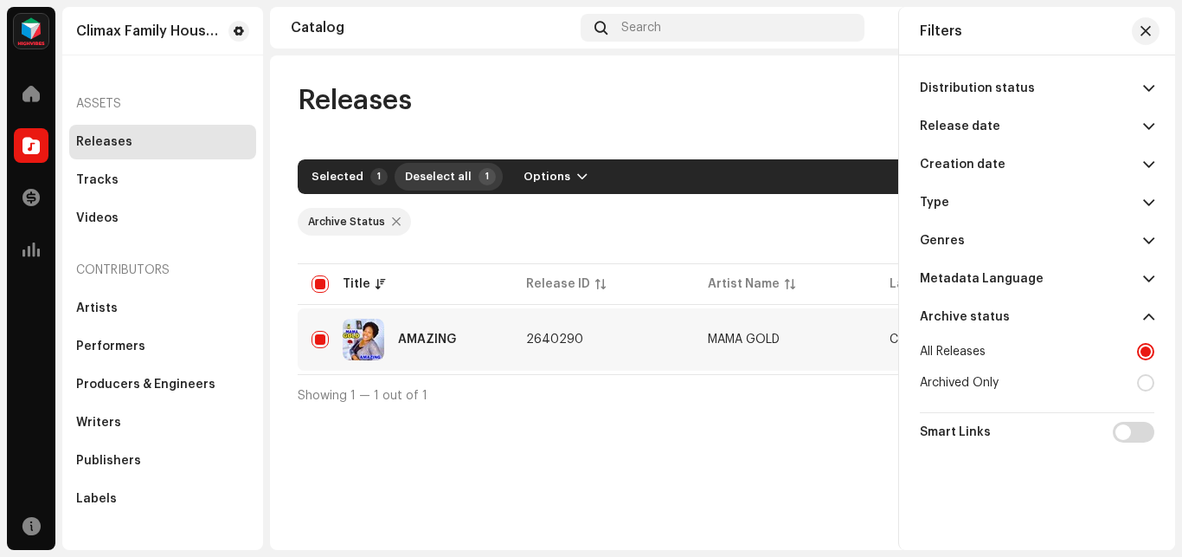
click at [458, 178] on span "Deselect all" at bounding box center [438, 176] width 67 height 35
checkbox input "false"
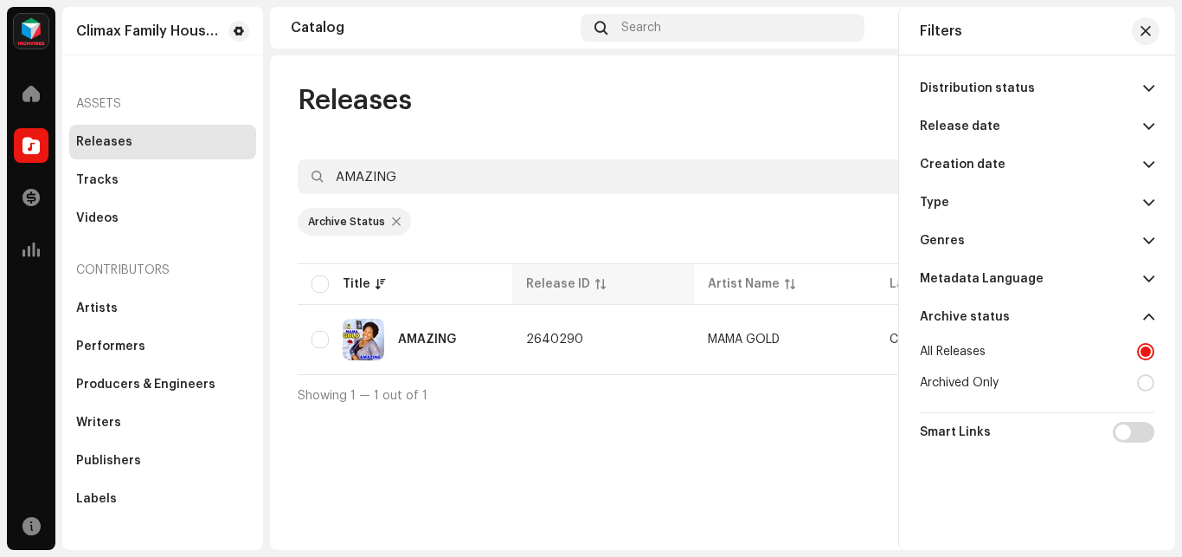
click at [560, 284] on div "Release ID" at bounding box center [558, 283] width 64 height 17
click at [319, 338] on input "checkbox" at bounding box center [320, 339] width 17 height 17
checkbox input "true"
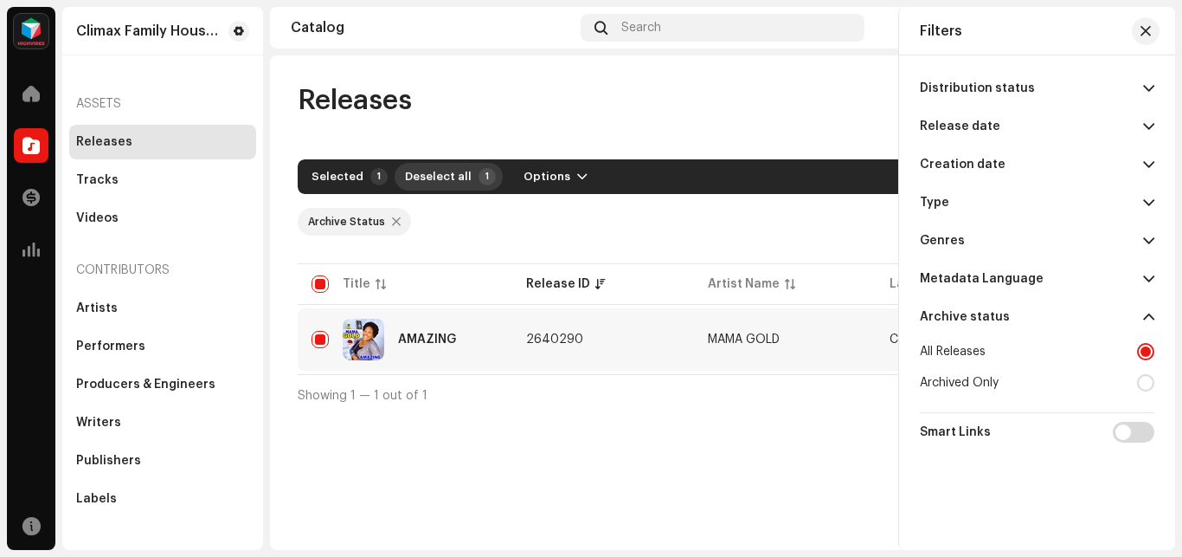
click at [444, 174] on span "Deselect all" at bounding box center [438, 176] width 67 height 35
checkbox input "false"
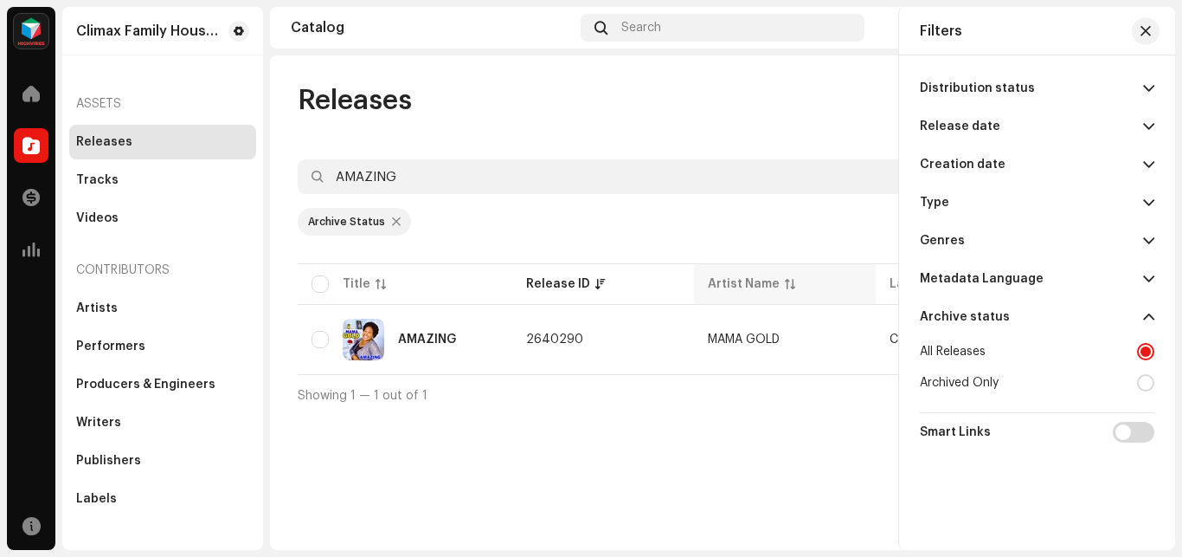
click at [754, 286] on div "Artist Name" at bounding box center [744, 283] width 72 height 17
click at [328, 335] on input "checkbox" at bounding box center [320, 339] width 17 height 17
checkbox input "true"
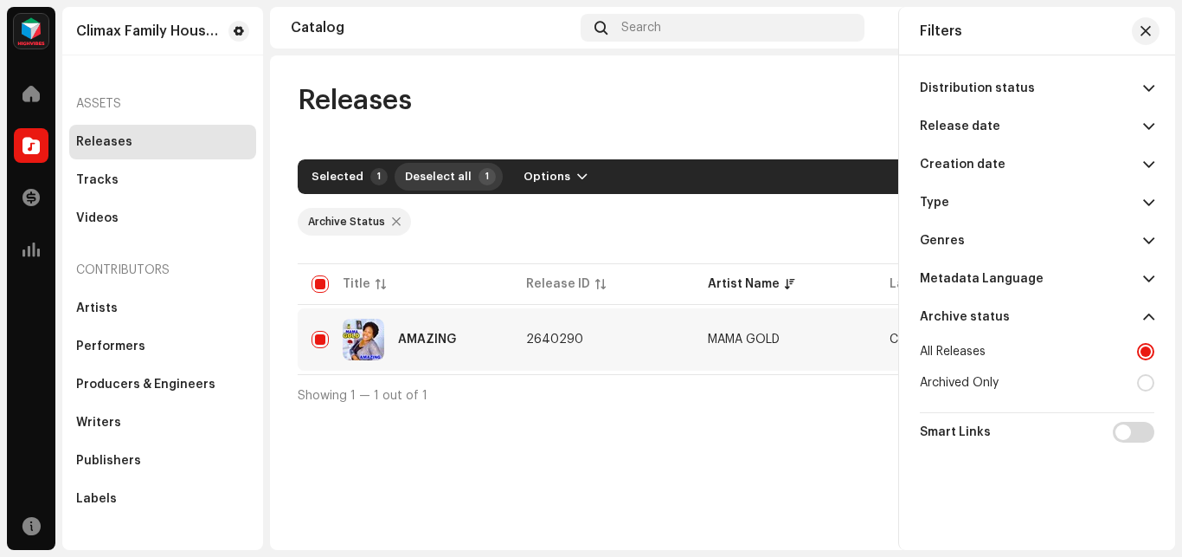
click at [431, 178] on span "Deselect all" at bounding box center [438, 176] width 67 height 35
checkbox input "false"
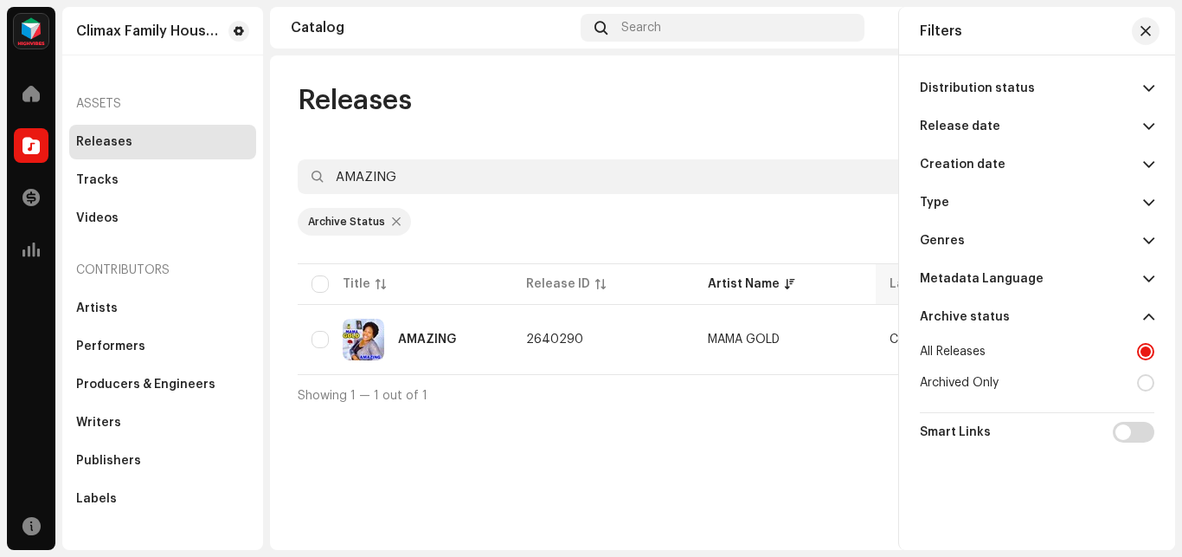
click at [888, 287] on th "Label Name" at bounding box center [967, 284] width 182 height 42
click at [327, 285] on input "checkbox" at bounding box center [320, 283] width 17 height 17
checkbox input "true"
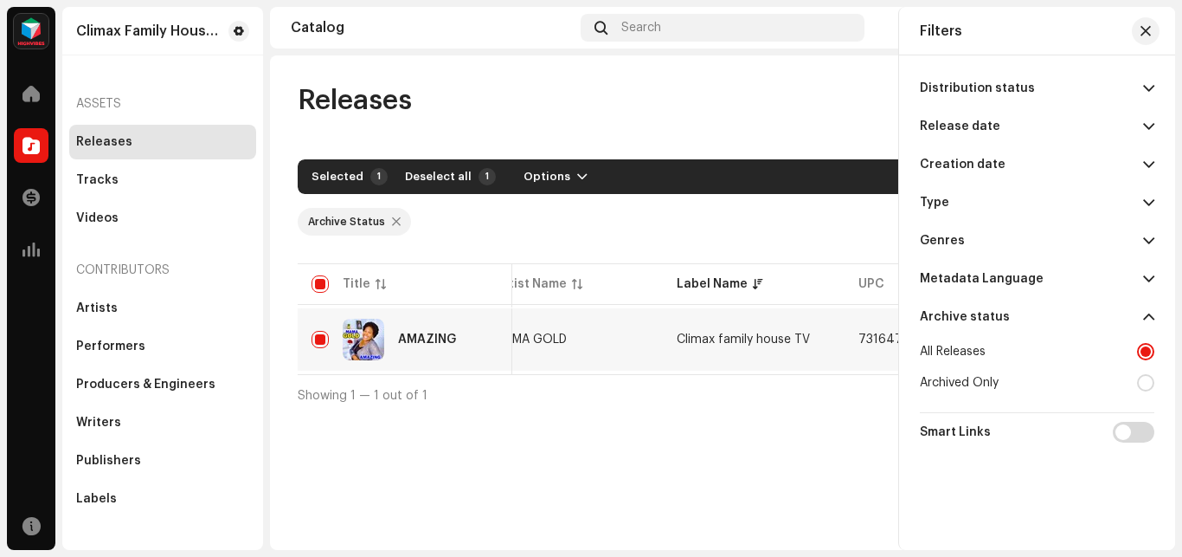
scroll to position [0, 220]
click at [441, 177] on span "Deselect all" at bounding box center [438, 176] width 67 height 35
checkbox input "false"
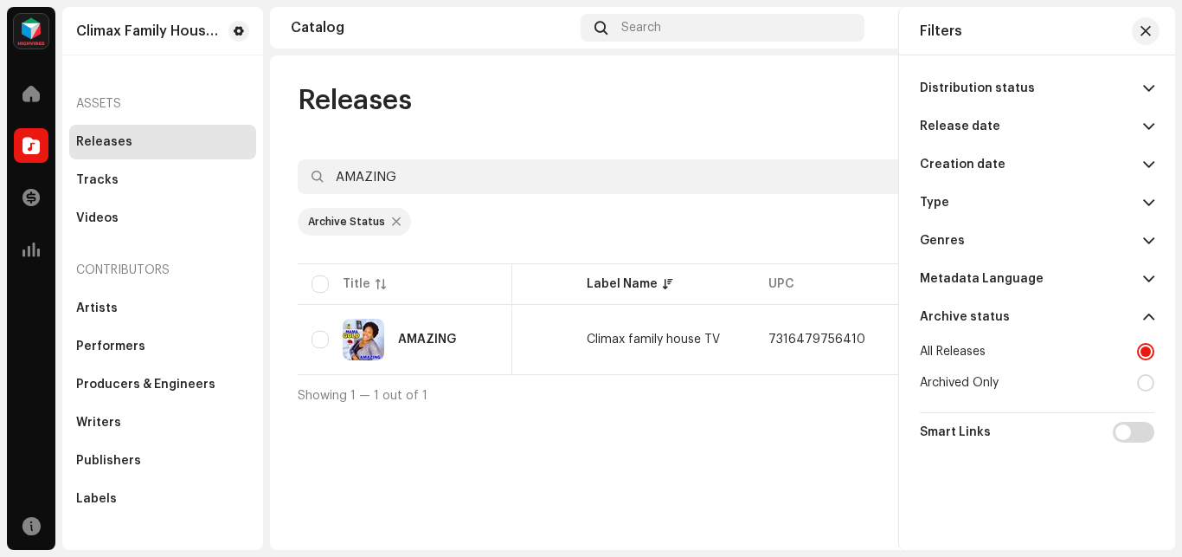
scroll to position [0, 317]
click at [787, 284] on table "Title Release ID Artist Name Label Name UPC Creation Date Tracks Duration AMAZI…" at bounding box center [724, 317] width 1487 height 114
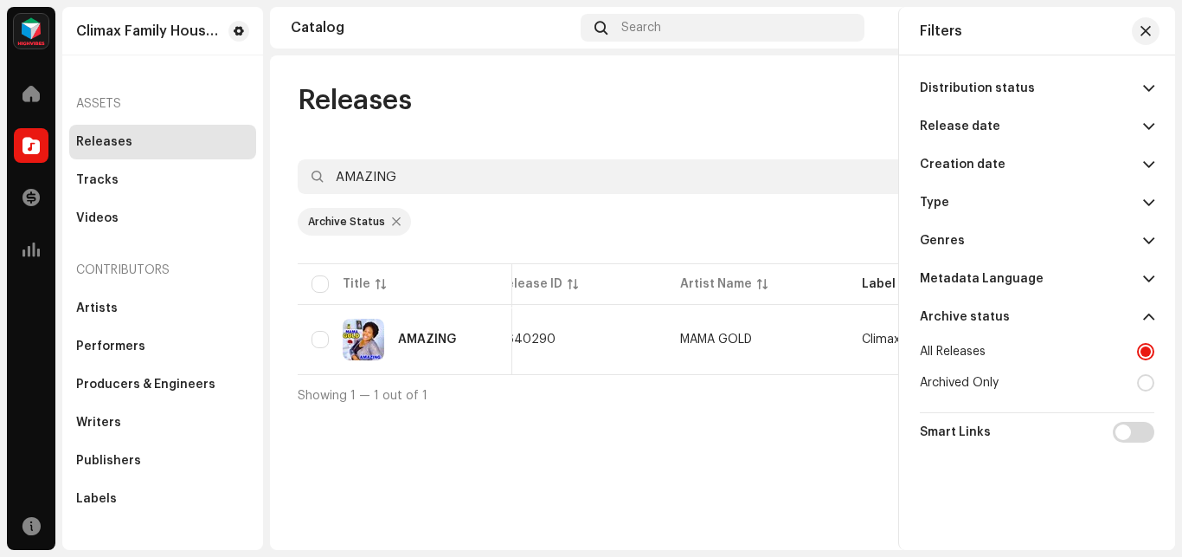
scroll to position [0, 0]
click at [319, 345] on input "Row Unselected" at bounding box center [320, 339] width 17 height 17
checkbox input "true"
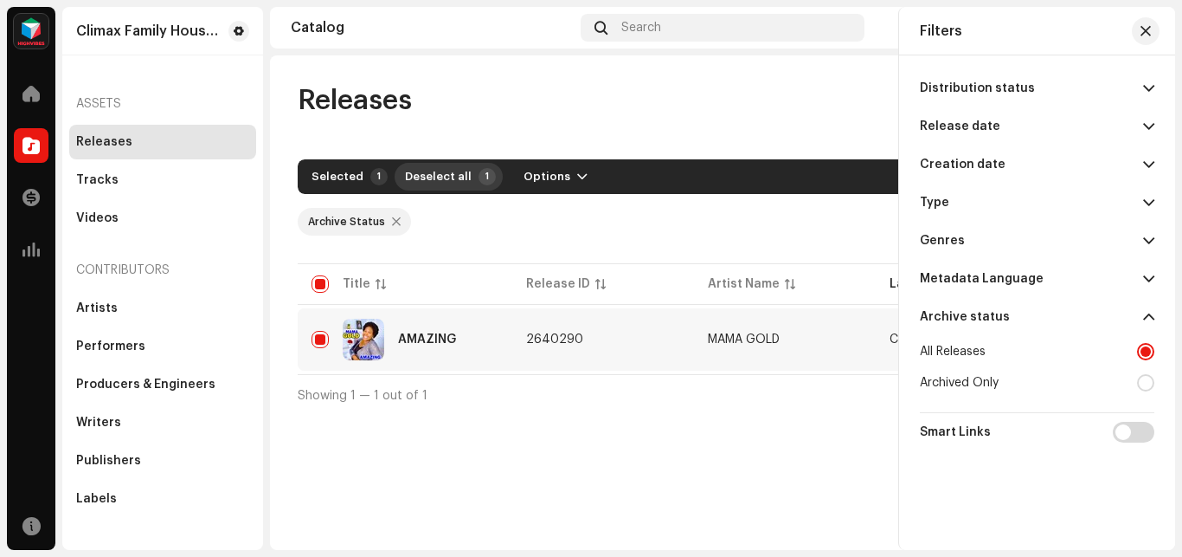
click at [449, 177] on span "Deselect all" at bounding box center [438, 176] width 67 height 35
checkbox input "false"
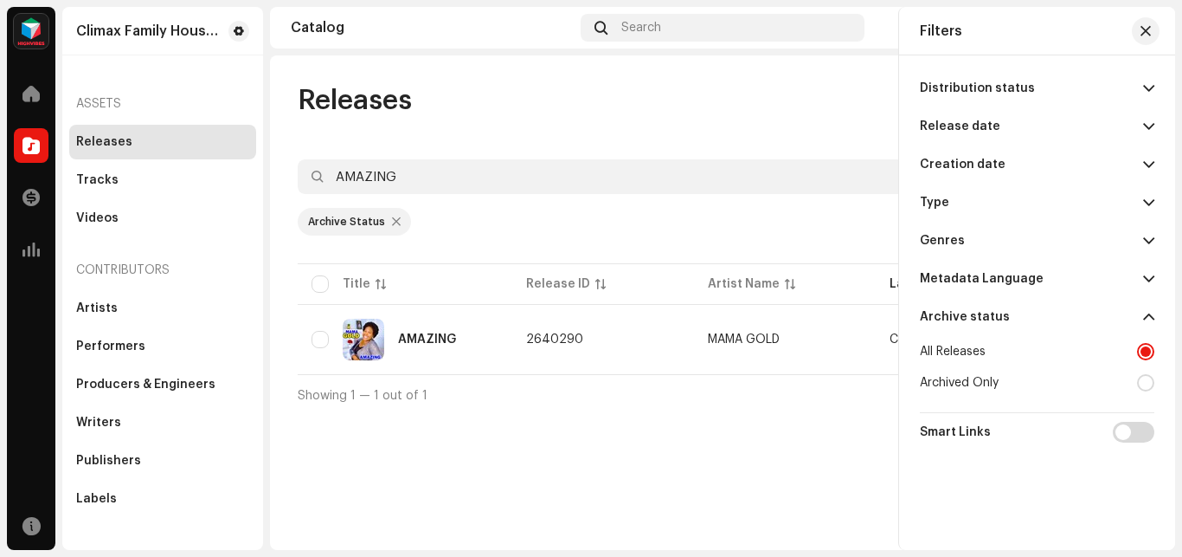
click at [974, 87] on div "Distribution status" at bounding box center [977, 88] width 115 height 14
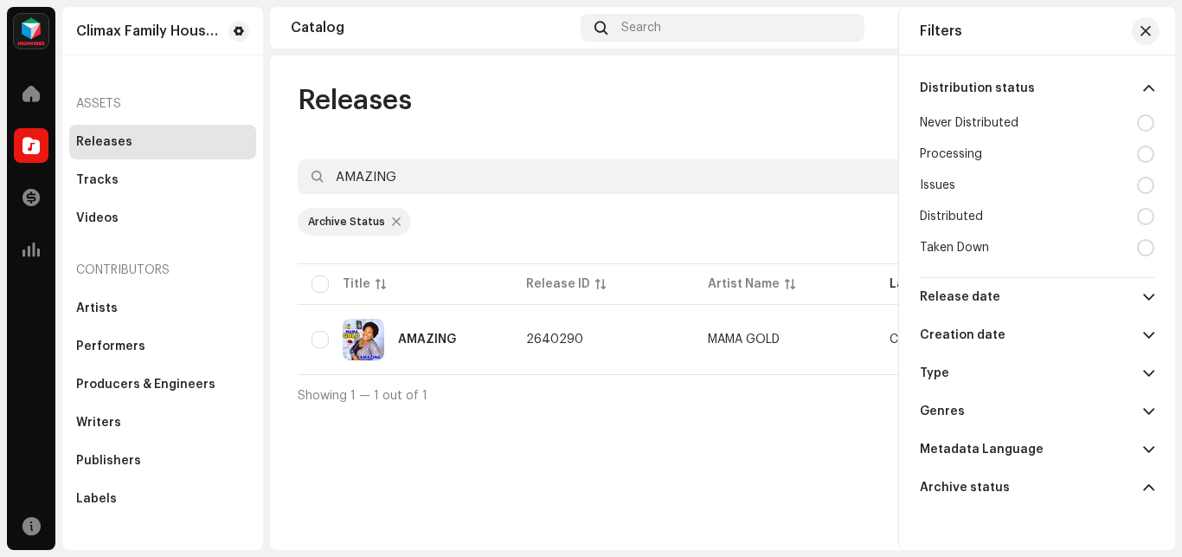
click at [1015, 153] on div "Processing" at bounding box center [1037, 153] width 235 height 31
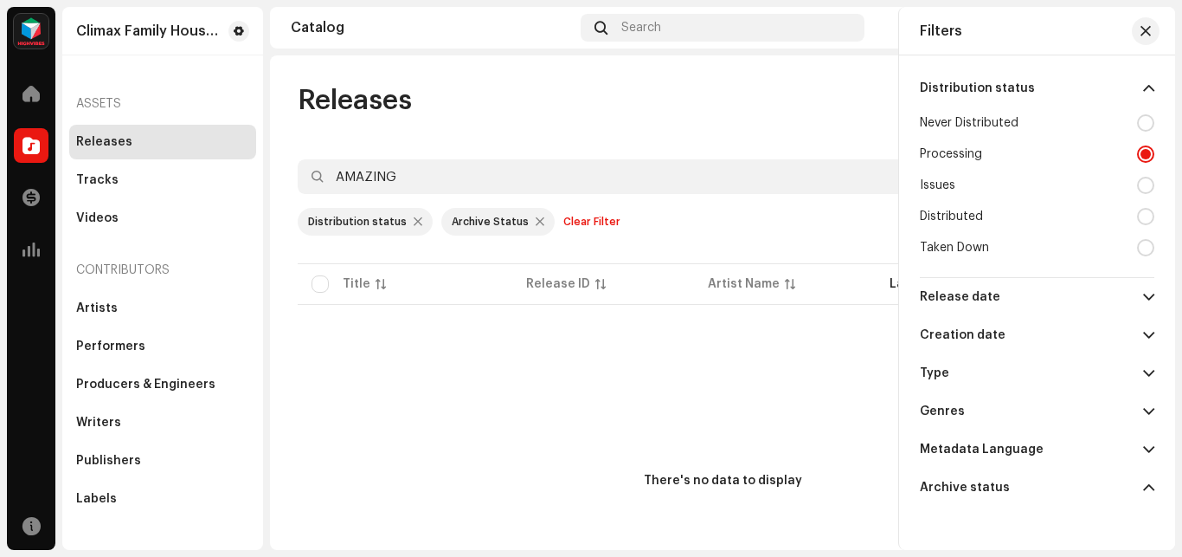
click at [989, 190] on div "Issues" at bounding box center [1037, 185] width 235 height 31
radio input "false"
radio input "true"
click at [1058, 121] on div "Never Distributed" at bounding box center [1037, 122] width 235 height 31
click at [576, 222] on div "Clear Filter" at bounding box center [592, 222] width 57 height 28
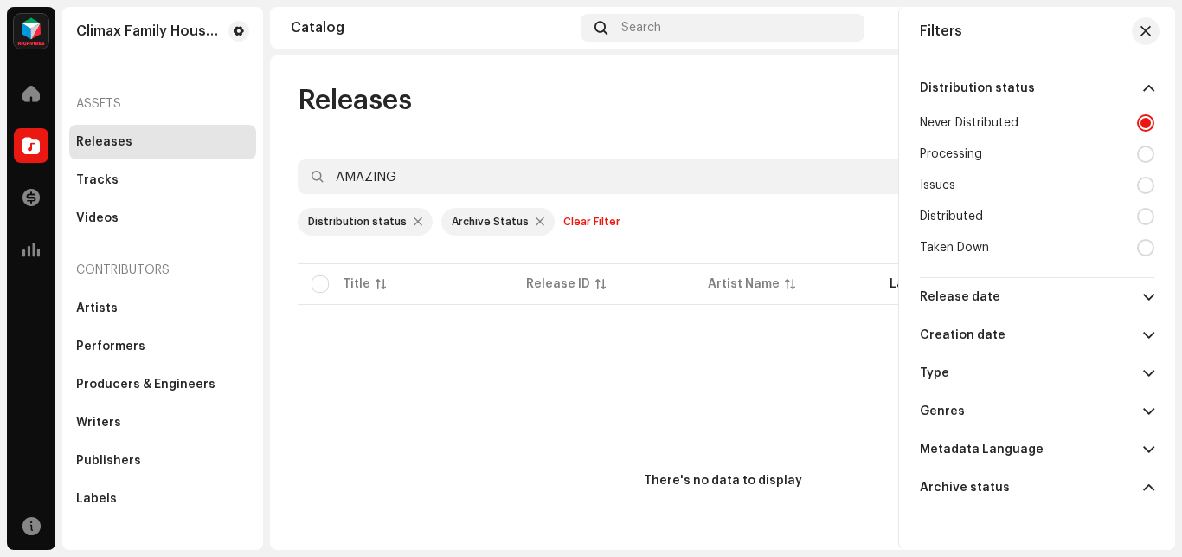
radio input "false"
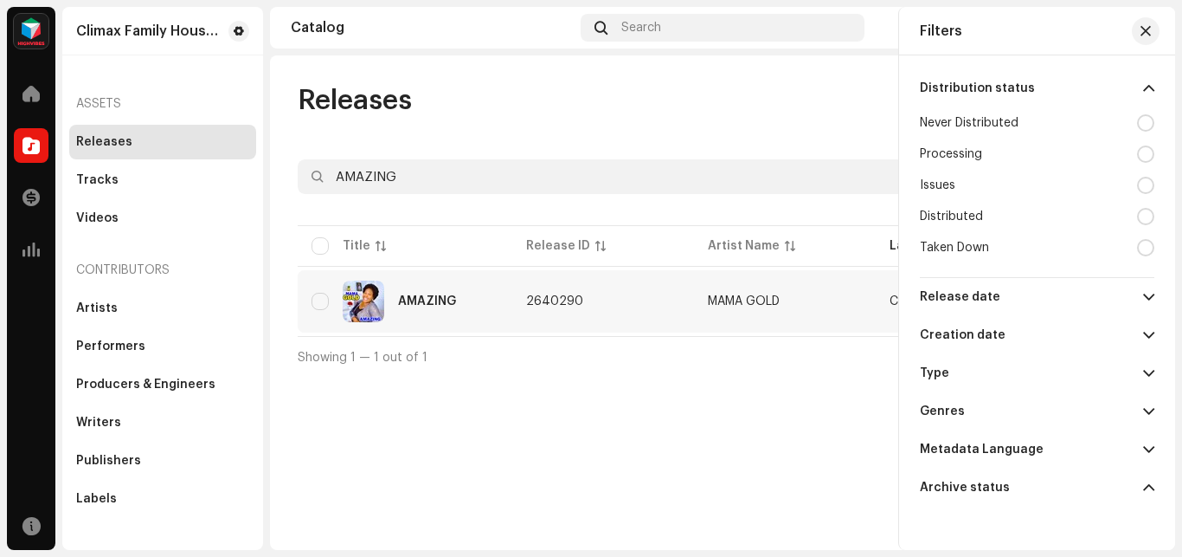
click at [329, 313] on div "AMAZING" at bounding box center [405, 301] width 187 height 42
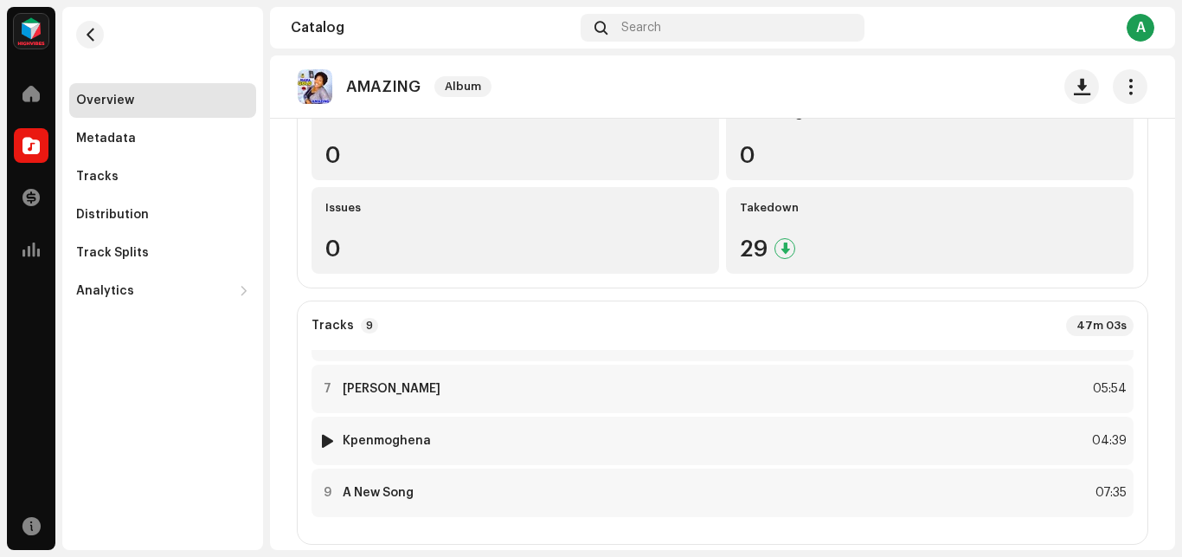
scroll to position [298, 0]
click at [372, 194] on re-o-release-hero "AMAZING Album AMAZING Album MAMA GOLD Climax family house TV 7316479756410 4 Se…" at bounding box center [722, 124] width 905 height 138
click at [377, 194] on re-o-release-hero "AMAZING Album AMAZING Album MAMA GOLD Climax family house TV 7316479756410 4 Se…" at bounding box center [722, 124] width 905 height 138
click at [26, 106] on div at bounding box center [31, 93] width 35 height 35
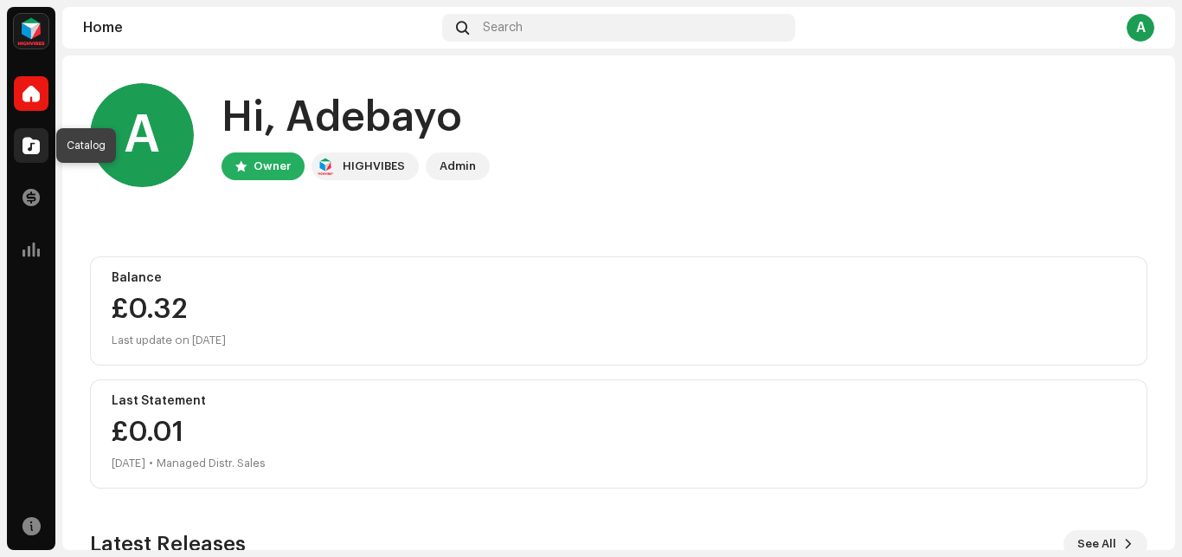
click at [29, 146] on span at bounding box center [31, 145] width 17 height 14
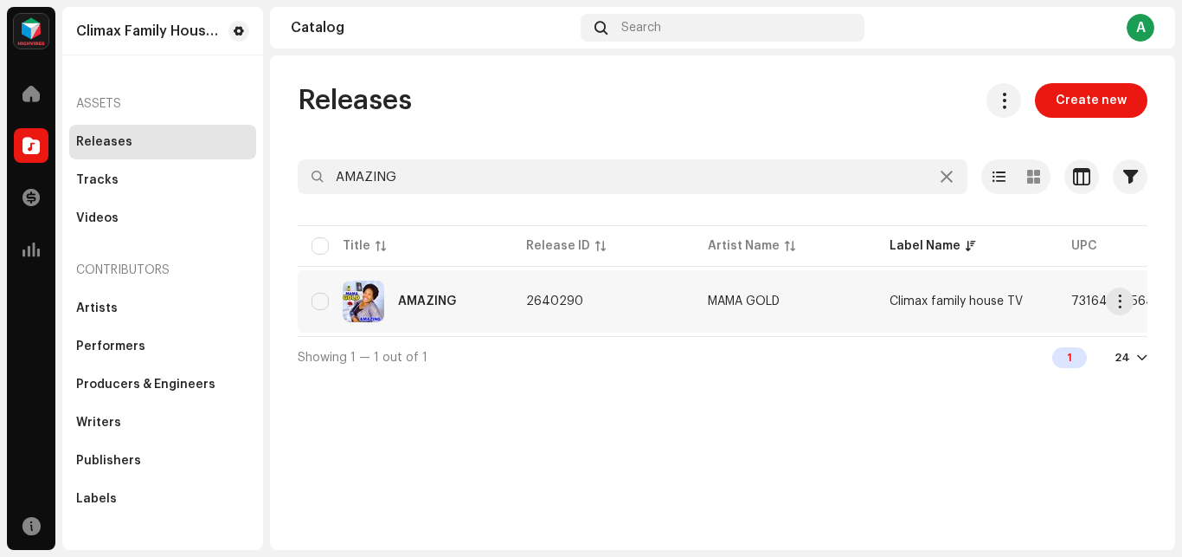
click at [462, 308] on div "AMAZING" at bounding box center [405, 301] width 187 height 42
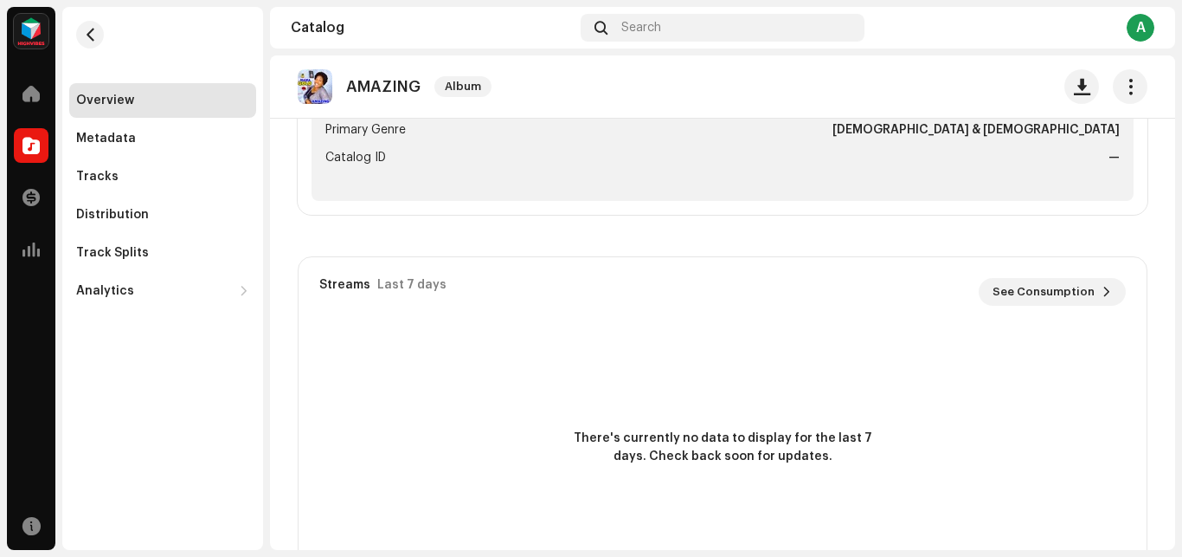
scroll to position [873, 0]
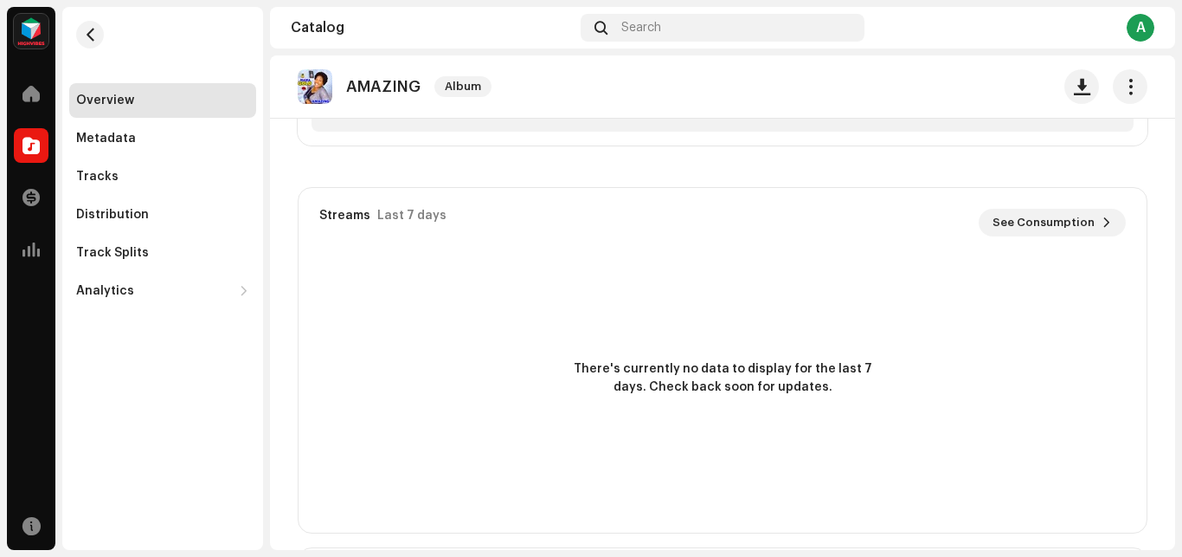
click at [372, 194] on re-o-release-hero "AMAZING Album AMAZING Album MAMA GOLD Climax family house TV 7316479756410 4 Se…" at bounding box center [722, 124] width 905 height 138
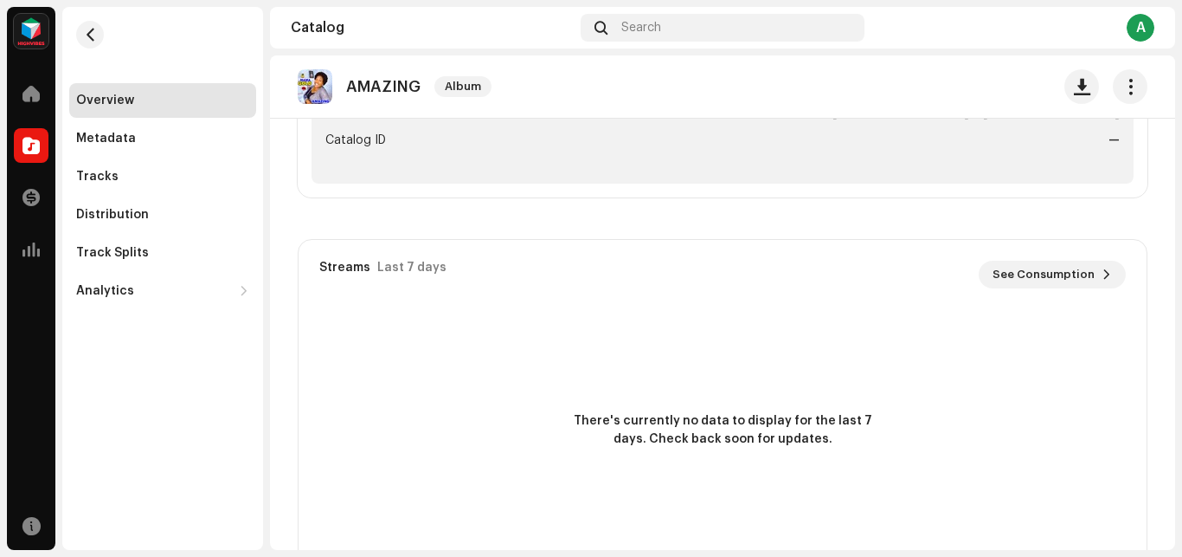
scroll to position [800, 0]
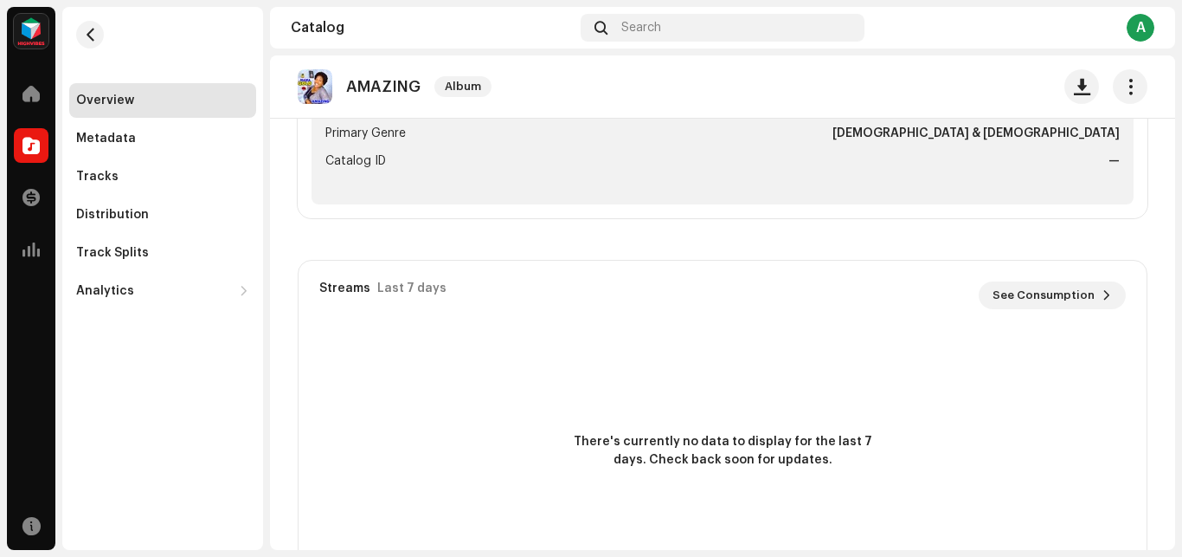
click at [373, 194] on re-o-release-hero "AMAZING Album AMAZING Album MAMA GOLD Climax family house TV 7316479756410 4 Se…" at bounding box center [722, 124] width 905 height 138
click at [1093, 194] on re-o-release-hero "AMAZING Album AMAZING Album MAMA GOLD Climax family house TV 7316479756410 4 Se…" at bounding box center [722, 124] width 905 height 138
click at [383, 194] on re-o-release-hero "AMAZING Album AMAZING Album MAMA GOLD Climax family house TV 7316479756410 4 Se…" at bounding box center [722, 124] width 905 height 138
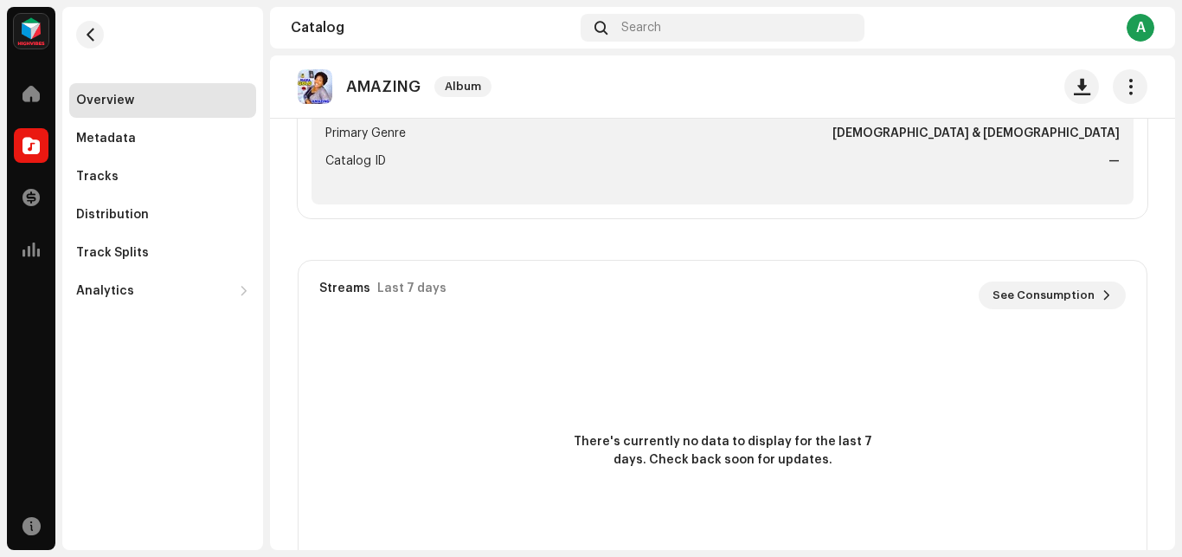
click at [331, 194] on re-o-release-hero "AMAZING Album AMAZING Album MAMA GOLD Climax family house TV 7316479756410 4 Se…" at bounding box center [722, 124] width 905 height 138
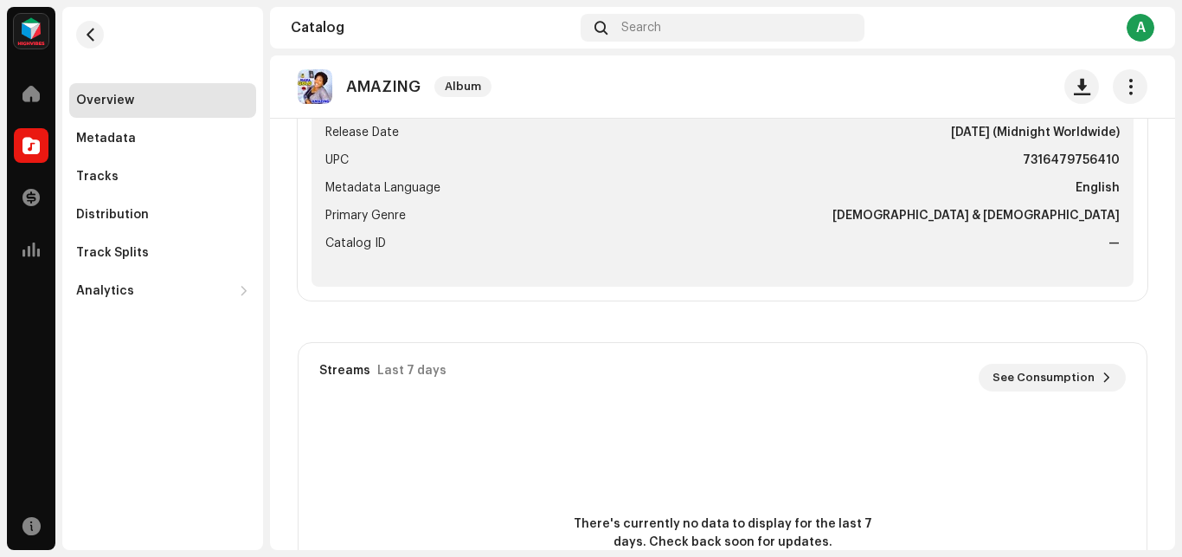
scroll to position [654, 0]
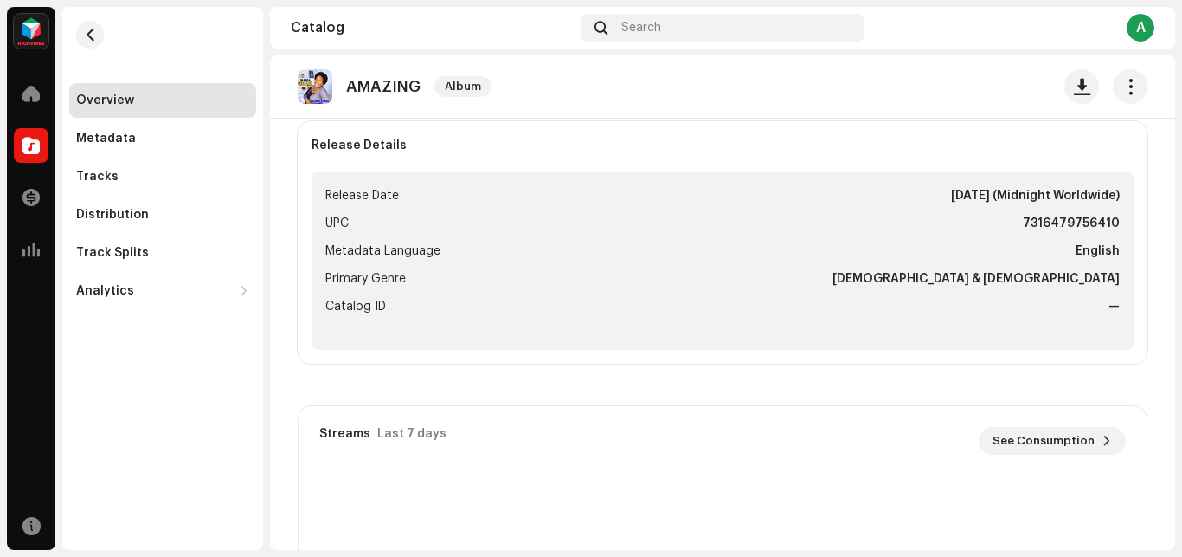
click at [379, 194] on re-o-release-hero "AMAZING Album AMAZING Album MAMA GOLD Climax family house TV 7316479756410 4 Se…" at bounding box center [722, 124] width 905 height 138
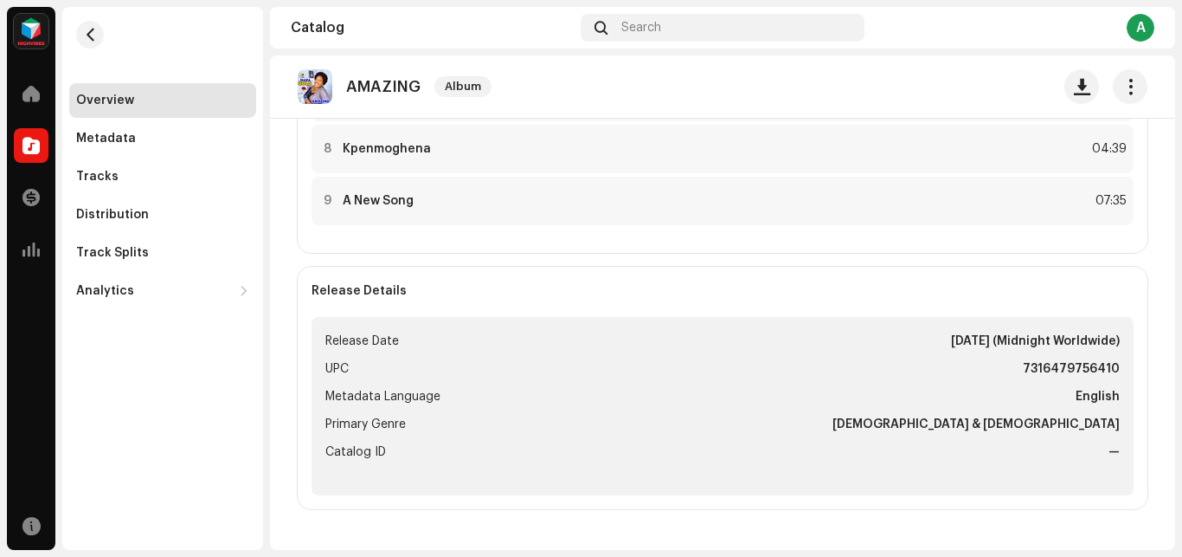
click at [375, 194] on re-o-release-hero "AMAZING Album AMAZING Album MAMA GOLD Climax family house TV 7316479756410 4 Se…" at bounding box center [722, 124] width 905 height 138
click at [408, 204] on strong "A New Song" at bounding box center [378, 201] width 71 height 14
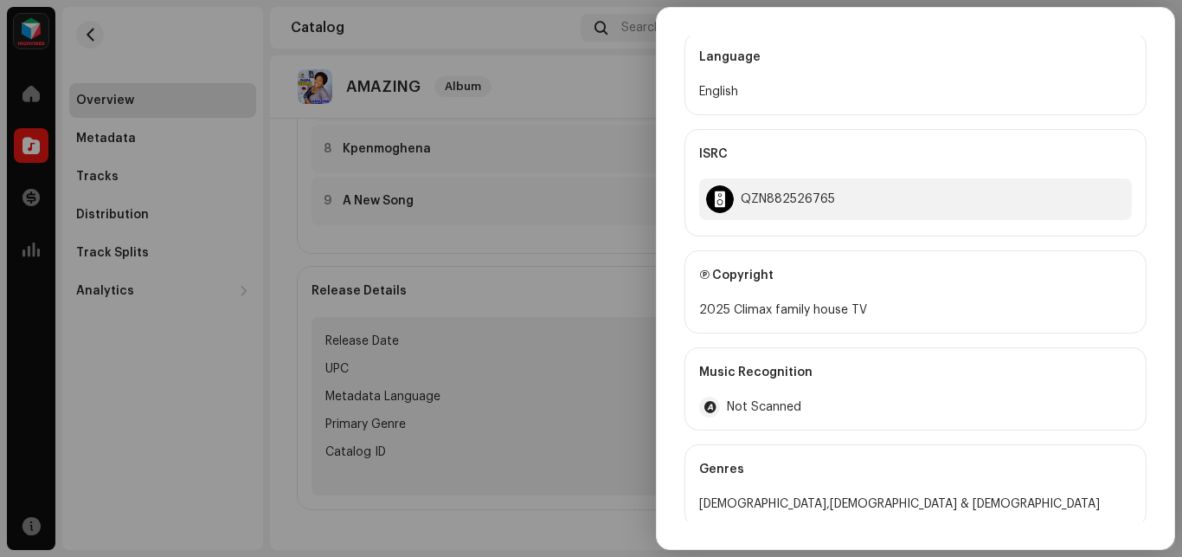
scroll to position [564, 0]
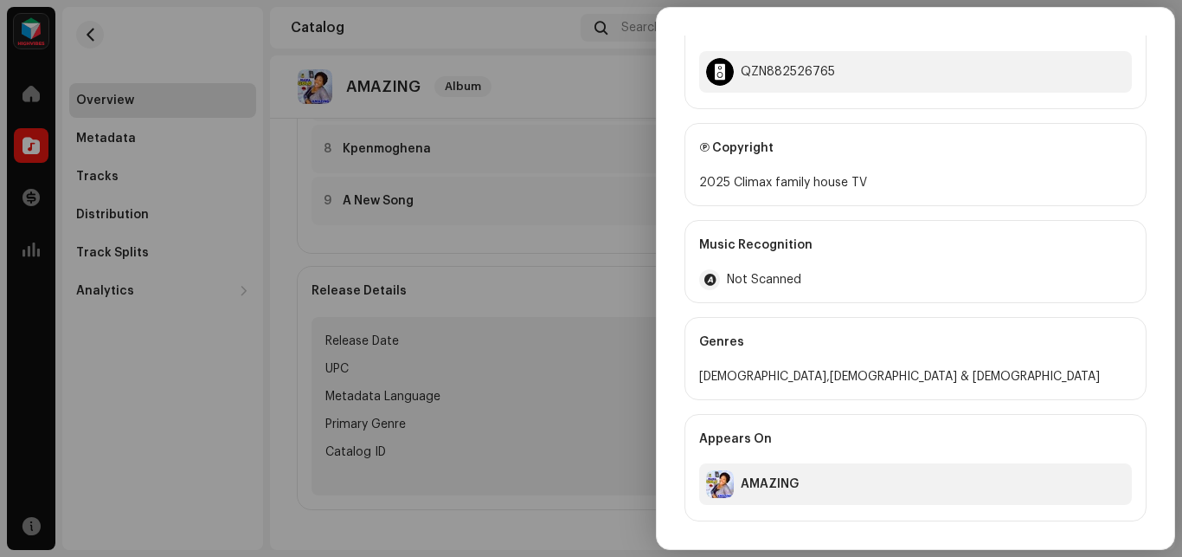
click at [812, 486] on div "AMAZING" at bounding box center [915, 484] width 433 height 42
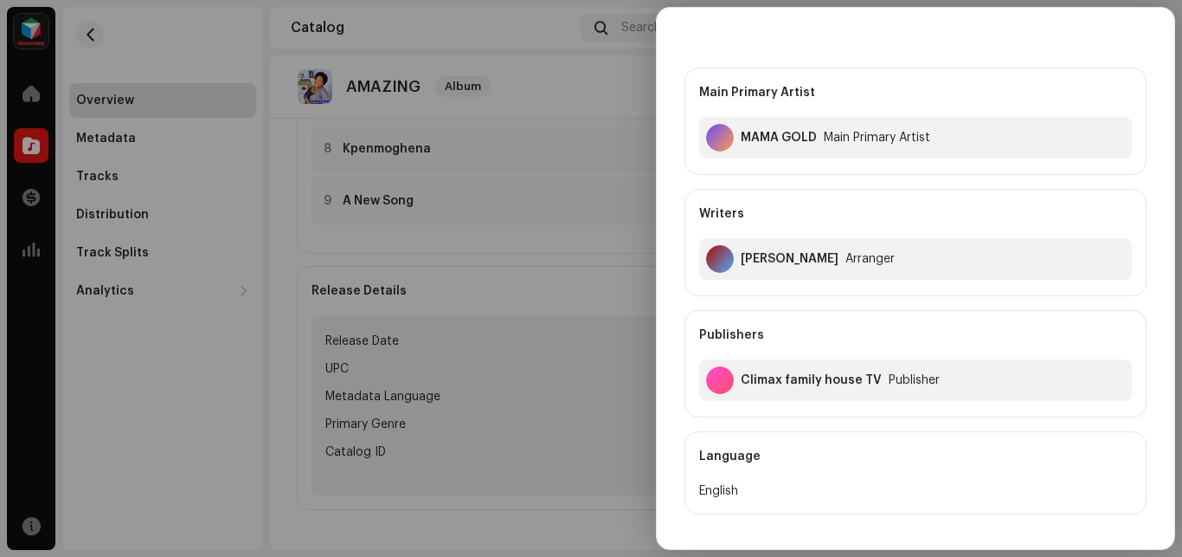
scroll to position [0, 0]
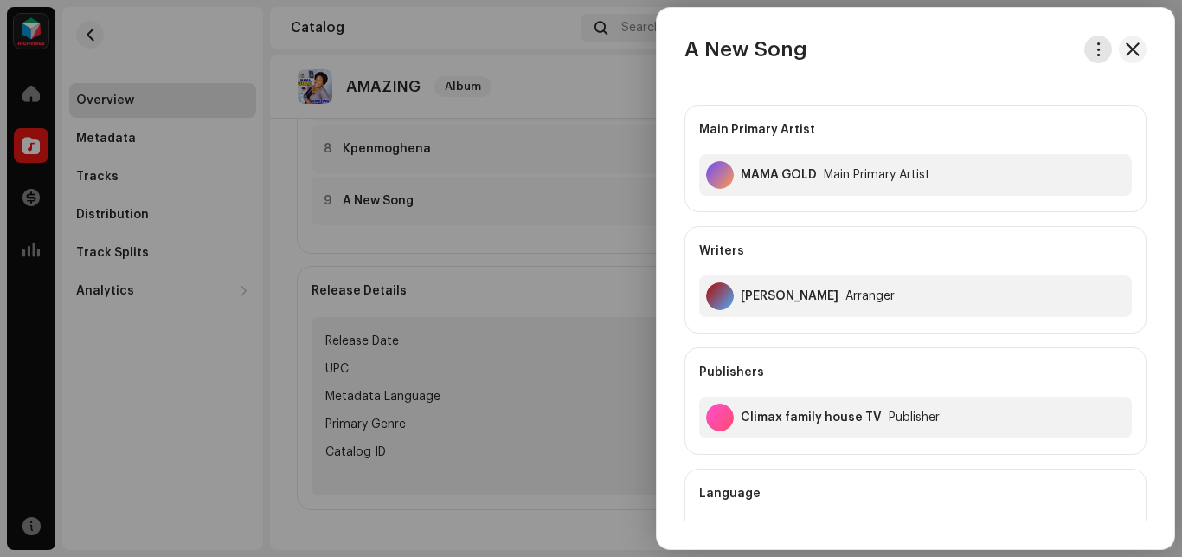
click at [1085, 56] on button "button" at bounding box center [1099, 49] width 28 height 28
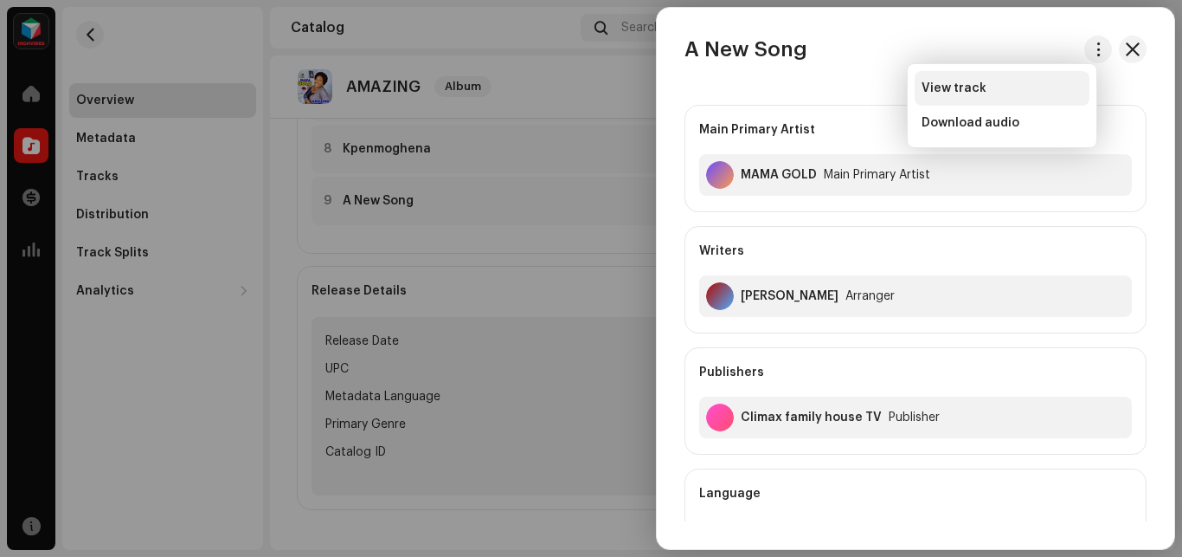
click at [934, 82] on span "View track" at bounding box center [954, 88] width 65 height 14
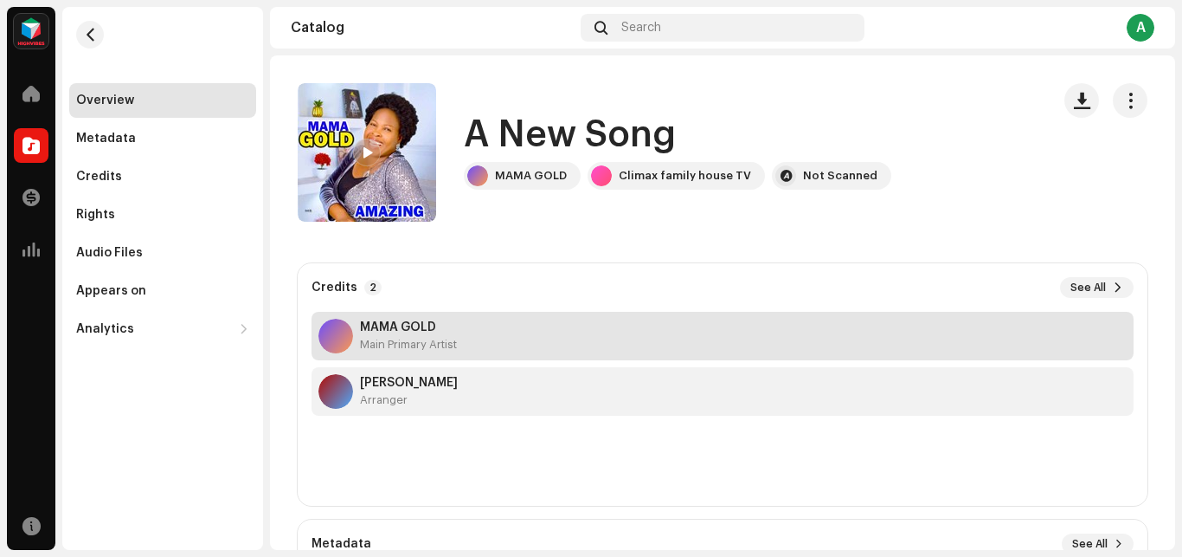
click at [441, 348] on div "Main Primary Artist" at bounding box center [408, 345] width 97 height 14
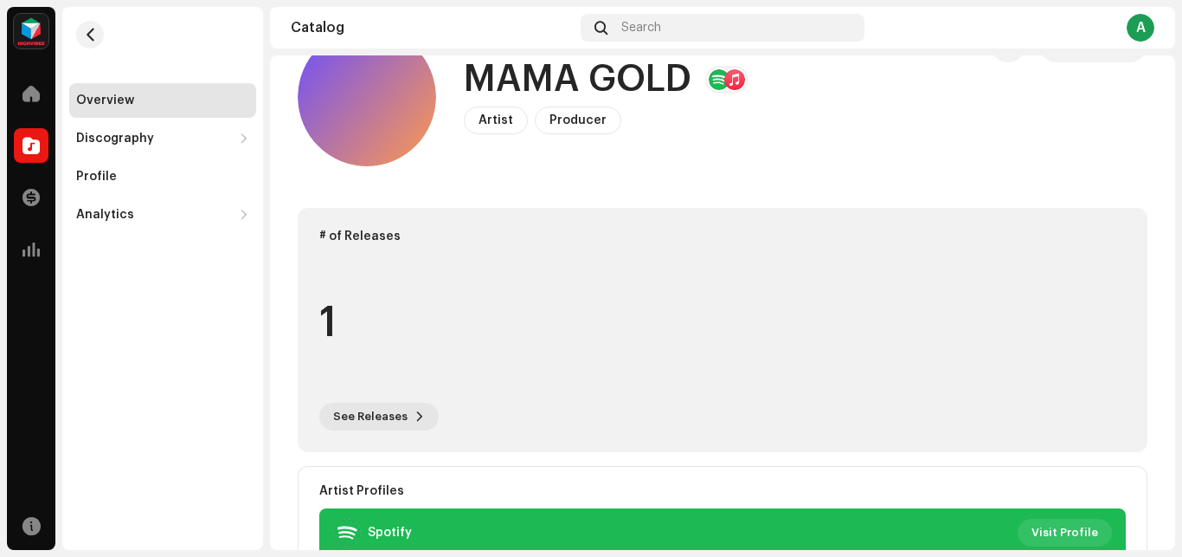
scroll to position [73, 0]
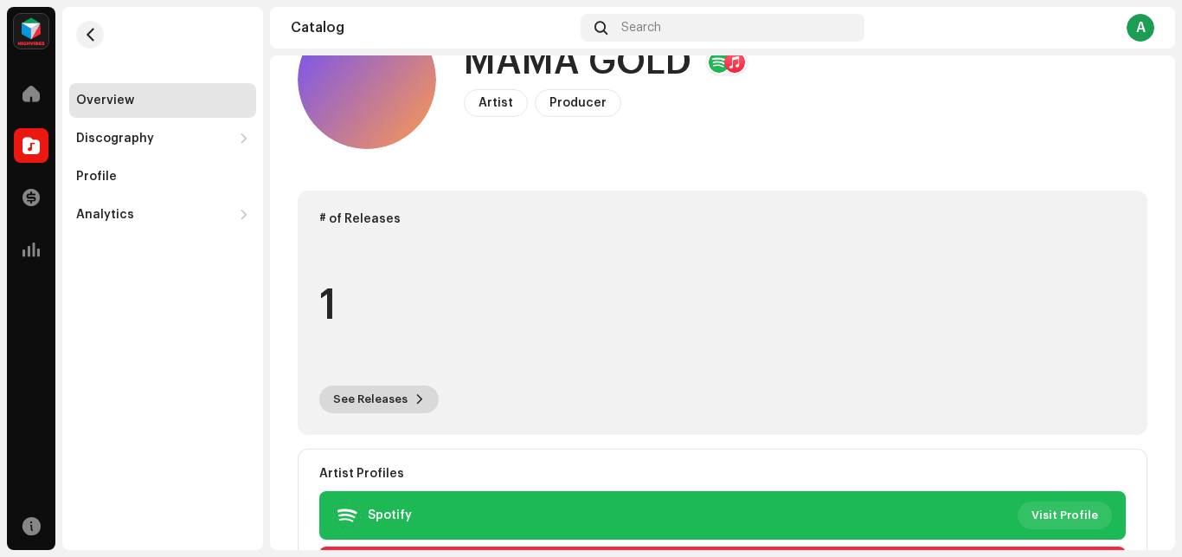
click at [415, 402] on span at bounding box center [420, 399] width 10 height 14
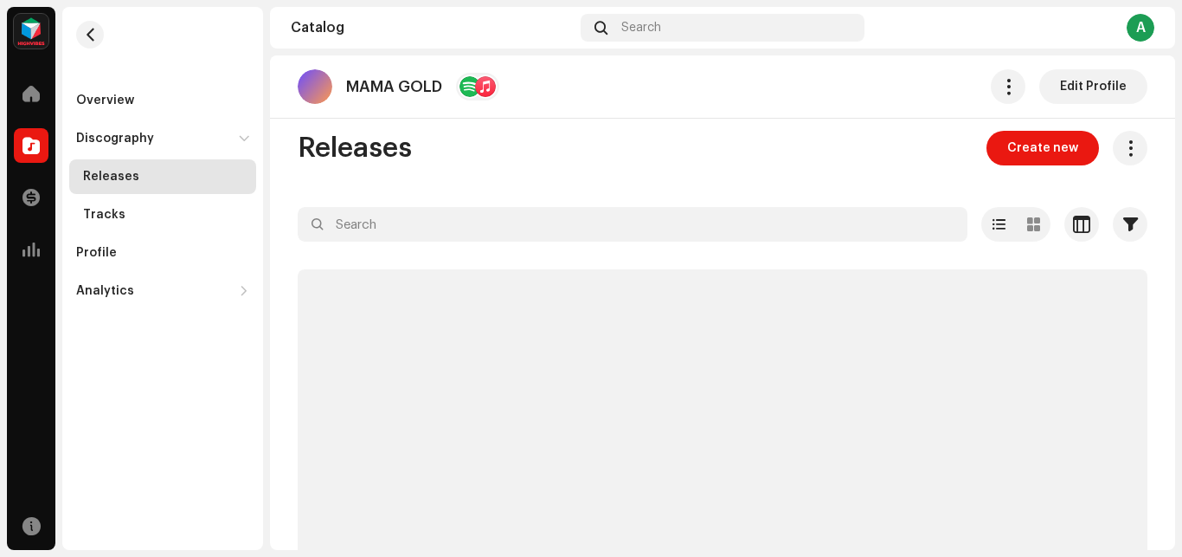
scroll to position [1, 0]
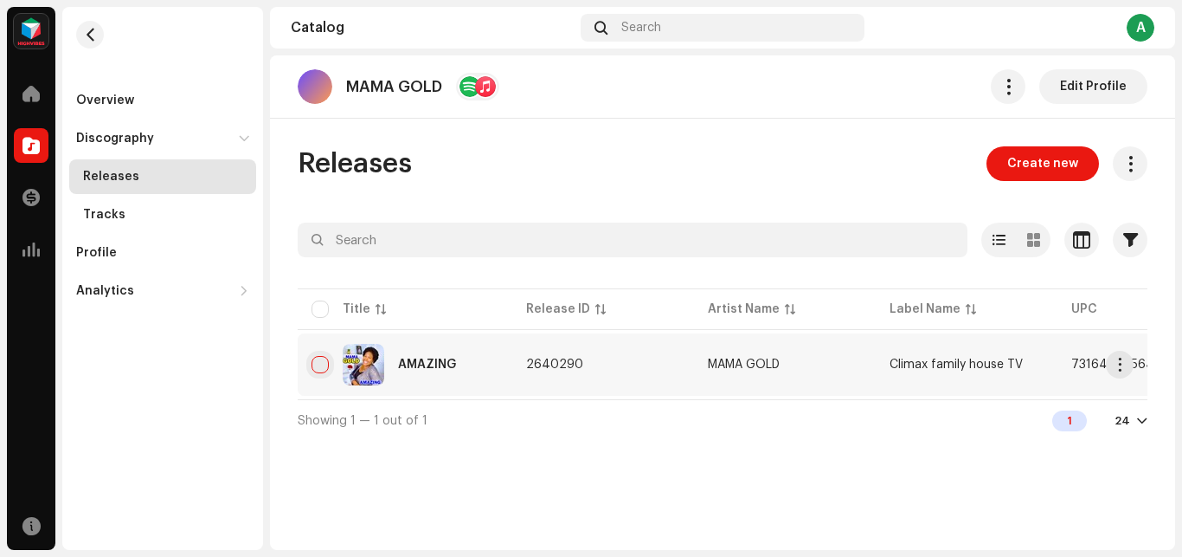
click at [313, 364] on input "checkbox" at bounding box center [320, 364] width 17 height 17
checkbox input "true"
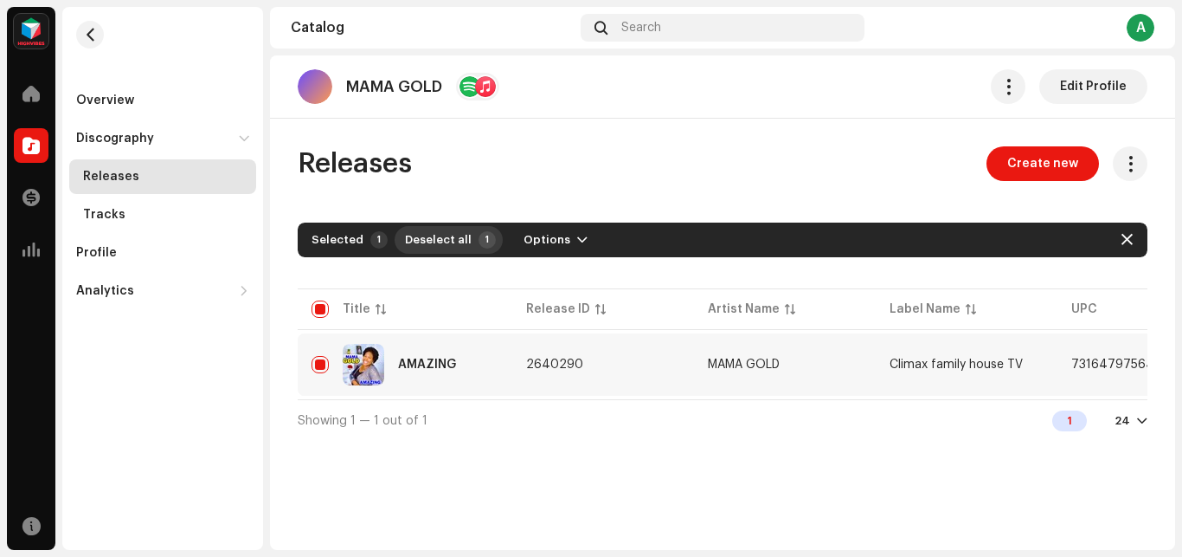
click at [450, 235] on span "Deselect all" at bounding box center [438, 239] width 67 height 35
checkbox input "false"
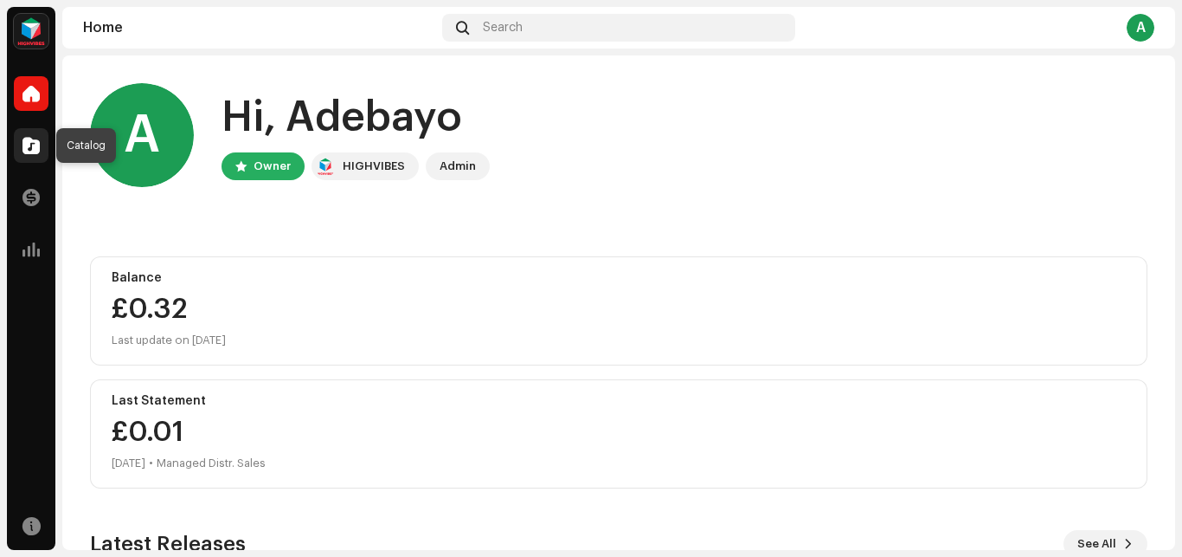
click at [26, 145] on span at bounding box center [31, 145] width 17 height 14
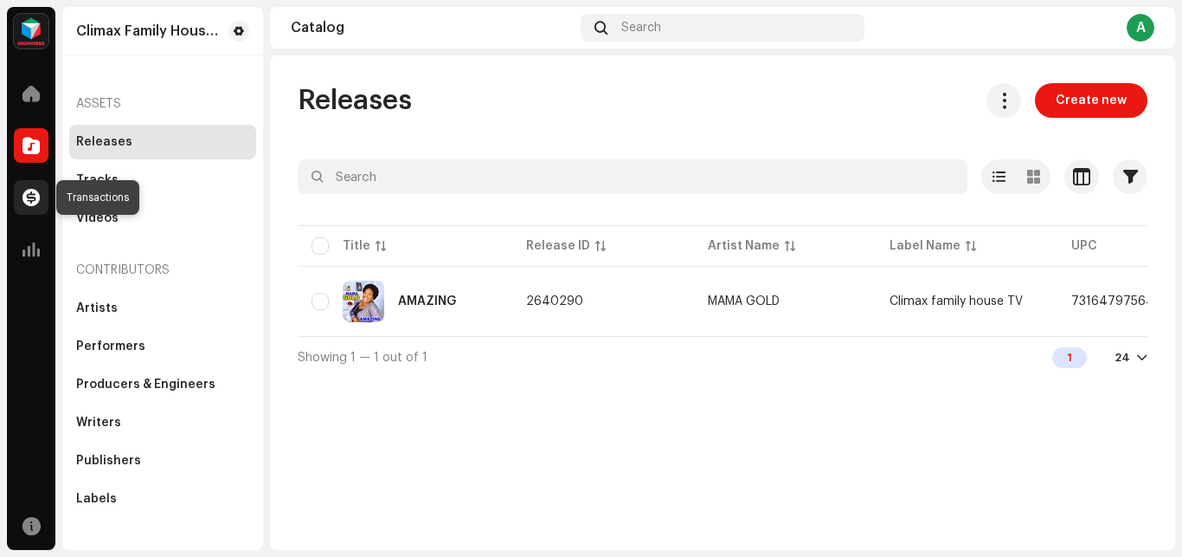
click at [29, 196] on span at bounding box center [31, 197] width 17 height 14
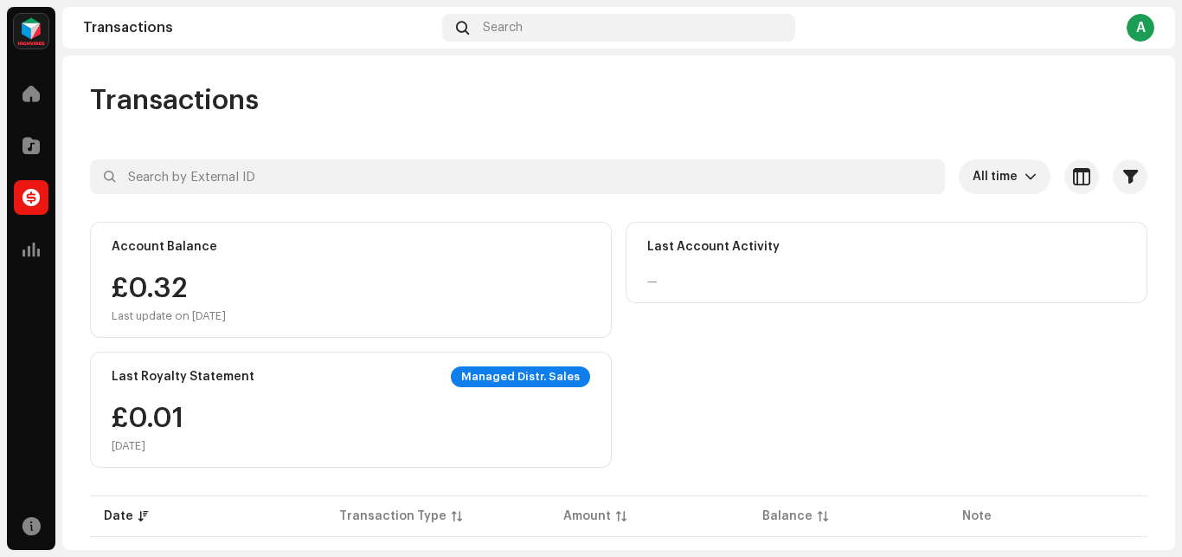
click at [498, 377] on div "Managed Distr. Sales" at bounding box center [520, 376] width 139 height 21
click at [1025, 175] on icon "dropdown trigger" at bounding box center [1031, 177] width 12 height 12
